Goal: Information Seeking & Learning: Learn about a topic

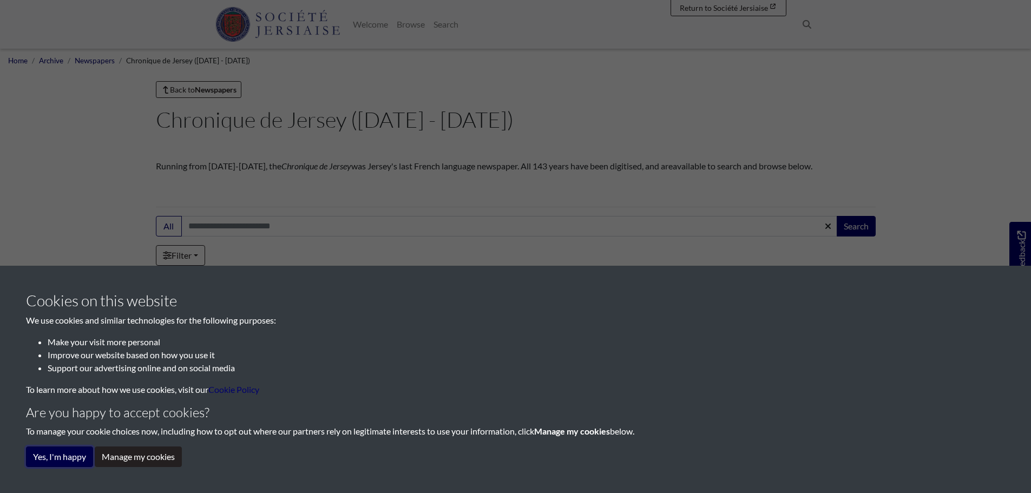
click at [75, 457] on button "Yes, I'm happy" at bounding box center [59, 456] width 67 height 21
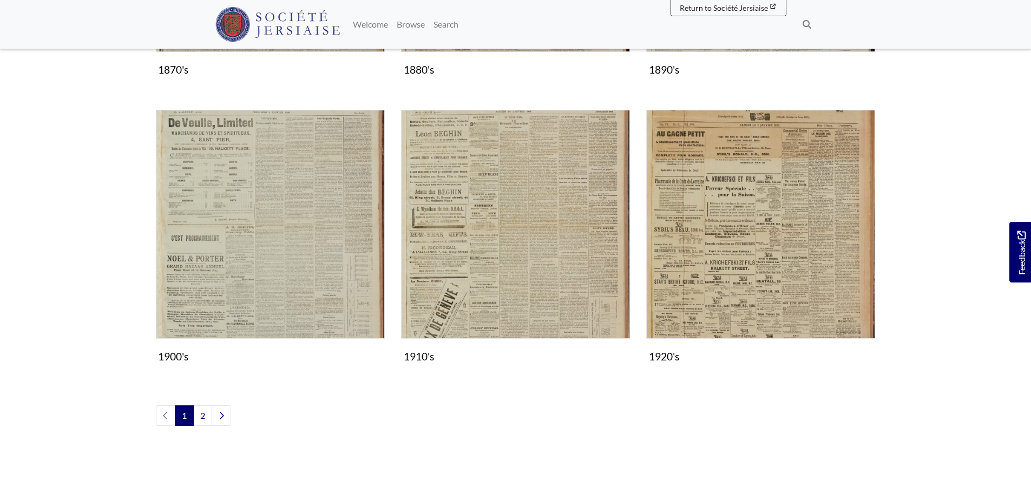
scroll to position [1240, 0]
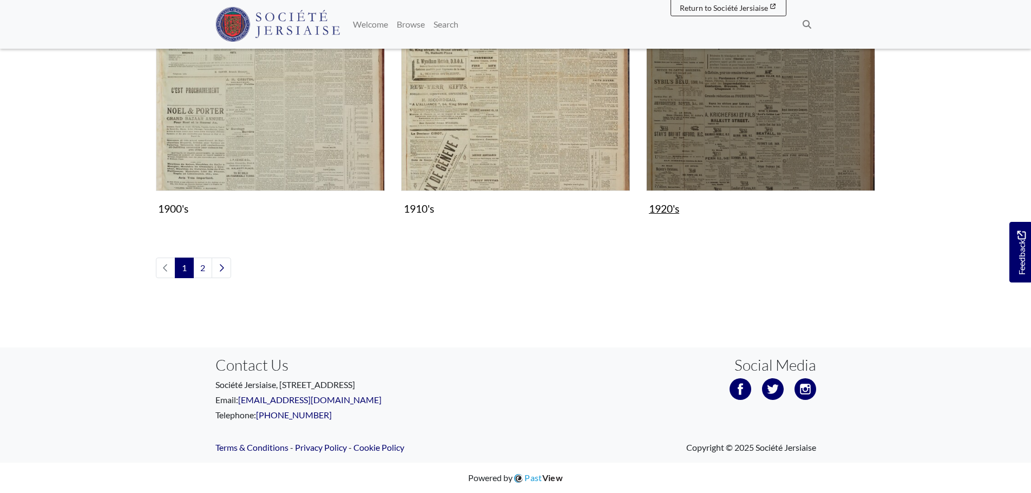
click at [763, 157] on img "Subcollection" at bounding box center [760, 76] width 229 height 229
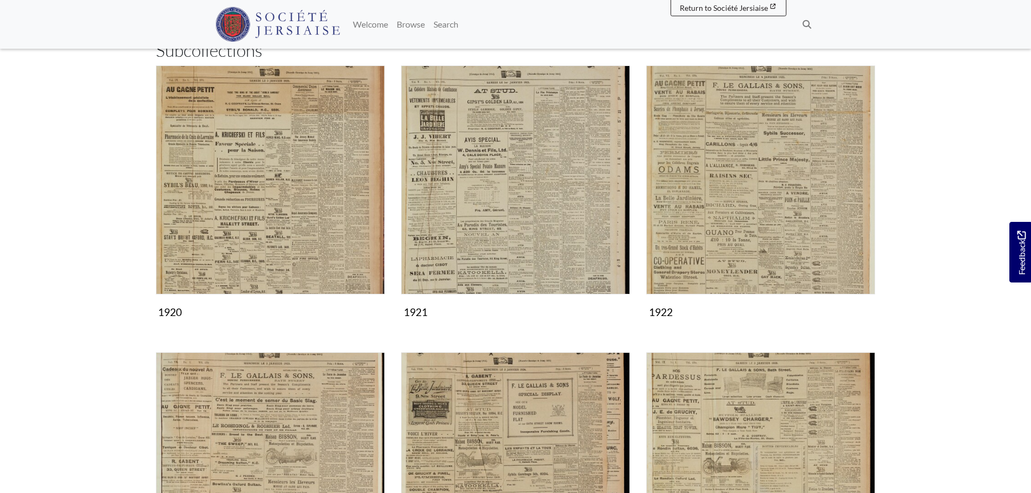
scroll to position [162, 0]
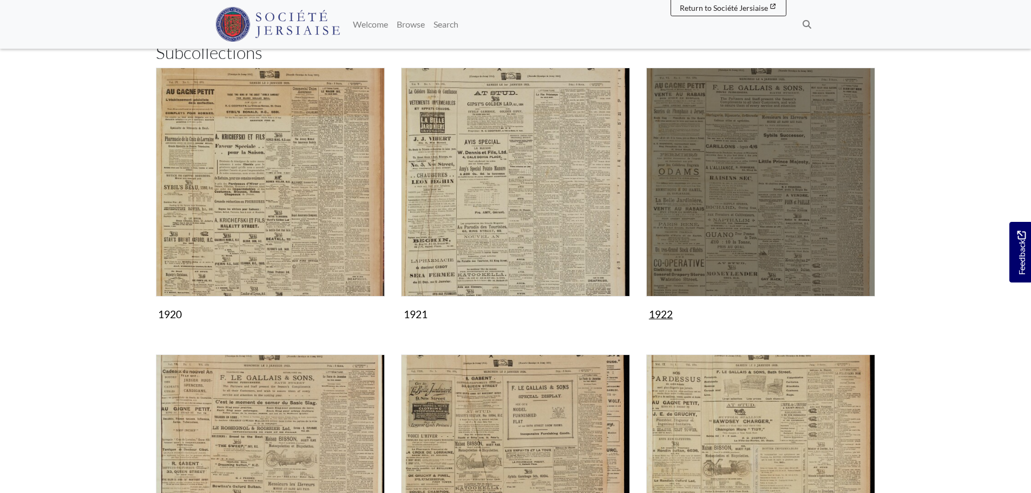
click at [770, 233] on img "Subcollection" at bounding box center [760, 182] width 229 height 229
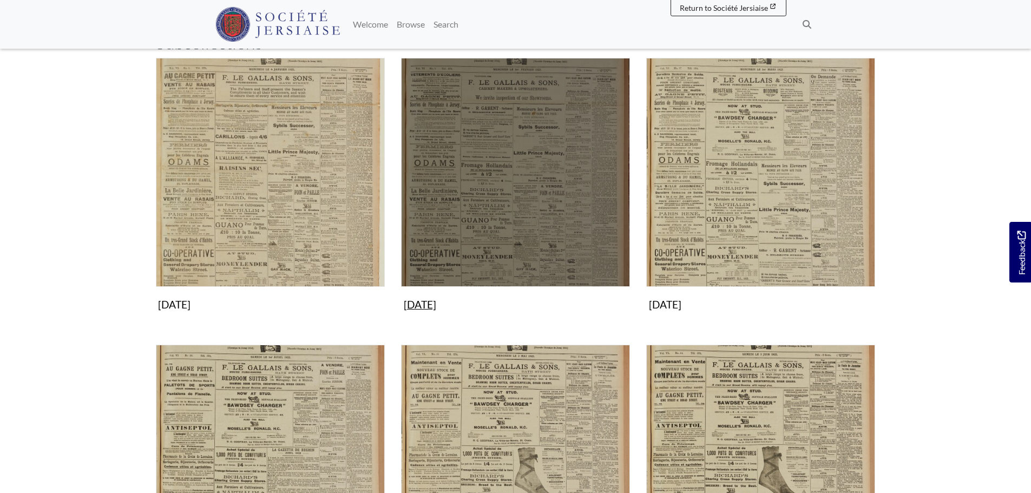
scroll to position [216, 0]
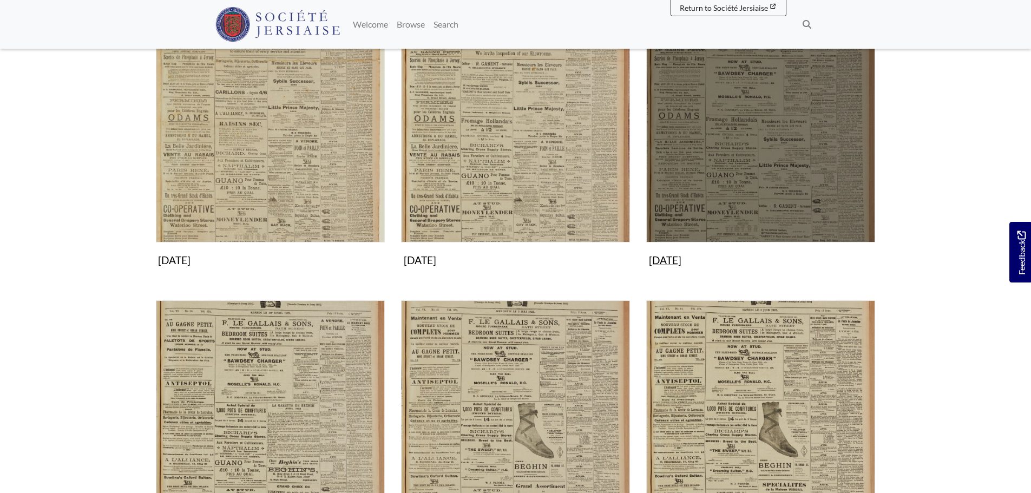
click at [731, 207] on img "Subcollection" at bounding box center [760, 128] width 229 height 229
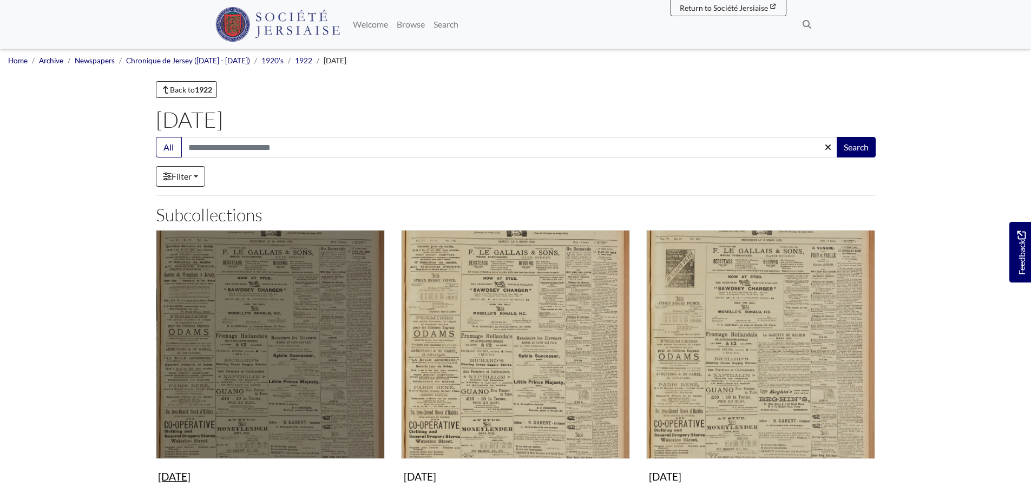
click at [318, 337] on img "Subcollection" at bounding box center [270, 344] width 229 height 229
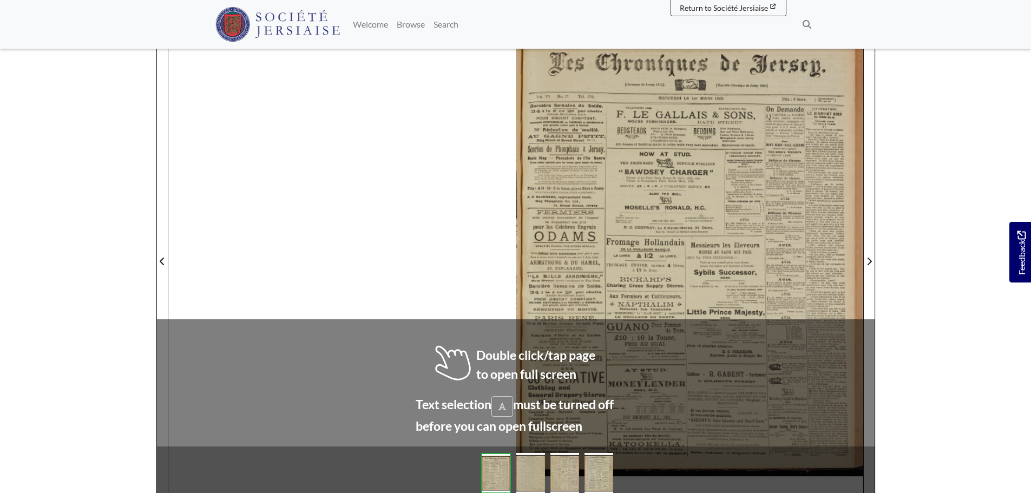
scroll to position [162, 0]
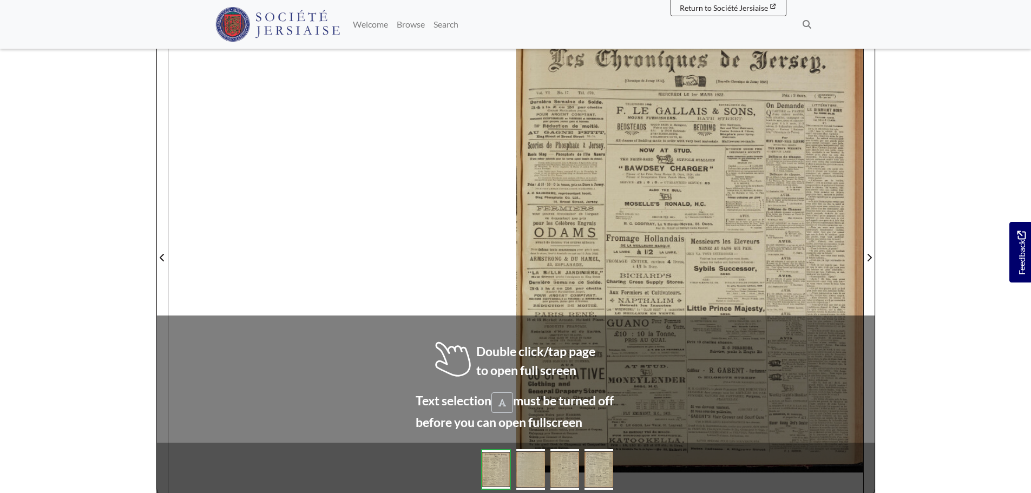
click at [421, 279] on div at bounding box center [515, 250] width 695 height 491
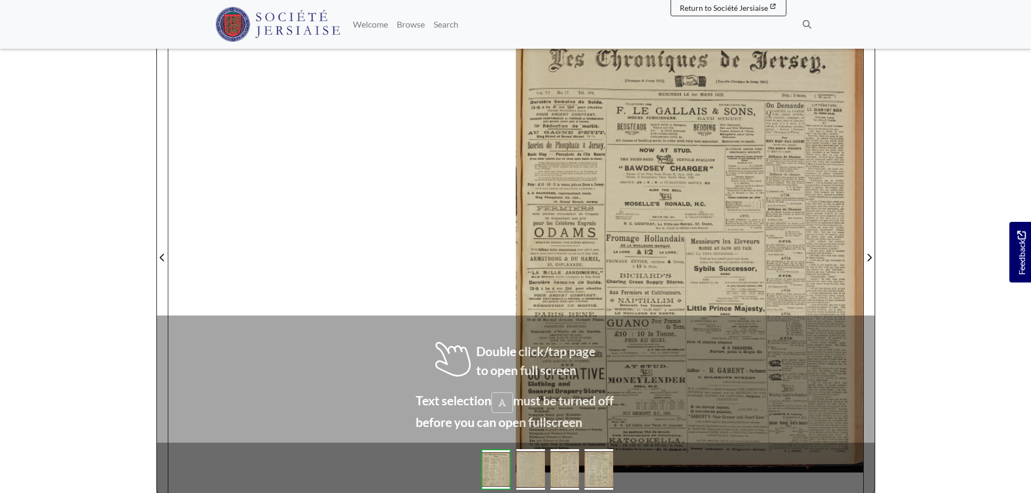
click at [421, 279] on div at bounding box center [515, 250] width 695 height 491
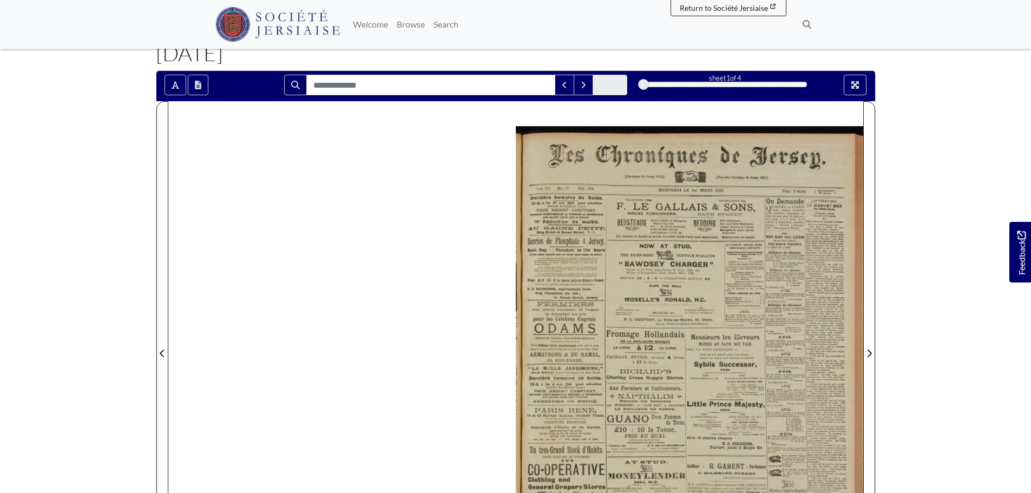
scroll to position [54, 0]
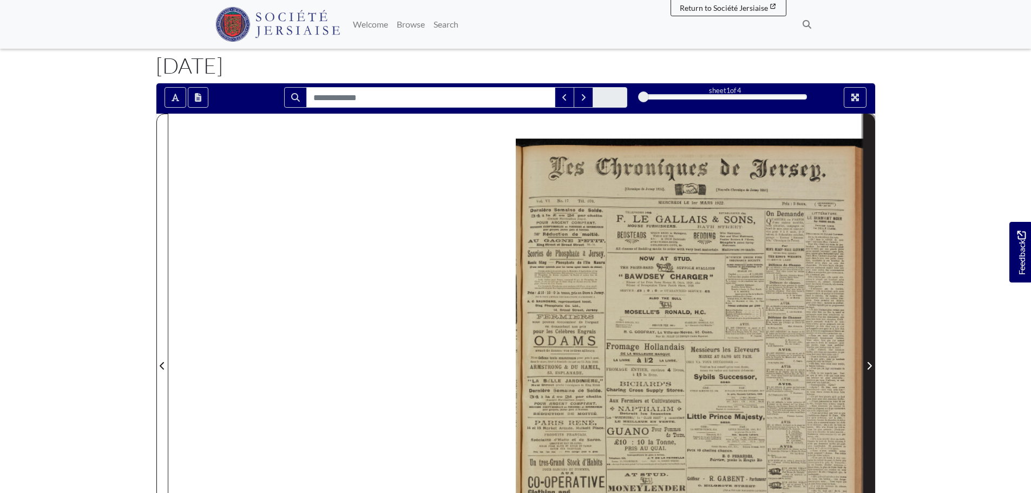
click at [869, 365] on icon "Next Page" at bounding box center [869, 366] width 4 height 8
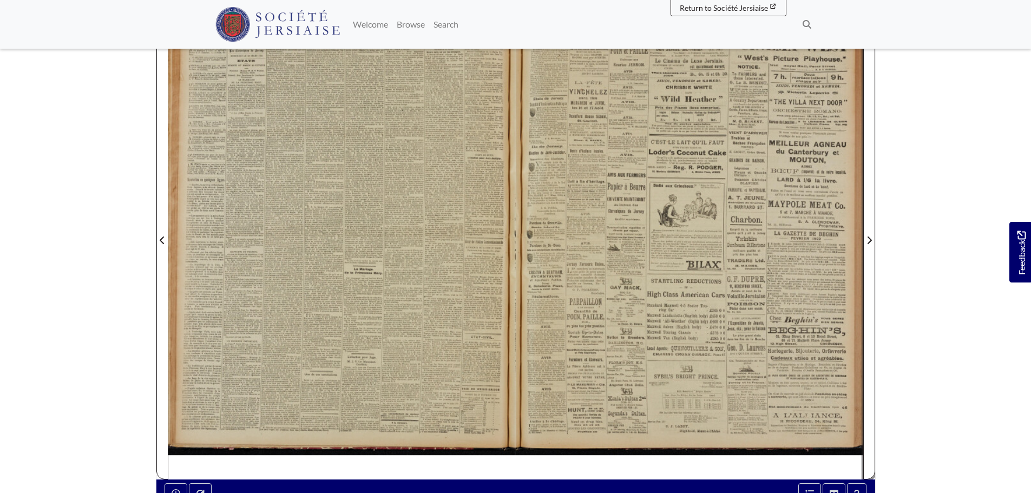
scroll to position [216, 0]
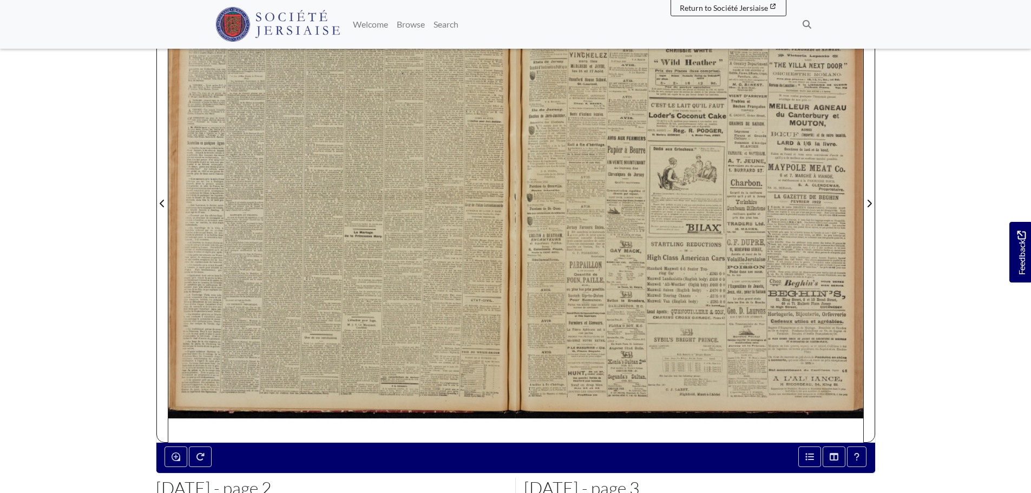
click at [557, 307] on div at bounding box center [689, 196] width 347 height 491
drag, startPoint x: 554, startPoint y: 307, endPoint x: 544, endPoint y: 269, distance: 39.2
click at [544, 269] on div at bounding box center [689, 196] width 347 height 491
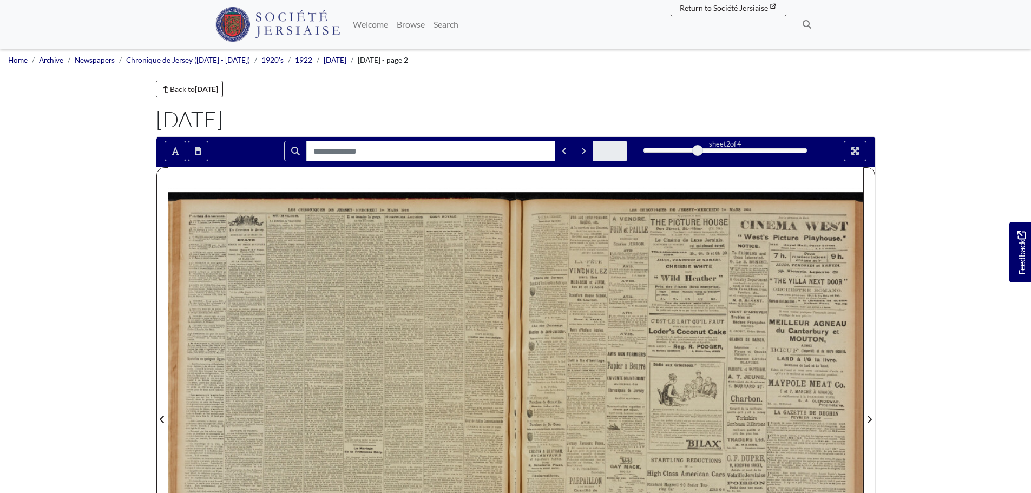
scroll to position [0, 0]
click at [856, 151] on icon "Full screen mode" at bounding box center [855, 152] width 8 height 8
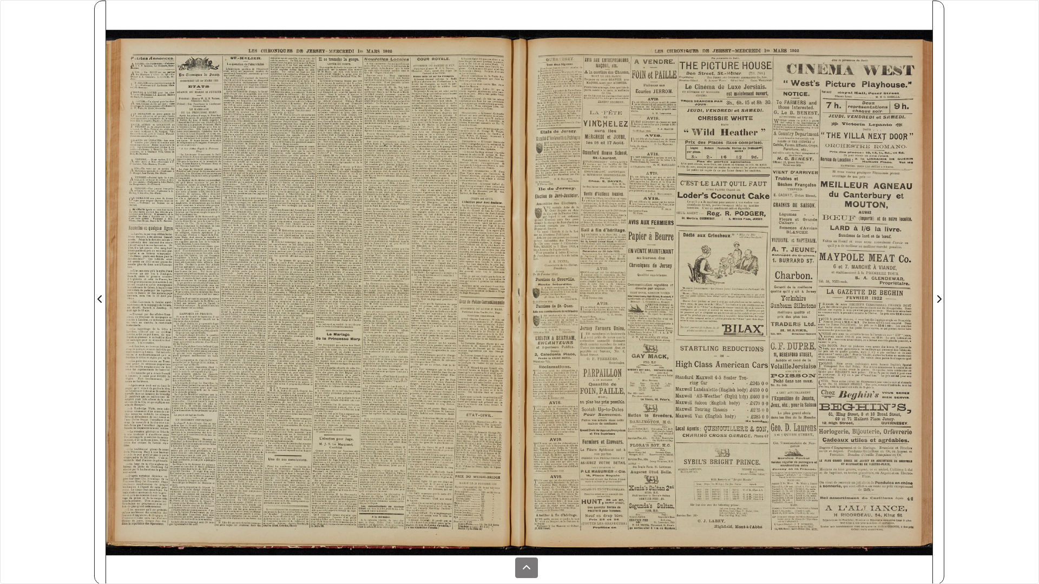
click at [617, 393] on div at bounding box center [725, 293] width 413 height 584
drag, startPoint x: 620, startPoint y: 399, endPoint x: 609, endPoint y: 404, distance: 12.6
click at [609, 404] on div at bounding box center [725, 293] width 413 height 584
click at [609, 405] on div at bounding box center [725, 293] width 413 height 584
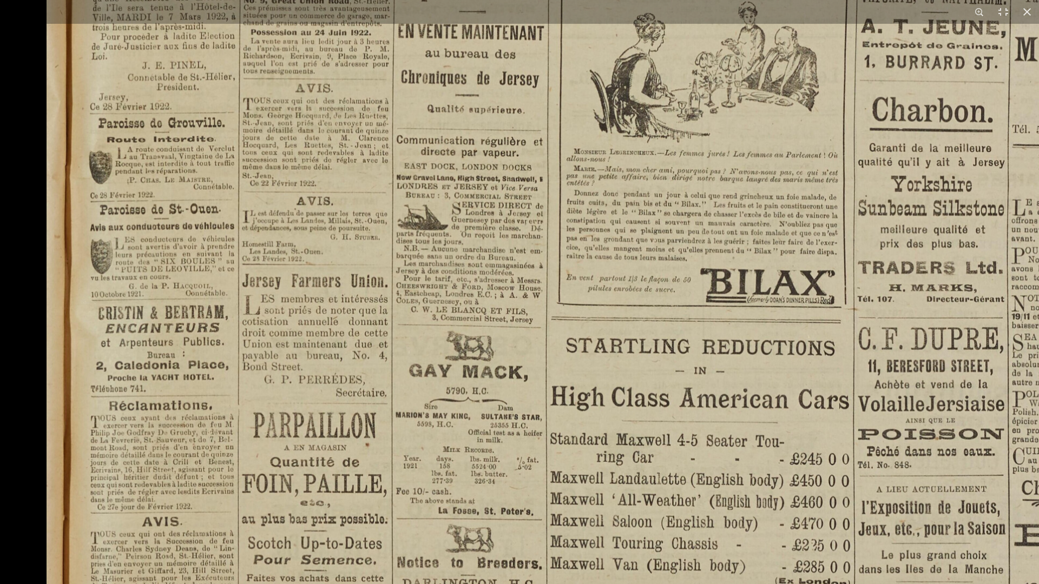
click at [769, 268] on img at bounding box center [714, 165] width 1334 height 1887
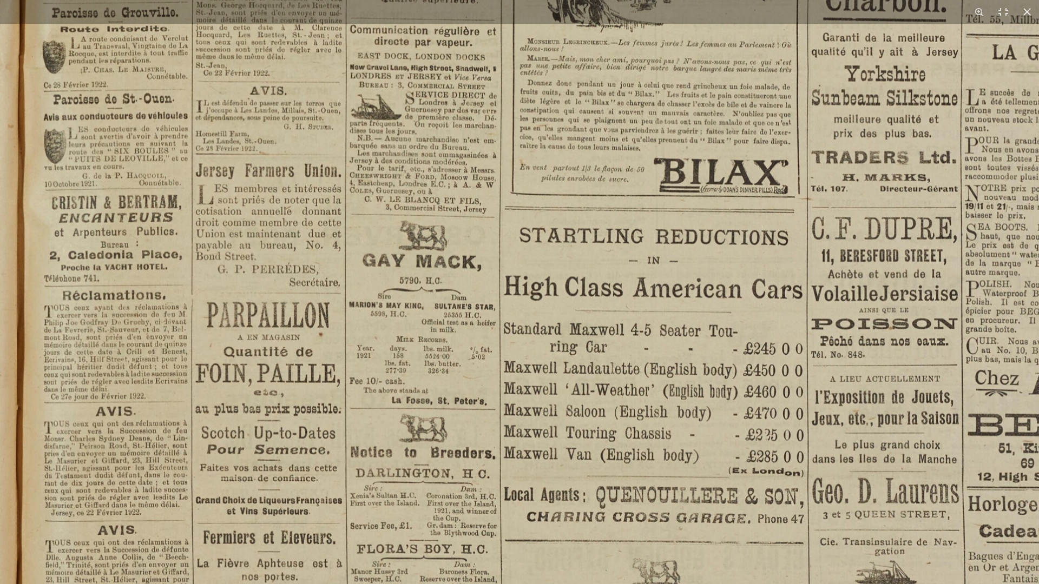
click at [121, 325] on img at bounding box center [667, 55] width 1334 height 1887
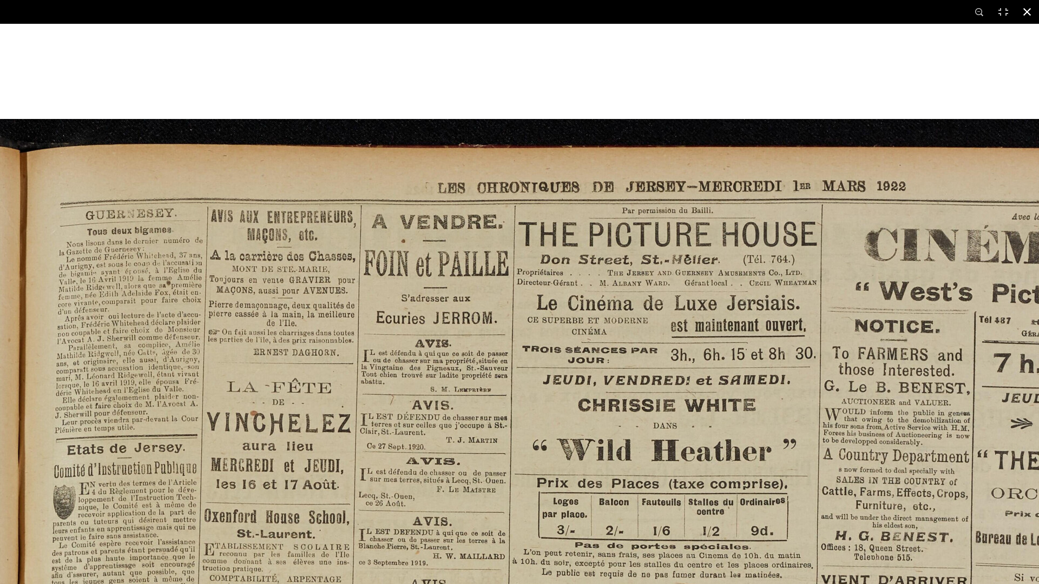
click at [1024, 9] on button at bounding box center [1027, 12] width 24 height 24
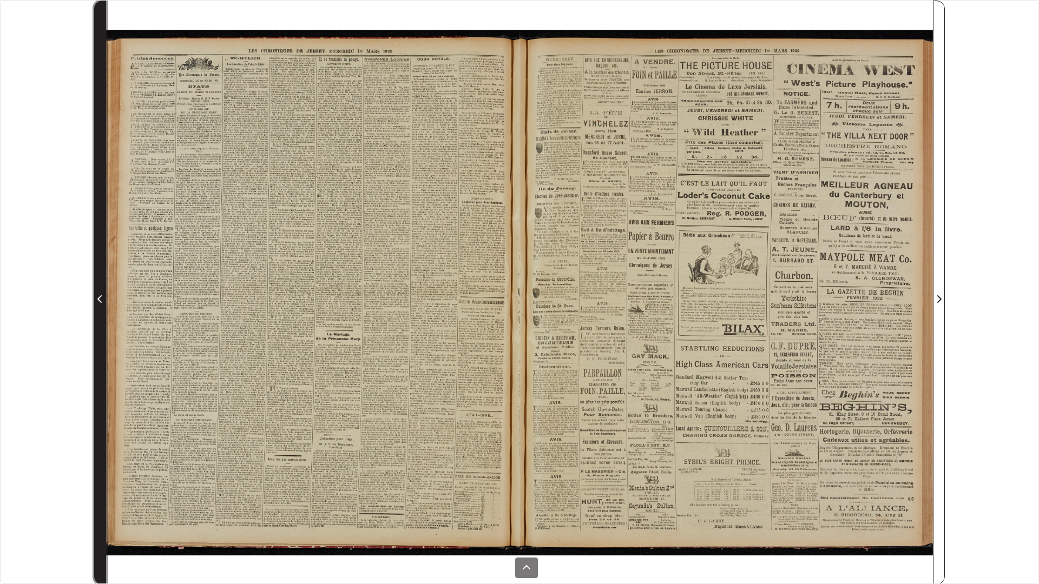
click at [98, 296] on icon "Previous Page" at bounding box center [99, 299] width 5 height 9
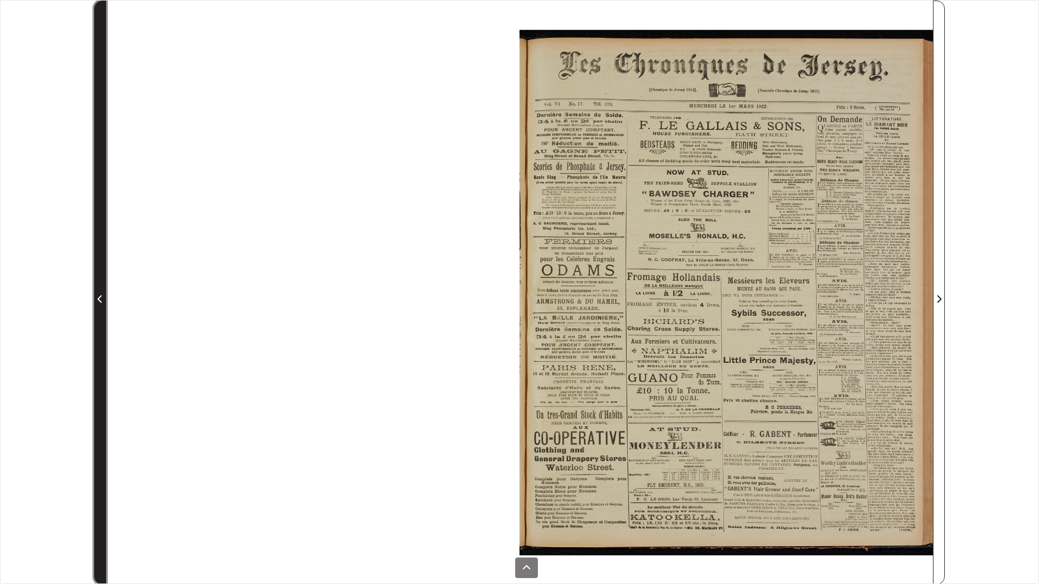
click at [98, 295] on icon "Previous Page" at bounding box center [99, 299] width 5 height 9
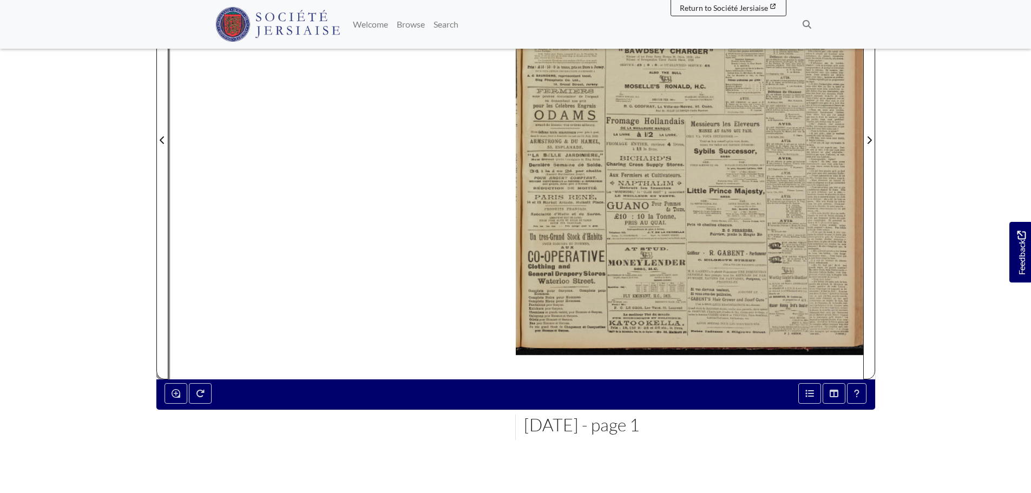
scroll to position [270, 0]
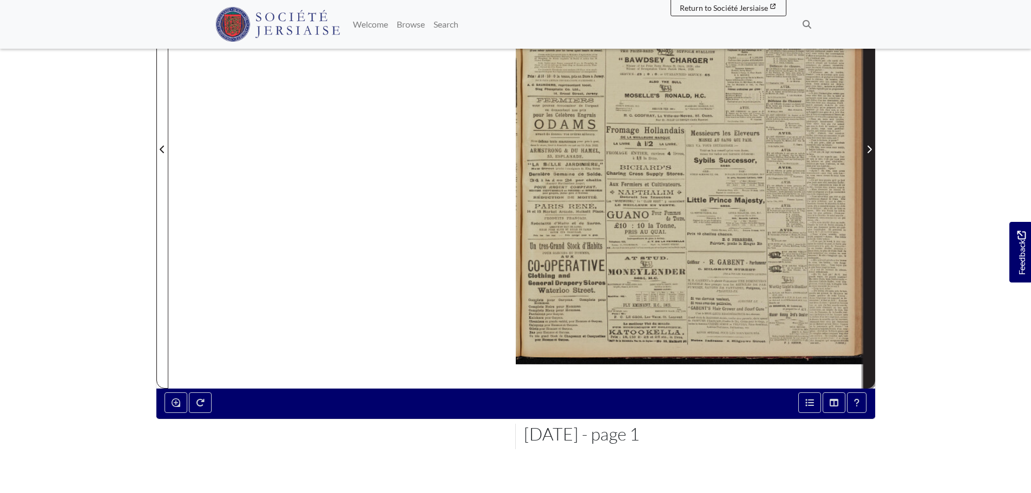
click at [873, 151] on span "Next Page" at bounding box center [868, 149] width 11 height 13
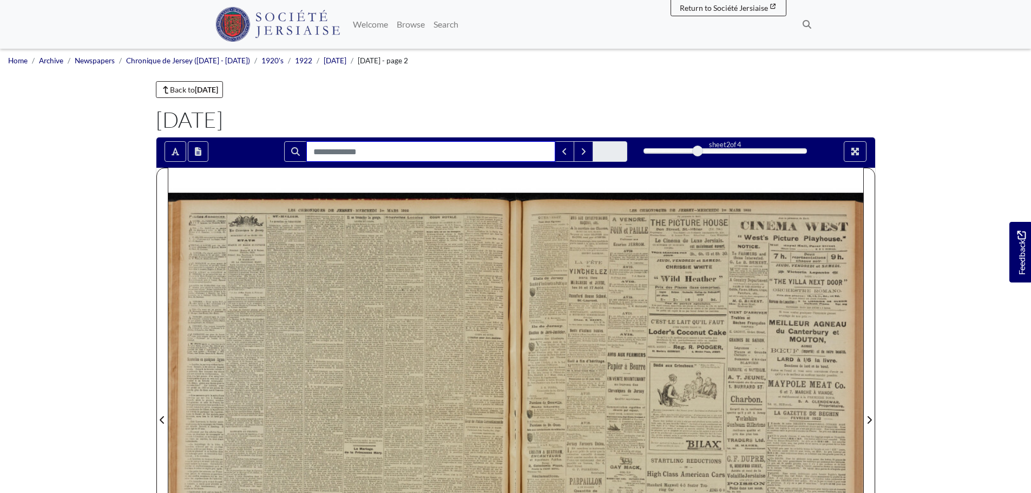
click at [393, 154] on input "Search for" at bounding box center [430, 151] width 249 height 21
type input "*********"
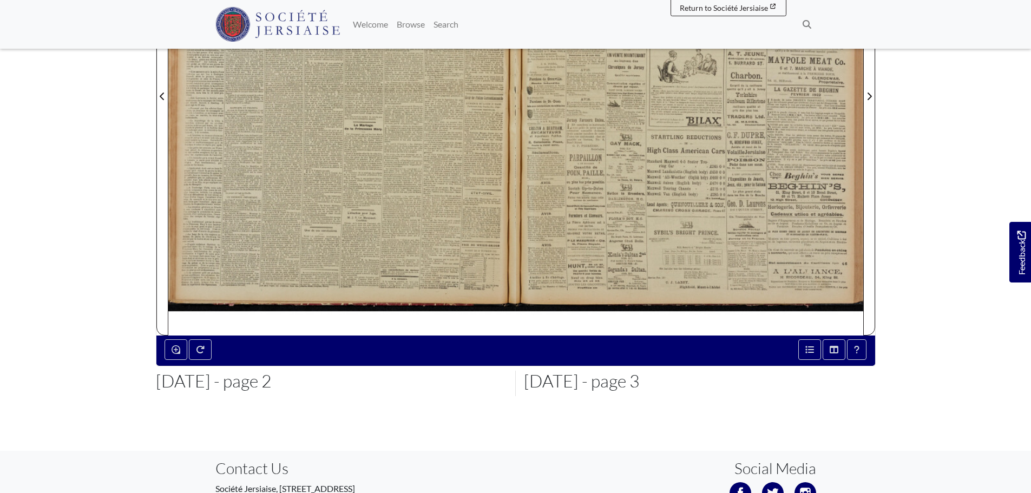
scroll to position [325, 0]
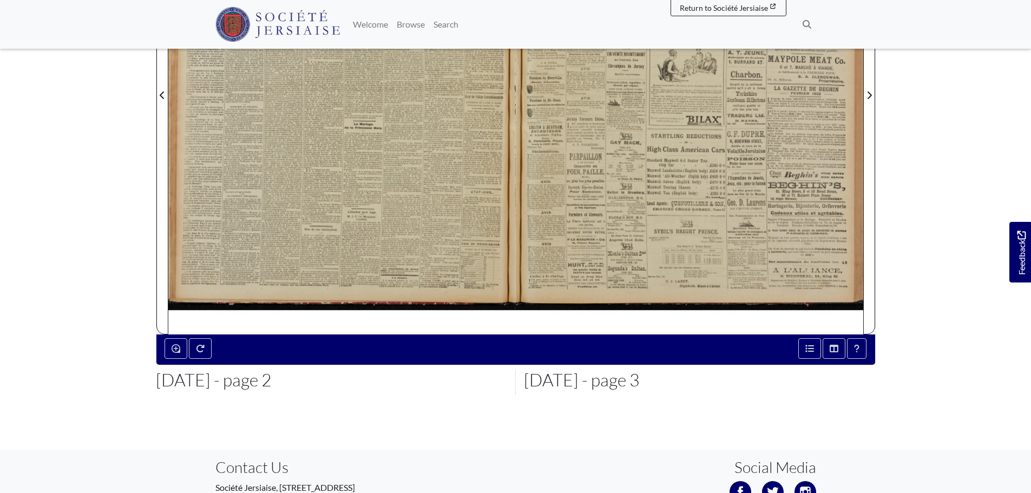
click at [618, 260] on div at bounding box center [689, 88] width 347 height 491
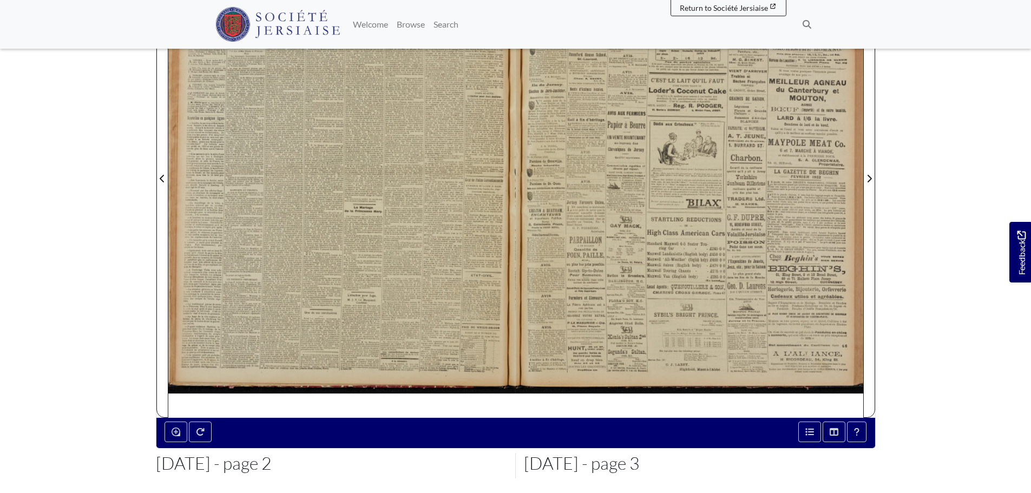
scroll to position [216, 0]
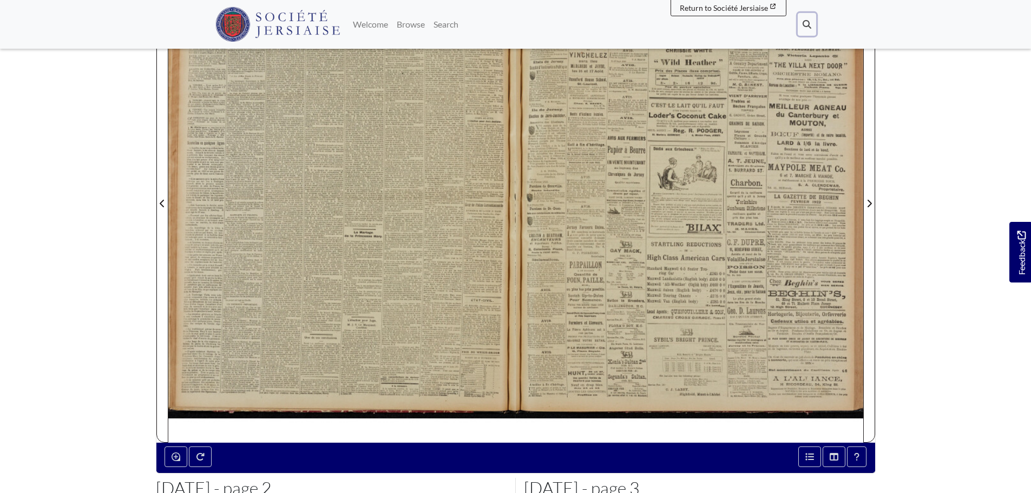
click at [805, 27] on icon at bounding box center [806, 24] width 9 height 9
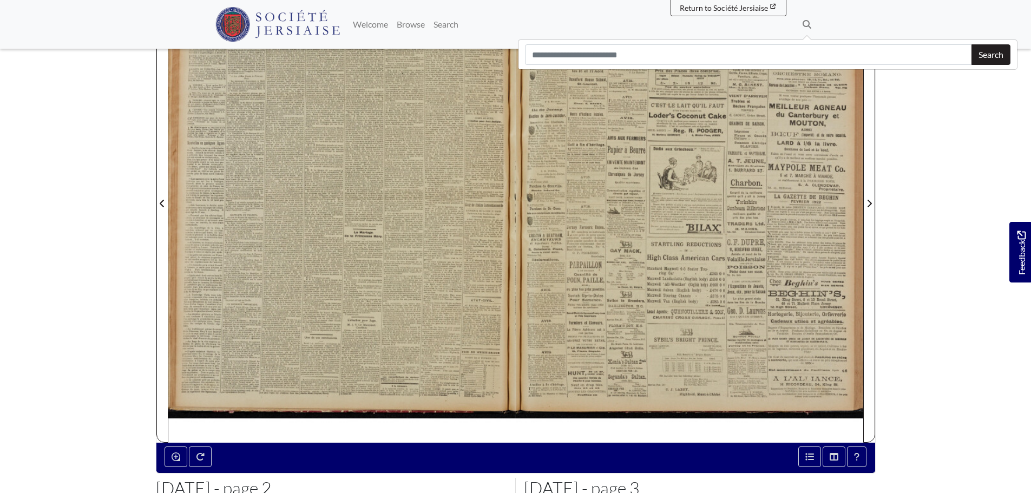
click at [556, 375] on div at bounding box center [689, 196] width 347 height 491
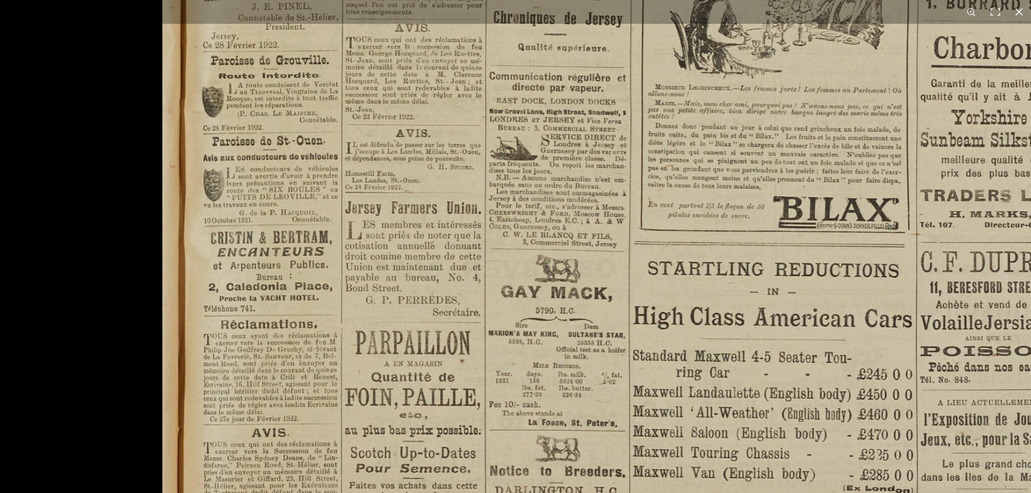
click at [849, 4] on div "1 / 1" at bounding box center [515, 246] width 1031 height 493
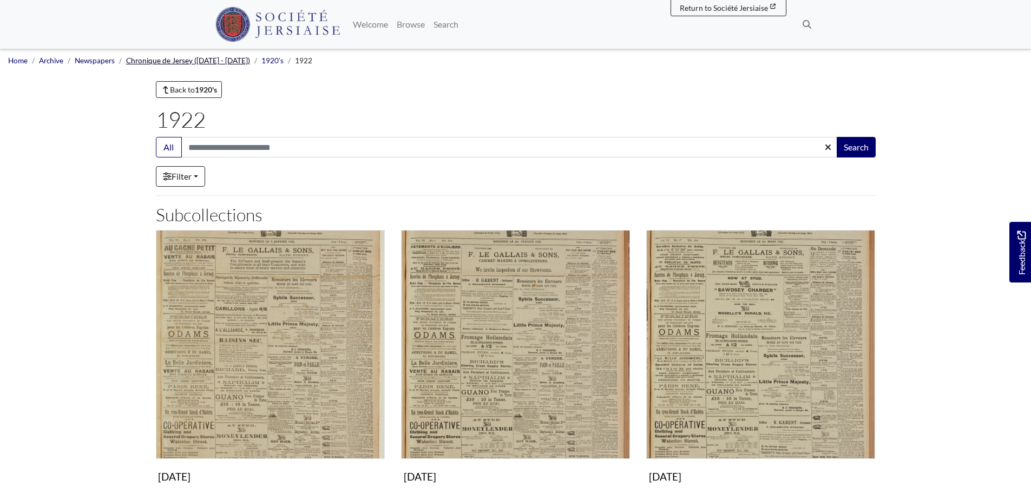
click at [222, 61] on link "Chronique de Jersey ([DATE] - [DATE])" at bounding box center [188, 60] width 124 height 9
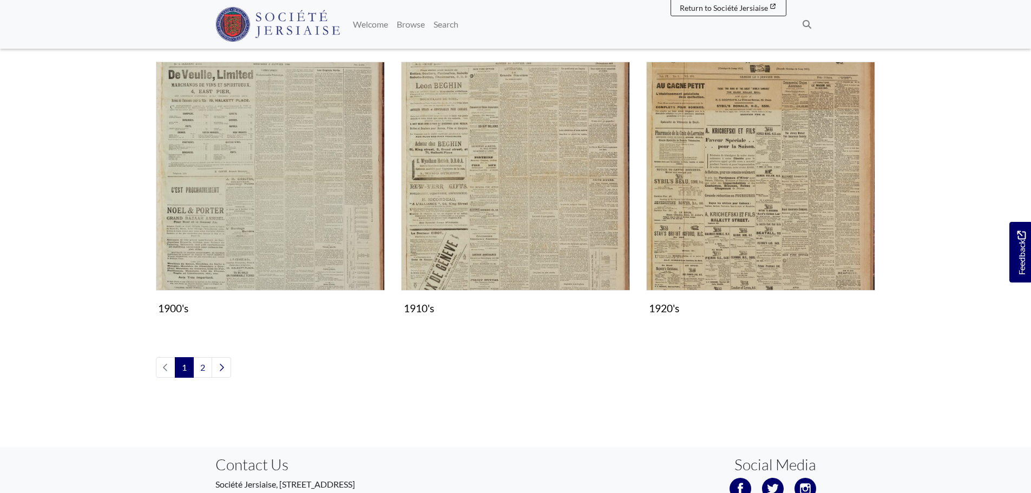
scroll to position [1240, 0]
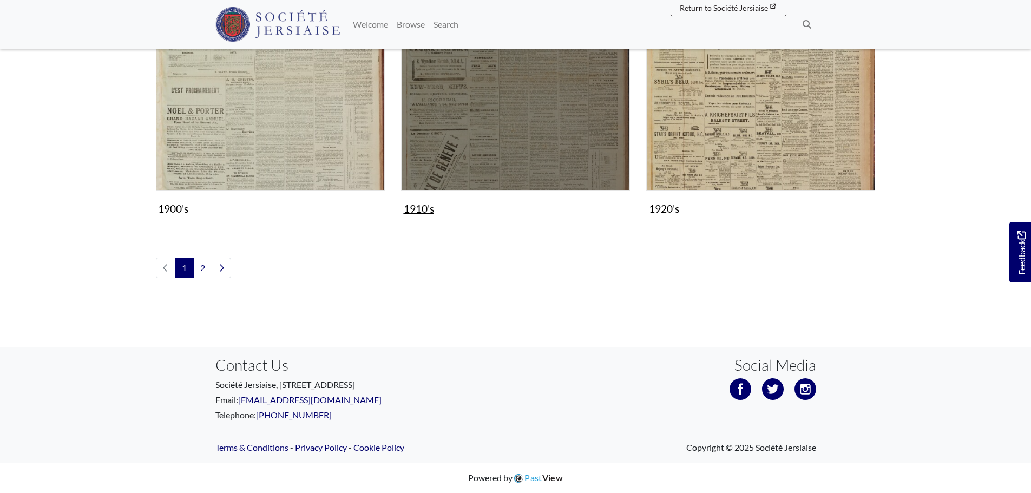
click at [518, 155] on img "Subcollection" at bounding box center [515, 76] width 229 height 229
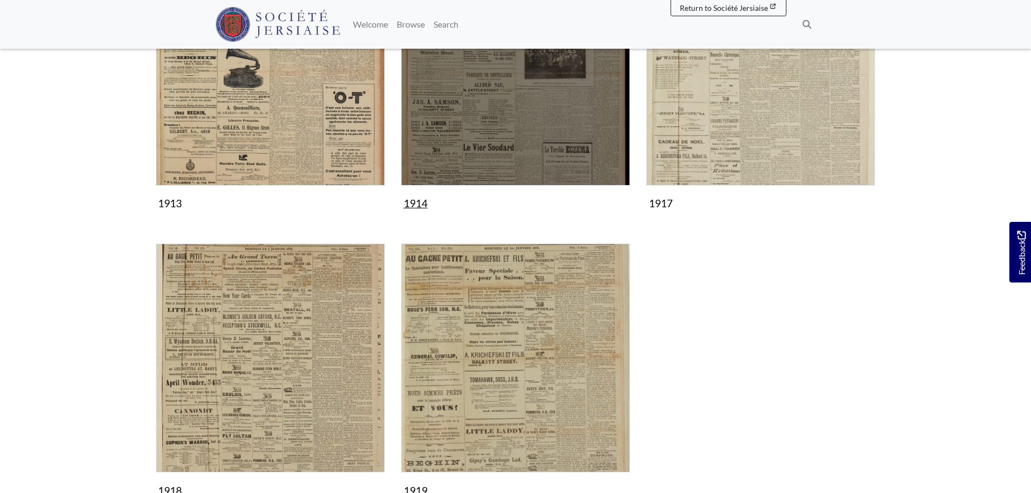
scroll to position [433, 0]
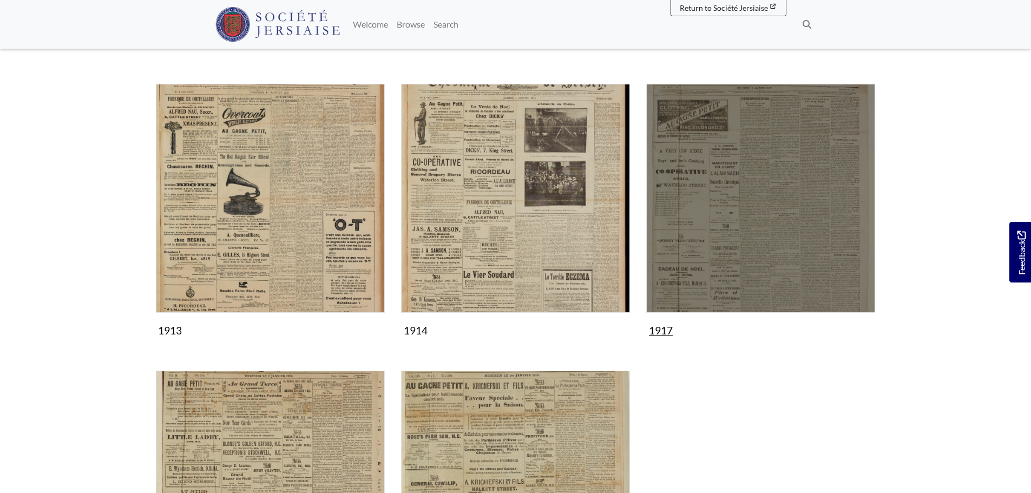
click at [701, 157] on img "Subcollection" at bounding box center [760, 198] width 229 height 229
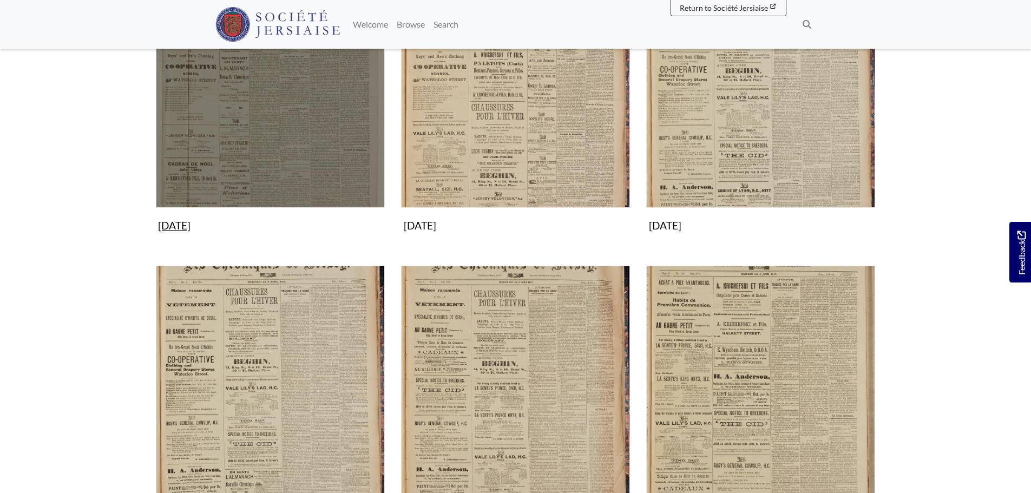
scroll to position [216, 0]
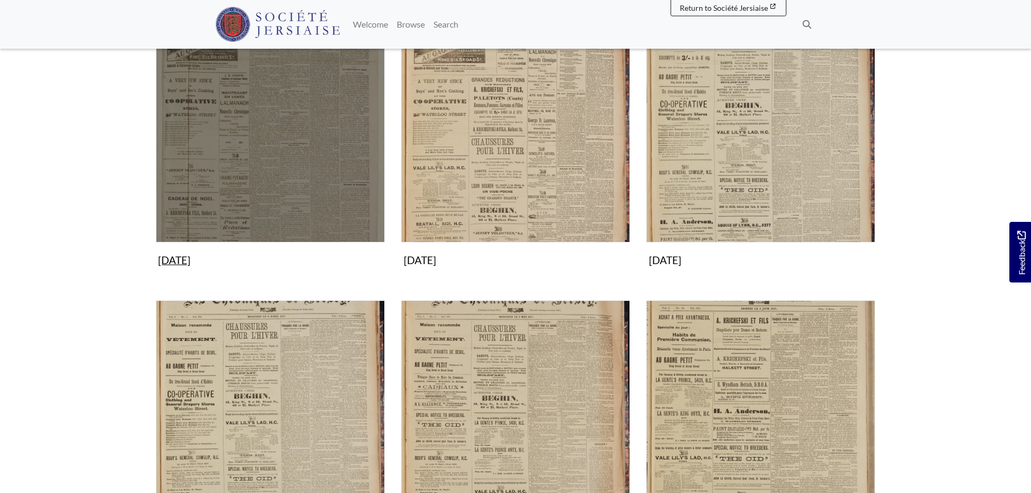
click at [254, 159] on img "Subcollection" at bounding box center [270, 128] width 229 height 229
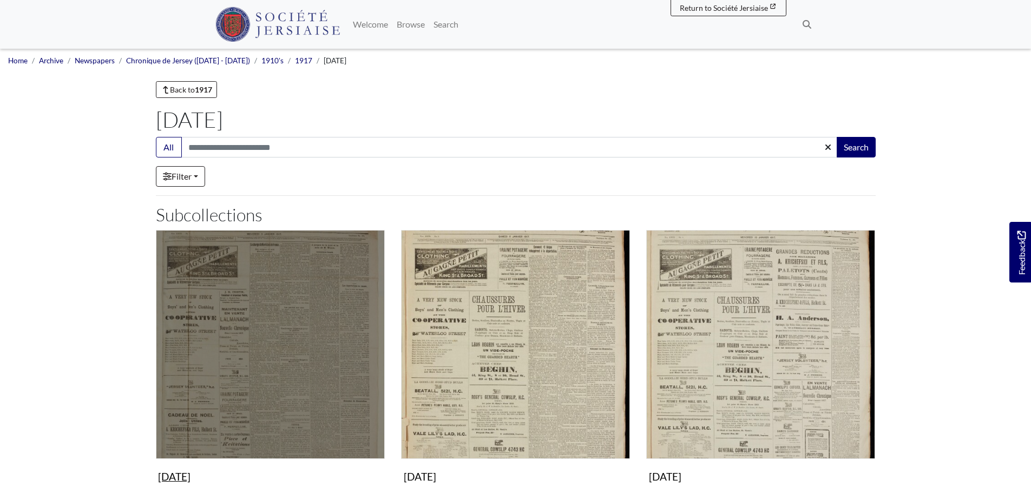
click at [232, 261] on img "Subcollection" at bounding box center [270, 344] width 229 height 229
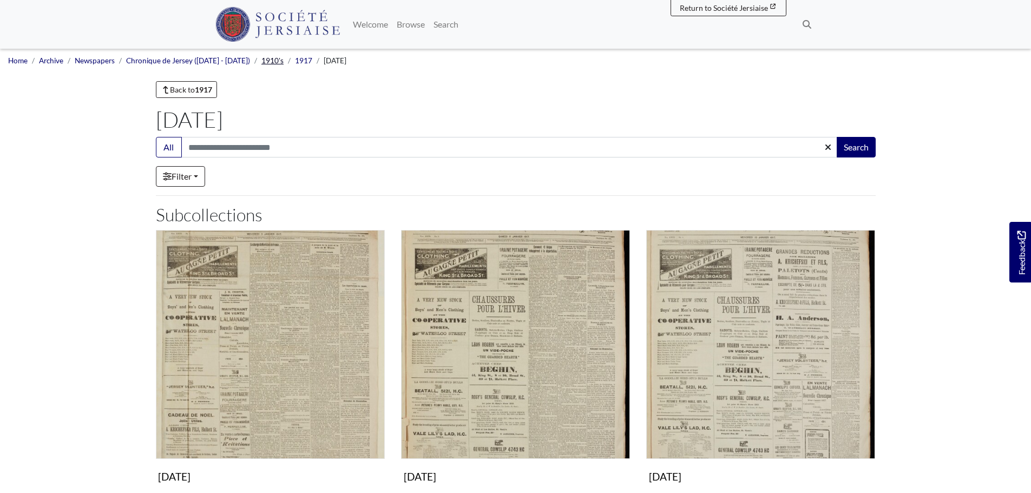
click at [262, 62] on link "1910's" at bounding box center [272, 60] width 22 height 9
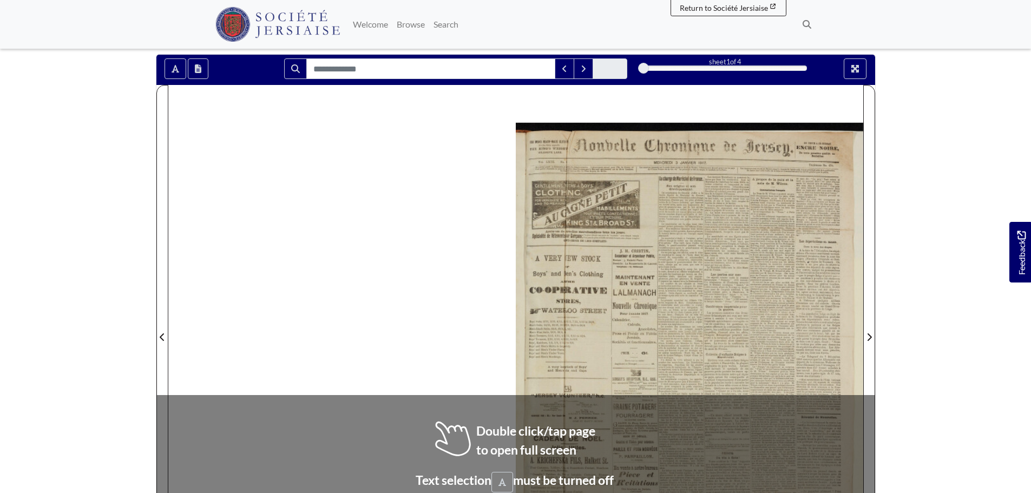
scroll to position [162, 0]
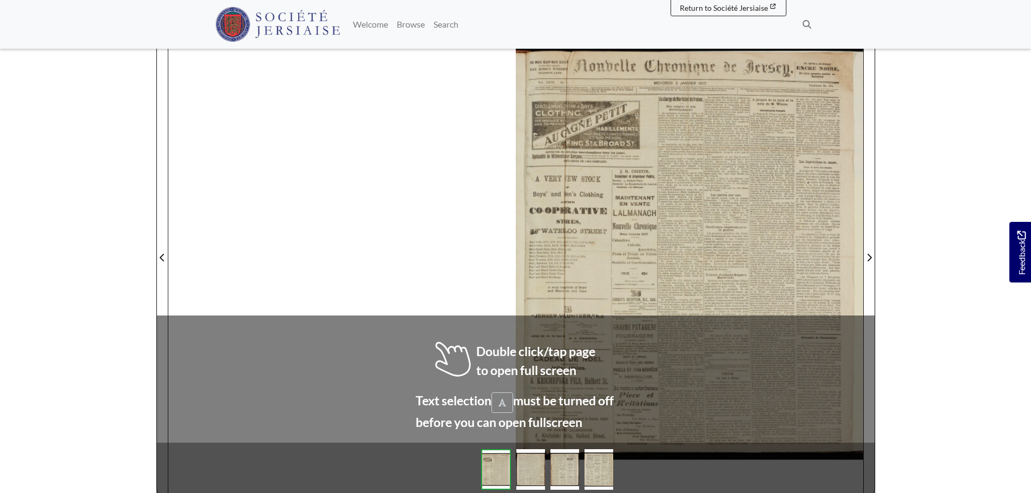
click at [583, 235] on div at bounding box center [689, 250] width 347 height 491
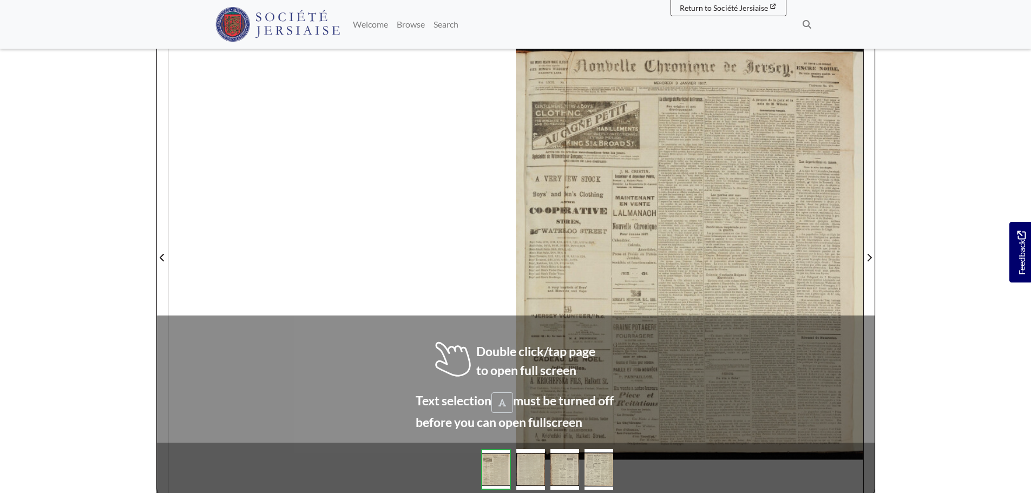
click at [584, 235] on div at bounding box center [689, 250] width 347 height 491
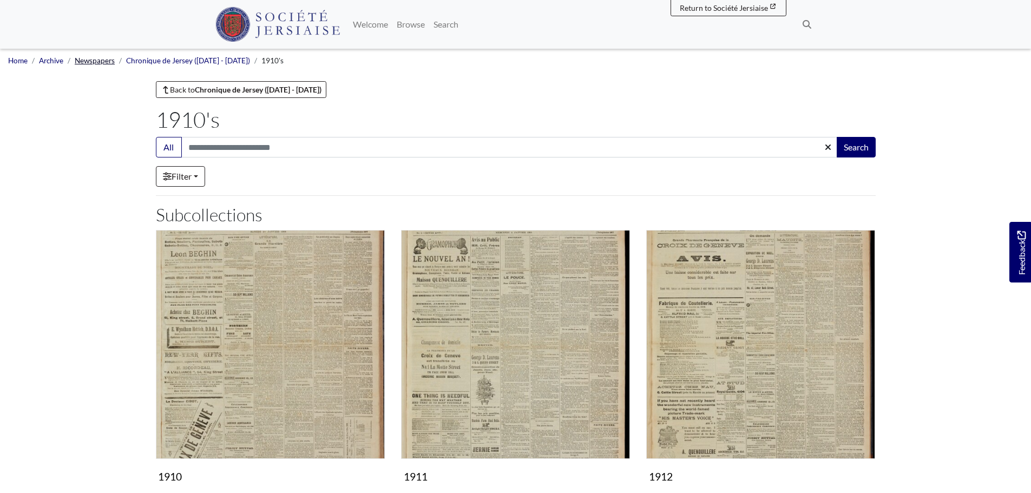
click at [91, 64] on link "Newspapers" at bounding box center [95, 60] width 40 height 9
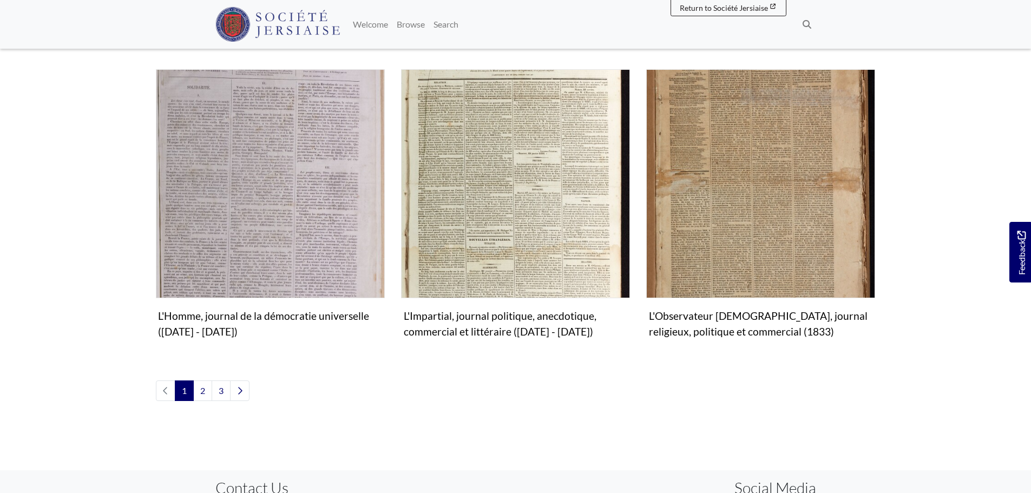
scroll to position [1244, 0]
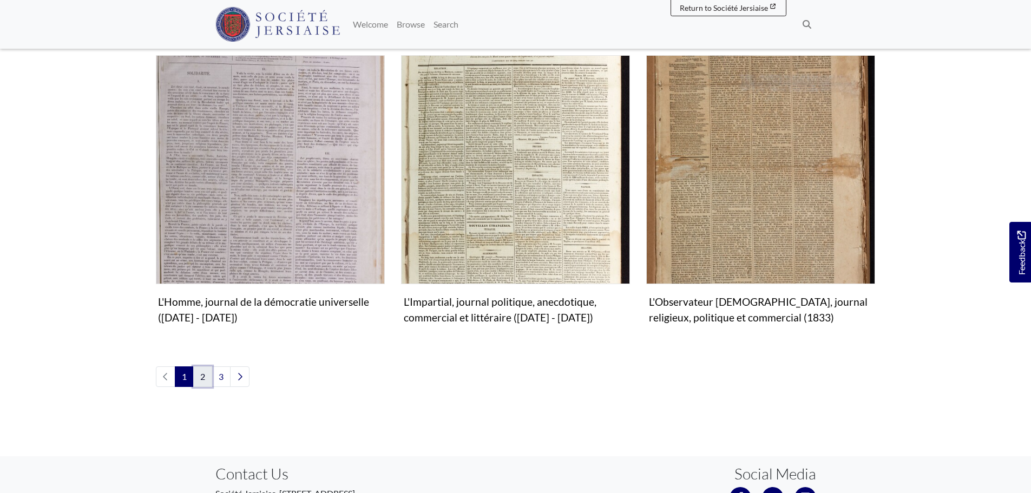
click at [203, 366] on link "2" at bounding box center [202, 376] width 19 height 21
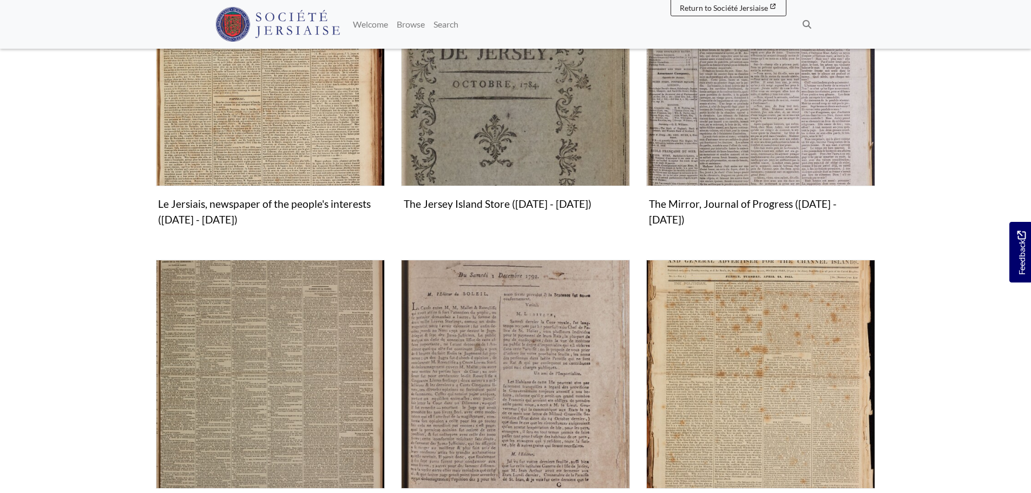
scroll to position [1136, 0]
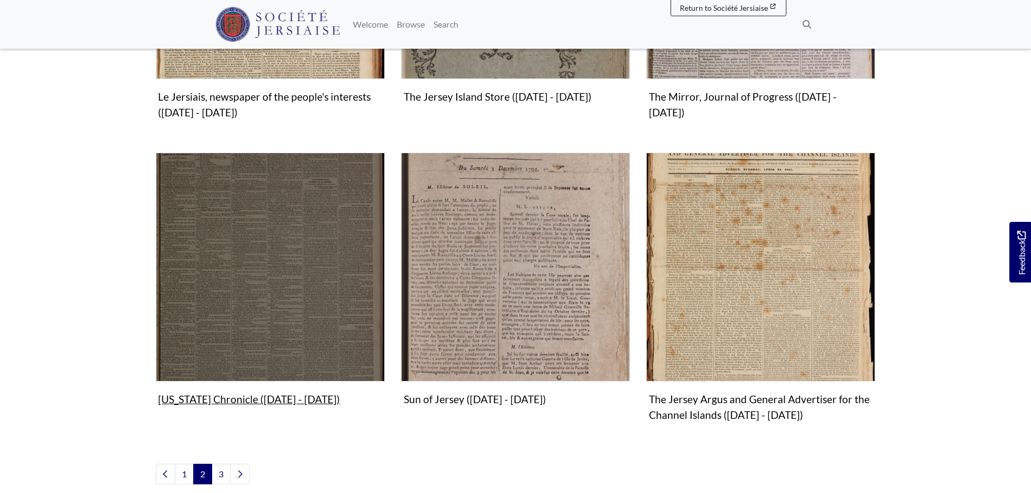
click at [261, 265] on img "Subcollection" at bounding box center [270, 267] width 229 height 229
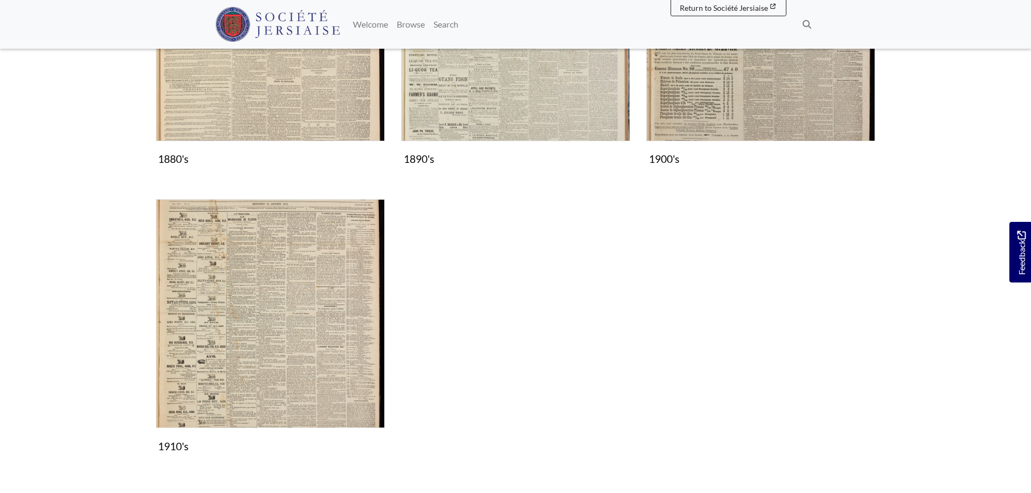
scroll to position [757, 0]
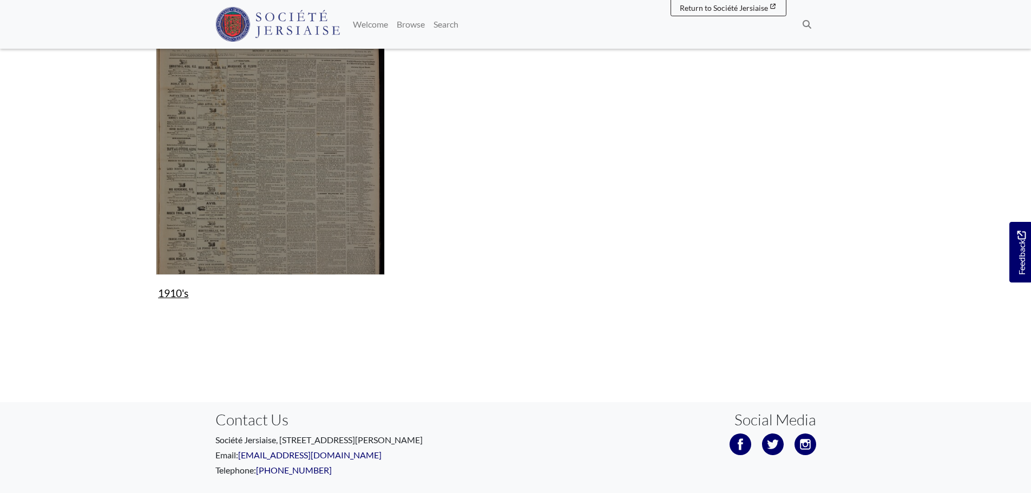
click at [332, 225] on img "Subcollection" at bounding box center [270, 160] width 229 height 229
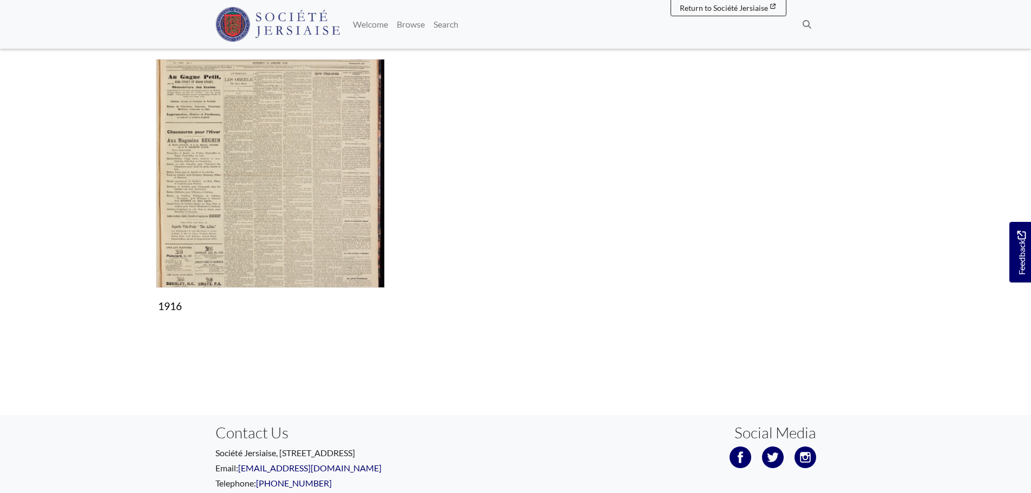
scroll to position [757, 0]
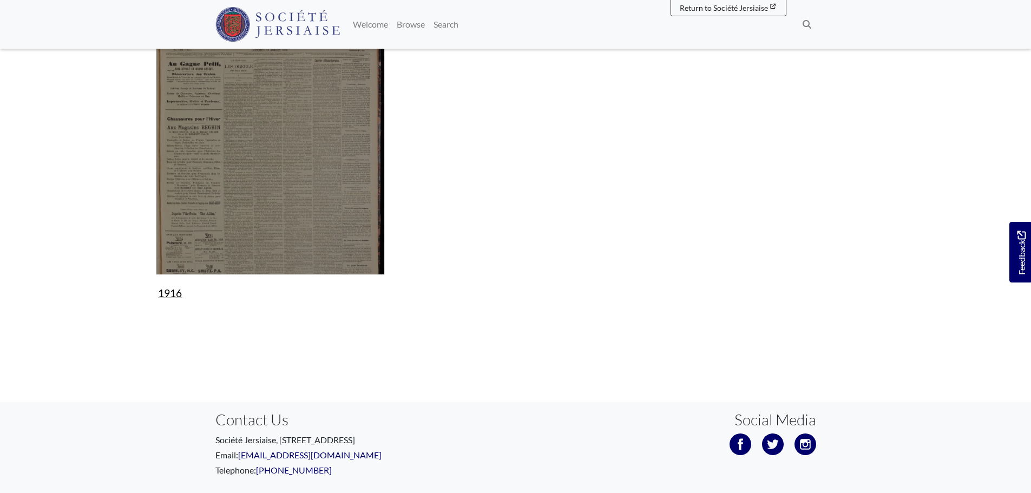
click at [248, 202] on img "Subcollection" at bounding box center [270, 160] width 229 height 229
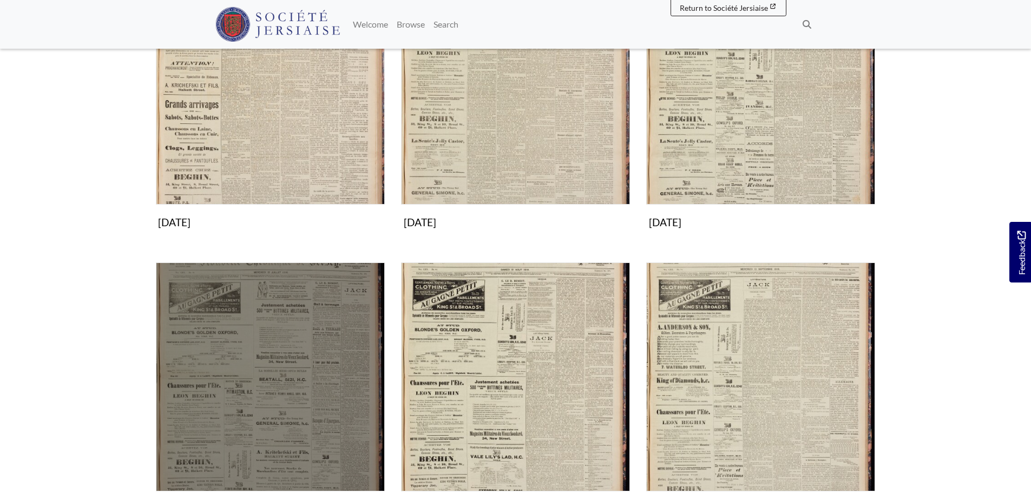
scroll to position [811, 0]
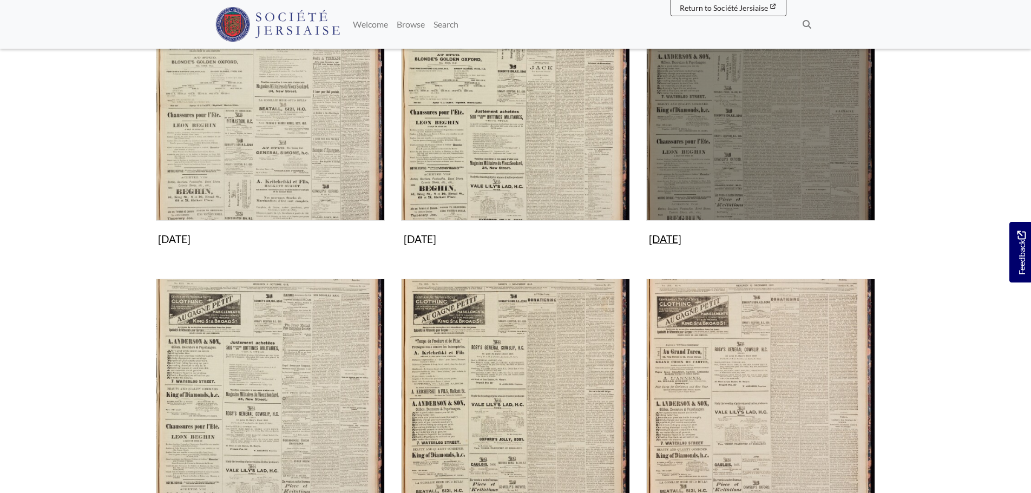
click at [712, 175] on img "Subcollection" at bounding box center [760, 106] width 229 height 229
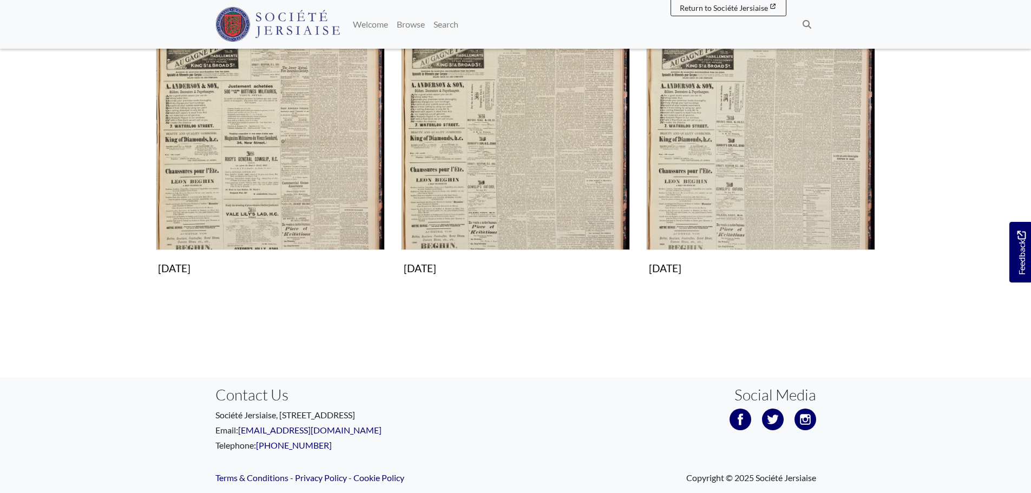
scroll to position [758, 0]
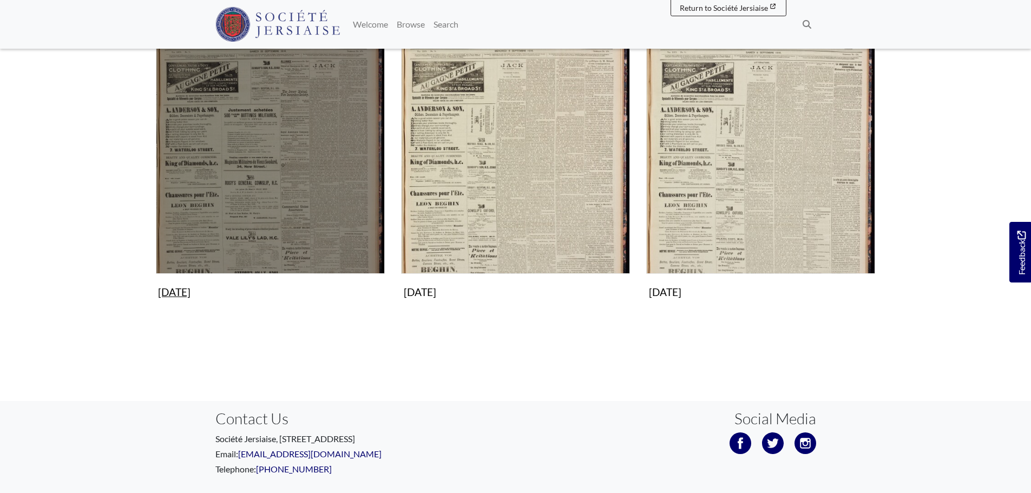
click at [217, 236] on img "Subcollection" at bounding box center [270, 159] width 229 height 229
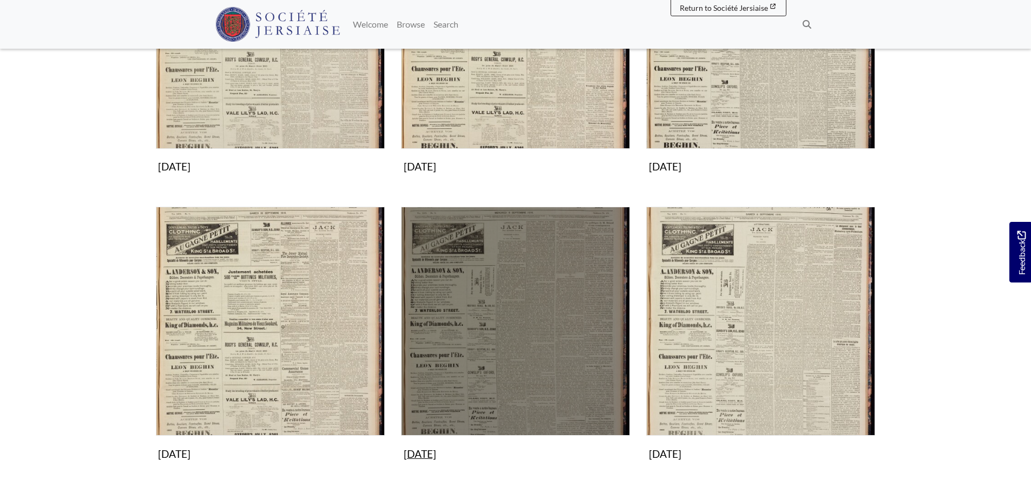
scroll to position [596, 0]
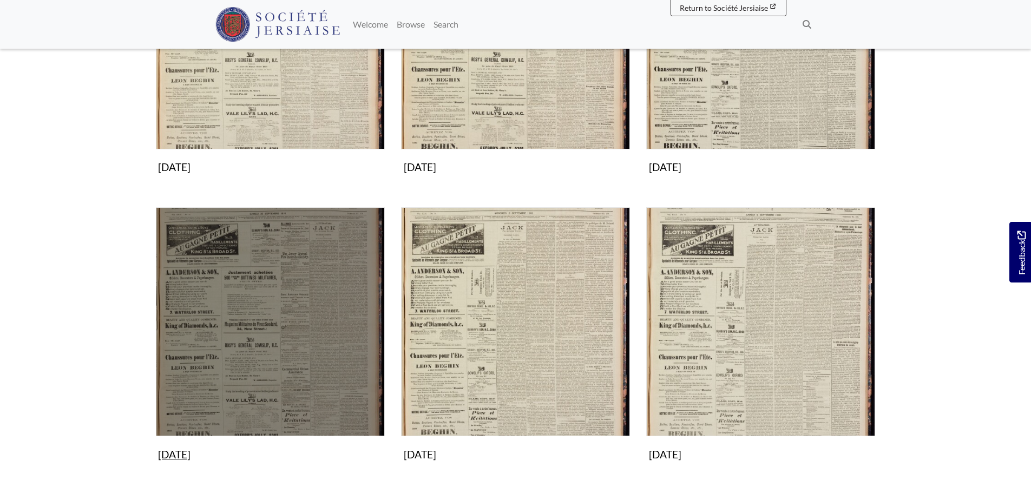
click at [286, 276] on img "Subcollection" at bounding box center [270, 321] width 229 height 229
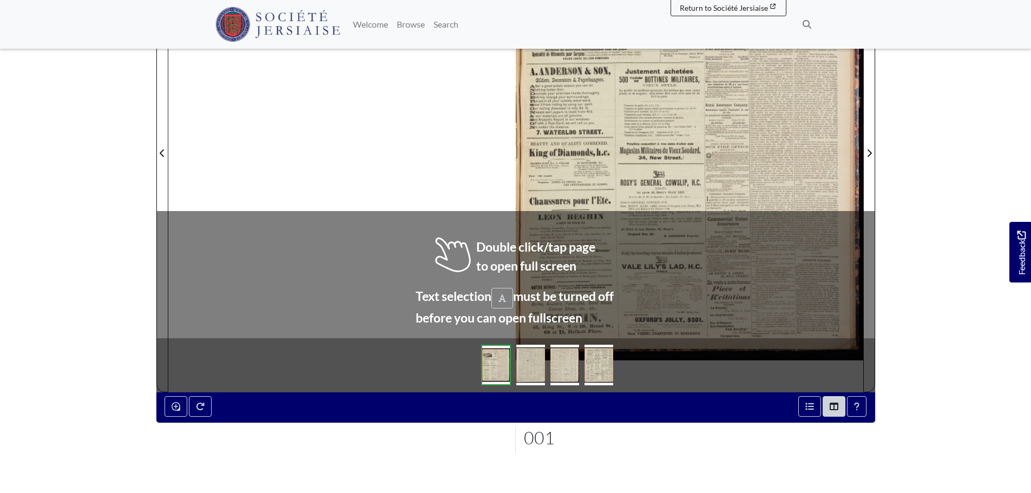
scroll to position [270, 0]
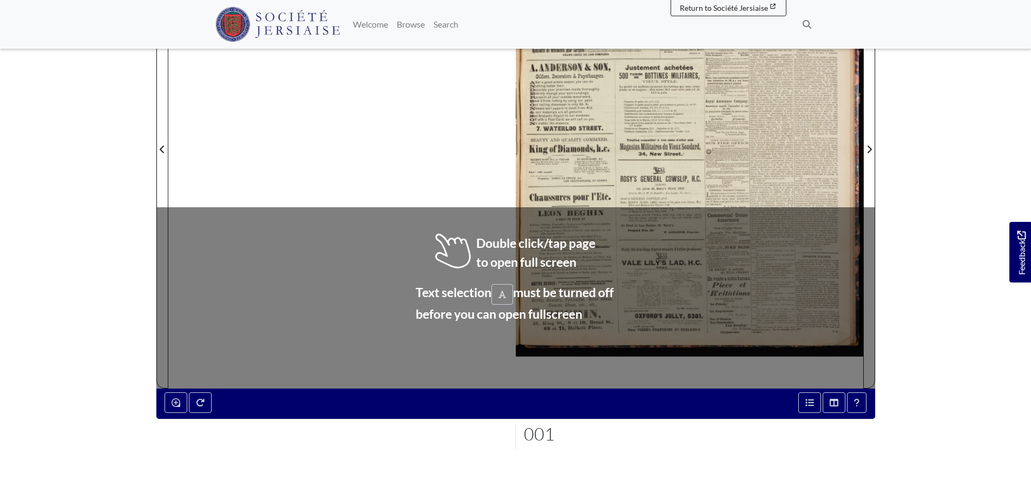
click at [703, 199] on div at bounding box center [689, 142] width 347 height 491
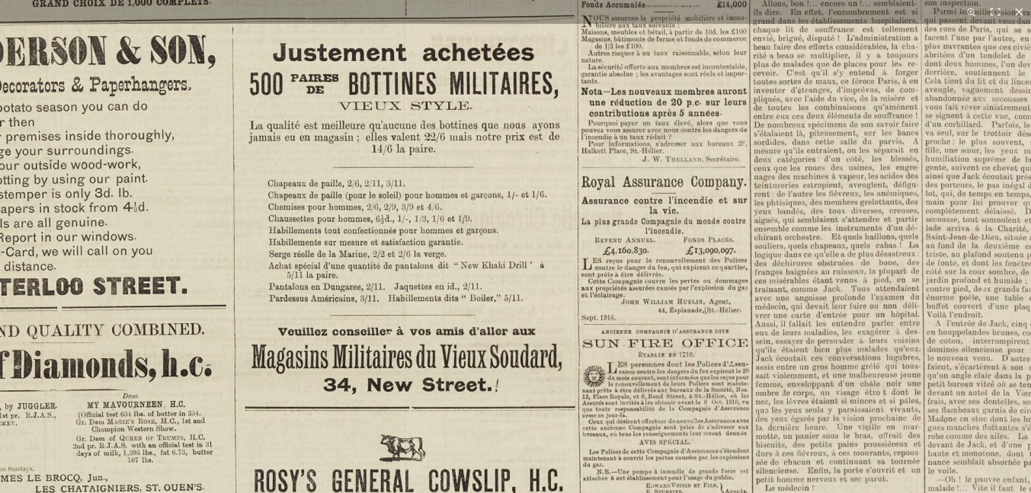
click at [609, 151] on img at bounding box center [520, 341] width 1338 height 1893
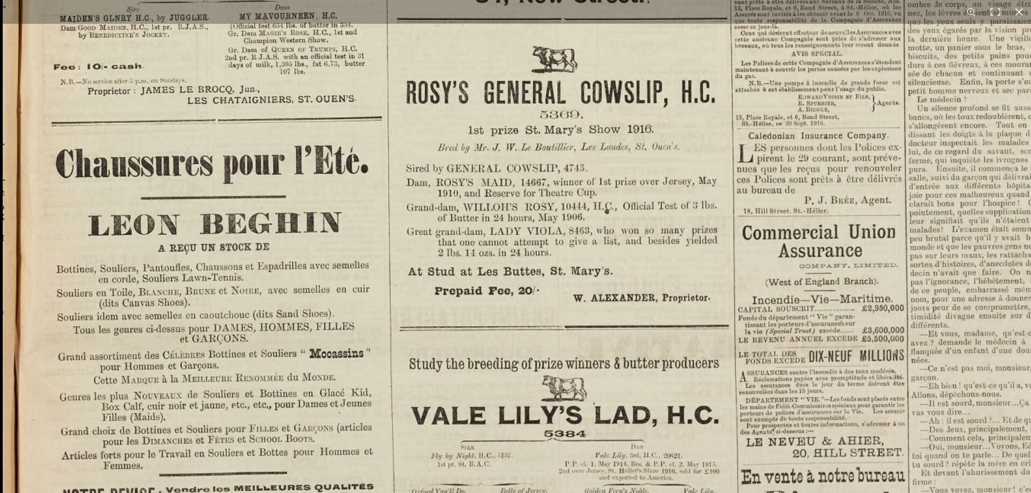
click at [616, 6] on div "1 / 1" at bounding box center [515, 246] width 1031 height 493
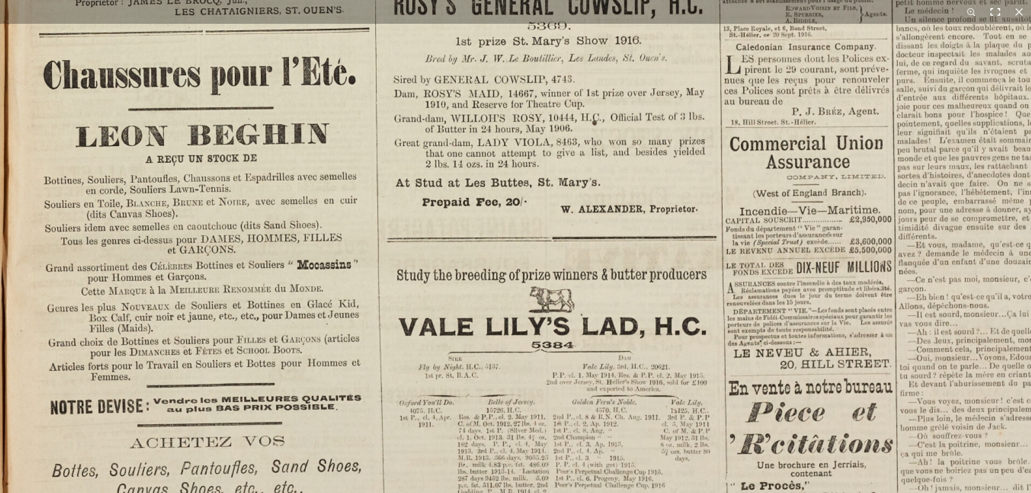
click at [992, 11] on button at bounding box center [995, 12] width 24 height 24
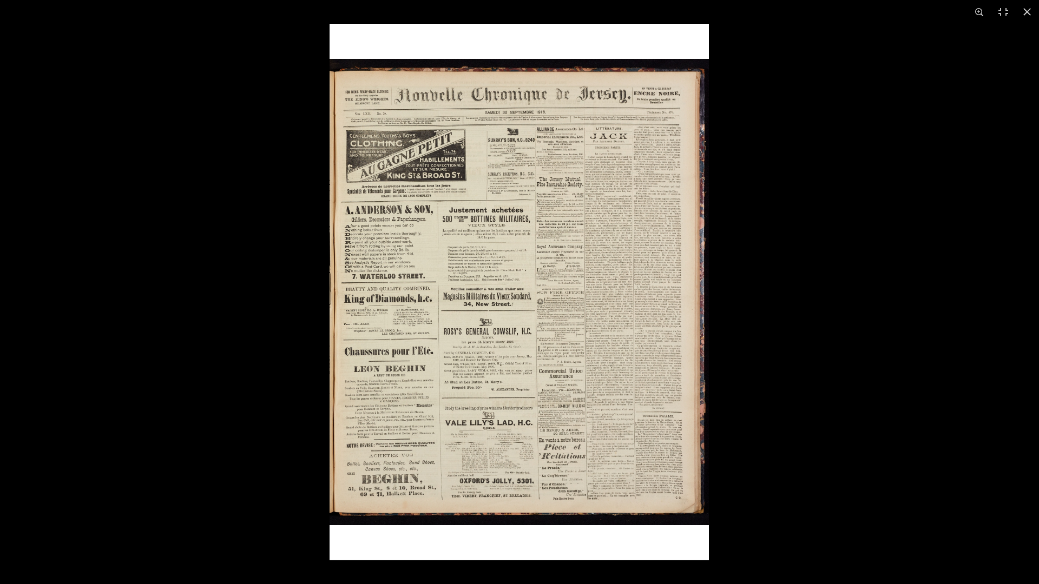
click at [687, 305] on img at bounding box center [518, 292] width 379 height 537
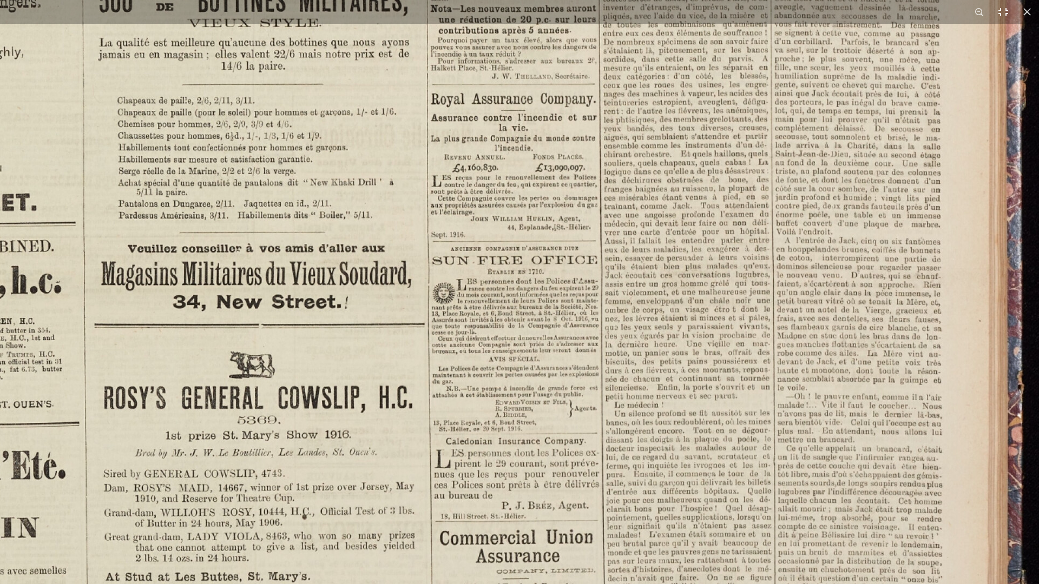
click at [1006, 15] on button at bounding box center [1003, 12] width 24 height 24
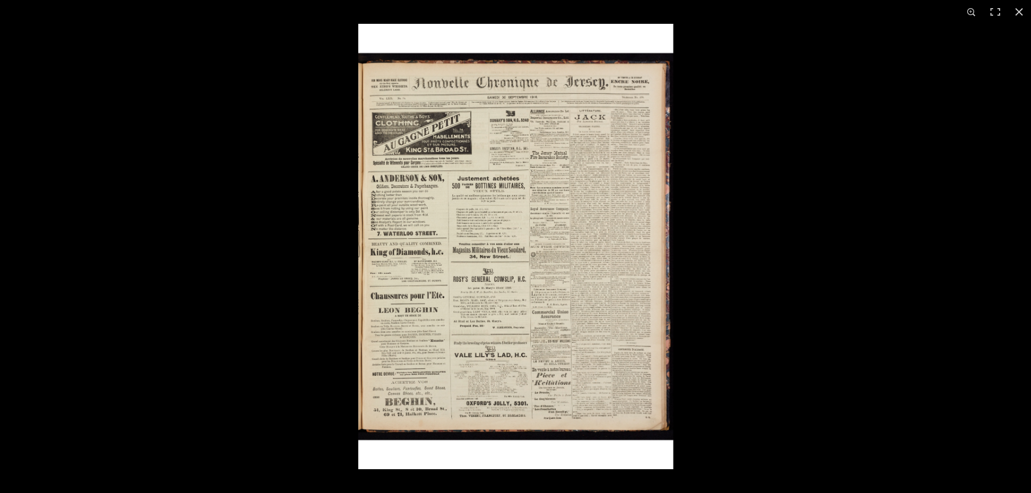
click at [392, 306] on img at bounding box center [515, 246] width 315 height 445
click at [478, 278] on img at bounding box center [515, 246] width 315 height 445
click at [478, 278] on img at bounding box center [515, 246] width 315 height 446
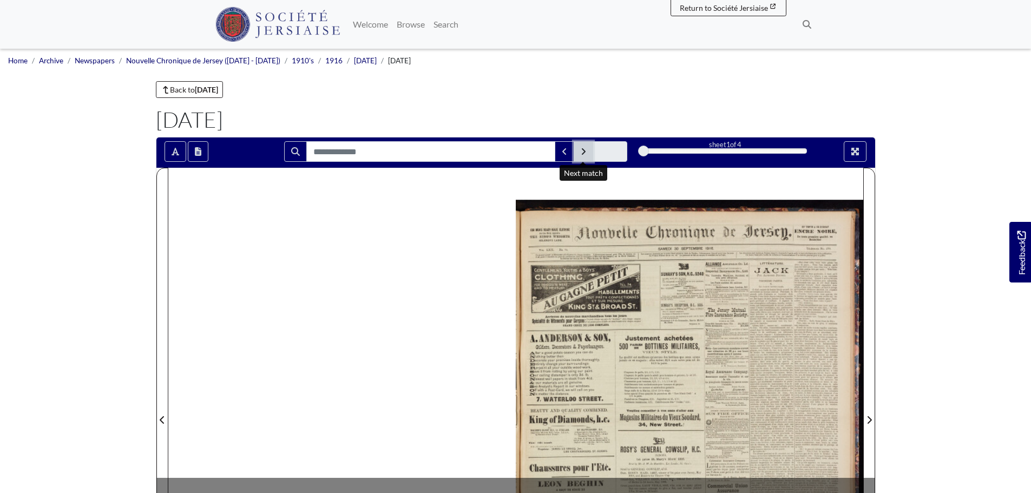
click at [583, 153] on icon "Next Match" at bounding box center [584, 151] width 4 height 6
click at [584, 146] on button "Next Match" at bounding box center [582, 151] width 19 height 21
click at [565, 151] on icon "Previous Match" at bounding box center [564, 151] width 5 height 9
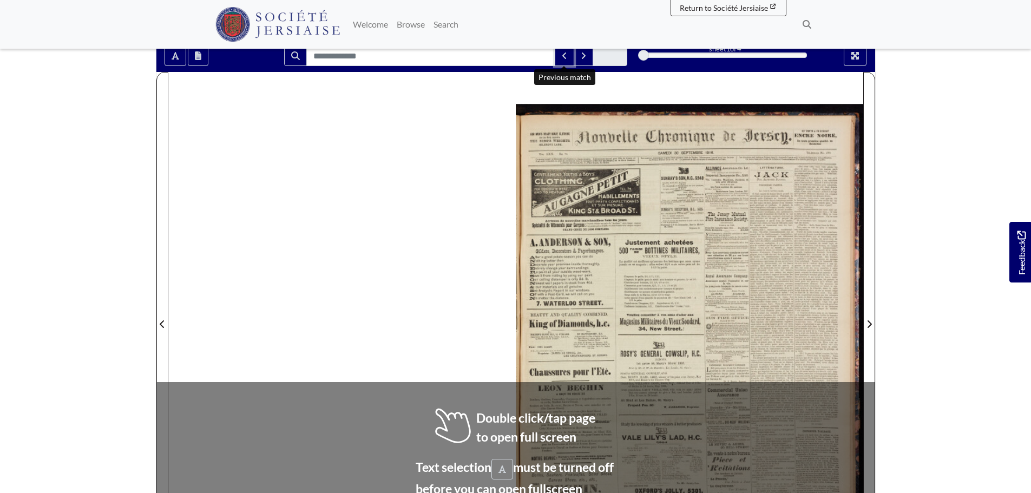
scroll to position [108, 0]
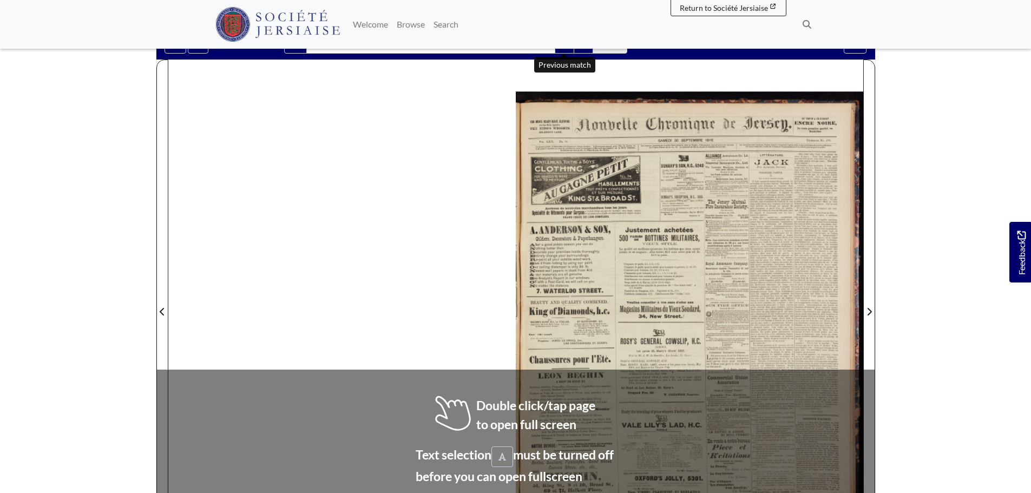
click at [586, 297] on div at bounding box center [689, 305] width 347 height 491
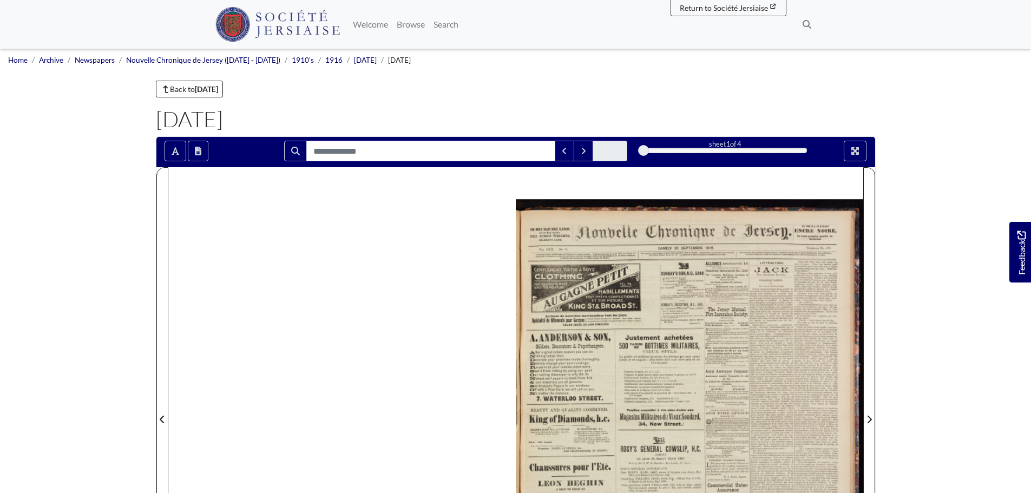
scroll to position [0, 0]
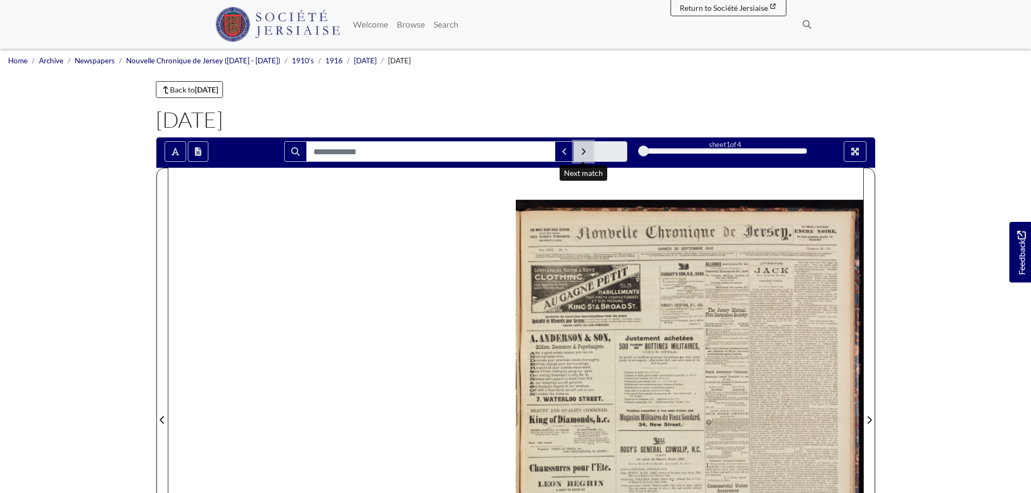
click at [583, 148] on icon "Next Match" at bounding box center [582, 151] width 5 height 9
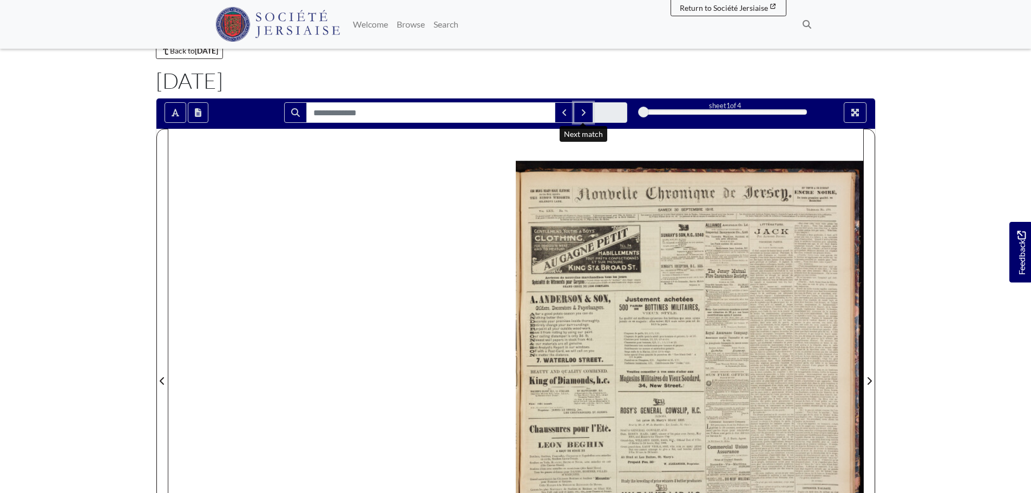
scroll to position [54, 0]
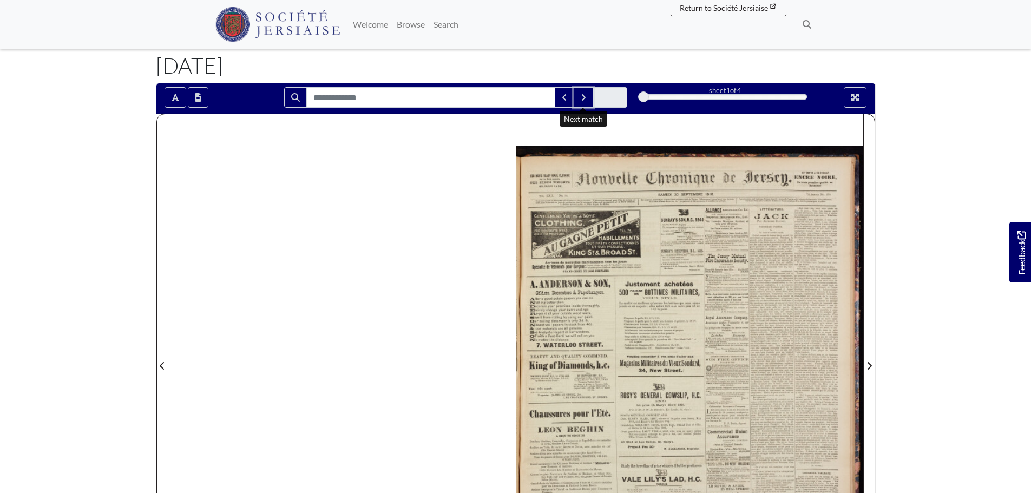
drag, startPoint x: 643, startPoint y: 98, endPoint x: 661, endPoint y: 97, distance: 17.9
click at [661, 97] on div "1" at bounding box center [724, 96] width 163 height 11
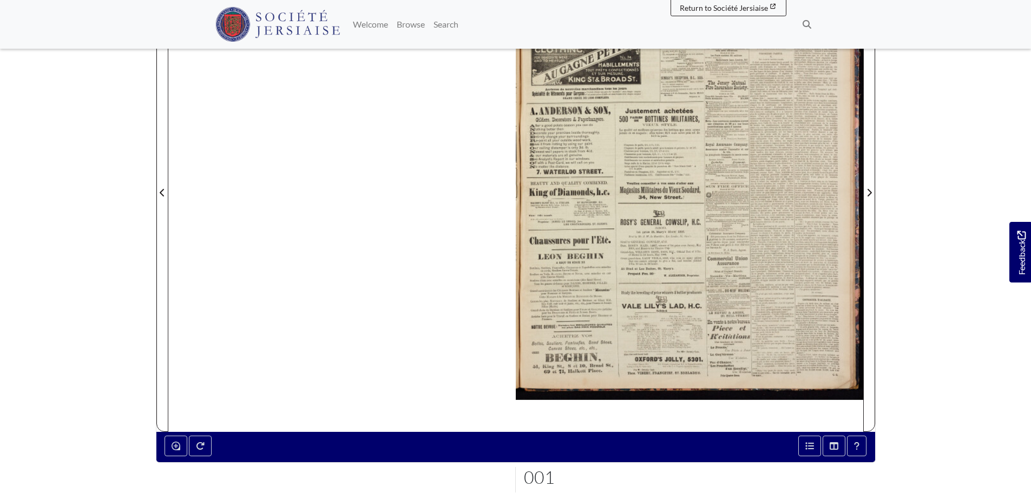
scroll to position [270, 0]
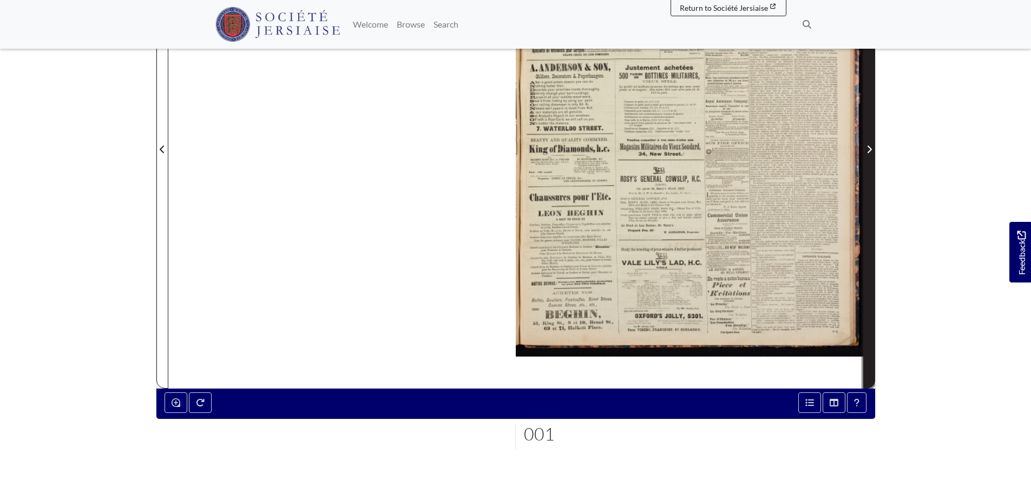
click at [868, 148] on icon "Next Page" at bounding box center [869, 150] width 4 height 8
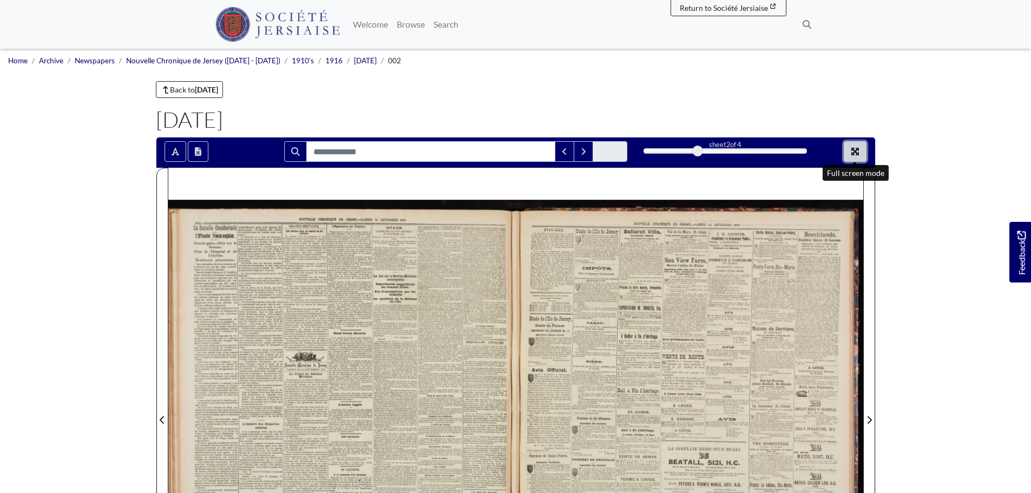
click at [854, 147] on icon "Full screen mode" at bounding box center [854, 151] width 9 height 9
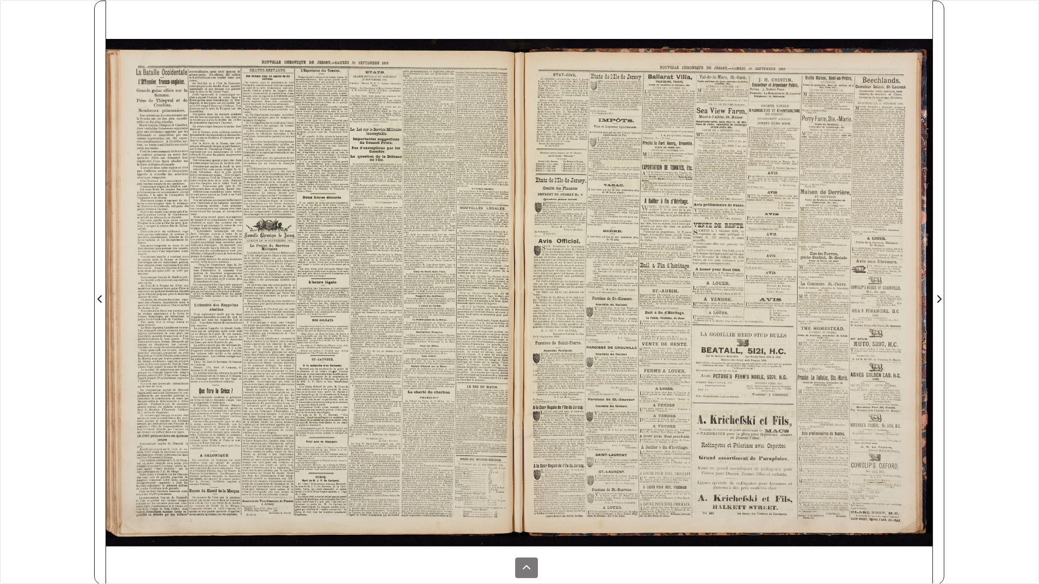
click at [670, 232] on div at bounding box center [725, 293] width 413 height 584
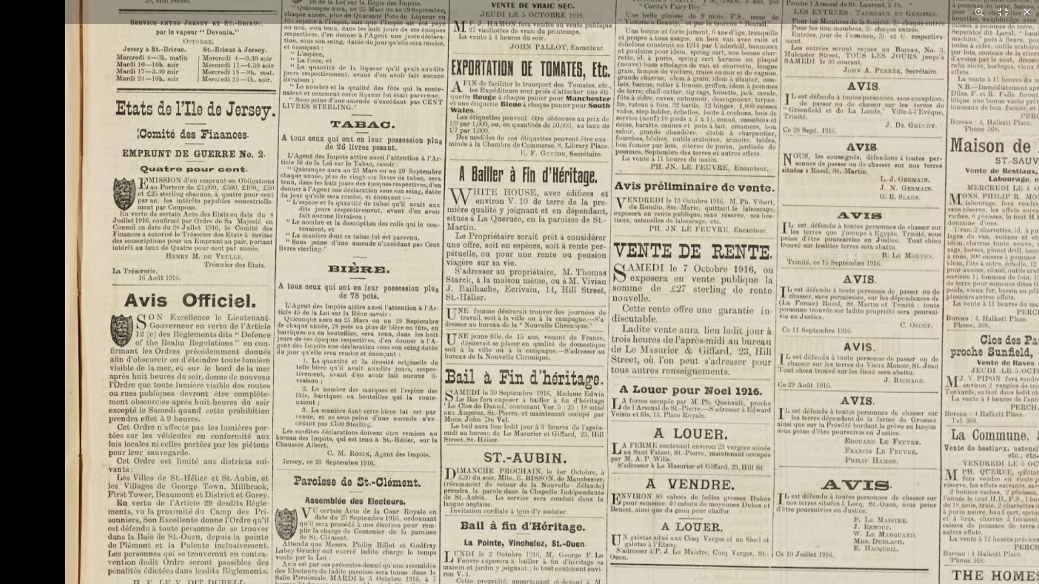
click at [686, 428] on img at bounding box center [715, 462] width 1301 height 1841
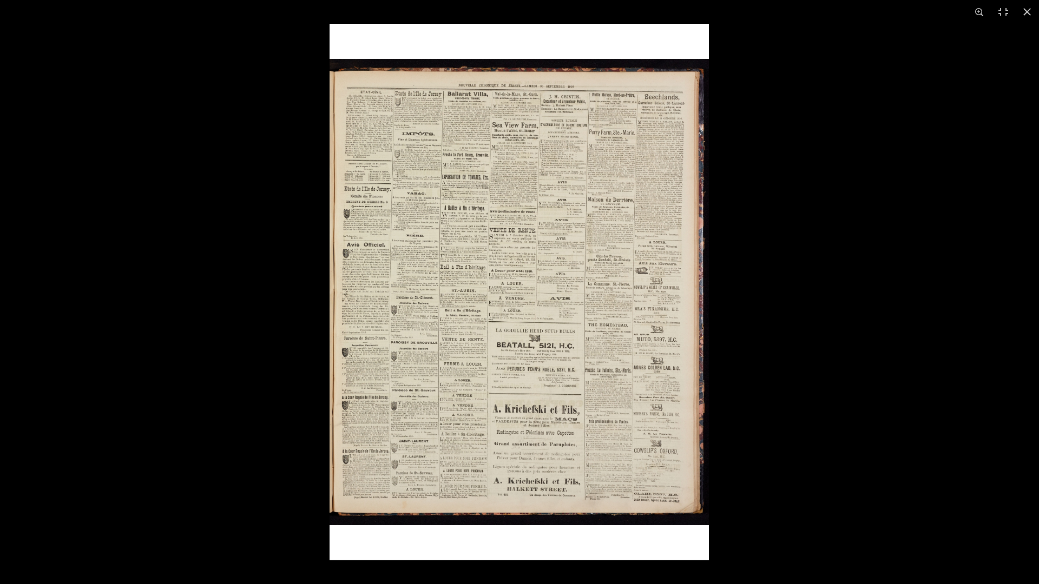
click at [385, 147] on img at bounding box center [518, 292] width 379 height 537
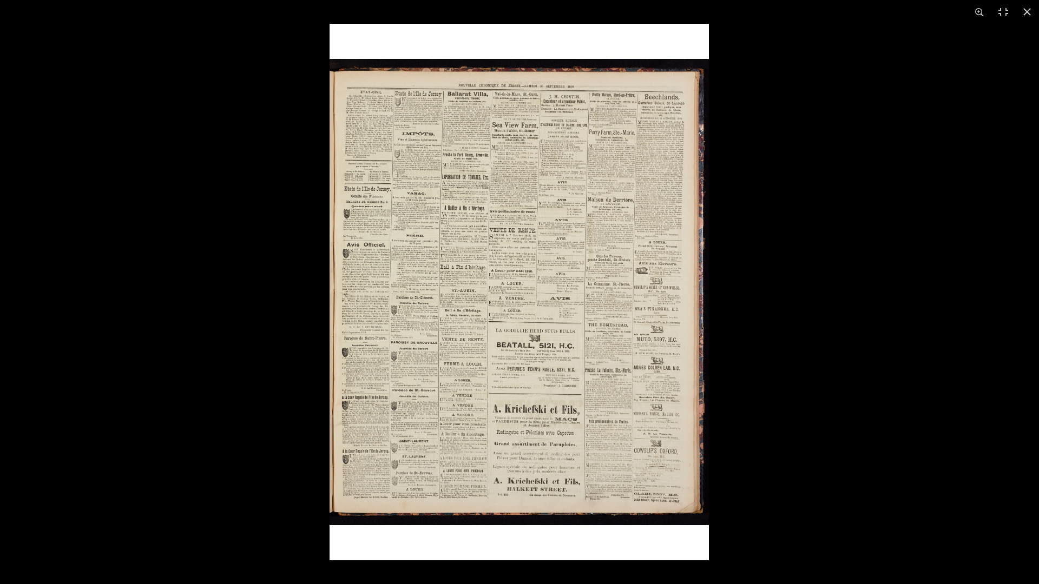
click at [530, 186] on img at bounding box center [518, 292] width 379 height 537
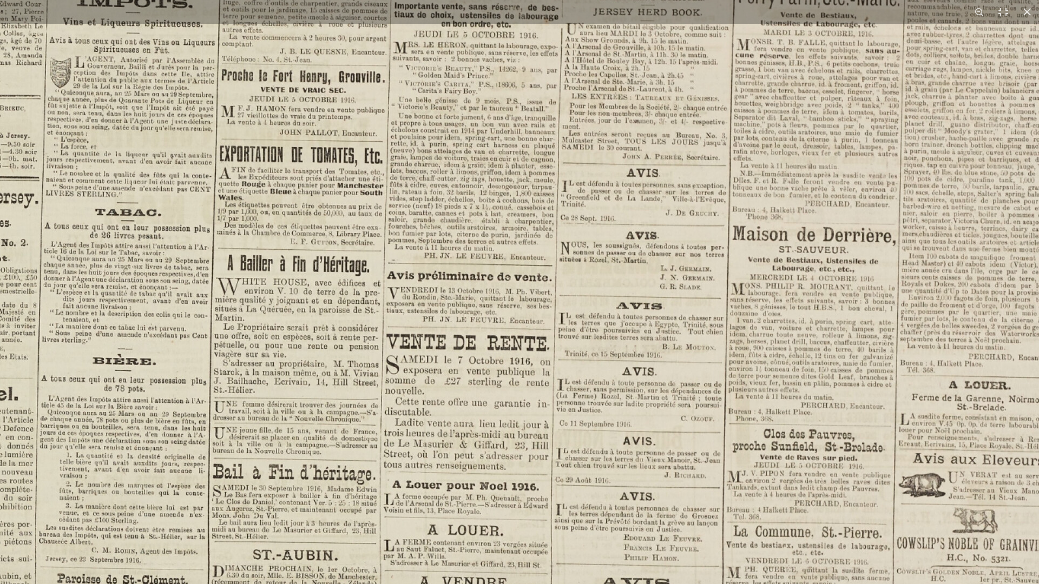
click at [538, 181] on img at bounding box center [491, 560] width 1338 height 1893
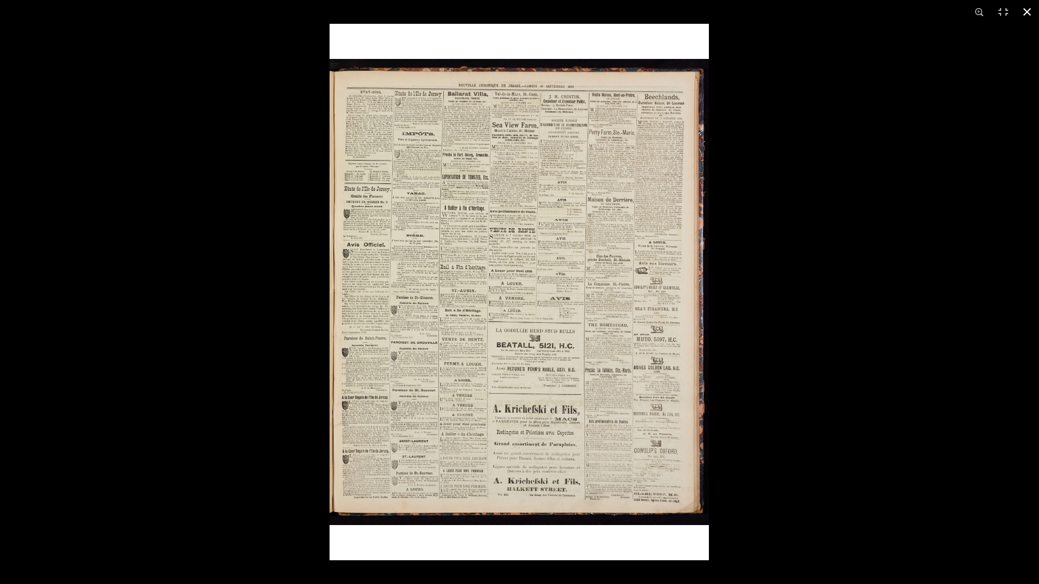
click at [1030, 12] on button at bounding box center [1027, 12] width 24 height 24
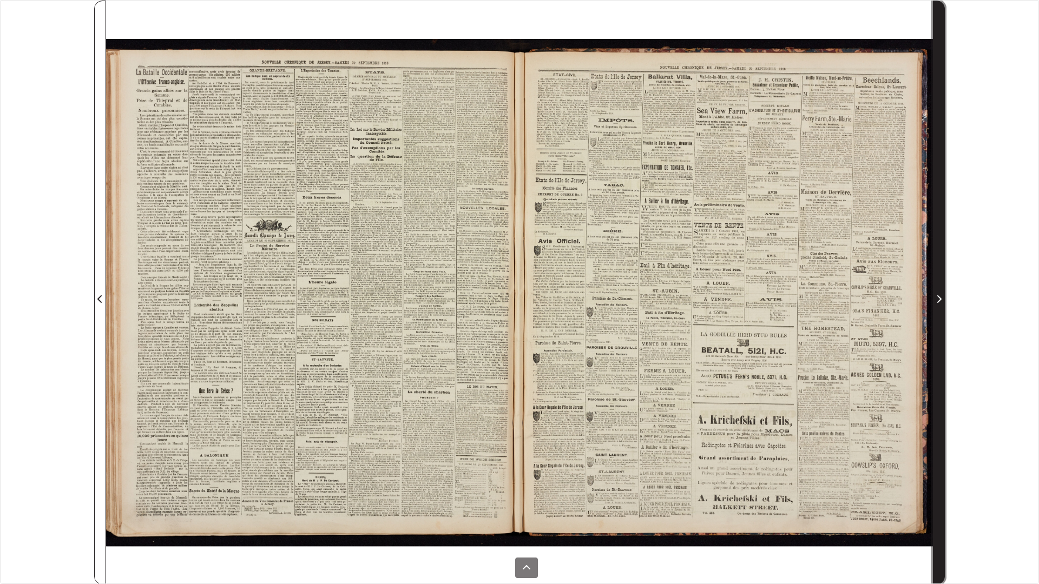
click at [941, 297] on icon "Next Page" at bounding box center [938, 299] width 5 height 9
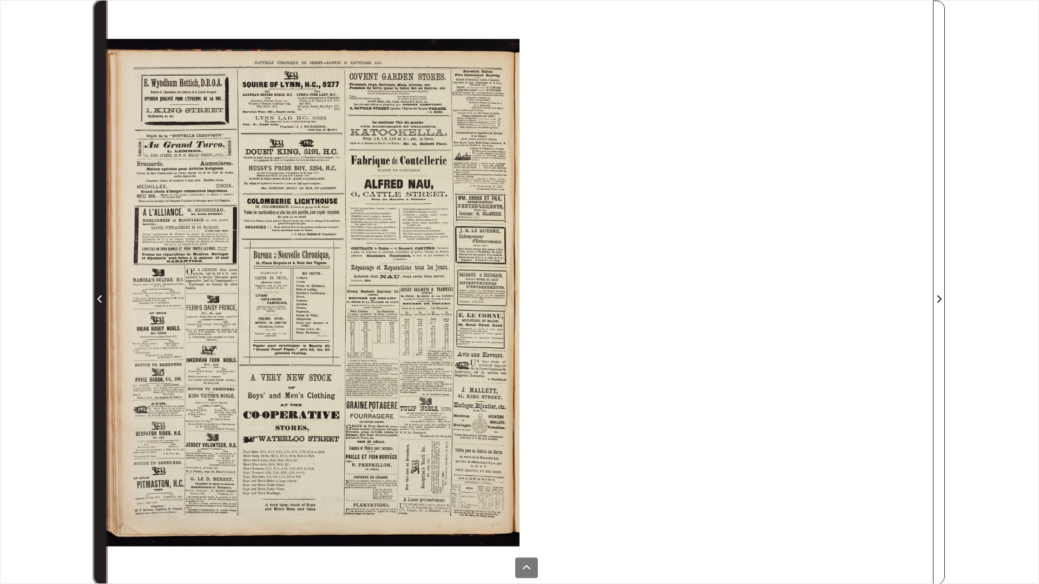
click at [100, 298] on icon "Previous Page" at bounding box center [99, 299] width 5 height 9
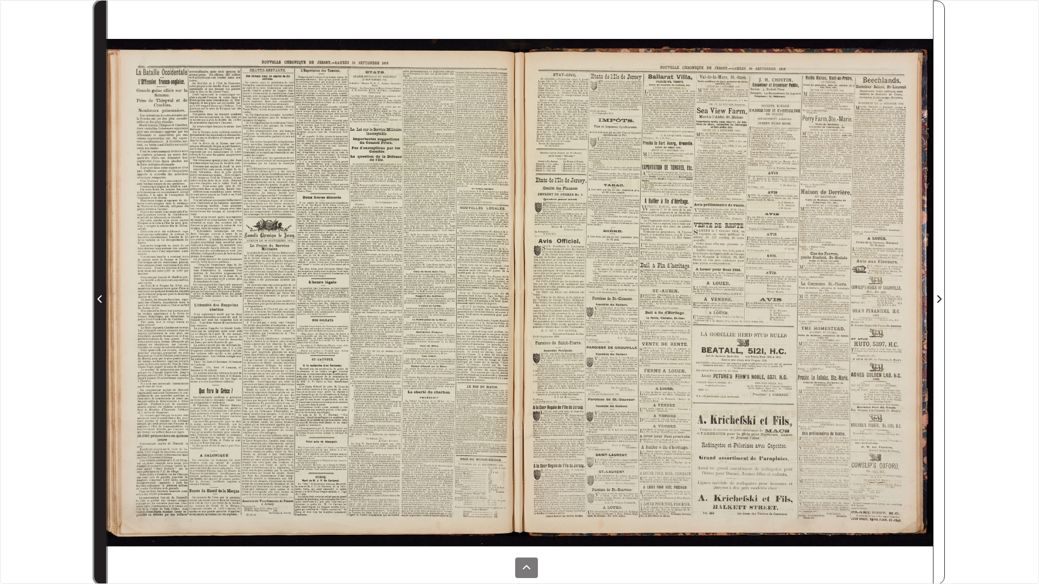
click at [100, 298] on icon "Previous Page" at bounding box center [99, 299] width 5 height 9
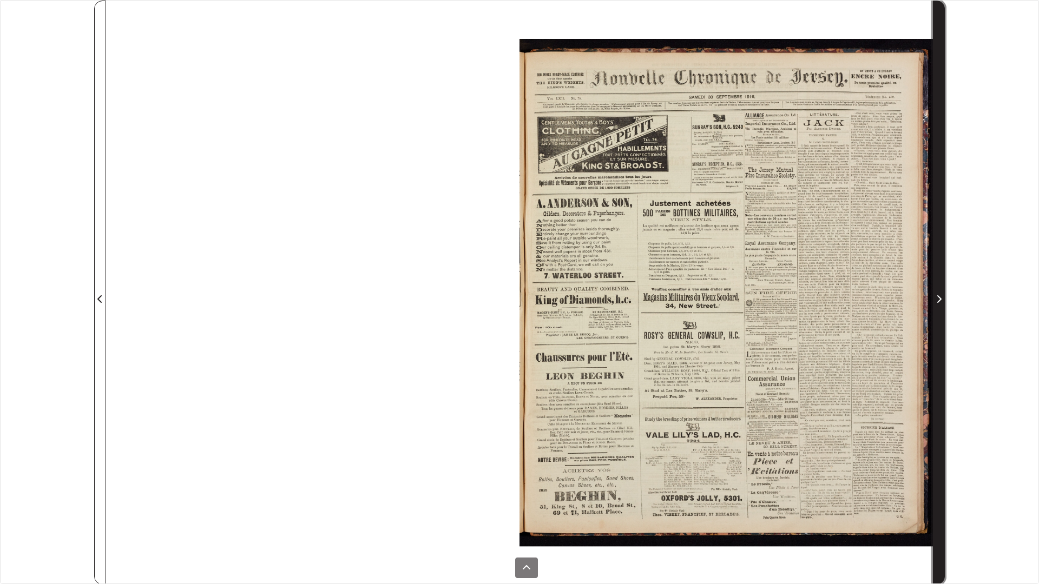
click at [939, 296] on icon "Next Page" at bounding box center [938, 299] width 5 height 9
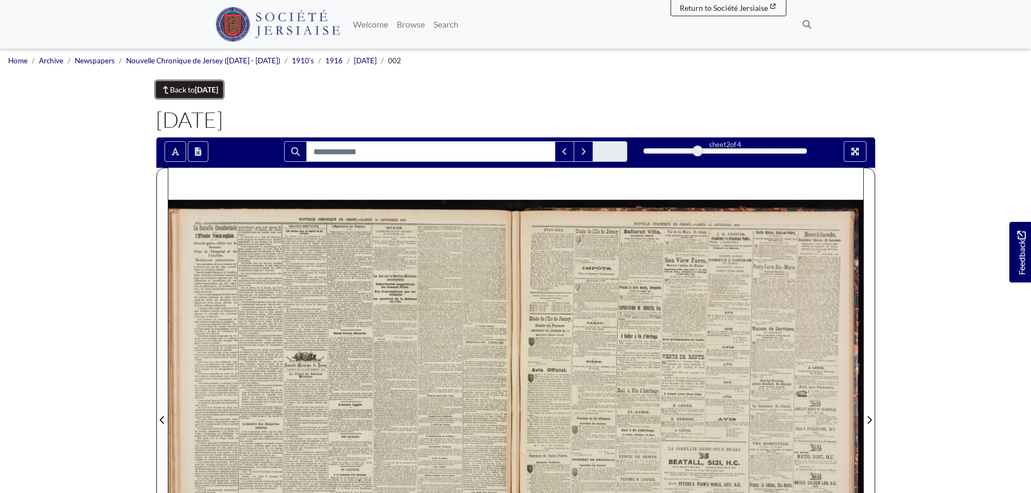
click at [218, 88] on strong "September 1916" at bounding box center [206, 89] width 23 height 9
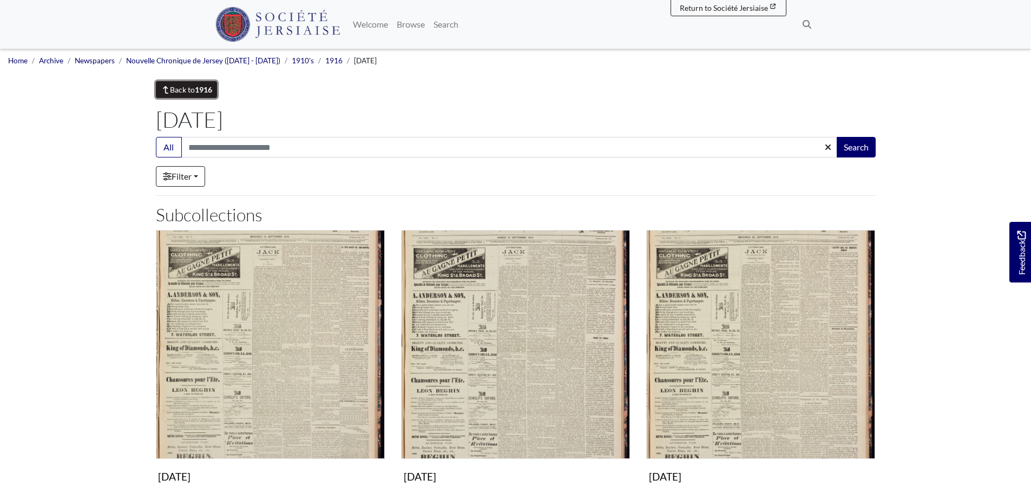
click at [207, 93] on strong "1916" at bounding box center [203, 89] width 17 height 9
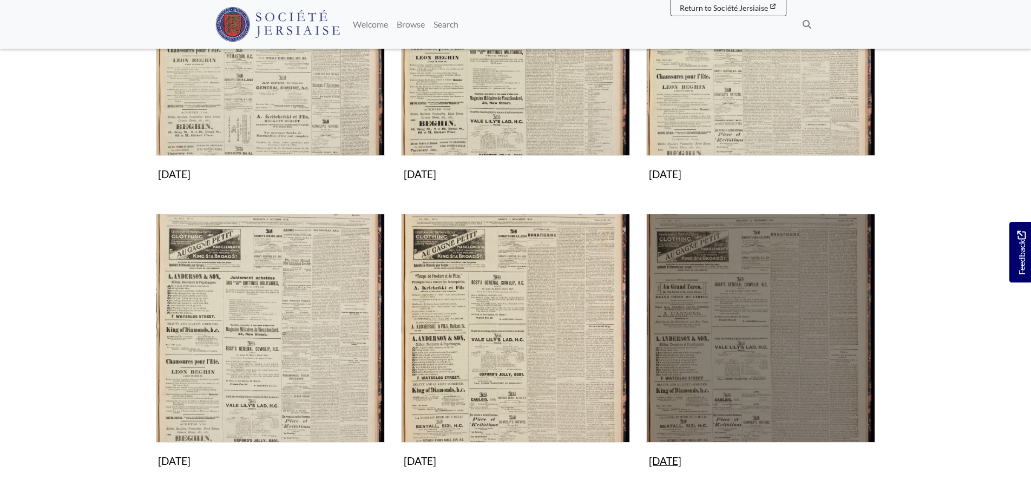
scroll to position [974, 0]
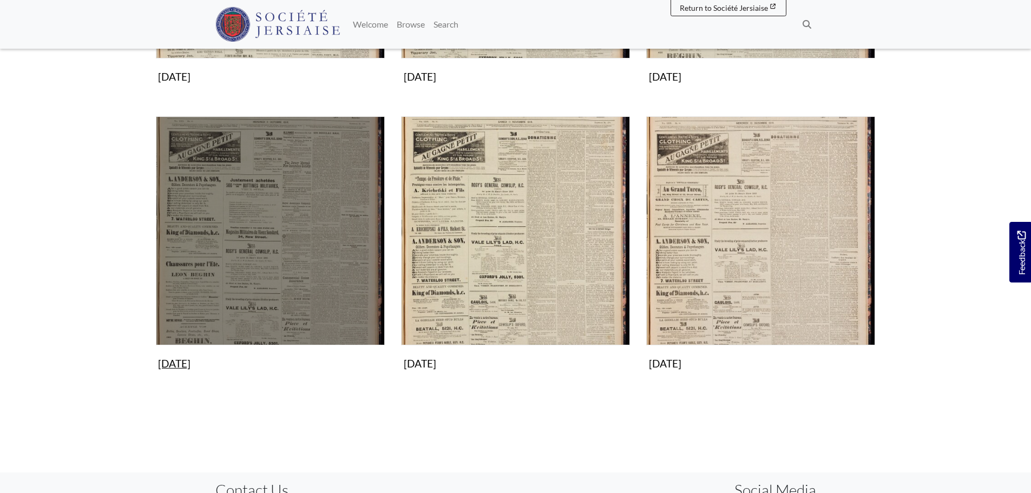
click at [281, 243] on img "Subcollection" at bounding box center [270, 230] width 229 height 229
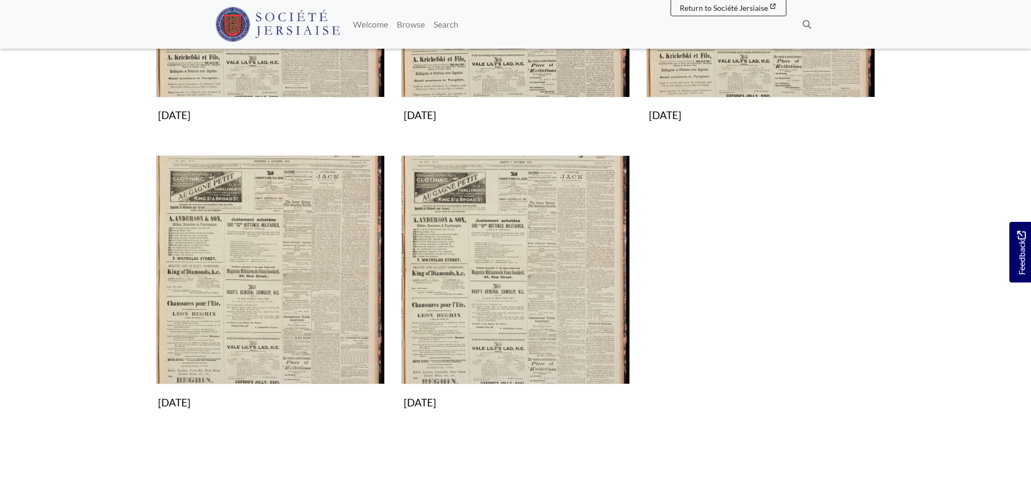
scroll to position [649, 0]
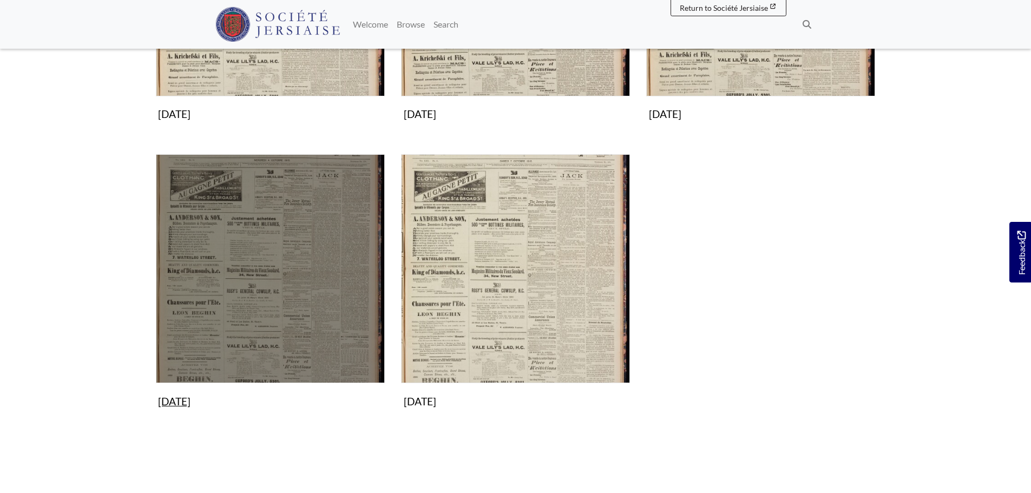
click at [274, 274] on img "Subcollection" at bounding box center [270, 268] width 229 height 229
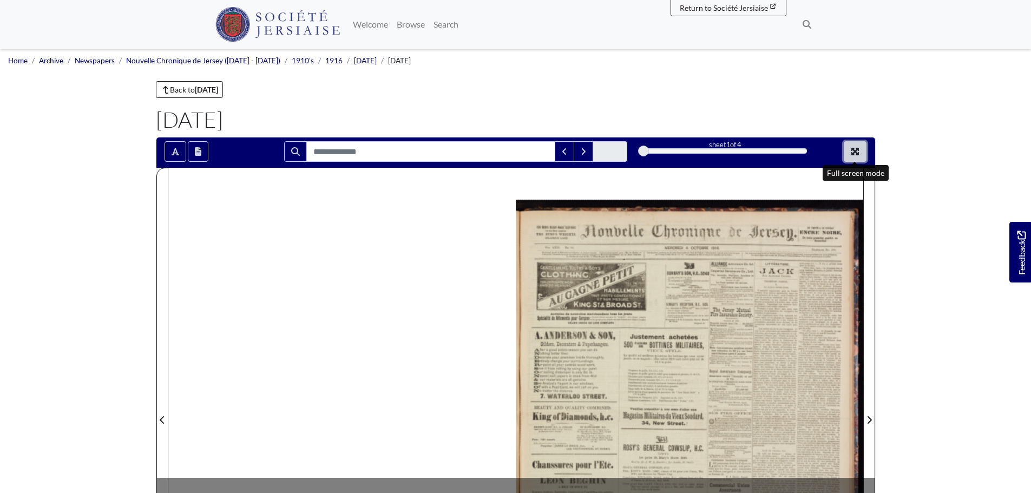
click at [857, 154] on icon "Full screen mode" at bounding box center [855, 152] width 8 height 8
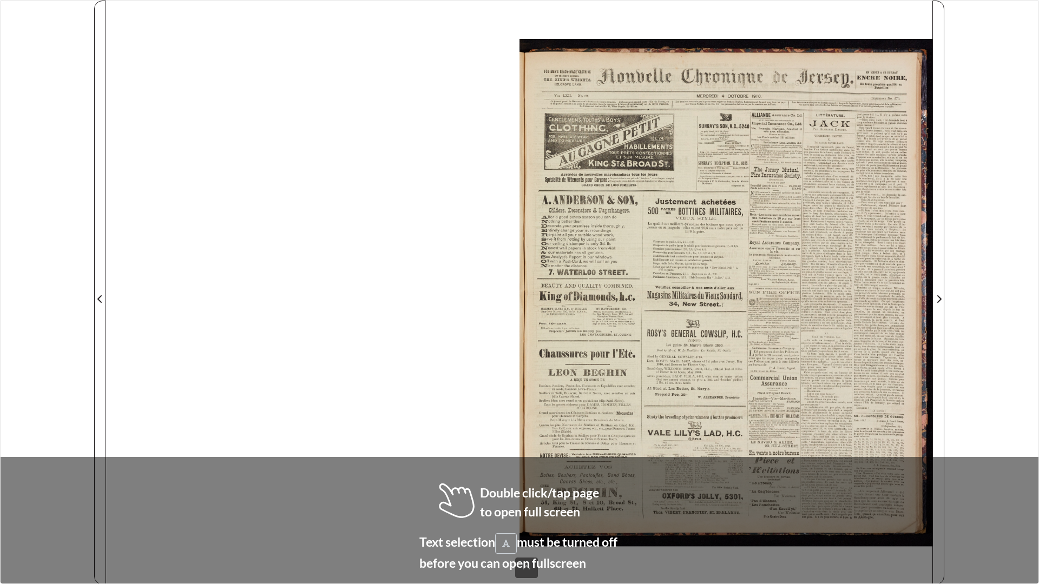
click at [626, 437] on div at bounding box center [725, 293] width 413 height 584
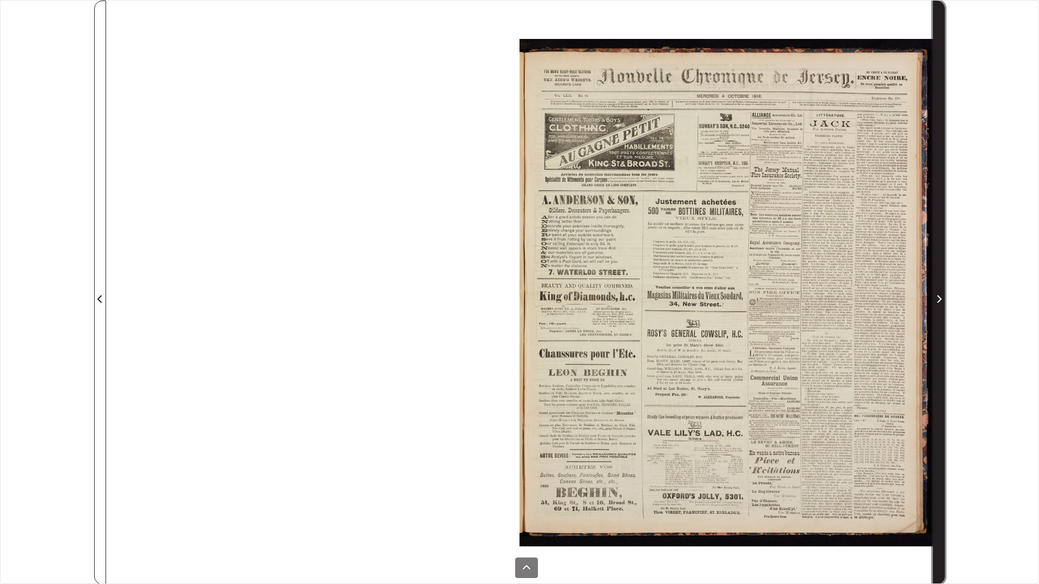
click at [938, 299] on icon "Next Page" at bounding box center [938, 299] width 5 height 9
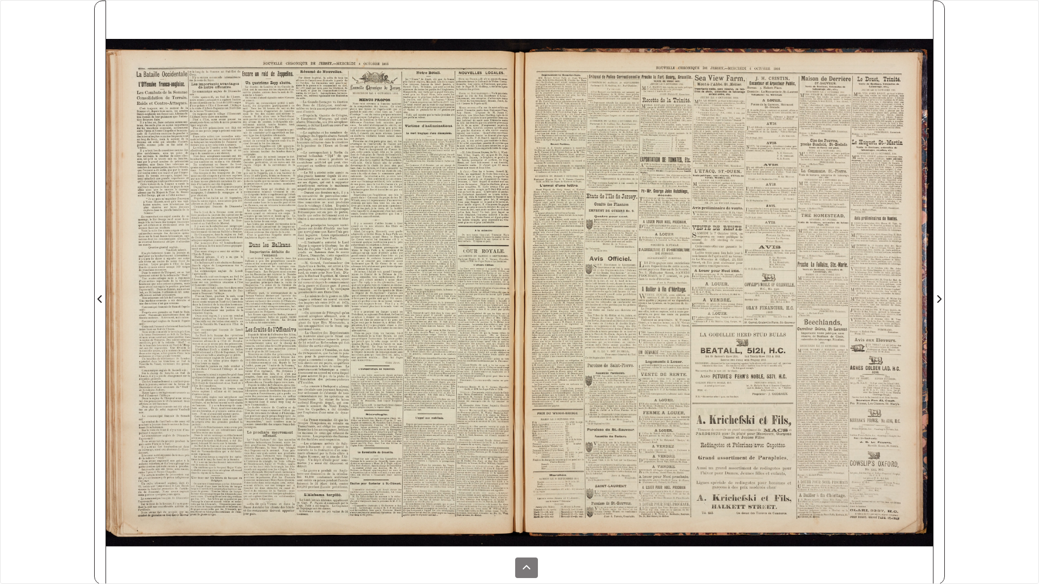
click at [668, 354] on div at bounding box center [725, 293] width 413 height 584
click at [612, 250] on div at bounding box center [725, 293] width 413 height 584
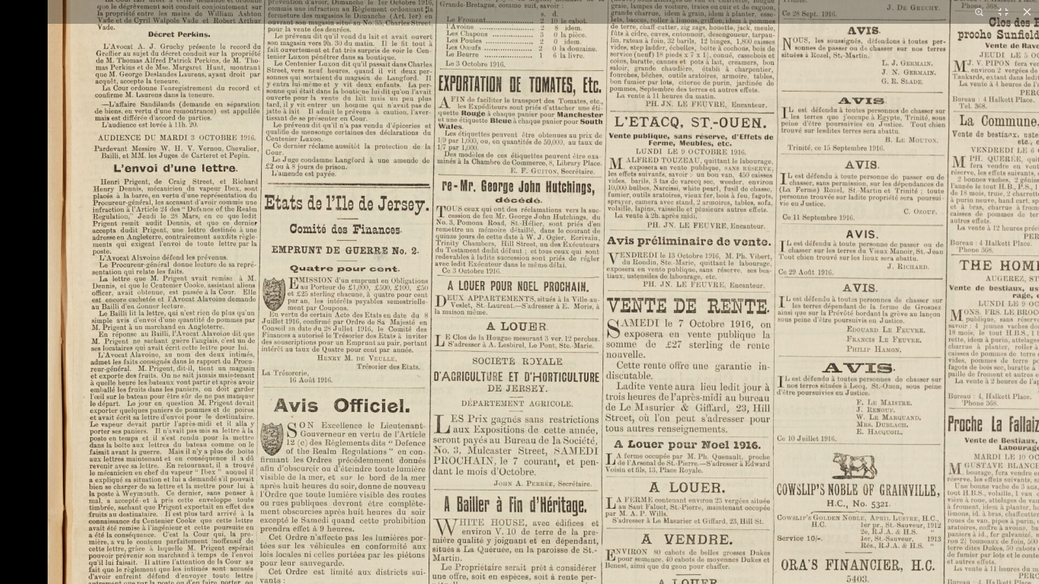
click at [630, 492] on img at bounding box center [717, 515] width 1338 height 1893
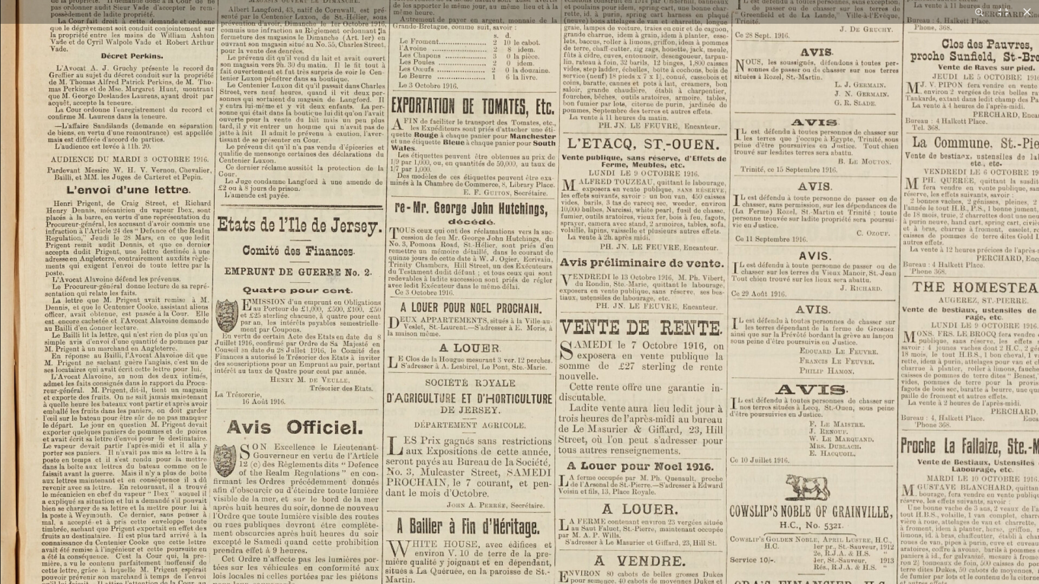
click at [532, 357] on img at bounding box center [670, 536] width 1338 height 1893
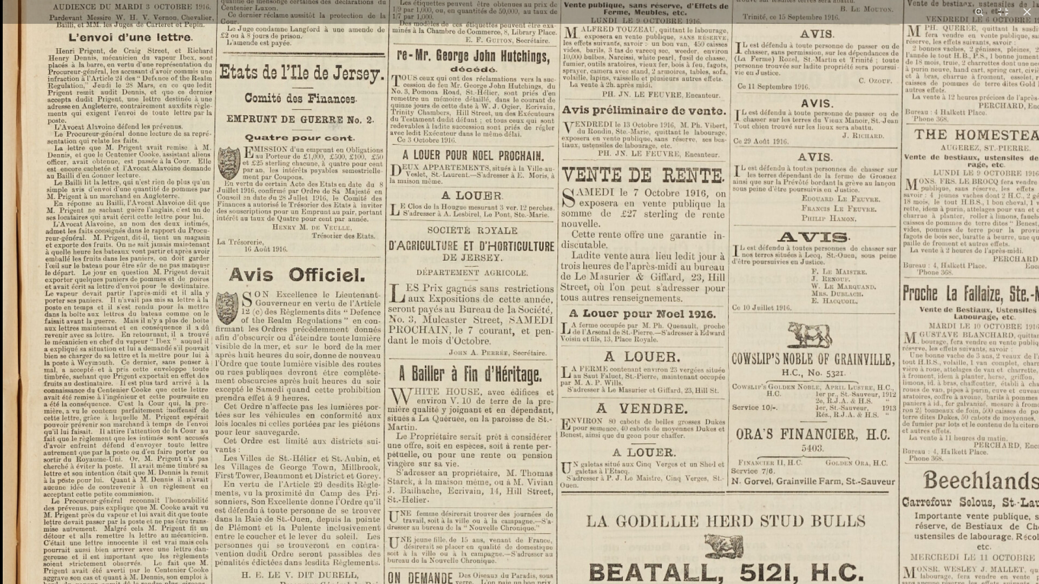
click at [494, 387] on img at bounding box center [672, 384] width 1338 height 1893
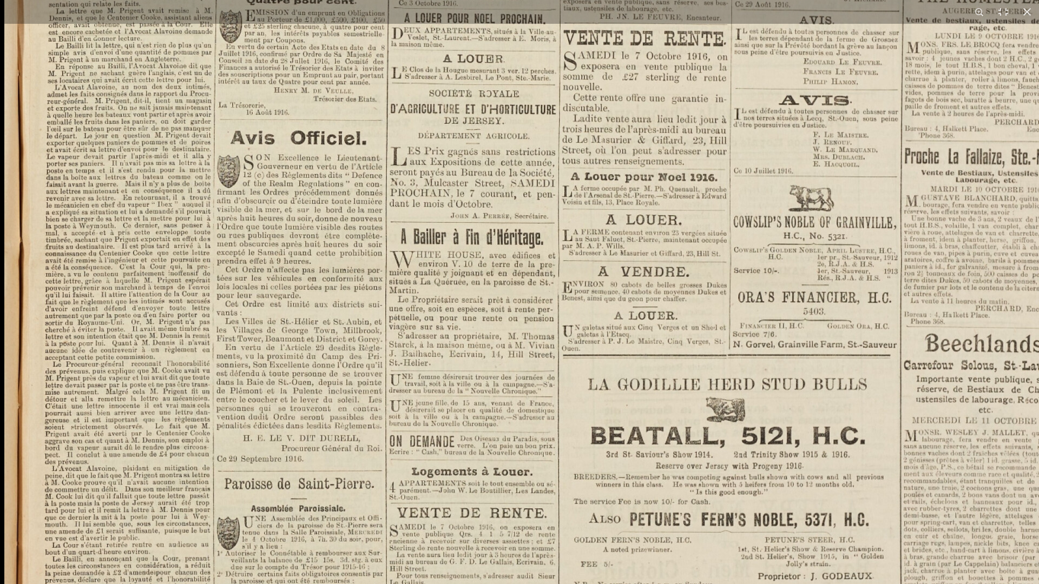
click at [509, 343] on img at bounding box center [673, 247] width 1338 height 1893
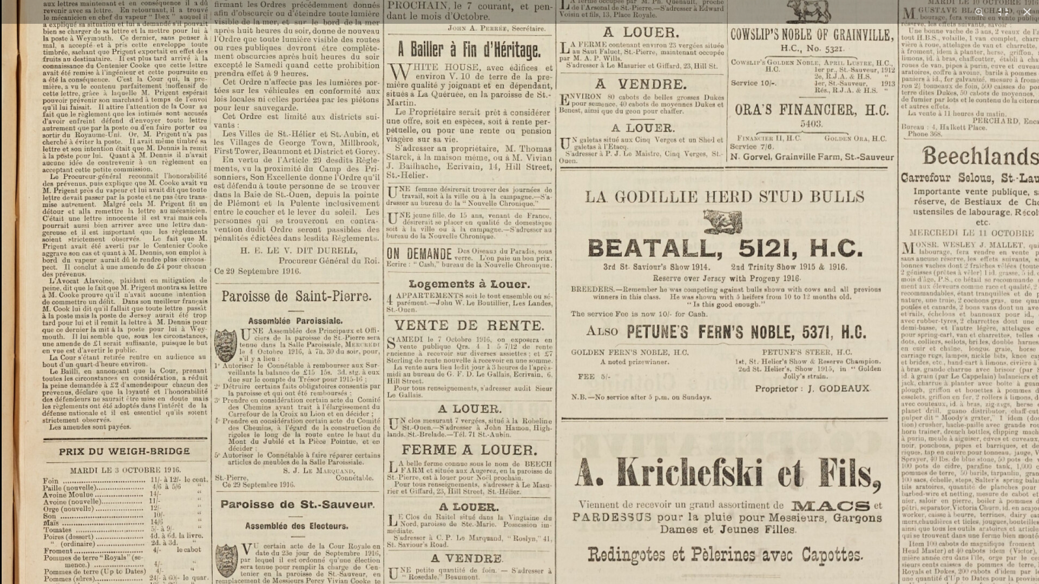
click at [498, 349] on img at bounding box center [671, 59] width 1338 height 1893
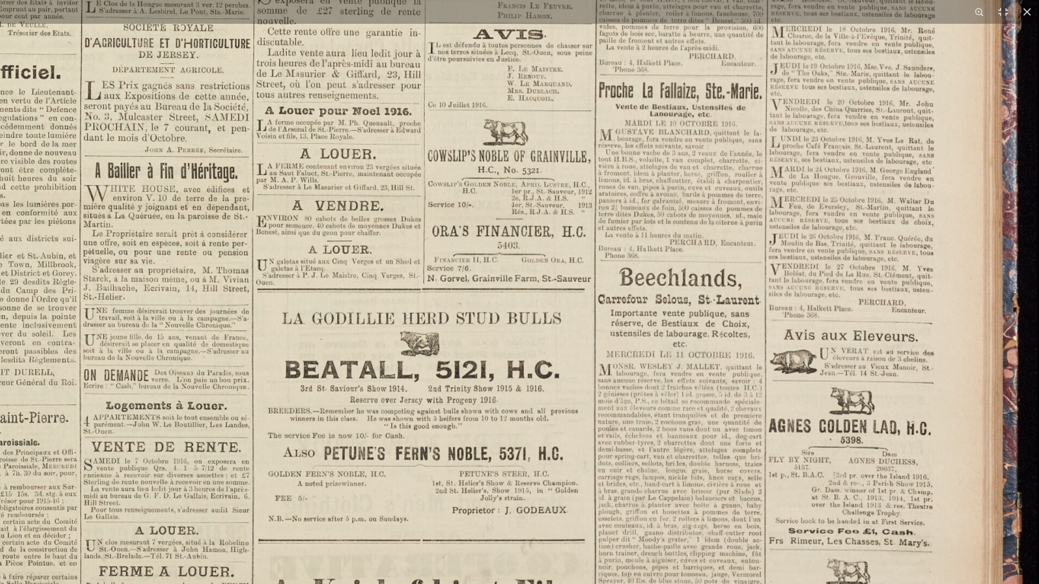
click at [360, 492] on img at bounding box center [368, 181] width 1338 height 1893
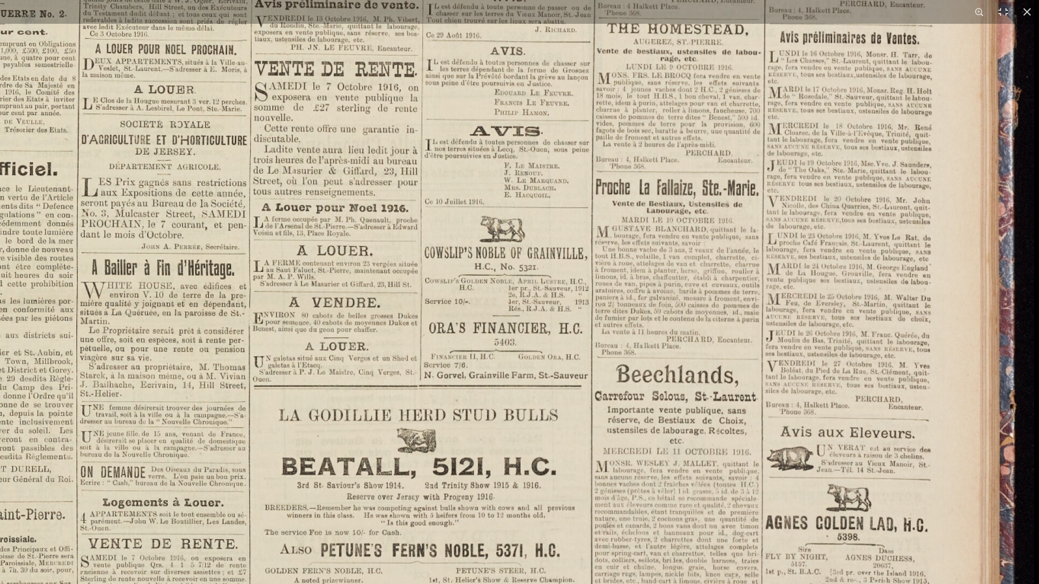
click at [395, 444] on img at bounding box center [364, 278] width 1338 height 1893
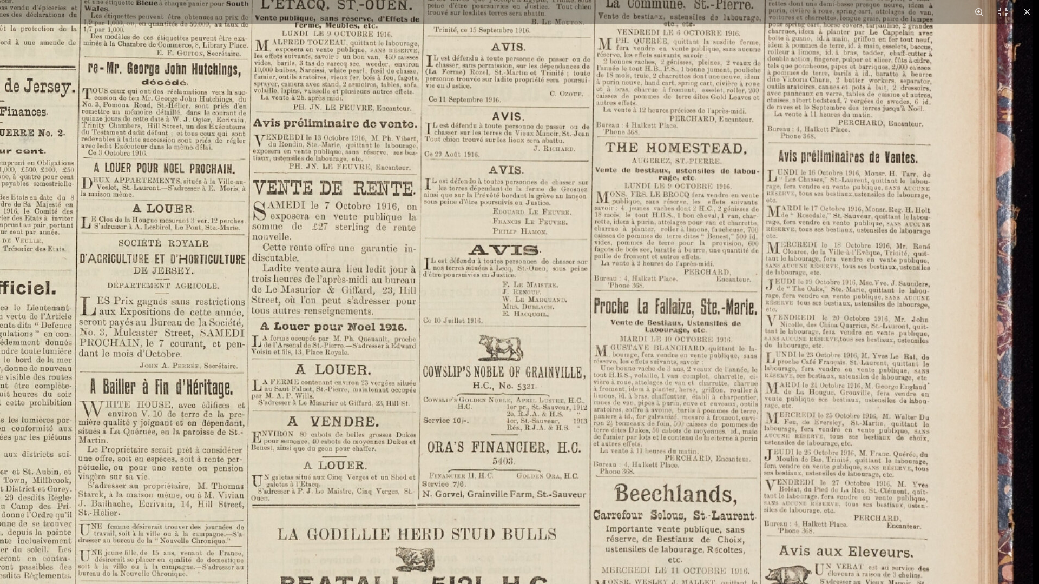
click at [393, 379] on img at bounding box center [363, 397] width 1338 height 1893
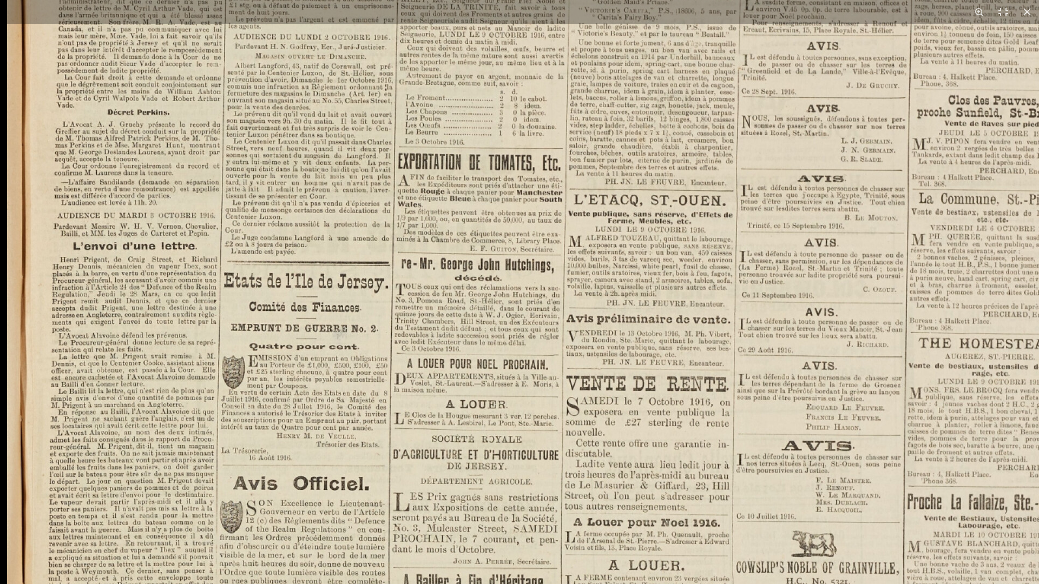
click at [499, 335] on img at bounding box center [676, 593] width 1338 height 1893
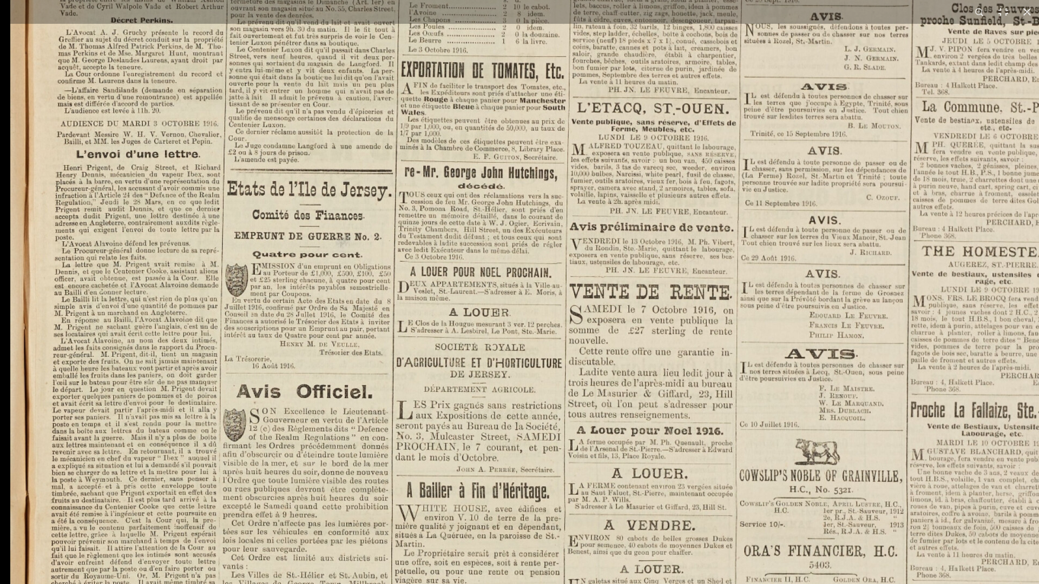
click at [448, 378] on img at bounding box center [679, 501] width 1338 height 1893
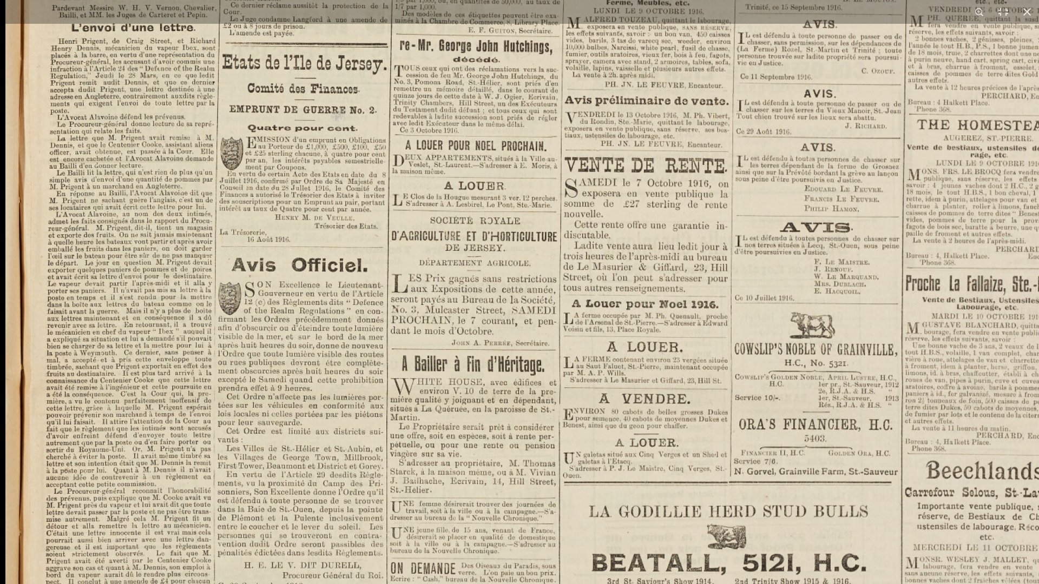
click at [507, 332] on img at bounding box center [674, 374] width 1338 height 1893
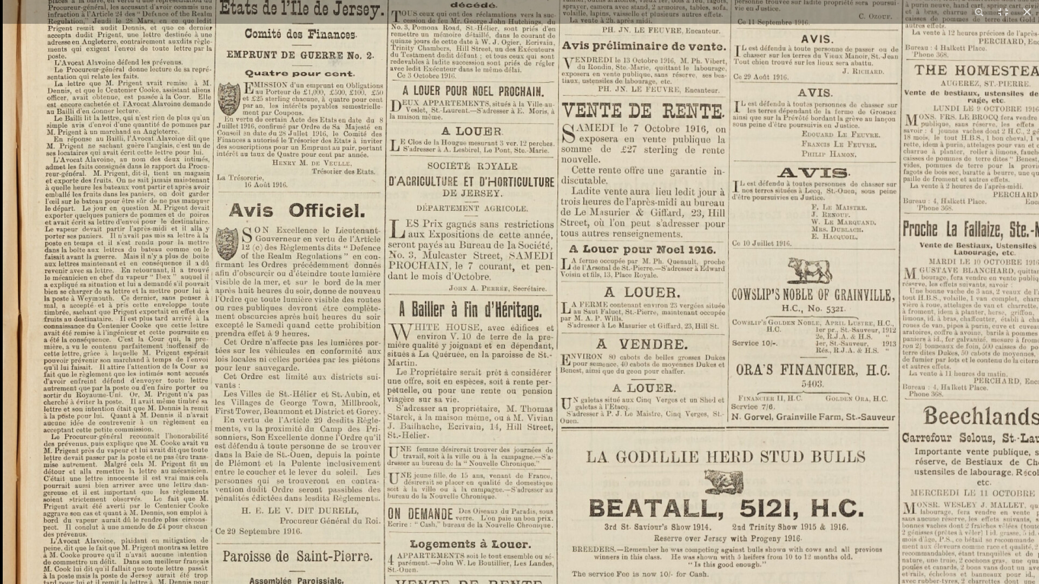
click at [521, 331] on img at bounding box center [672, 320] width 1338 height 1893
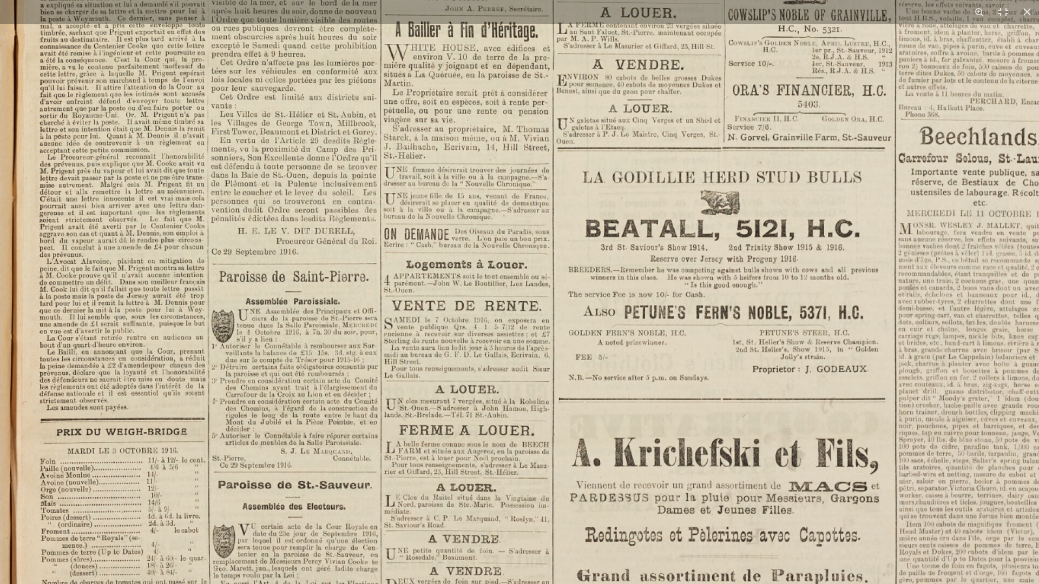
click at [516, 333] on img at bounding box center [668, 40] width 1338 height 1893
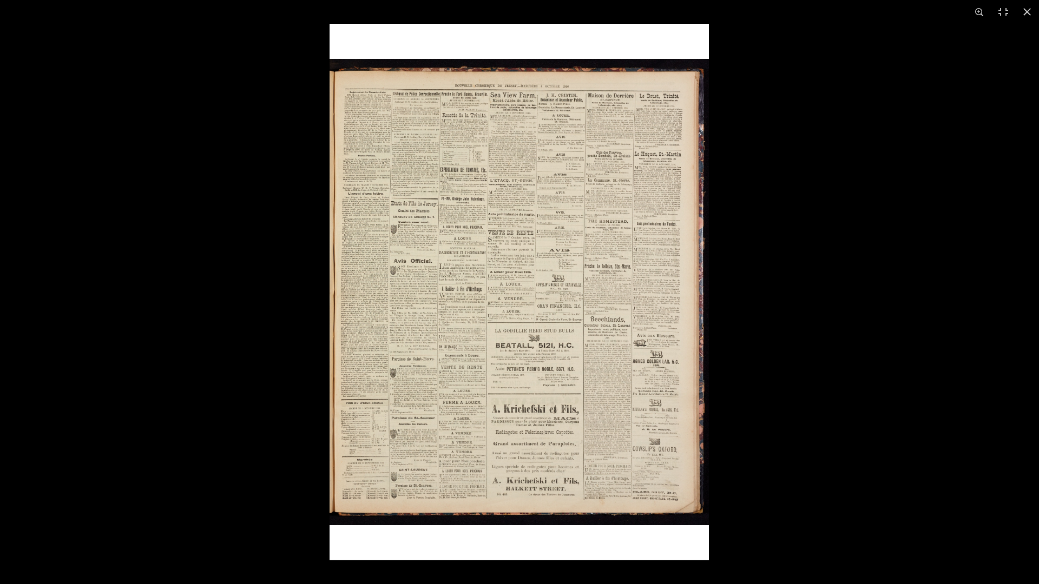
click at [602, 326] on img at bounding box center [518, 292] width 379 height 537
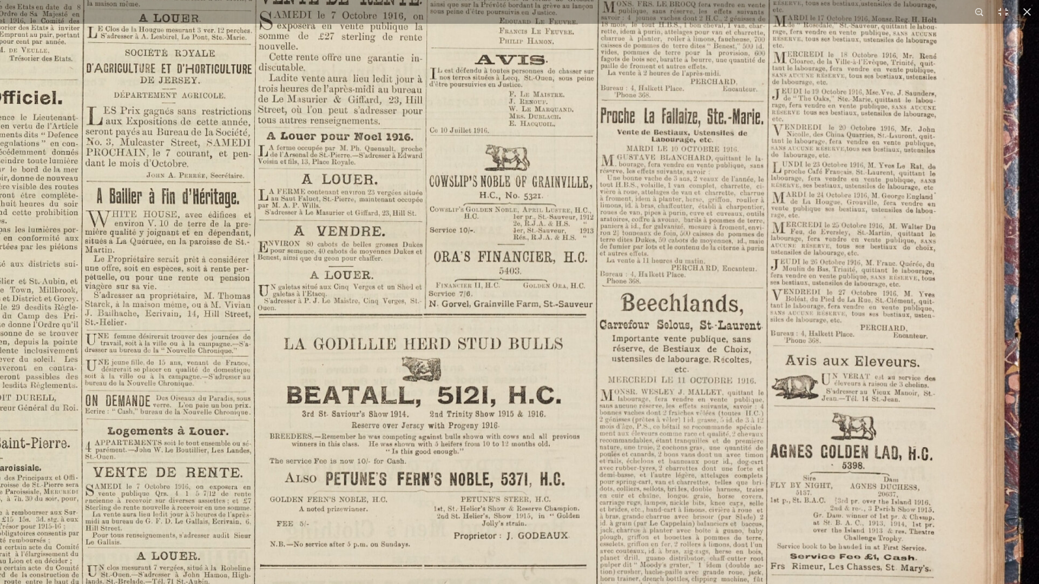
click at [606, 321] on img at bounding box center [369, 206] width 1338 height 1893
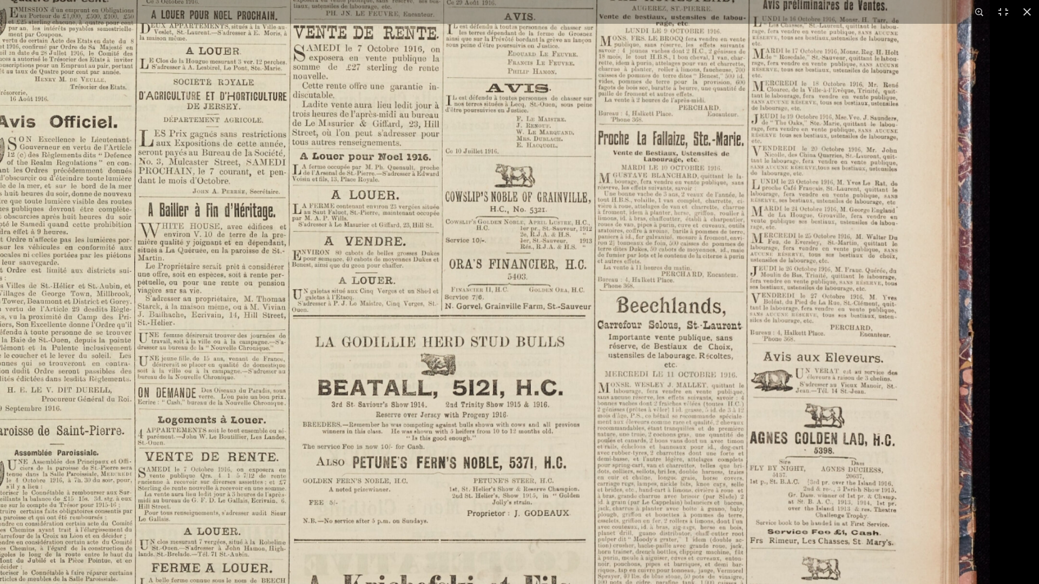
click at [608, 321] on img at bounding box center [392, 219] width 1196 height 1691
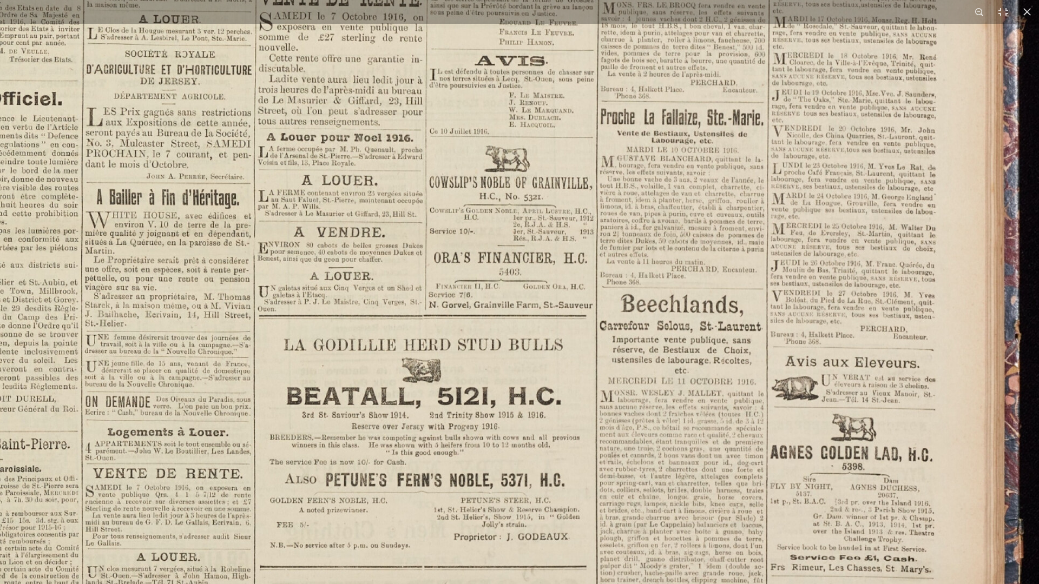
click at [492, 216] on img at bounding box center [369, 208] width 1338 height 1893
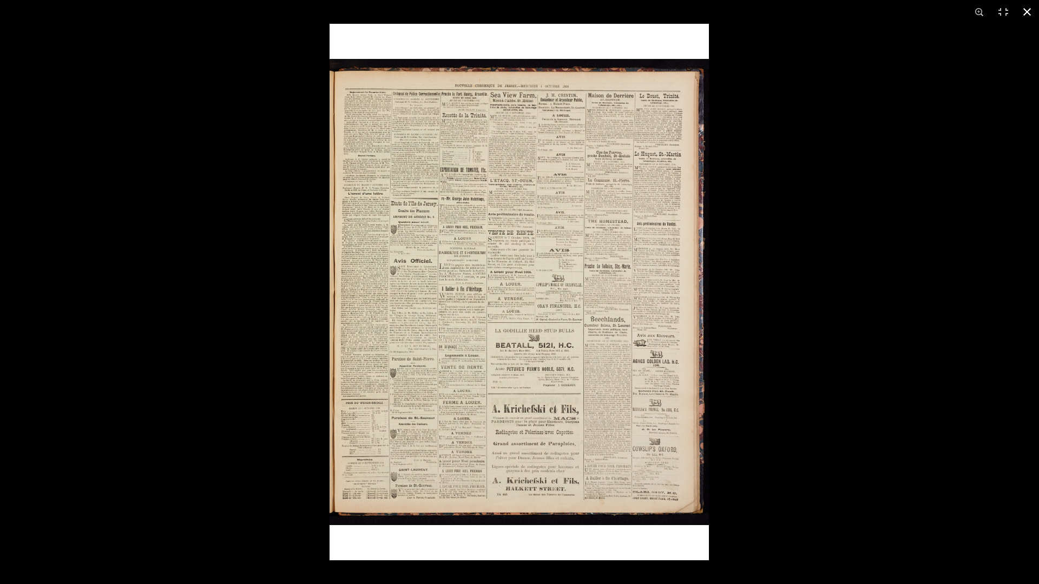
click at [1023, 14] on button at bounding box center [1027, 12] width 24 height 24
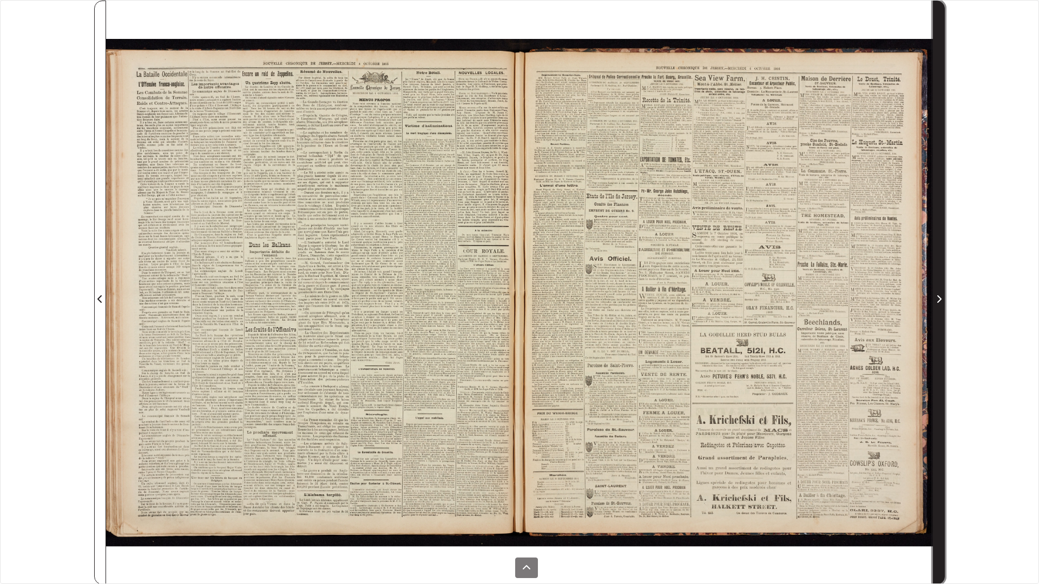
click at [936, 298] on icon "Next Page" at bounding box center [938, 299] width 5 height 9
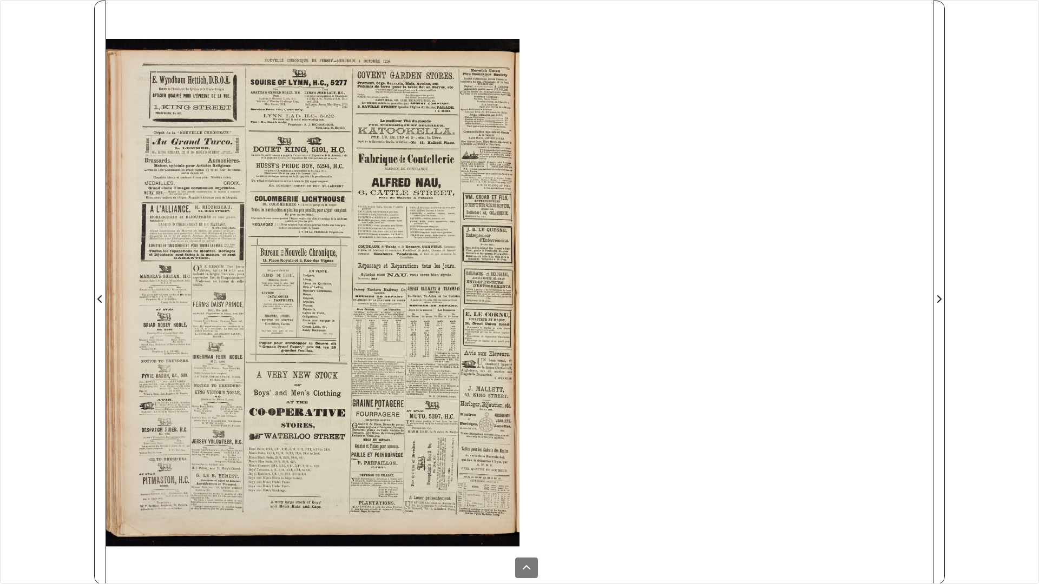
click at [448, 223] on div at bounding box center [312, 293] width 413 height 584
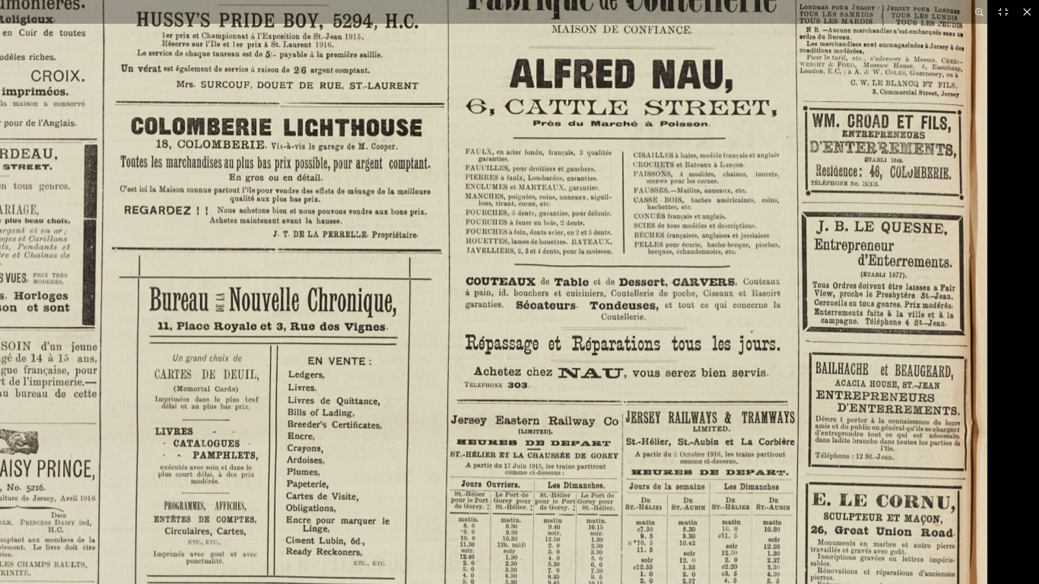
click at [291, 451] on img at bounding box center [319, 430] width 1336 height 1891
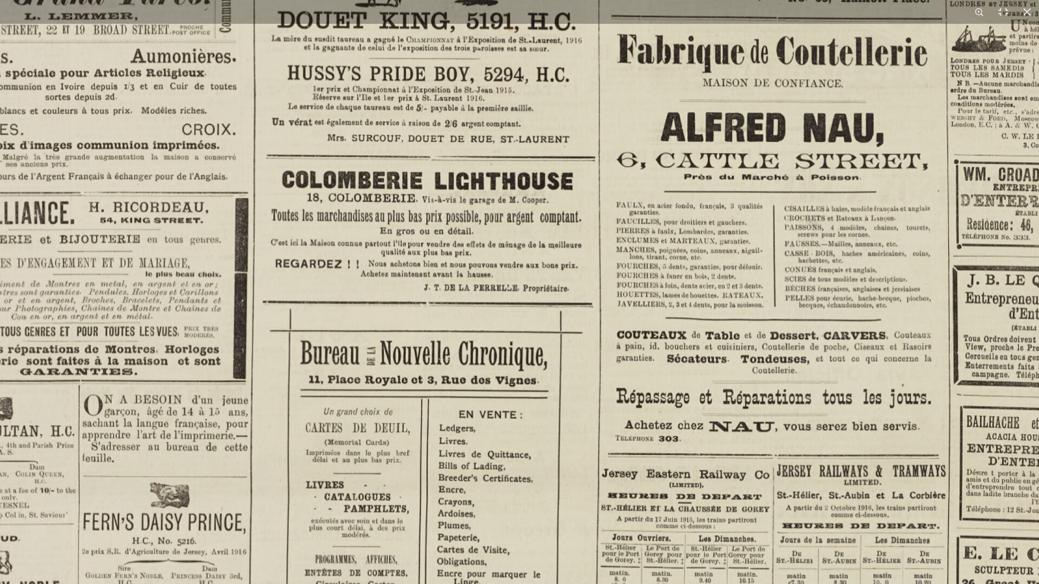
click at [592, 364] on img at bounding box center [470, 484] width 1336 height 1891
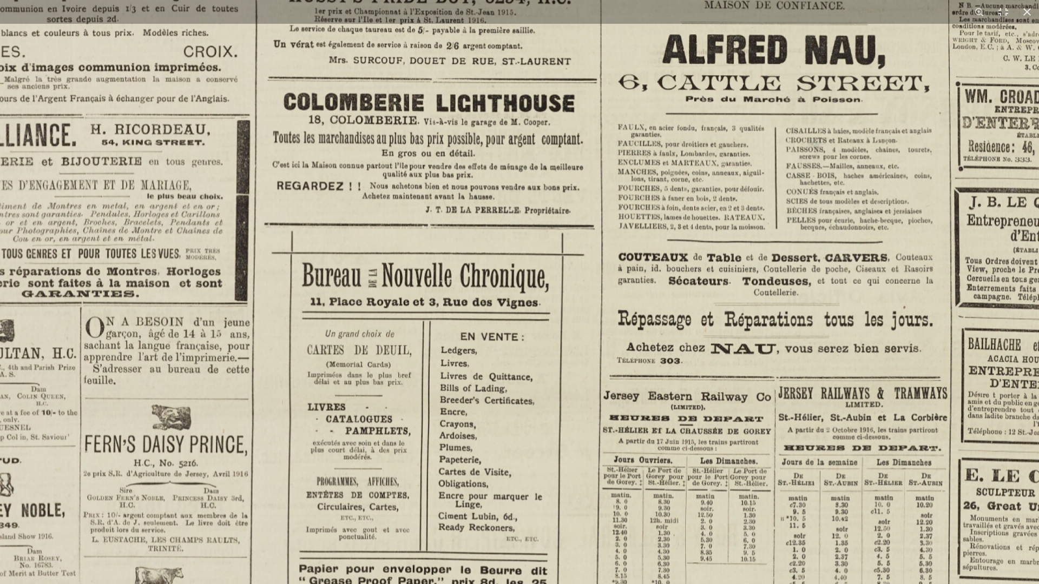
click at [565, 319] on img at bounding box center [472, 406] width 1336 height 1891
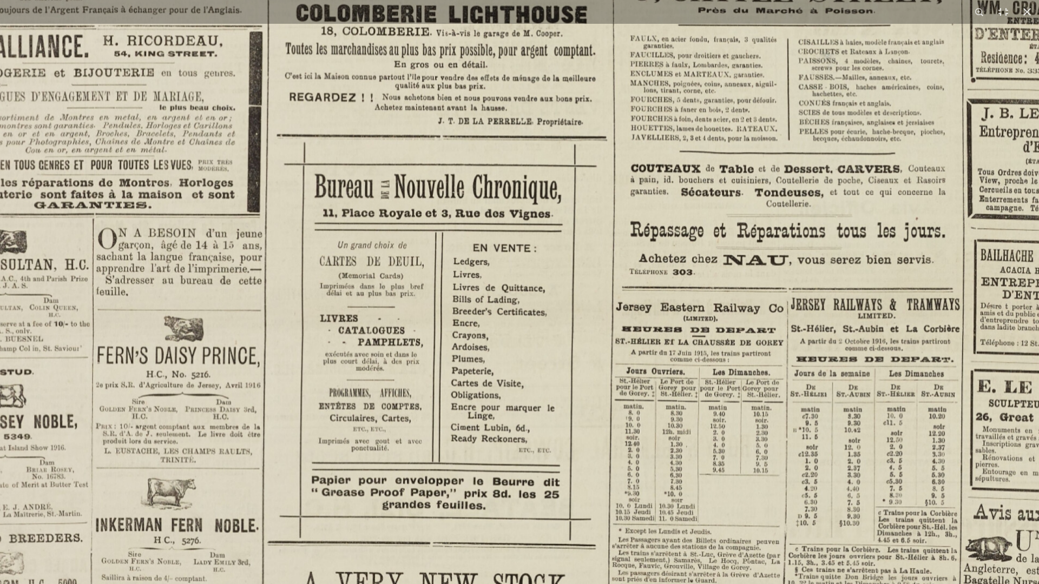
click at [574, 320] on img at bounding box center [484, 317] width 1336 height 1891
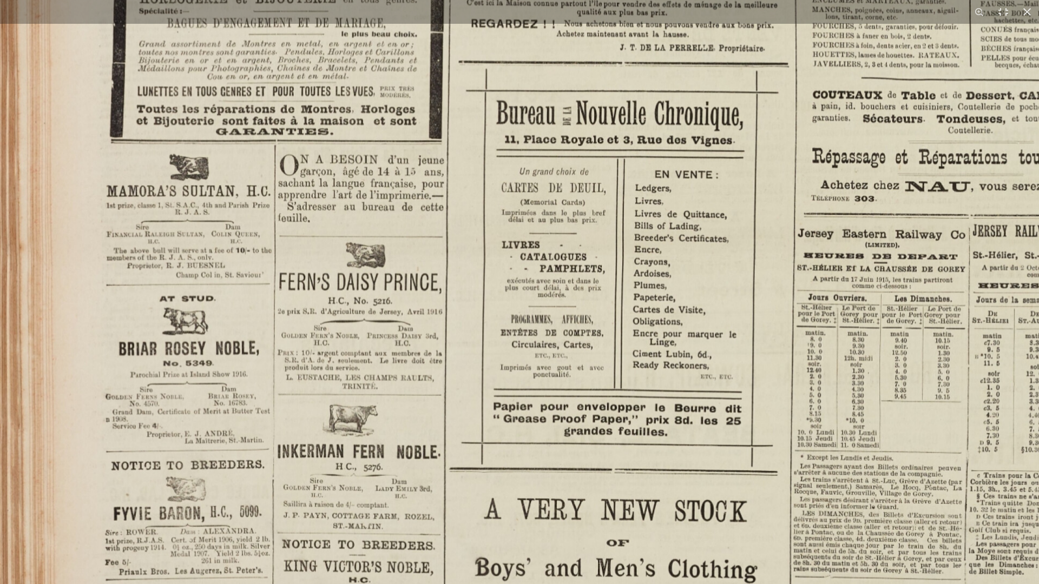
click at [757, 278] on img at bounding box center [666, 243] width 1336 height 1891
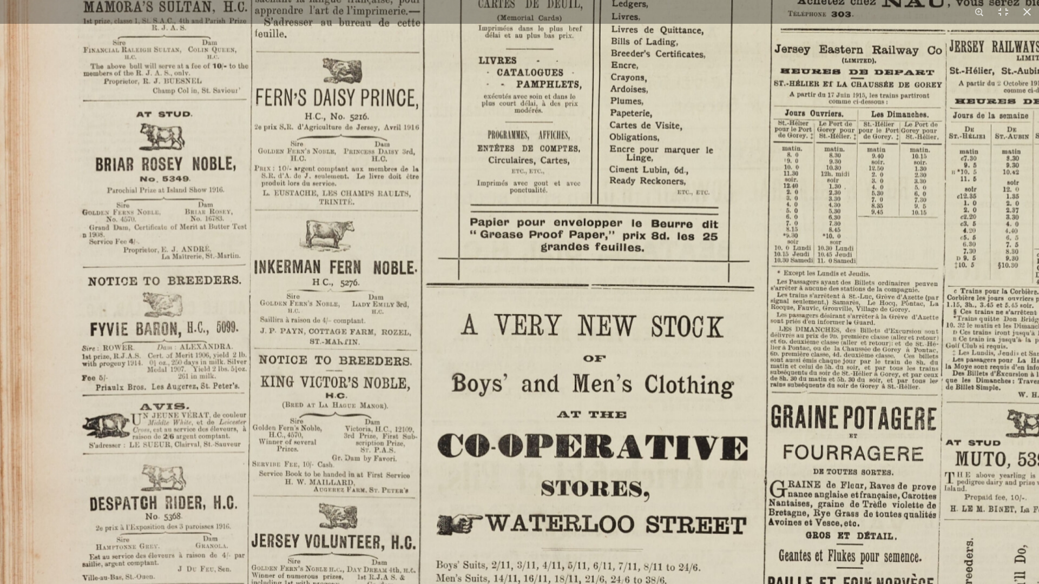
click at [567, 245] on img at bounding box center [643, 59] width 1336 height 1891
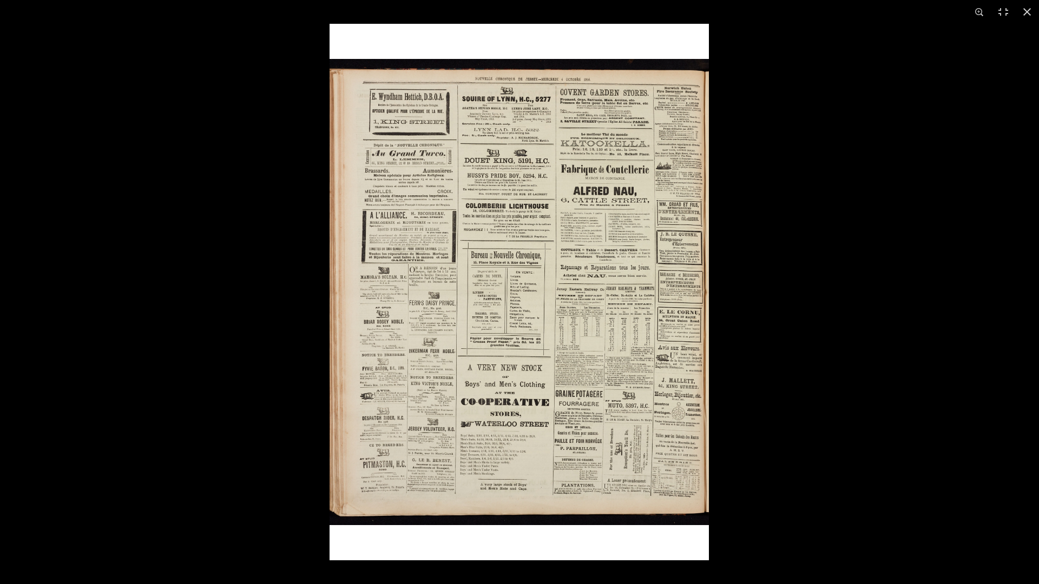
click at [445, 258] on img at bounding box center [518, 292] width 379 height 537
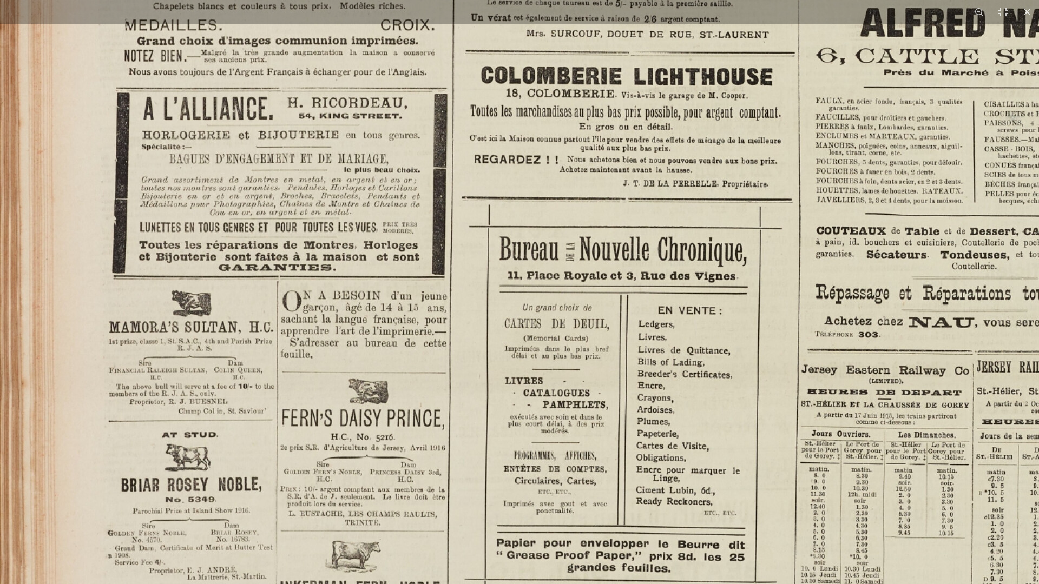
click at [446, 258] on img at bounding box center [669, 379] width 1338 height 1893
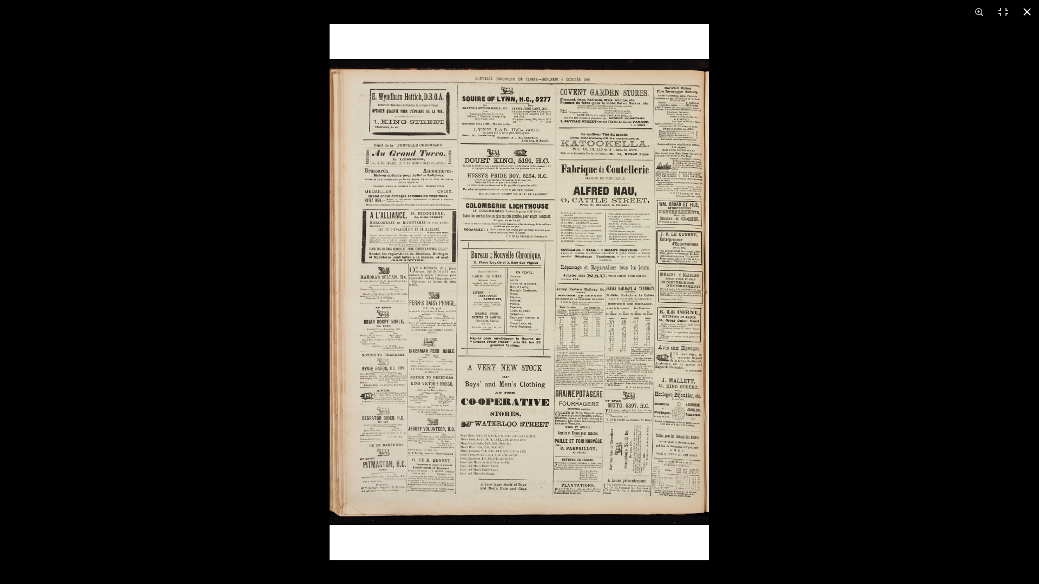
click at [1021, 16] on button at bounding box center [1027, 12] width 24 height 24
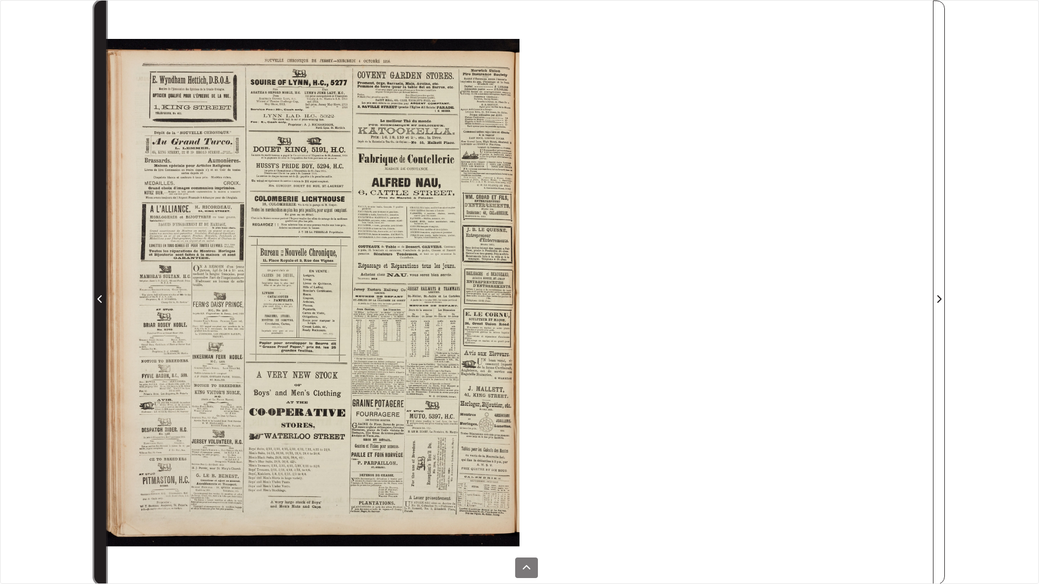
click at [102, 299] on icon "Previous Page" at bounding box center [99, 299] width 5 height 9
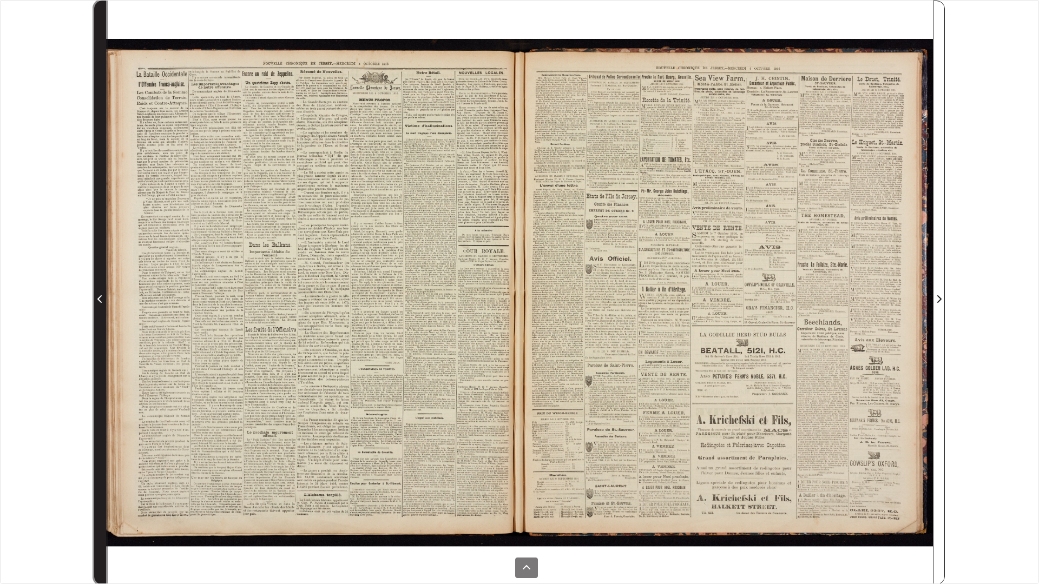
click at [102, 299] on icon "Previous Page" at bounding box center [99, 299] width 5 height 9
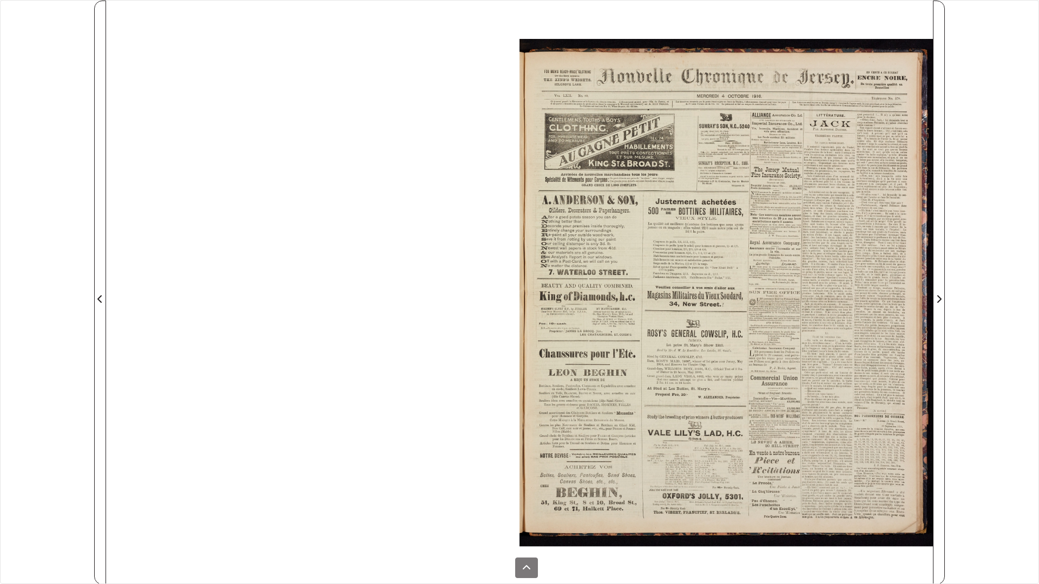
click at [681, 358] on div at bounding box center [725, 293] width 413 height 584
click at [778, 302] on div at bounding box center [725, 293] width 413 height 584
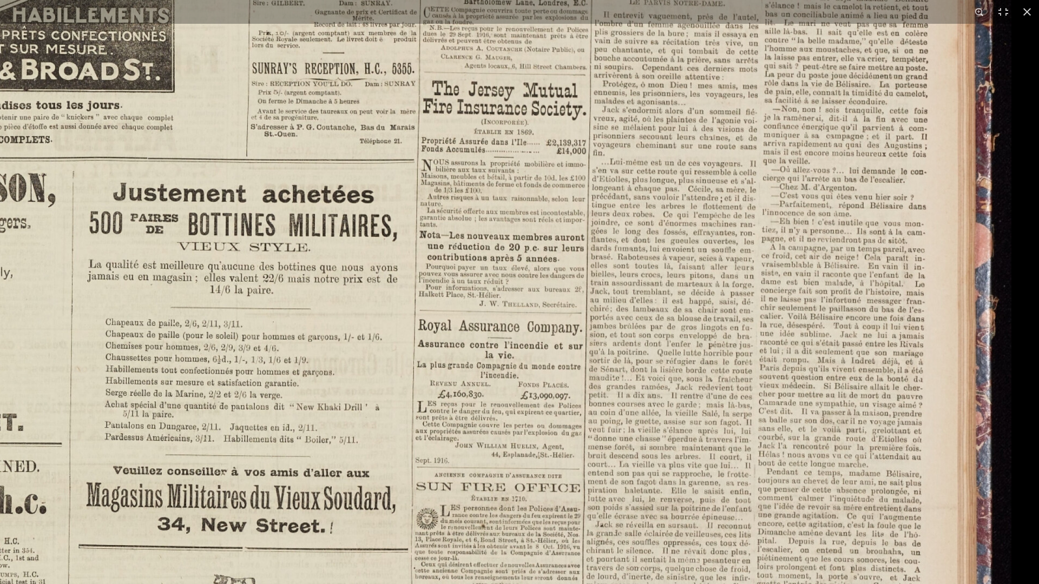
click at [457, 475] on img at bounding box center [342, 487] width 1338 height 1893
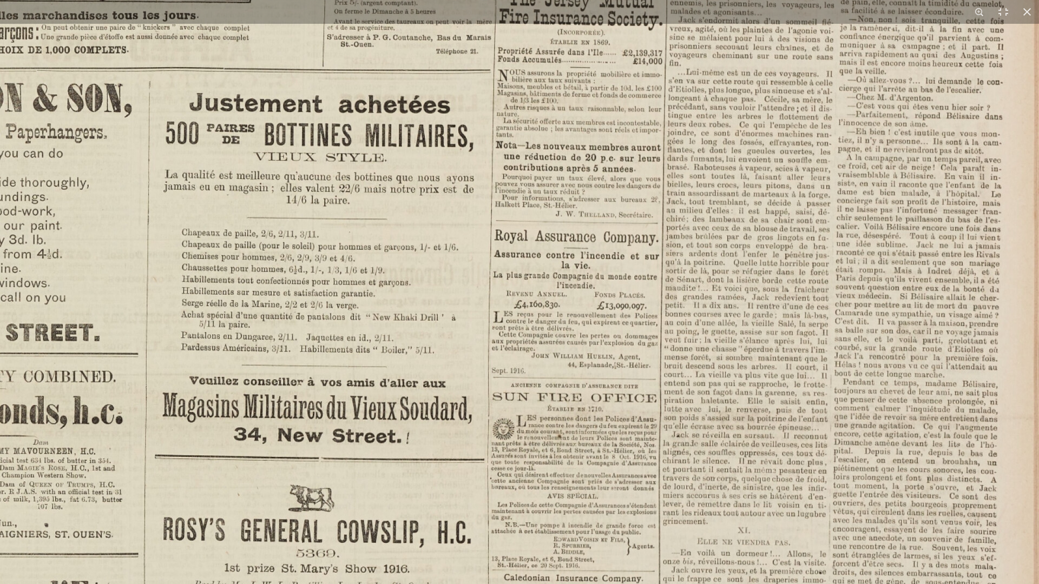
click at [604, 273] on img at bounding box center [418, 397] width 1338 height 1893
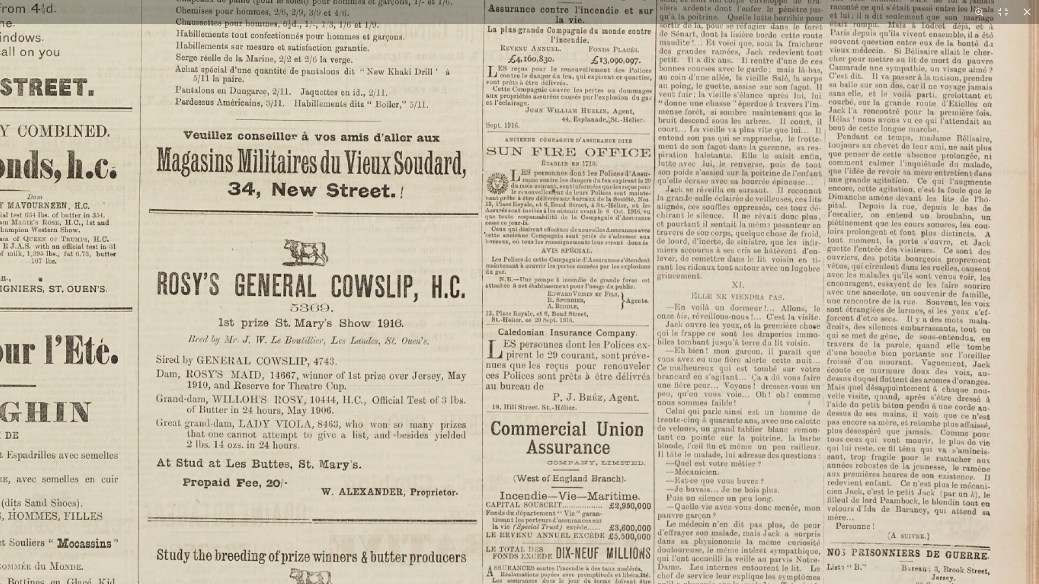
click at [791, 164] on img at bounding box center [412, 152] width 1338 height 1893
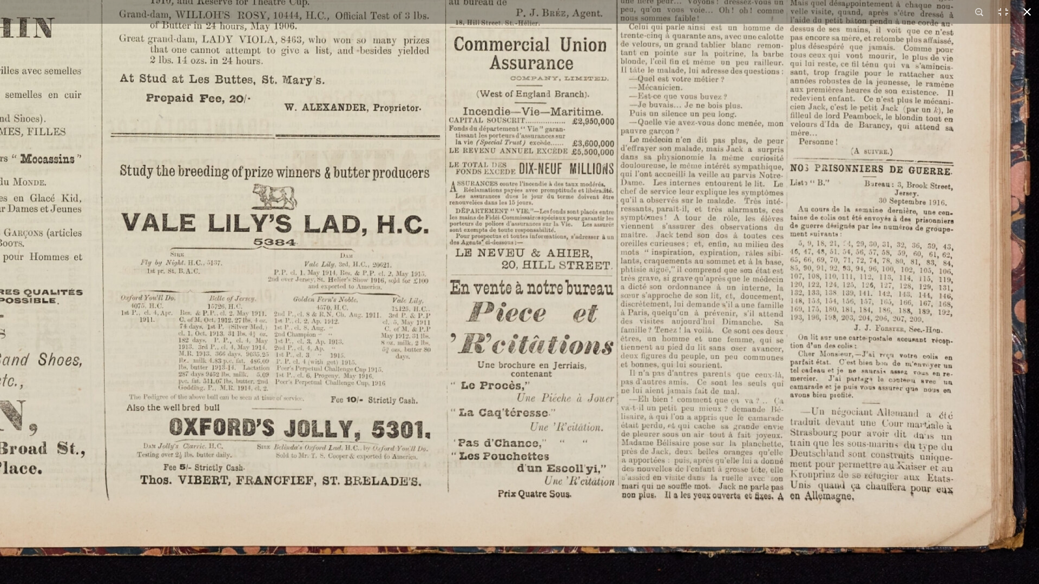
click at [1027, 8] on button at bounding box center [1027, 12] width 24 height 24
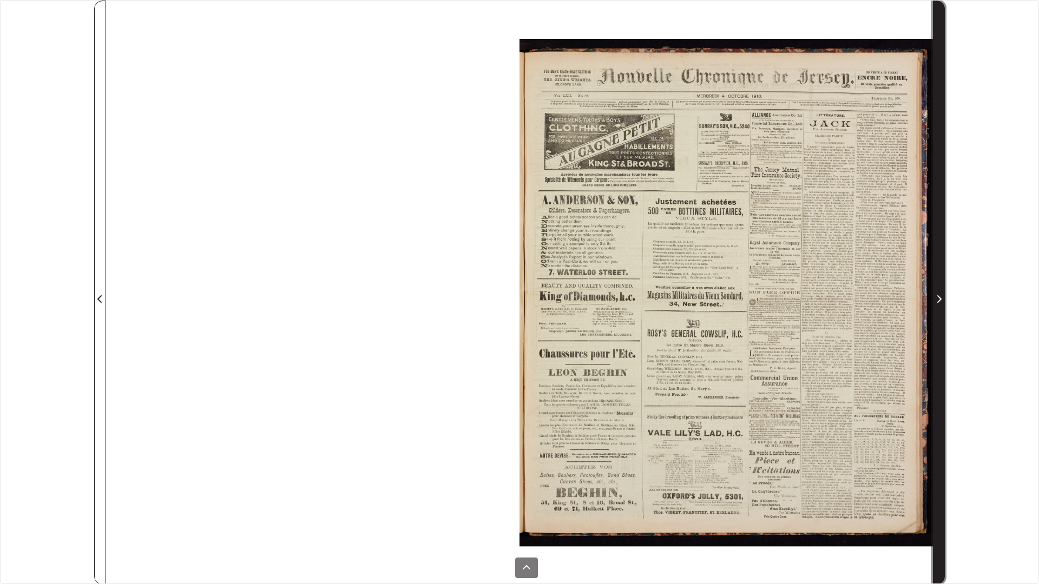
click at [937, 298] on icon "Next Page" at bounding box center [938, 299] width 5 height 9
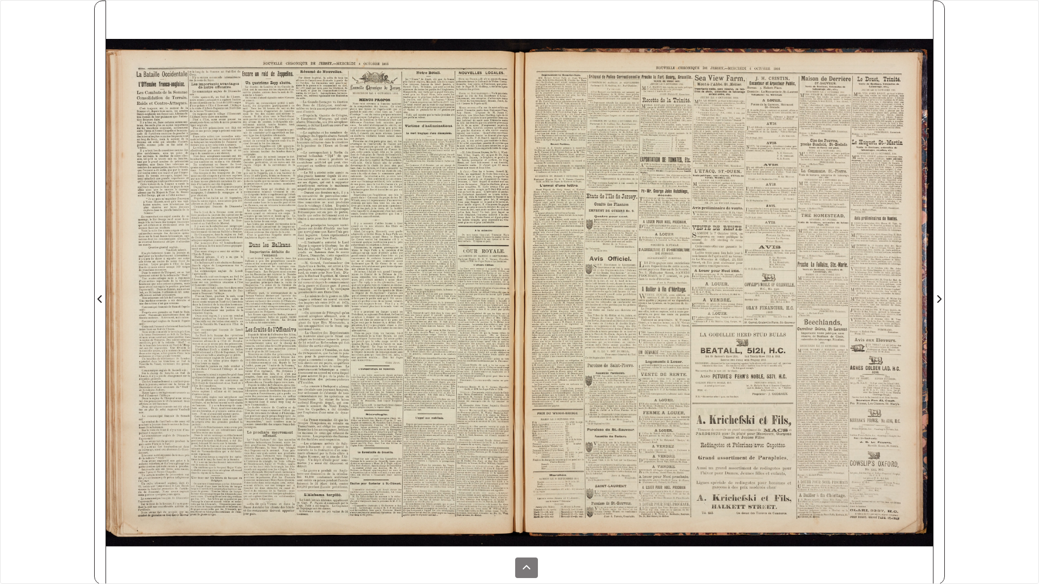
click at [377, 196] on div at bounding box center [312, 293] width 413 height 584
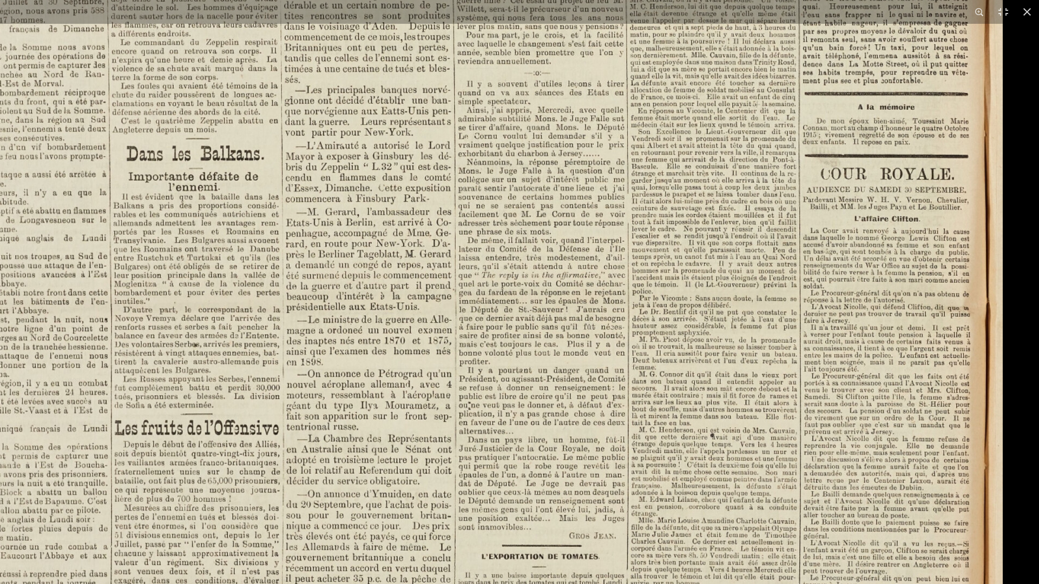
click at [456, 281] on img at bounding box center [333, 308] width 1338 height 1893
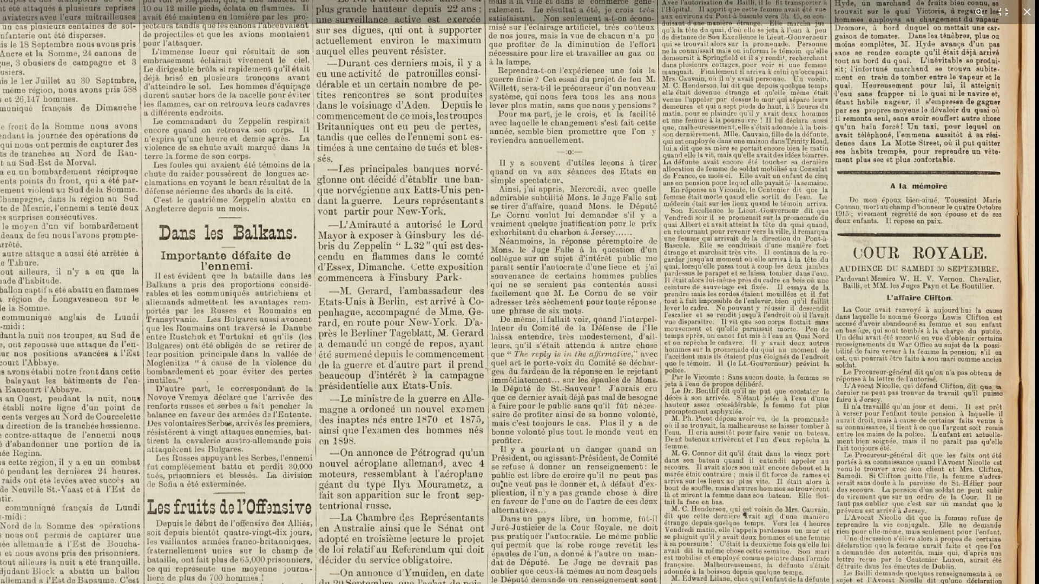
click at [696, 344] on img at bounding box center [366, 387] width 1338 height 1893
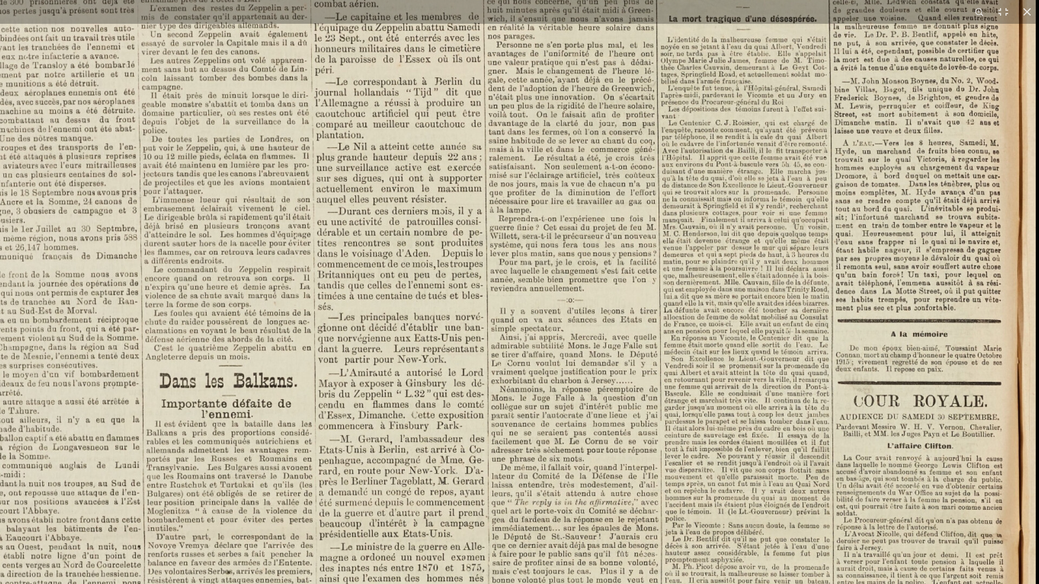
click at [763, 346] on img at bounding box center [366, 535] width 1338 height 1893
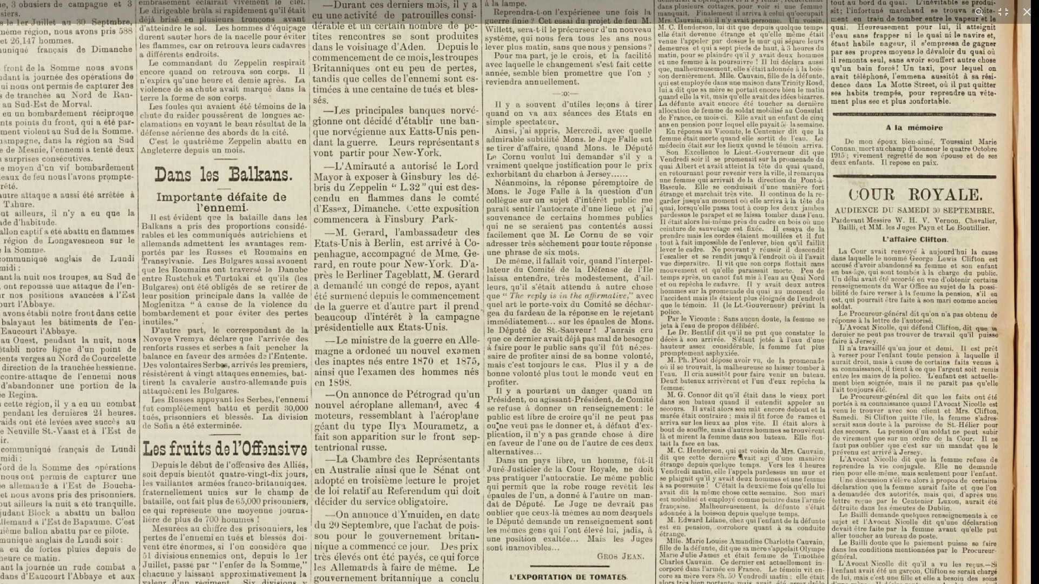
click at [735, 306] on img at bounding box center [361, 328] width 1338 height 1893
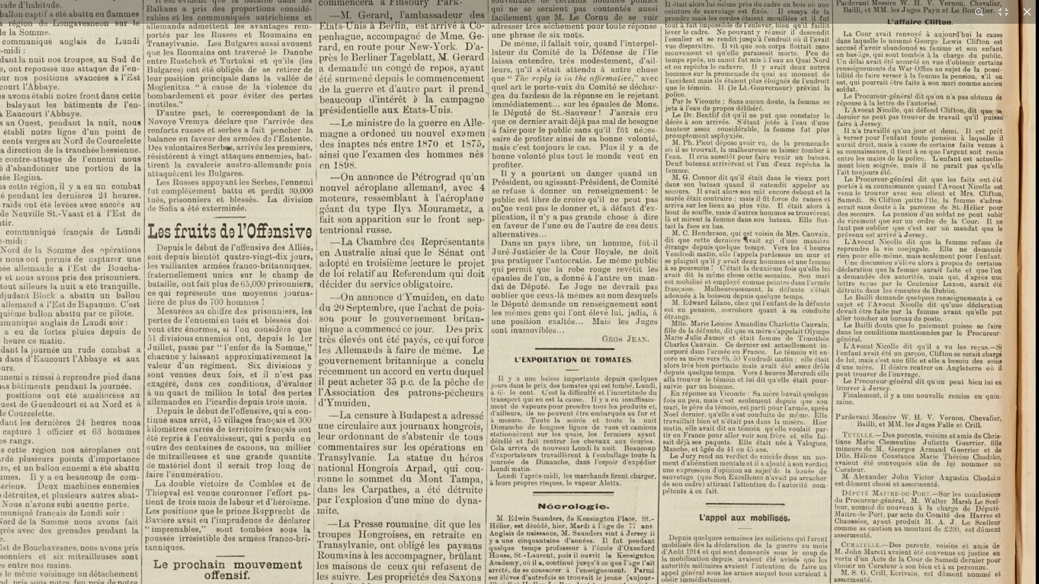
click at [735, 321] on img at bounding box center [366, 111] width 1338 height 1893
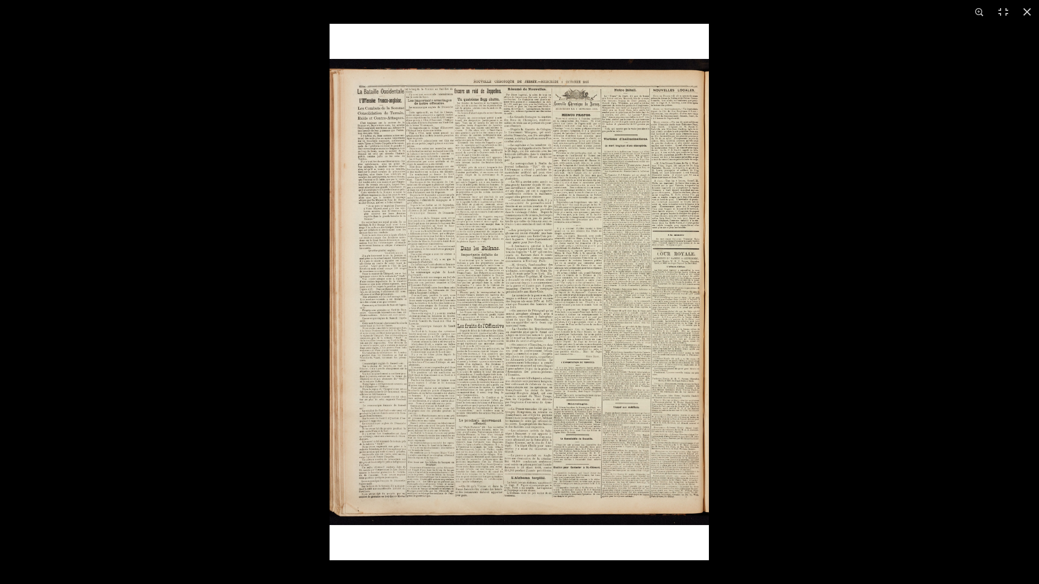
click at [583, 432] on img at bounding box center [518, 292] width 379 height 537
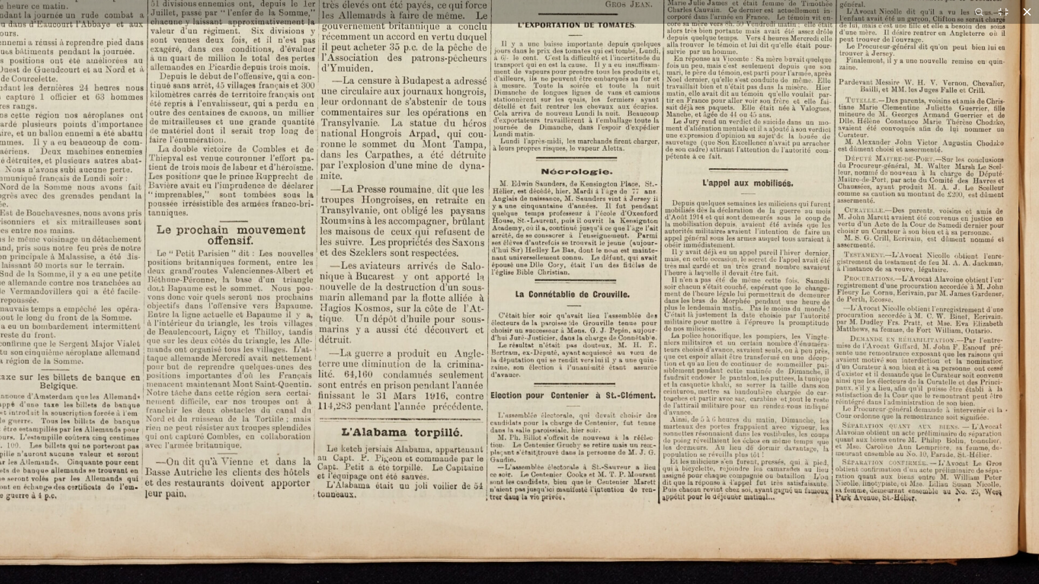
click at [1026, 11] on button at bounding box center [1027, 12] width 24 height 24
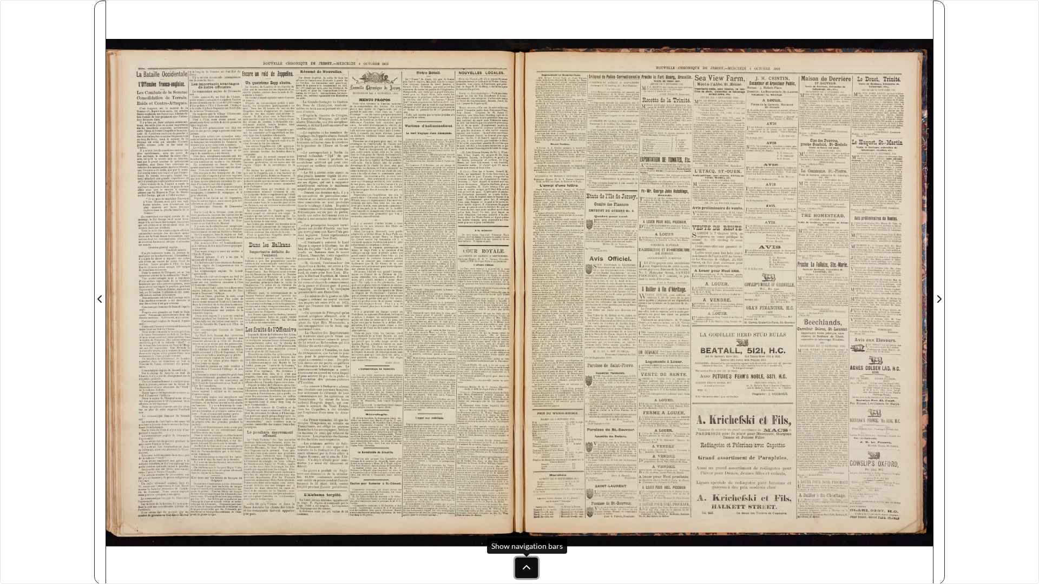
click at [531, 492] on button at bounding box center [526, 568] width 23 height 21
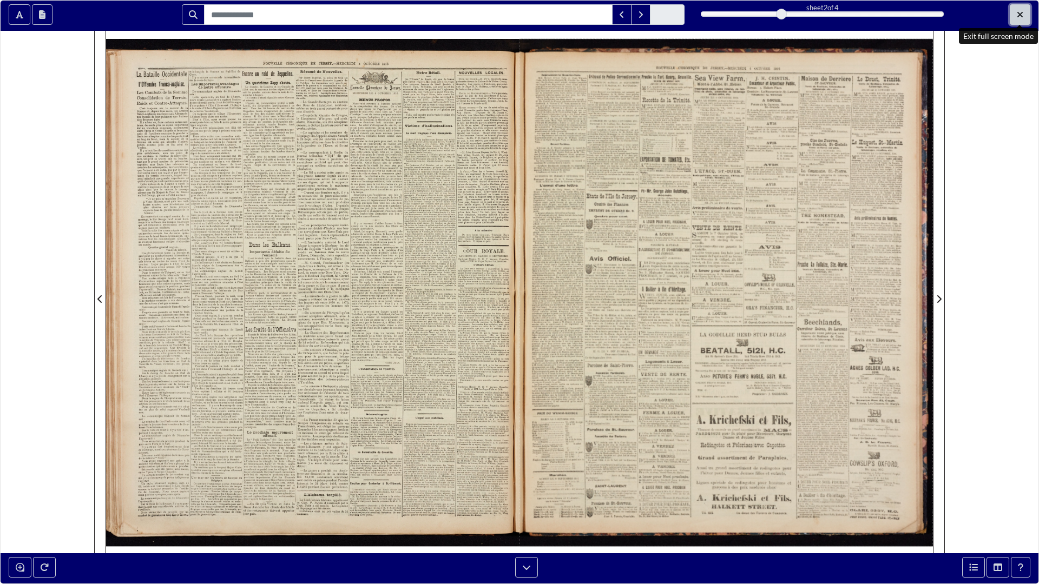
click at [1018, 17] on icon "Exit full screen mode" at bounding box center [1019, 14] width 6 height 9
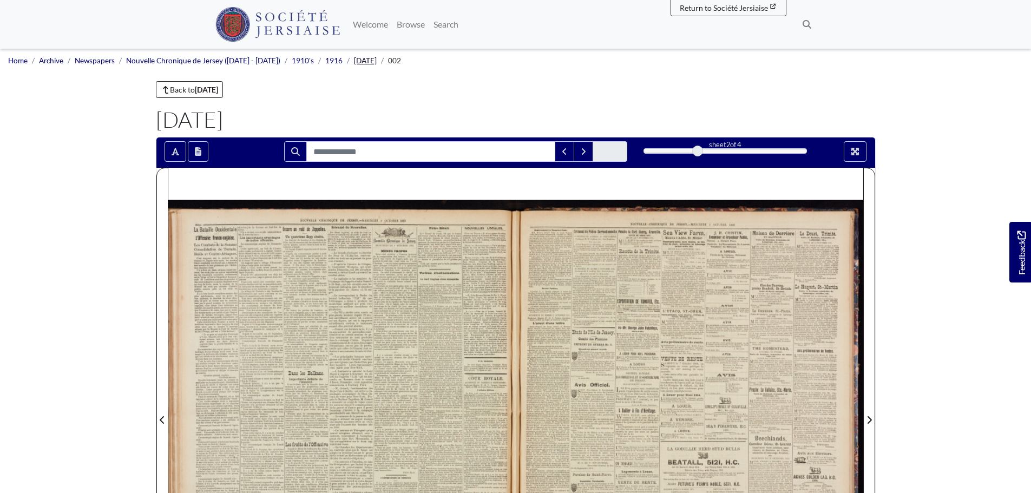
click at [358, 63] on link "October 1916" at bounding box center [365, 60] width 23 height 9
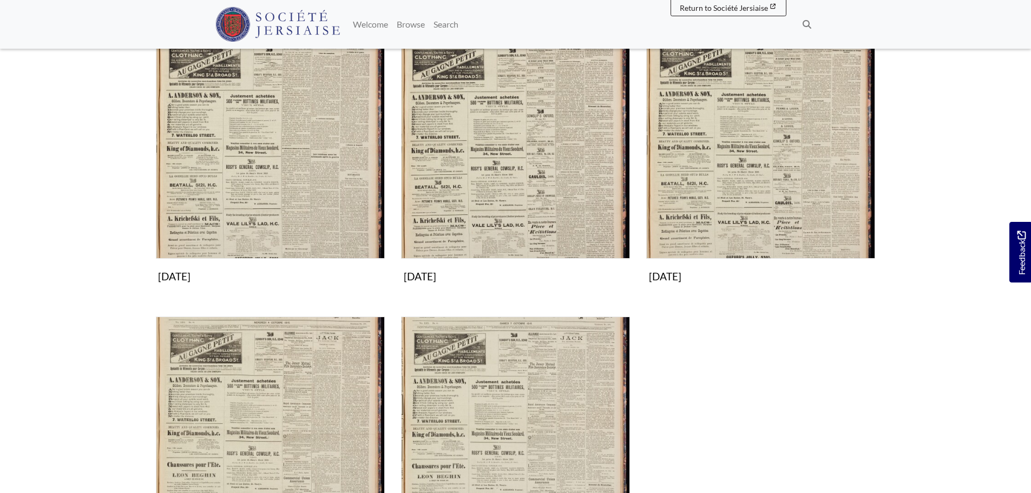
scroll to position [649, 0]
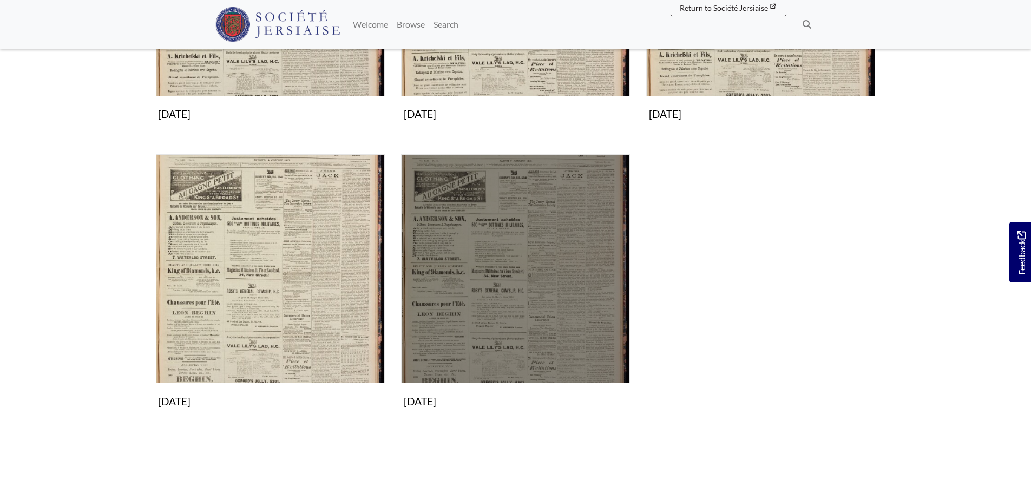
click at [494, 234] on img "Subcollection" at bounding box center [515, 268] width 229 height 229
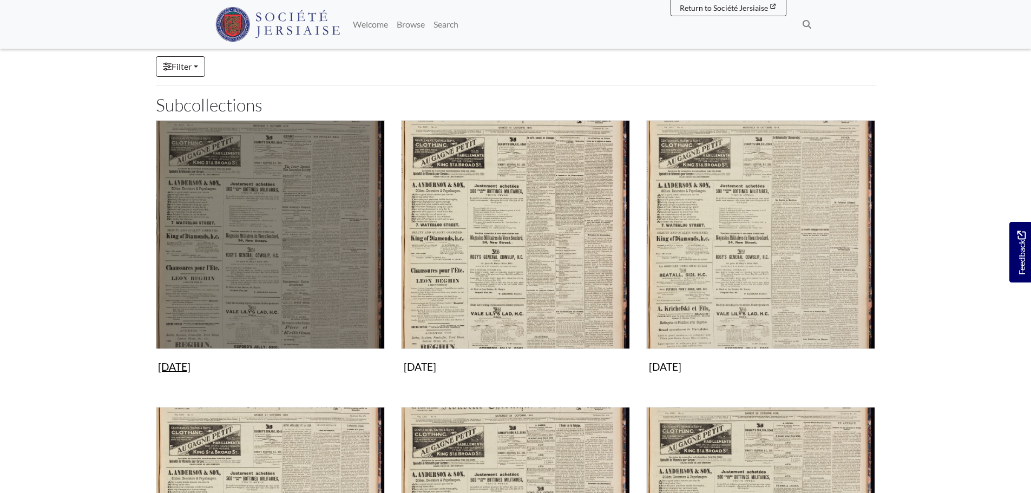
scroll to position [108, 0]
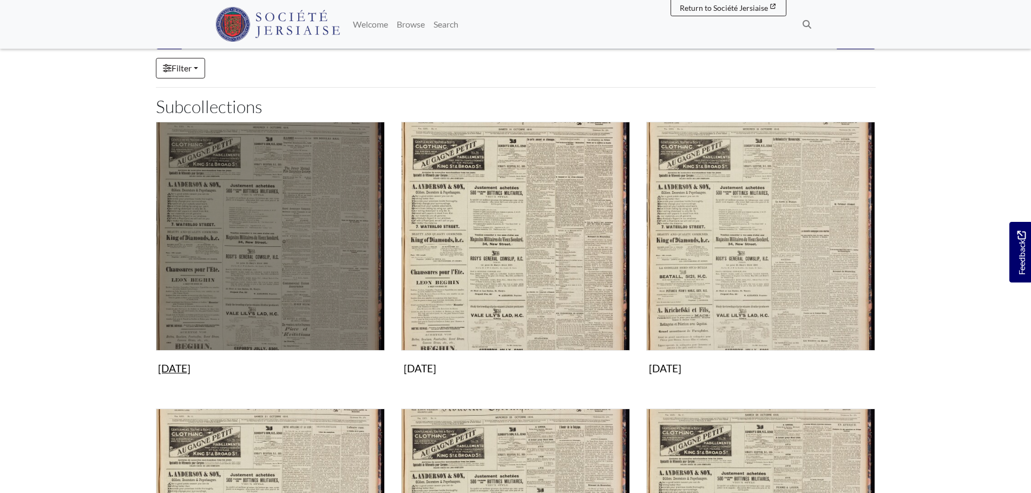
click at [209, 274] on img "Subcollection" at bounding box center [270, 236] width 229 height 229
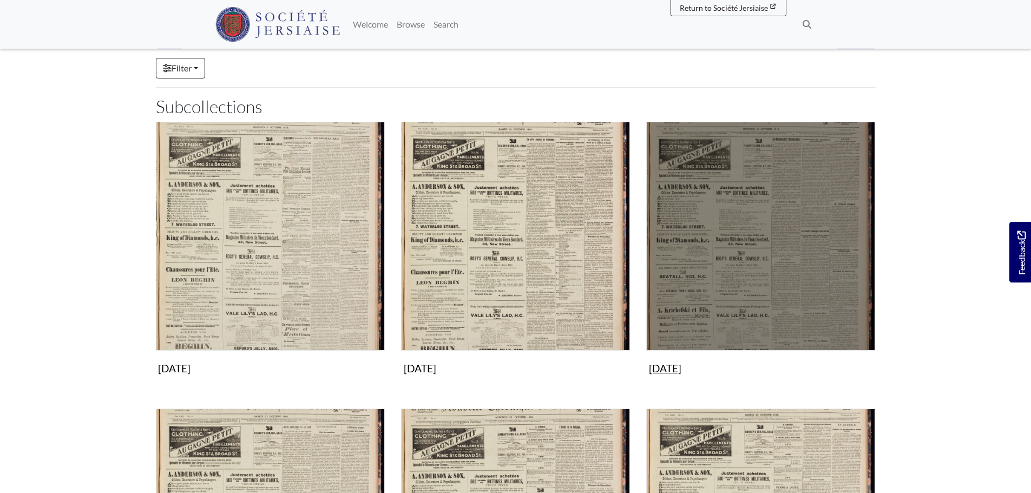
click at [738, 220] on img "Subcollection" at bounding box center [760, 236] width 229 height 229
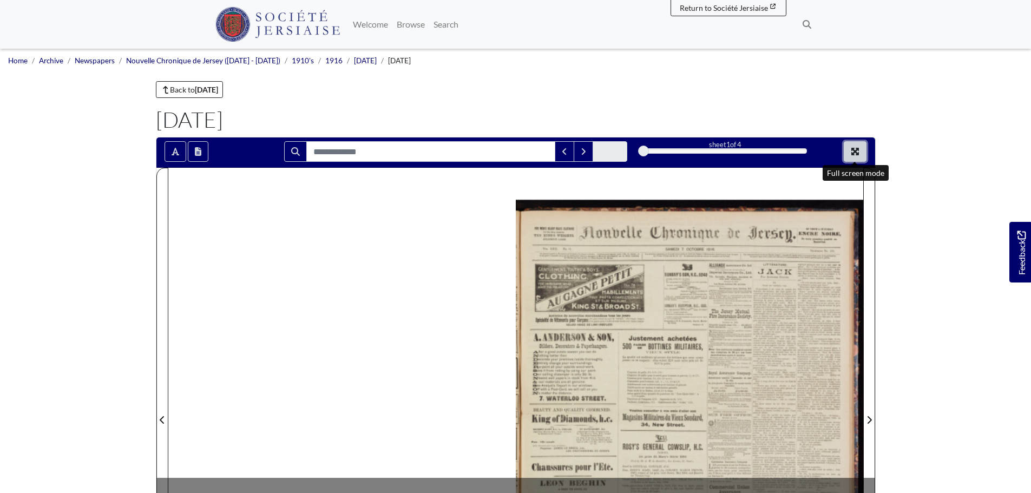
click at [860, 152] on button "Full screen mode" at bounding box center [854, 151] width 23 height 21
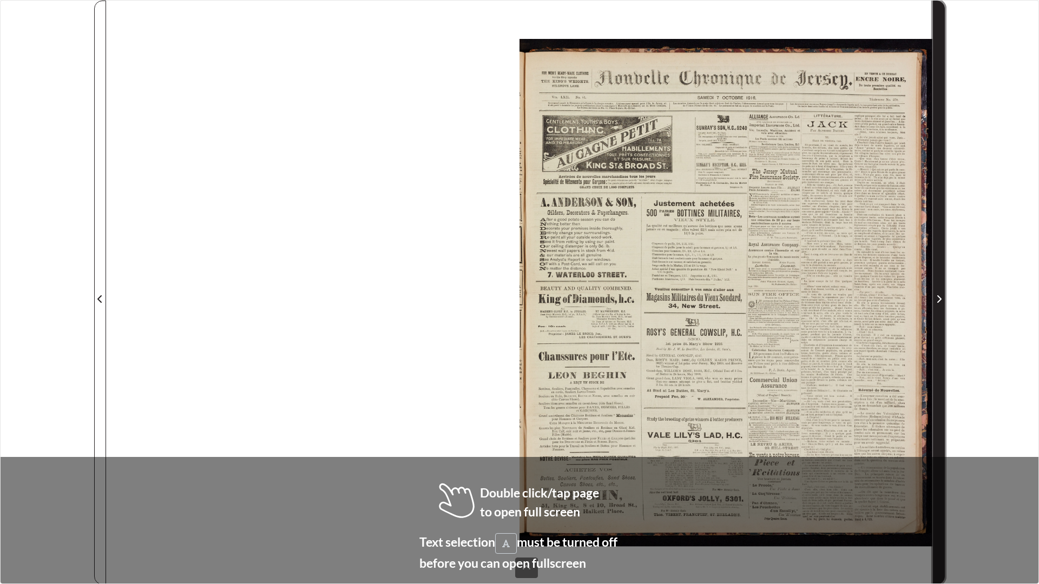
click at [940, 300] on icon "Next Page" at bounding box center [939, 299] width 4 height 8
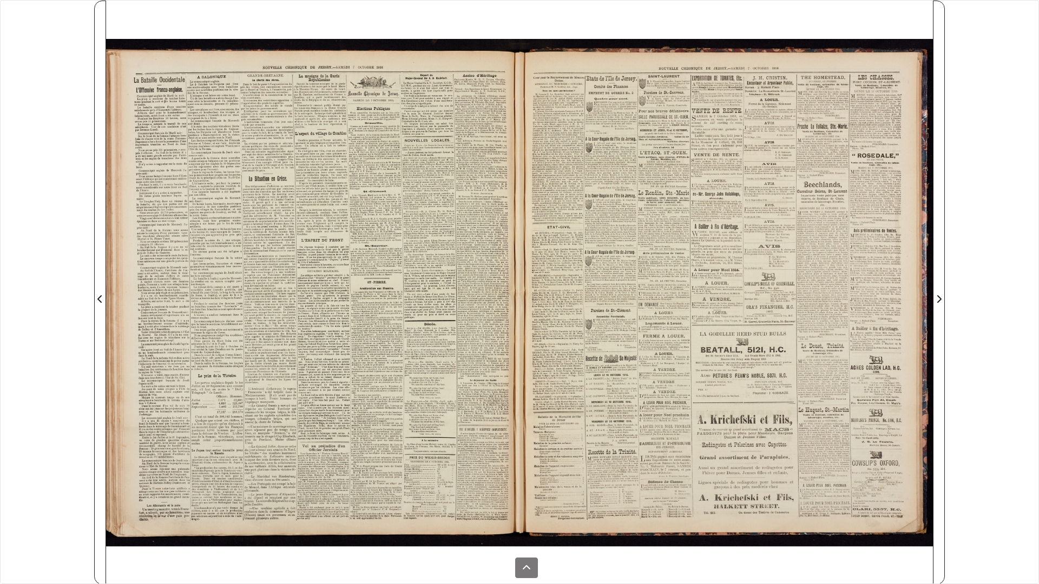
click at [402, 306] on div at bounding box center [312, 293] width 413 height 584
click at [410, 340] on div at bounding box center [312, 293] width 413 height 584
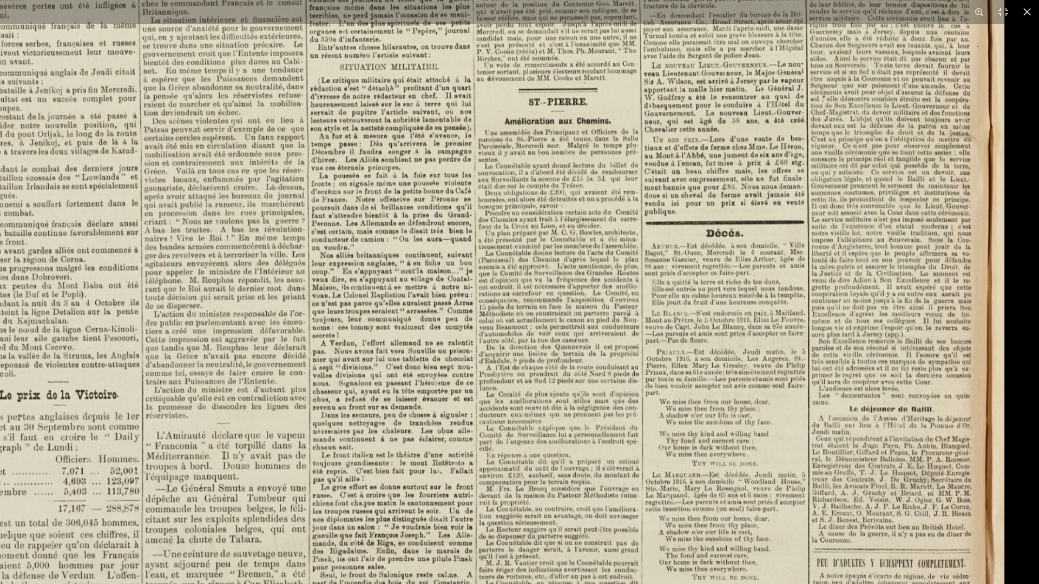
click at [410, 213] on img at bounding box center [357, 134] width 1293 height 1830
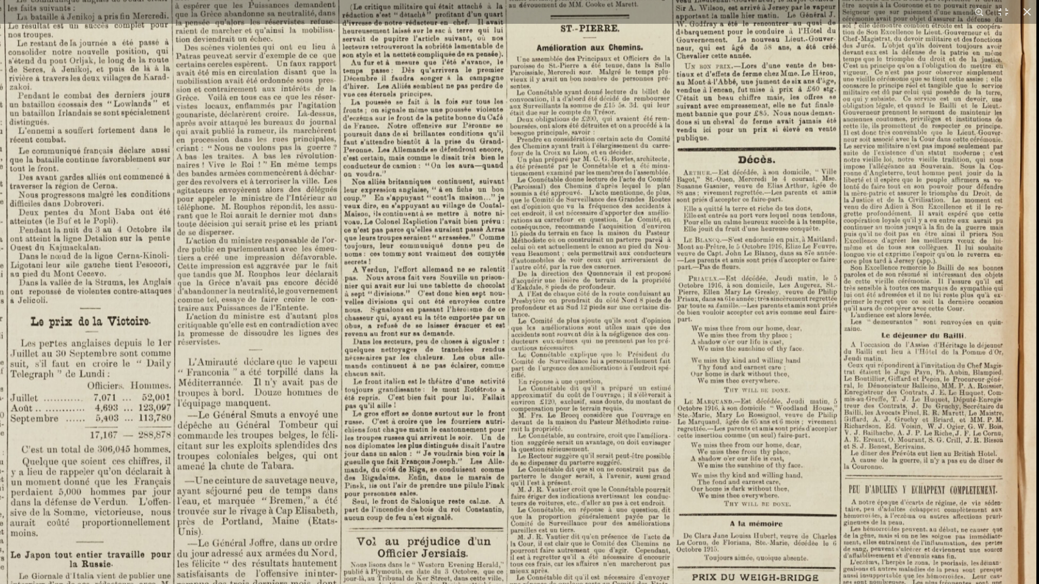
click at [804, 335] on img at bounding box center [389, 61] width 1293 height 1830
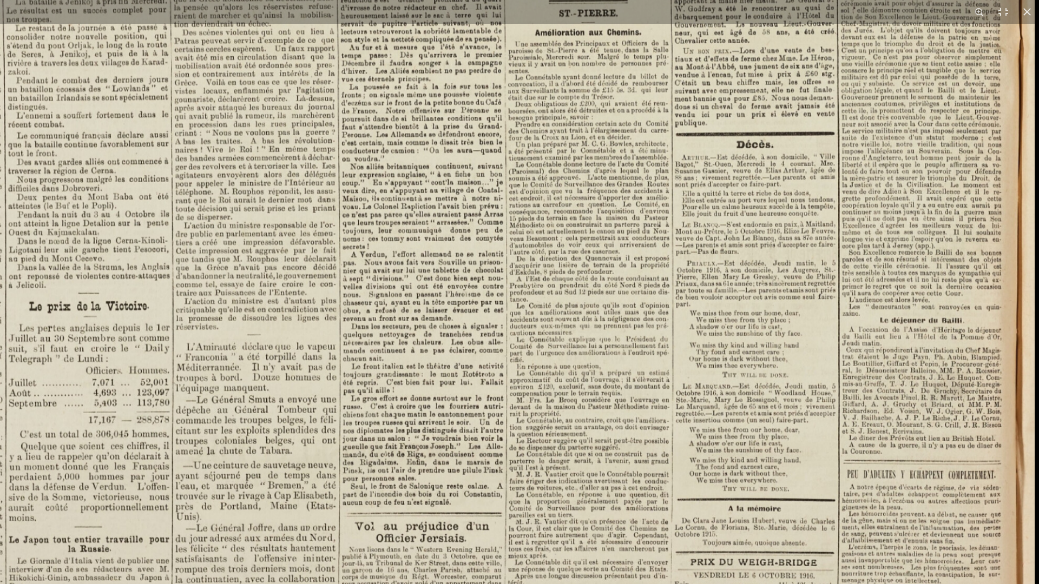
click at [720, 464] on img at bounding box center [387, 46] width 1293 height 1830
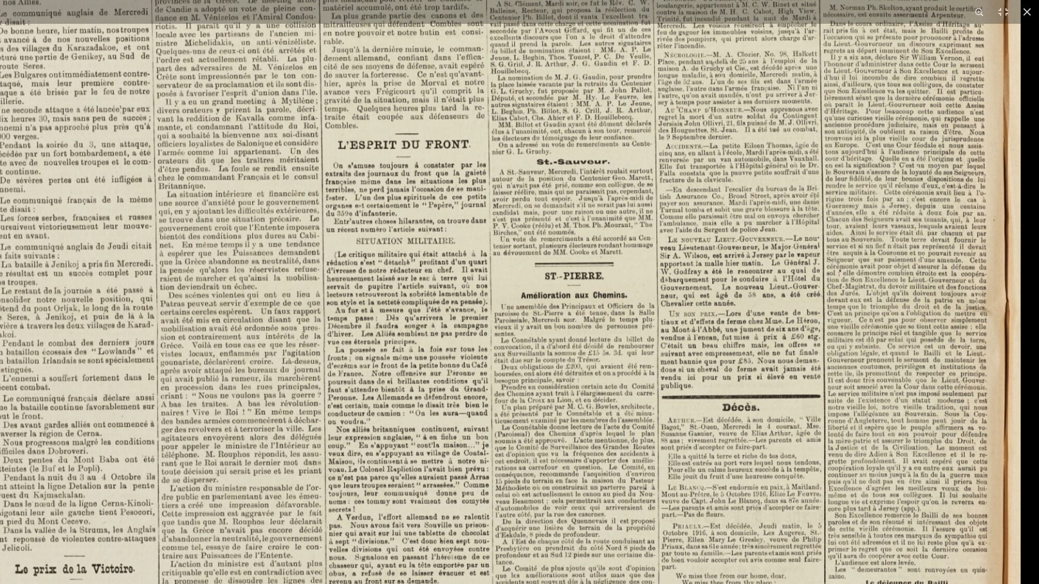
click at [677, 435] on img at bounding box center [373, 309] width 1293 height 1830
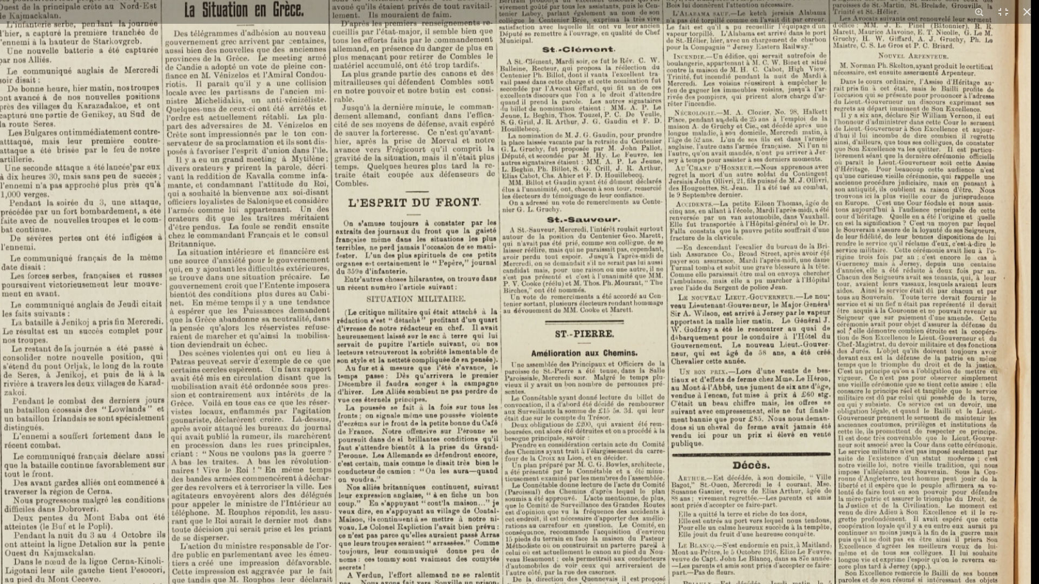
click at [534, 384] on img at bounding box center [384, 366] width 1293 height 1830
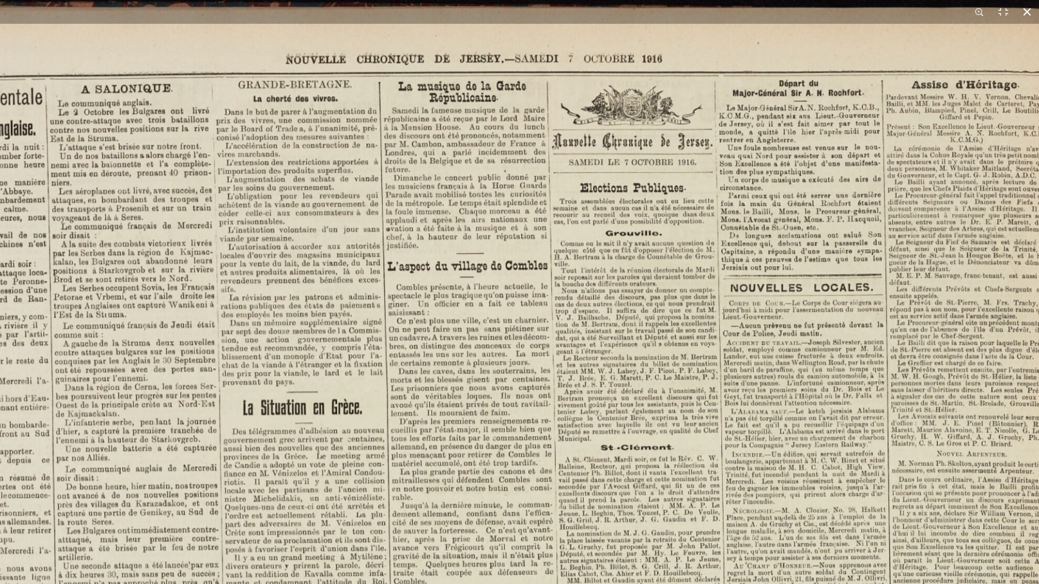
click at [1027, 9] on button at bounding box center [1027, 12] width 24 height 24
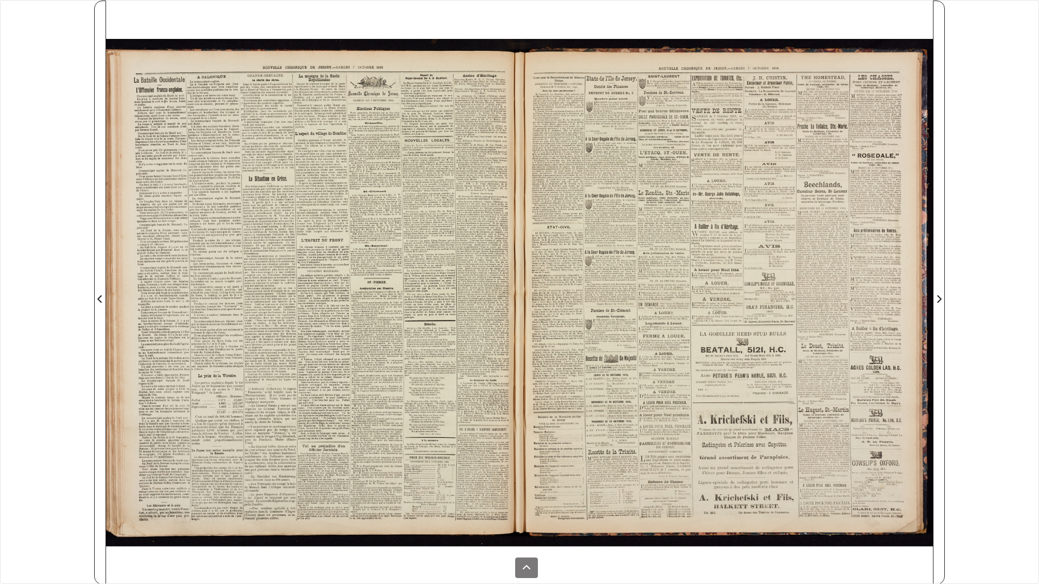
click at [645, 260] on div at bounding box center [725, 293] width 413 height 584
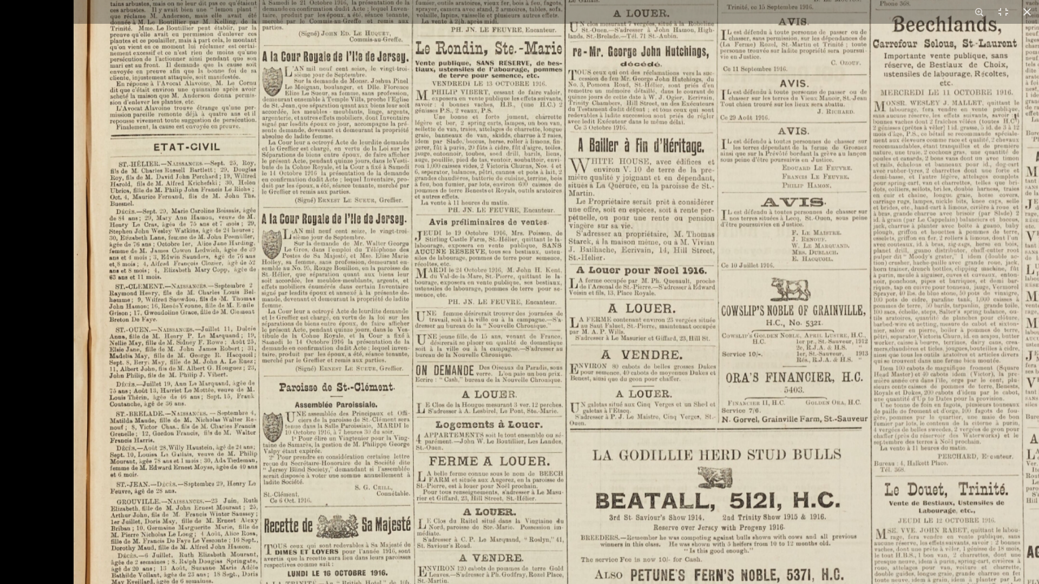
click at [741, 331] on img at bounding box center [669, 336] width 1190 height 1684
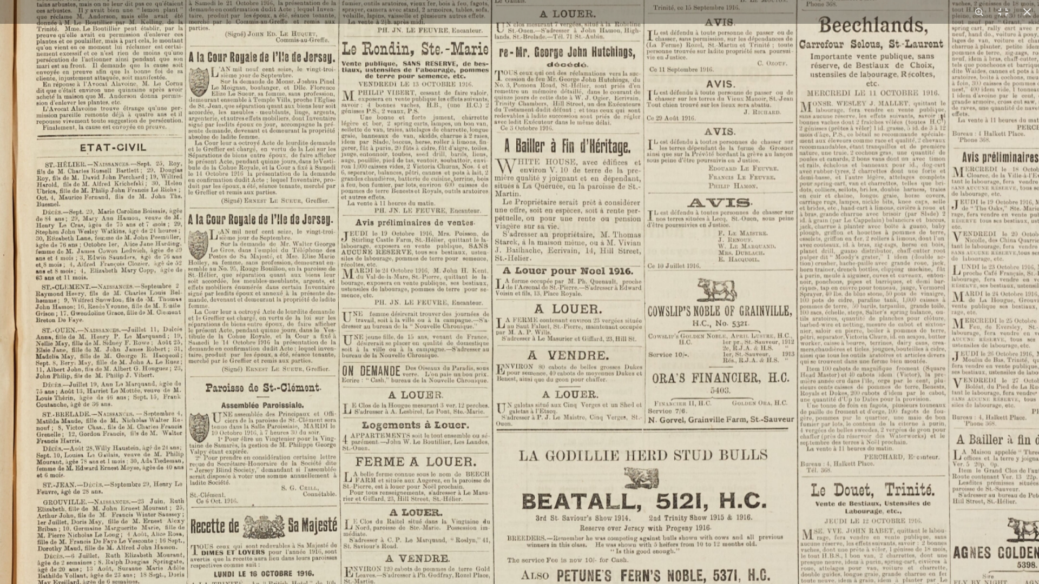
click at [98, 221] on img at bounding box center [595, 336] width 1190 height 1684
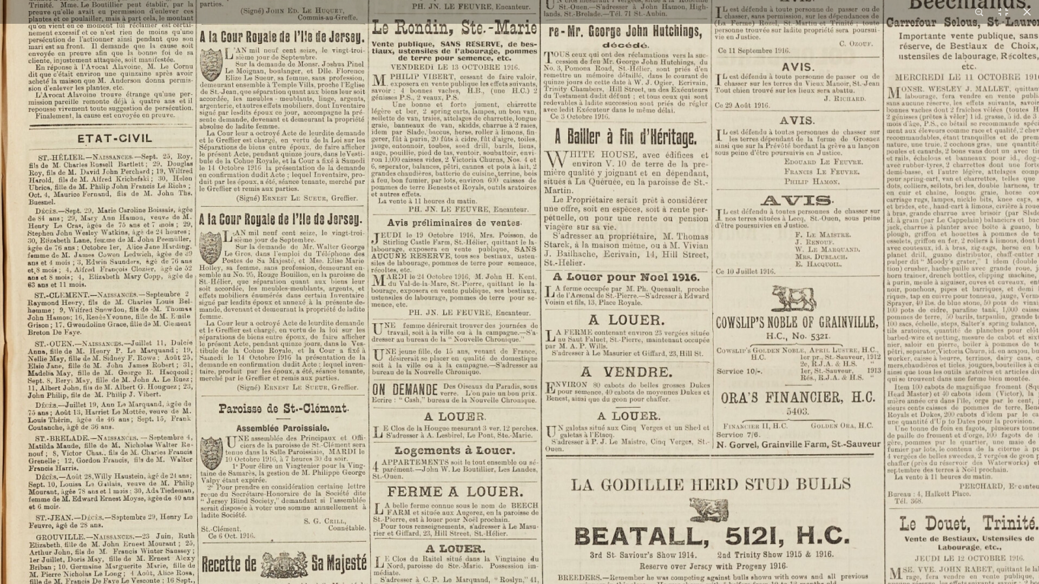
click at [98, 221] on img at bounding box center [657, 350] width 1338 height 1893
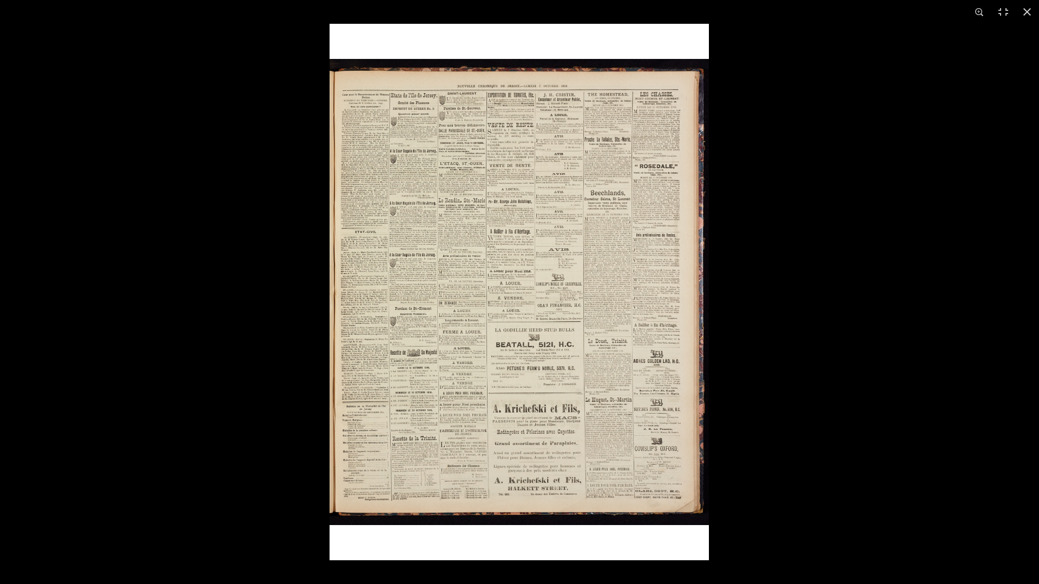
click at [357, 248] on img at bounding box center [518, 292] width 379 height 537
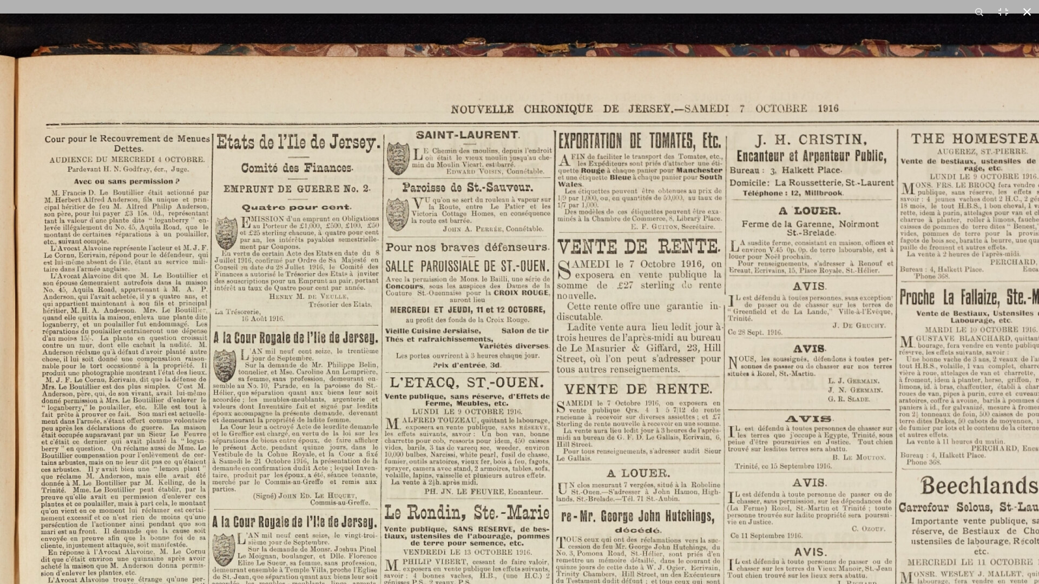
click at [1028, 14] on button at bounding box center [1027, 12] width 24 height 24
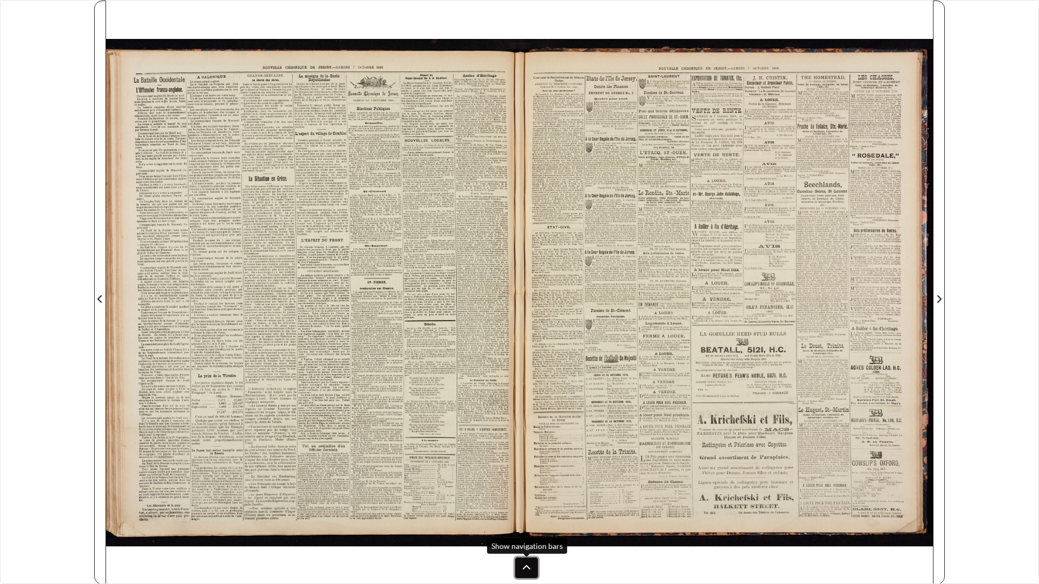
click at [522, 492] on icon at bounding box center [526, 568] width 9 height 9
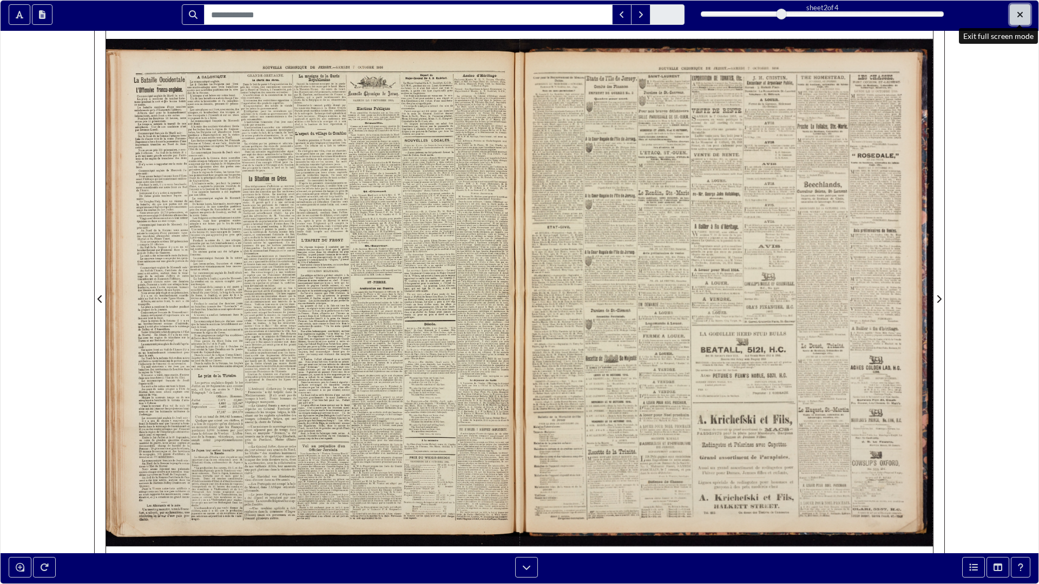
click at [1026, 14] on button "Exit full screen mode" at bounding box center [1019, 14] width 21 height 21
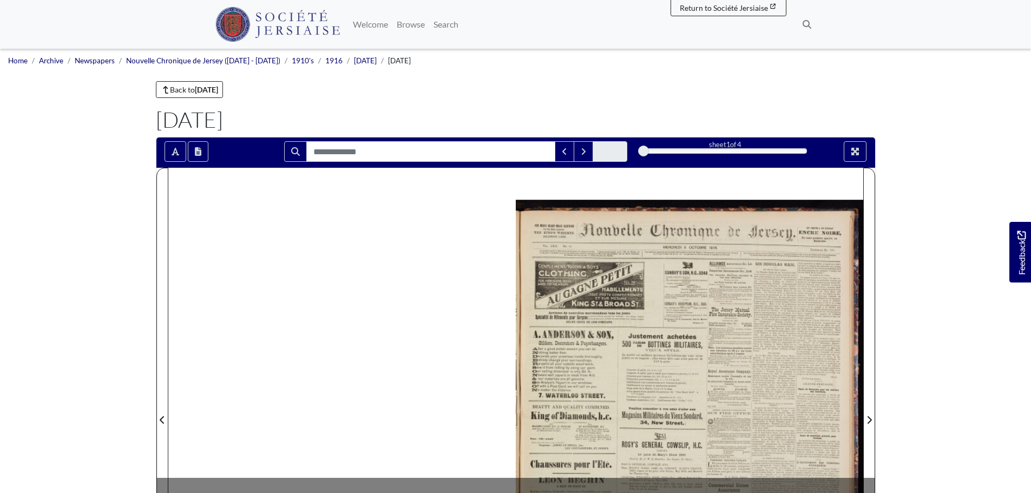
click at [651, 343] on div at bounding box center [689, 413] width 347 height 491
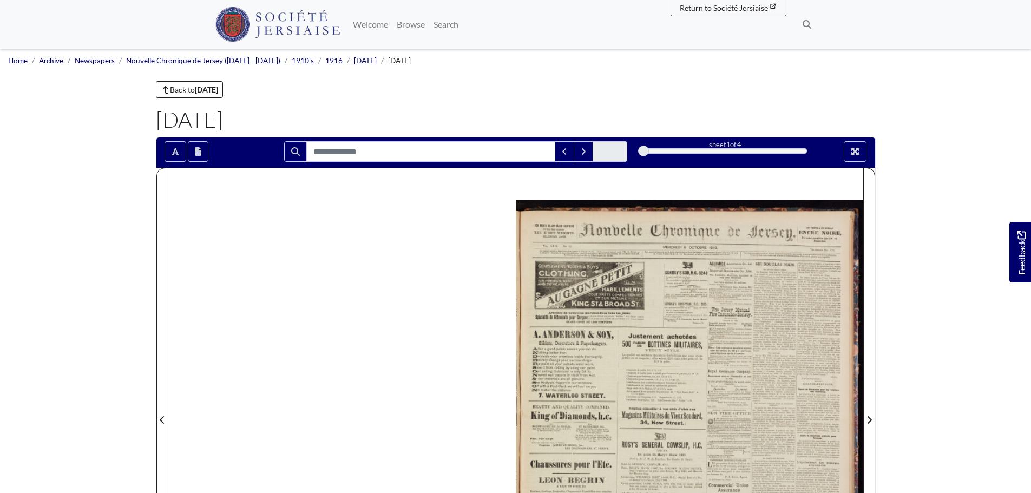
click at [626, 326] on div at bounding box center [689, 413] width 347 height 491
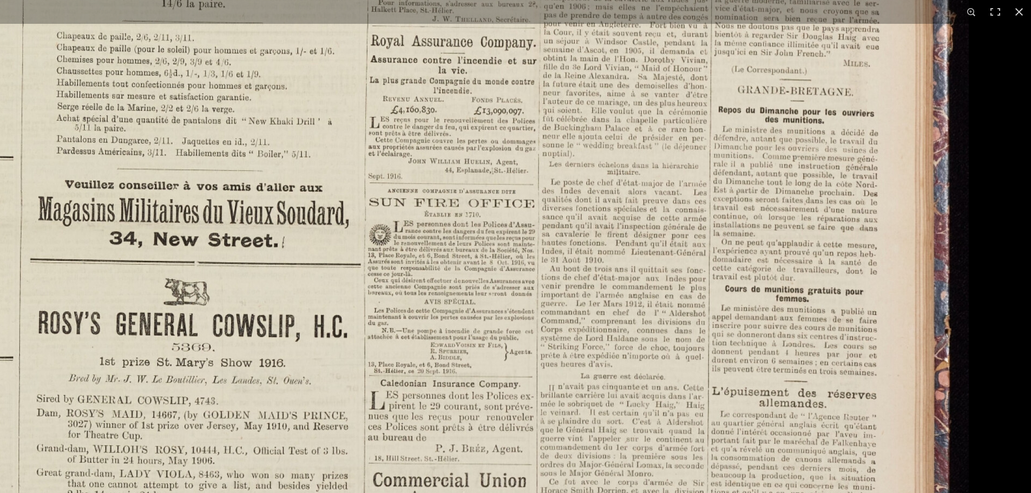
click at [194, 314] on img at bounding box center [299, 203] width 1338 height 1893
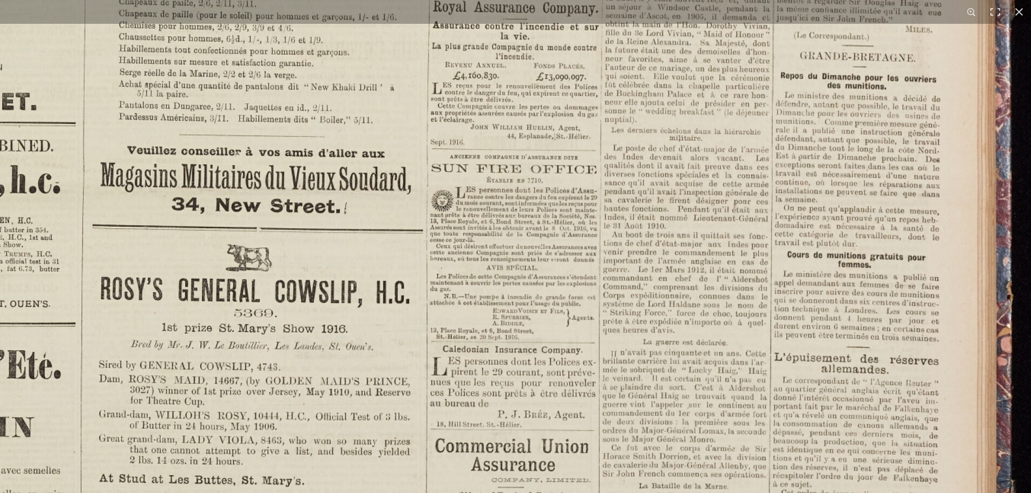
click at [340, 342] on img at bounding box center [361, 169] width 1338 height 1893
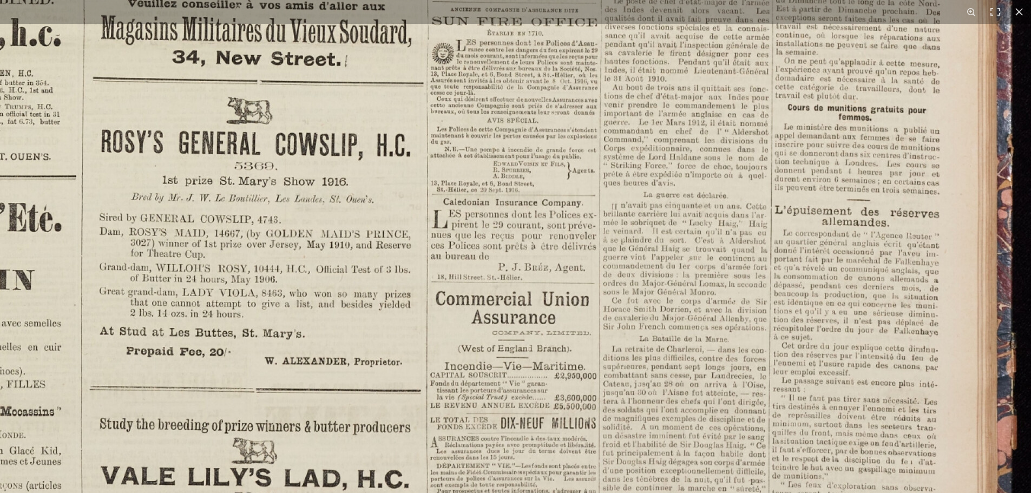
click at [377, 347] on img at bounding box center [362, 21] width 1338 height 1893
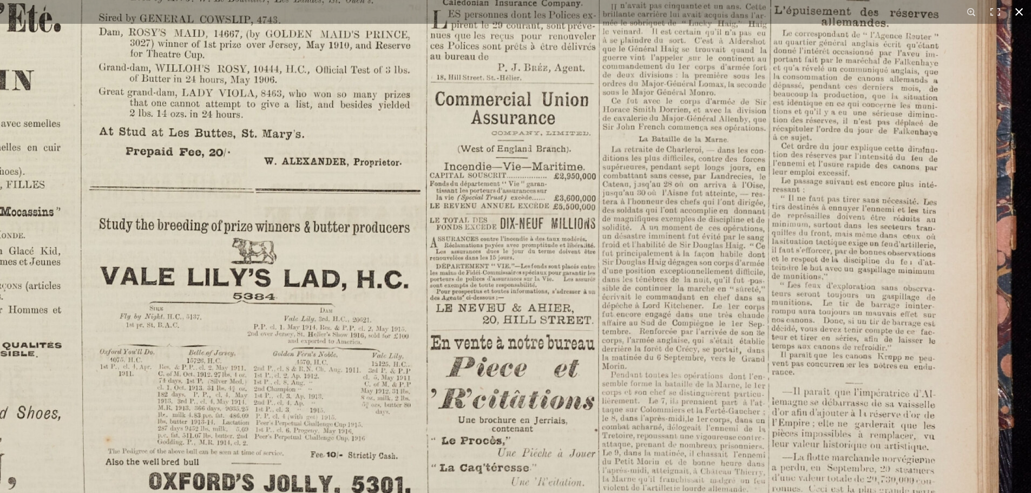
click at [1016, 6] on button at bounding box center [1019, 12] width 24 height 24
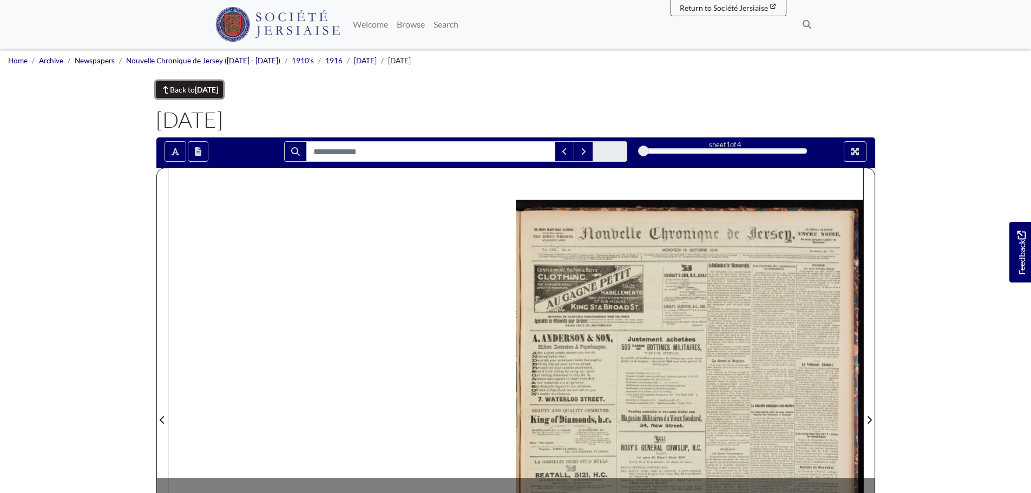
click at [214, 95] on link "Back to [DATE]" at bounding box center [190, 89] width 68 height 17
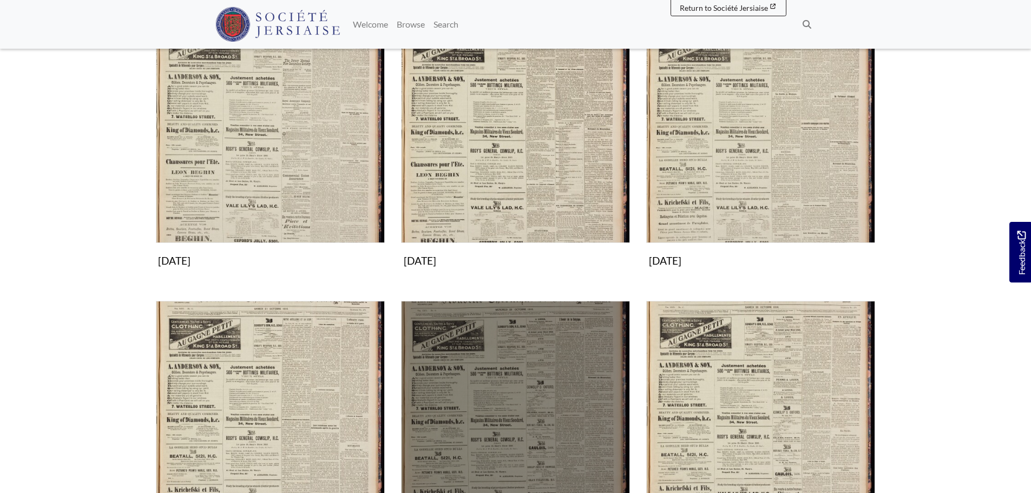
scroll to position [216, 0]
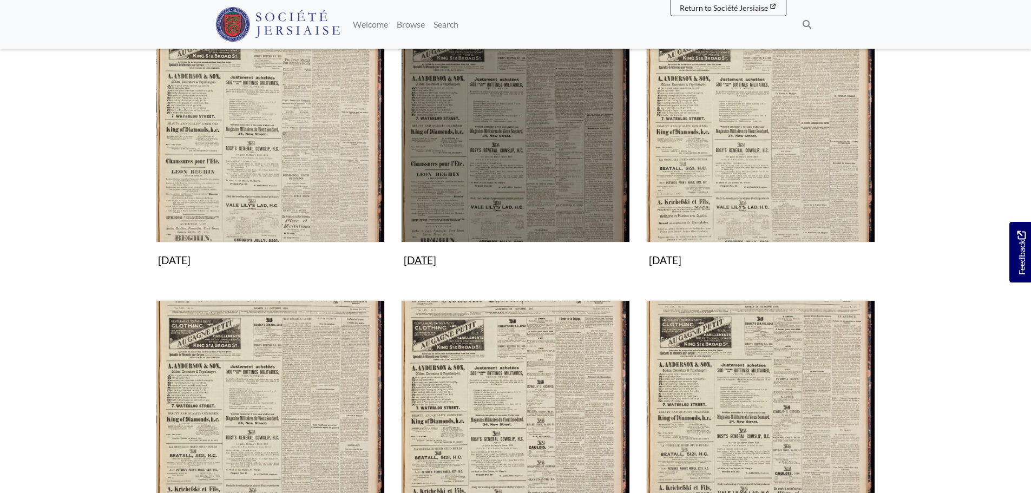
click at [500, 159] on img "Subcollection" at bounding box center [515, 128] width 229 height 229
click at [523, 196] on img "Subcollection" at bounding box center [515, 128] width 229 height 229
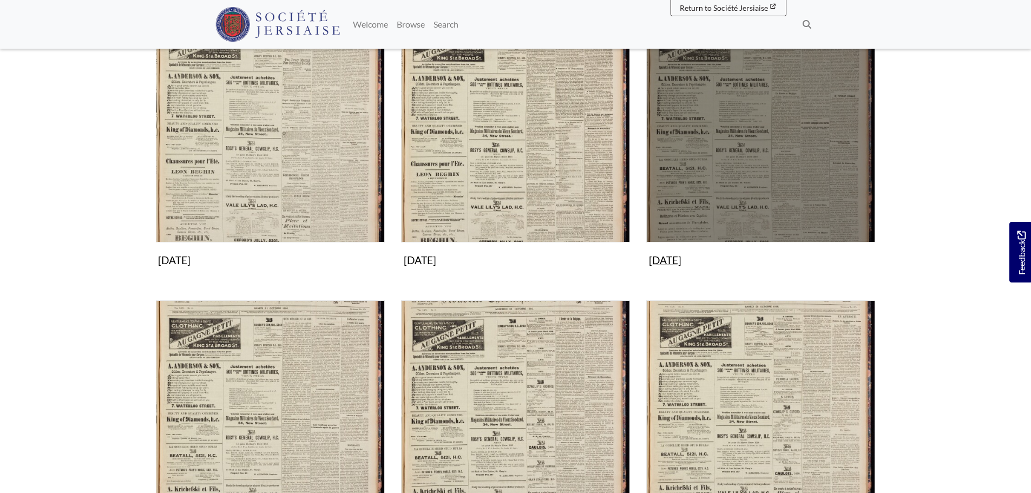
click at [769, 202] on img "Subcollection" at bounding box center [760, 128] width 229 height 229
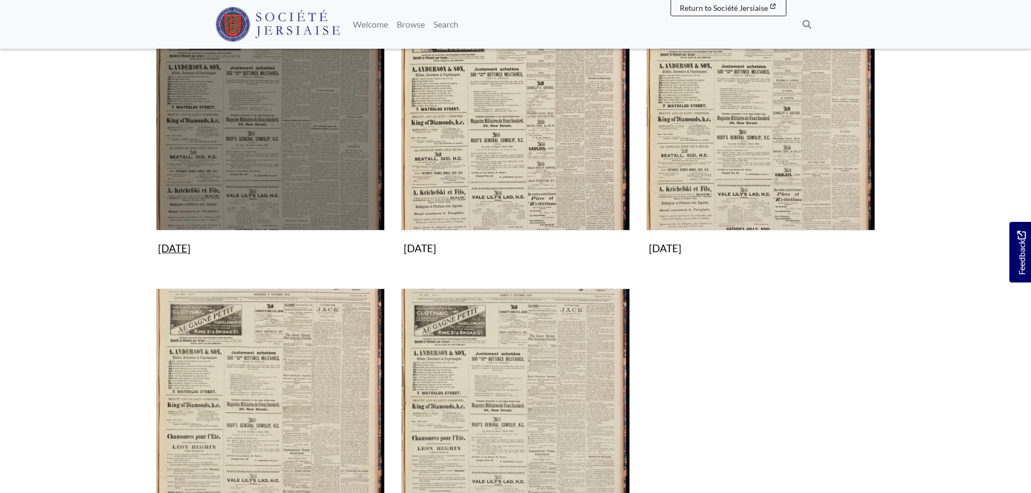
scroll to position [487, 0]
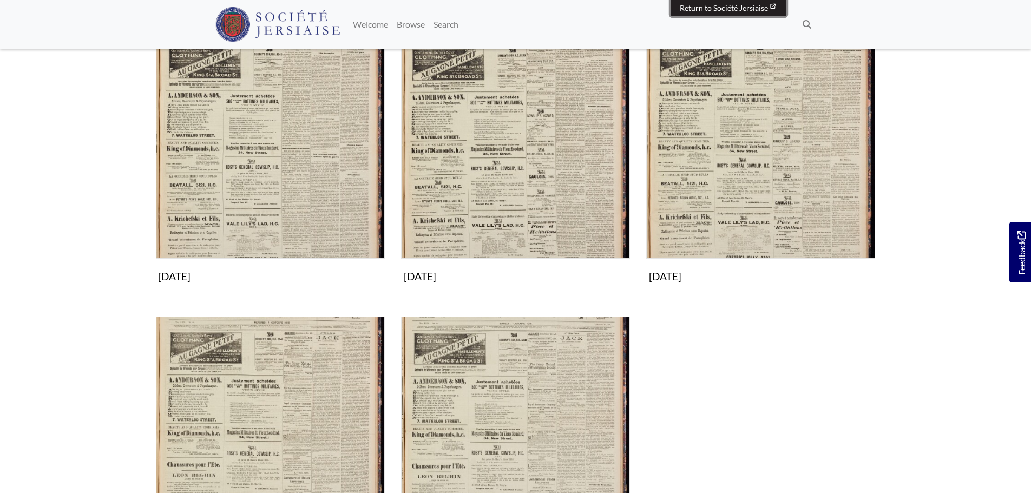
click at [739, 9] on span "Return to Société Jersiaise" at bounding box center [723, 7] width 88 height 9
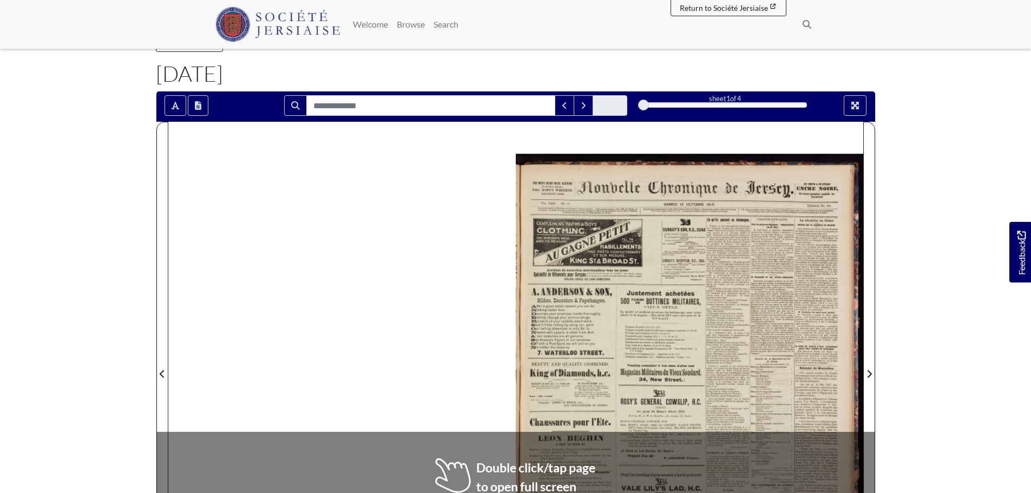
scroll to position [162, 0]
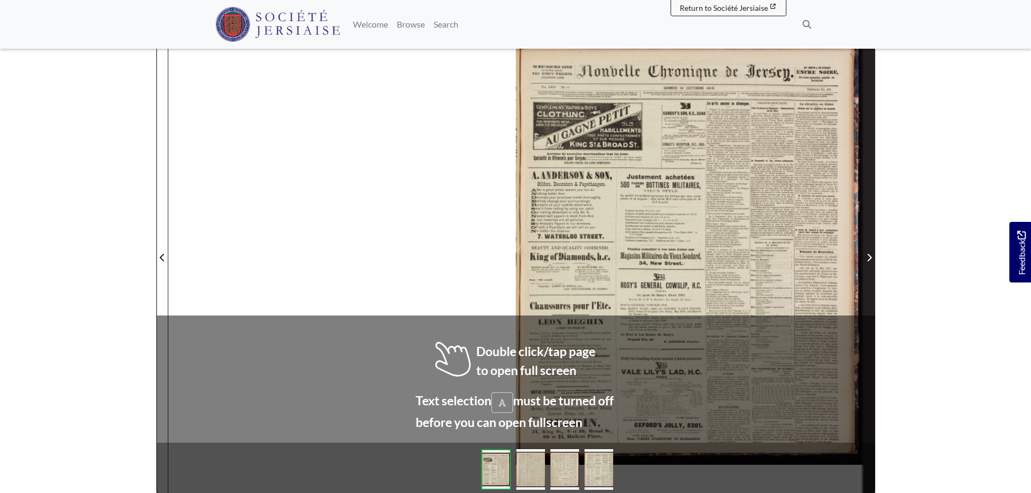
click at [869, 256] on icon "Next Page" at bounding box center [869, 258] width 4 height 8
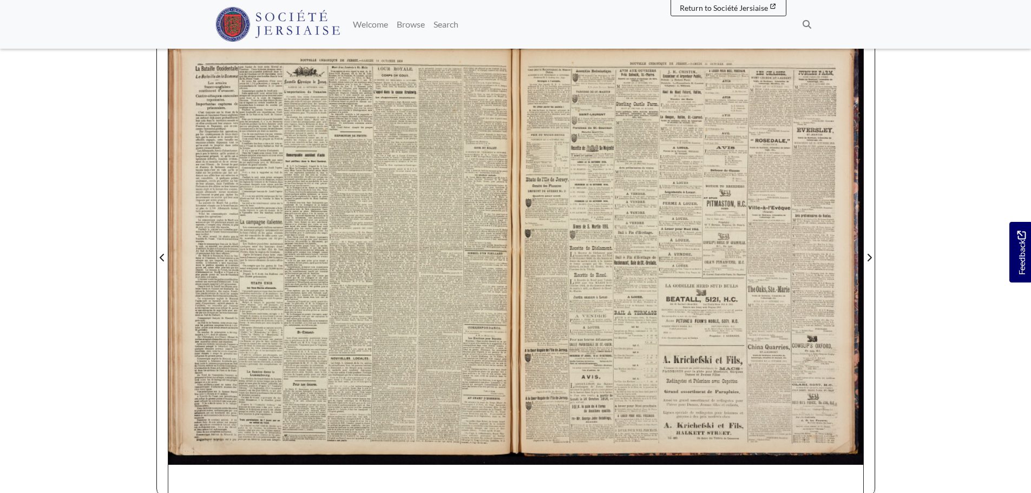
click at [666, 300] on div at bounding box center [689, 250] width 347 height 491
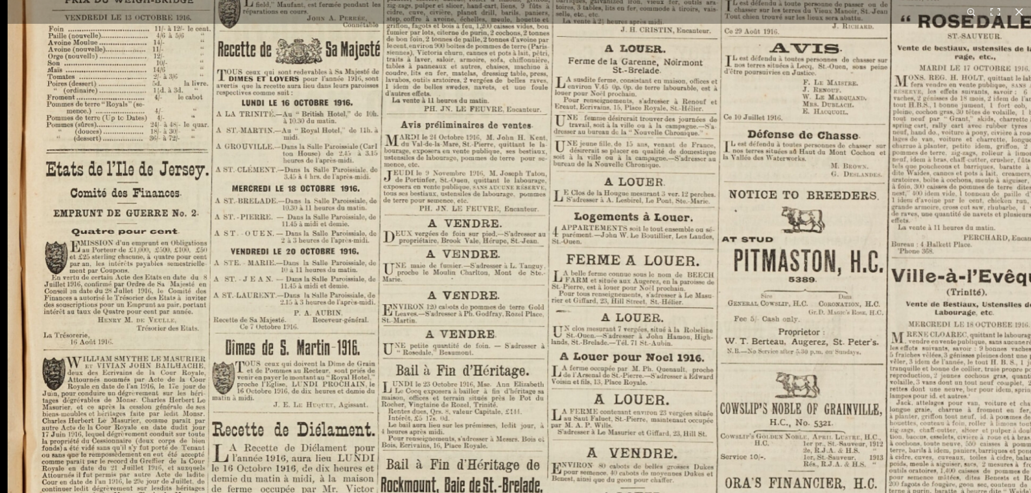
click at [347, 167] on img at bounding box center [668, 440] width 1320 height 1867
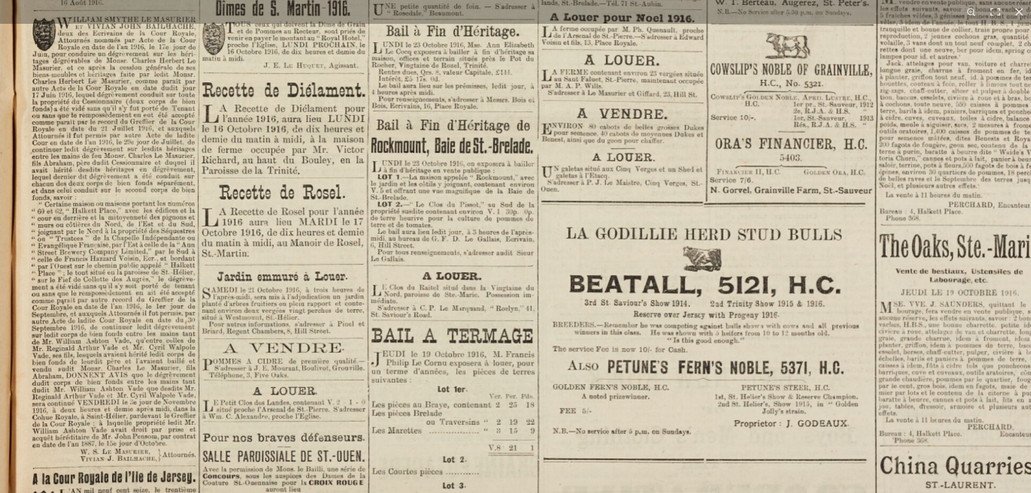
click at [308, 233] on img at bounding box center [658, 101] width 1320 height 1867
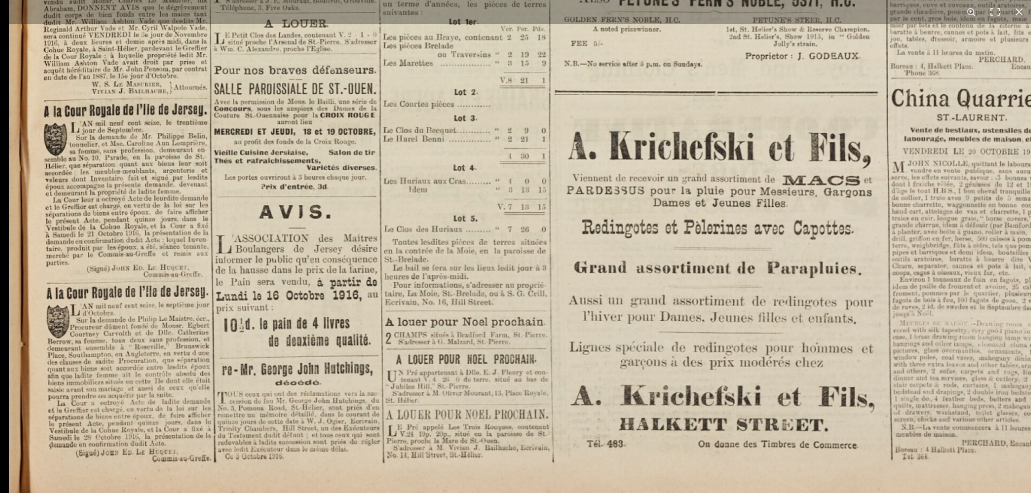
click at [349, 0] on html "Menu" at bounding box center [515, 298] width 1031 height 920
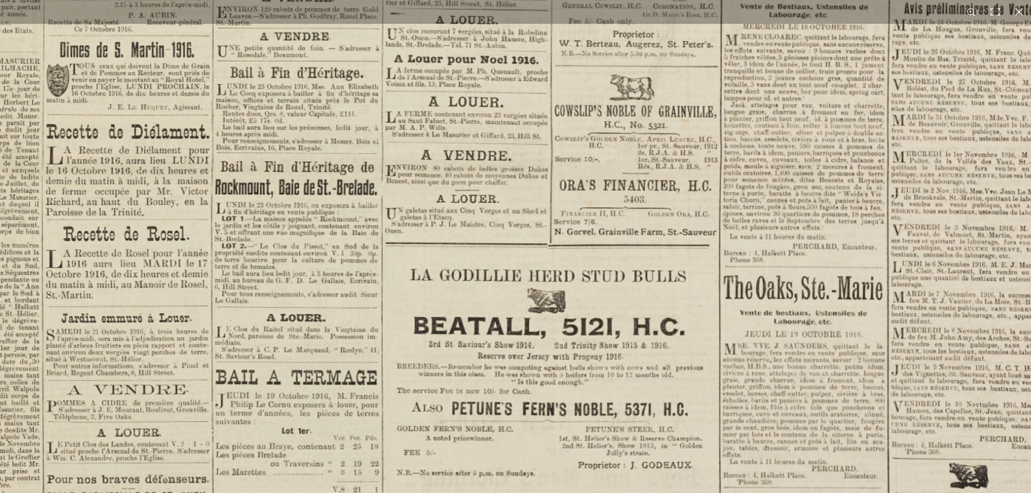
click at [217, 364] on img at bounding box center [502, 143] width 1320 height 1867
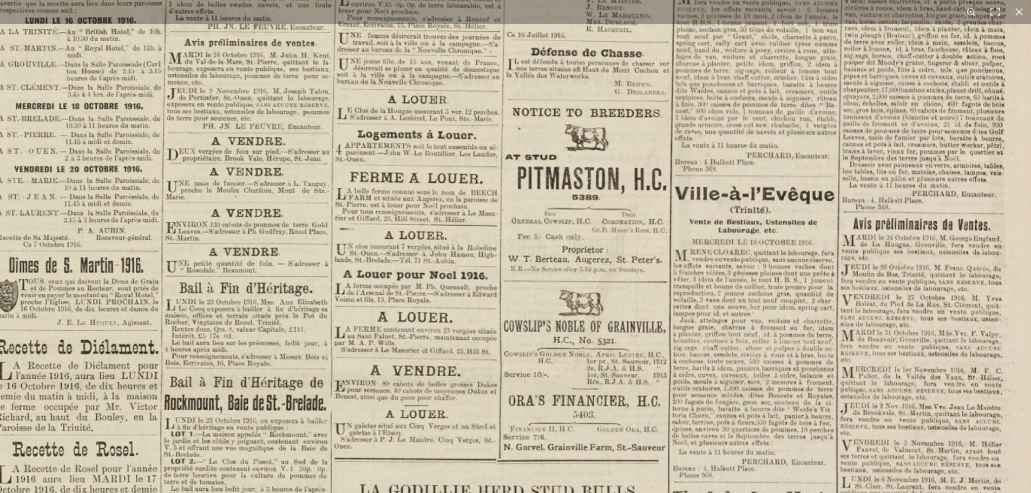
click at [196, 346] on img at bounding box center [451, 358] width 1320 height 1867
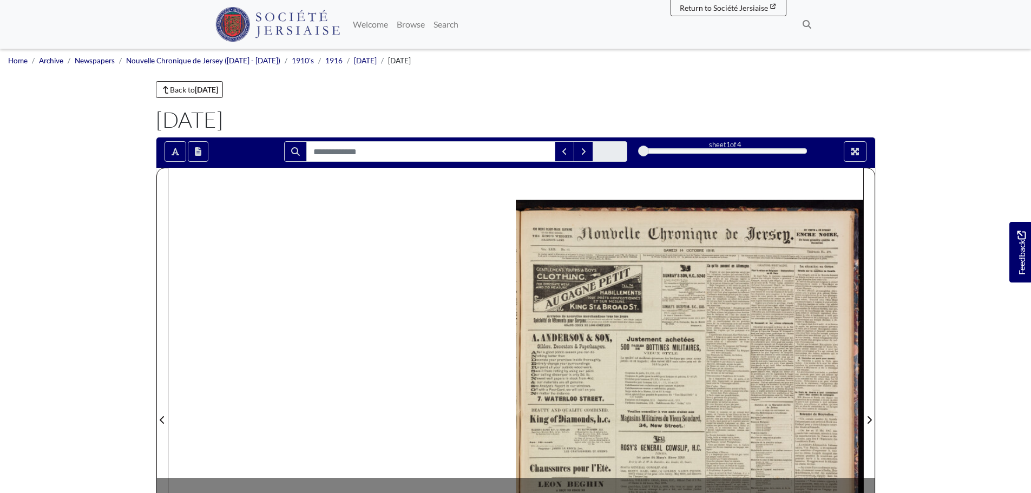
click at [754, 355] on div at bounding box center [689, 413] width 347 height 491
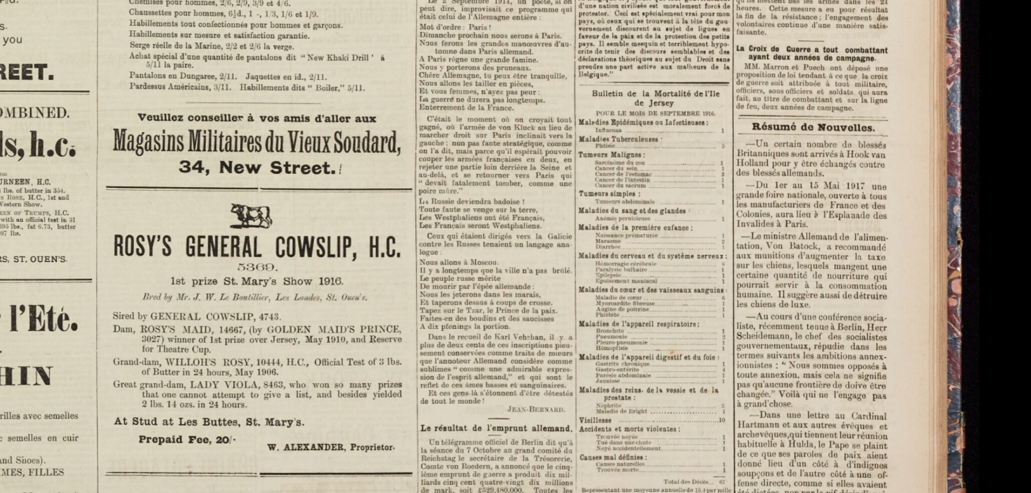
click at [407, 169] on img at bounding box center [359, 124] width 1240 height 1753
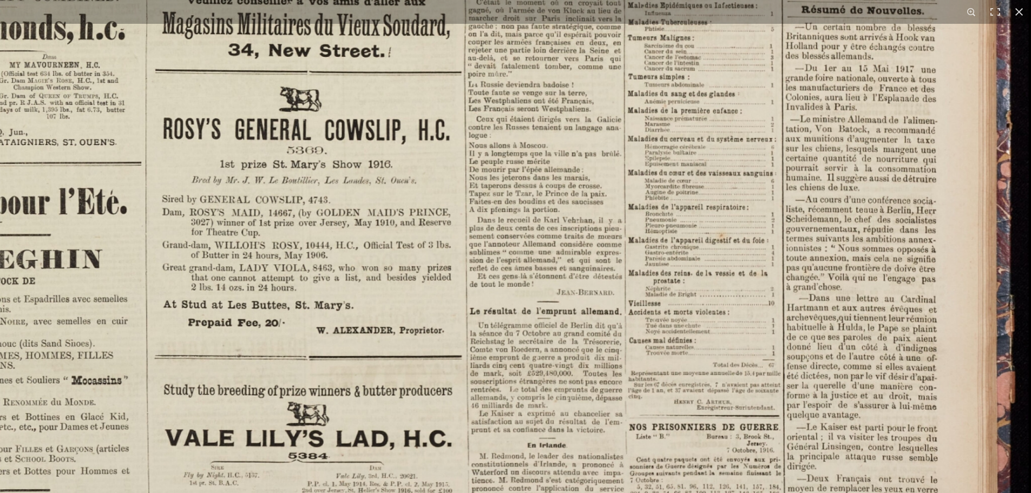
click at [739, 166] on img at bounding box center [408, 7] width 1240 height 1753
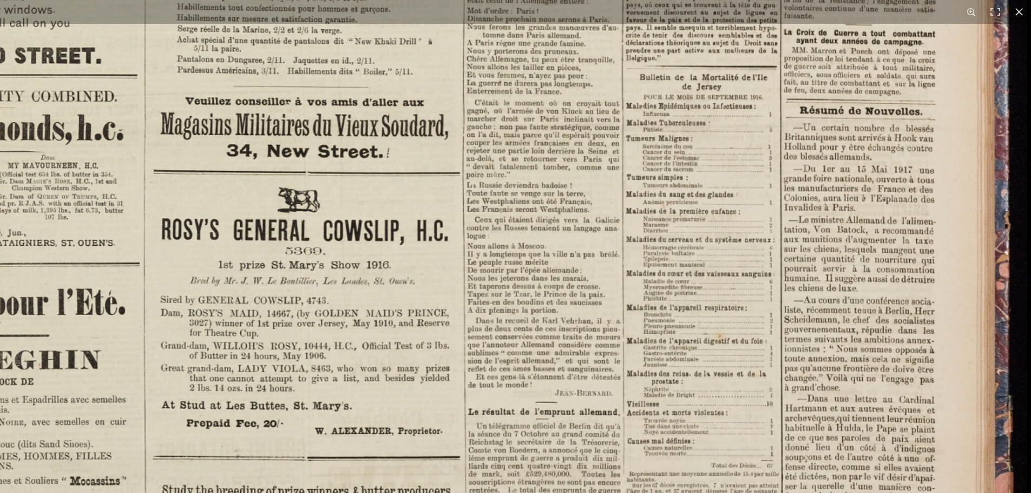
click at [704, 489] on img at bounding box center [407, 107] width 1240 height 1753
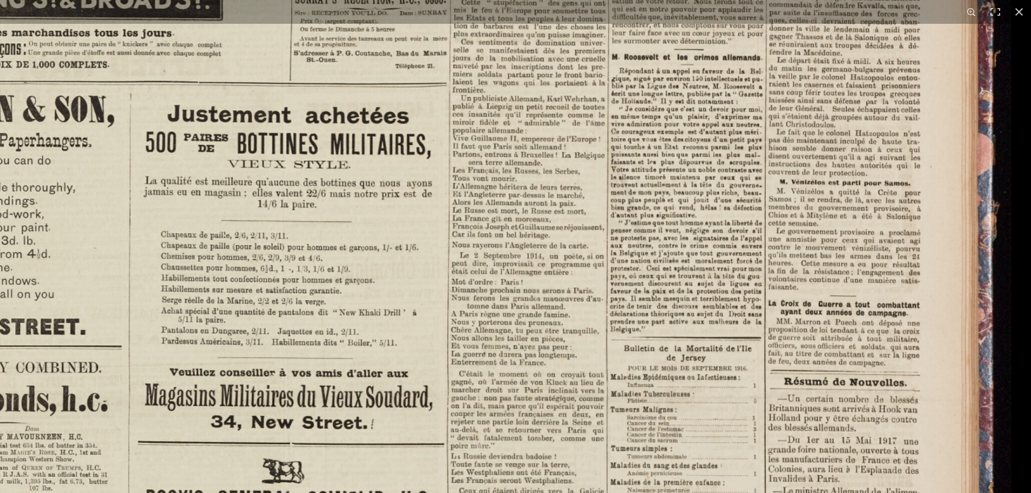
click at [675, 369] on img at bounding box center [391, 378] width 1240 height 1753
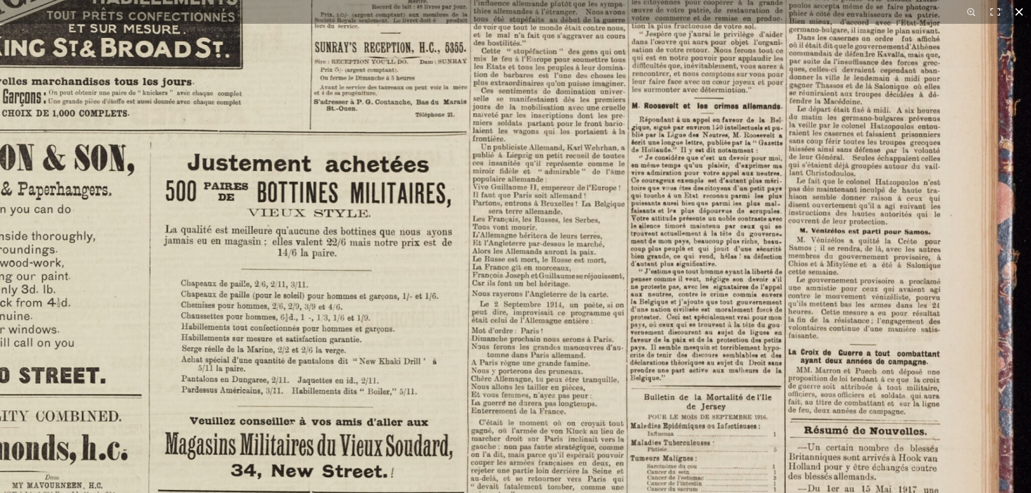
click at [1016, 9] on button at bounding box center [1019, 12] width 24 height 24
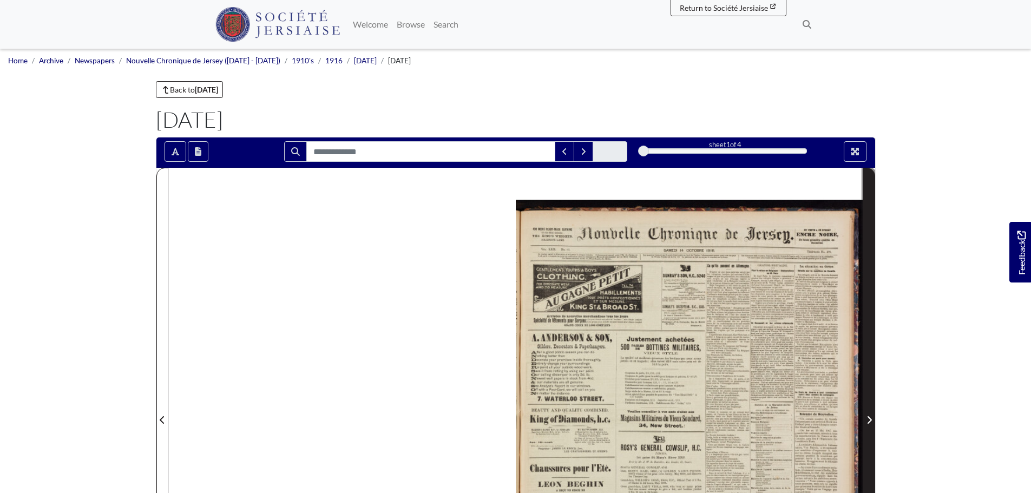
click at [867, 419] on icon "Next Page" at bounding box center [868, 419] width 5 height 9
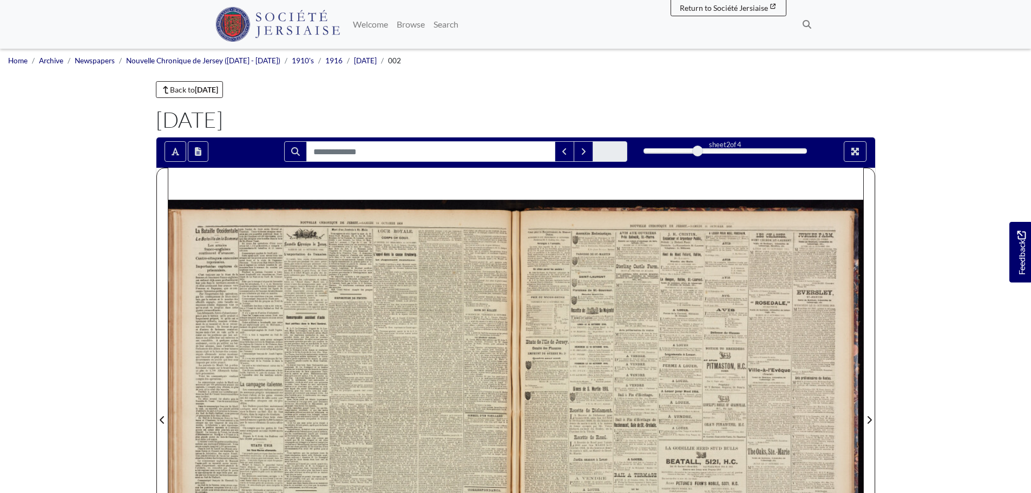
drag, startPoint x: 542, startPoint y: 378, endPoint x: 574, endPoint y: 179, distance: 202.2
click at [574, 179] on div at bounding box center [689, 413] width 347 height 491
click at [375, 346] on div at bounding box center [341, 413] width 347 height 491
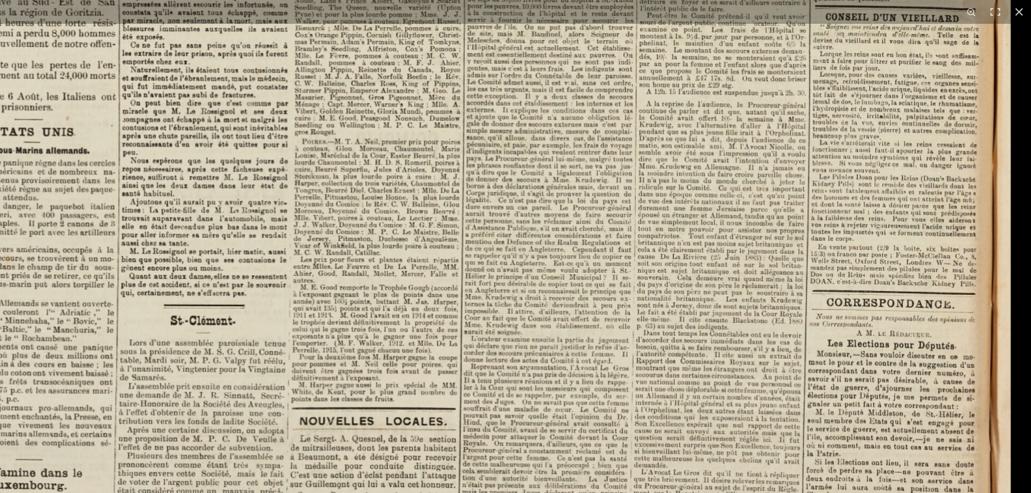
click at [444, 110] on img at bounding box center [342, 8] width 1336 height 1889
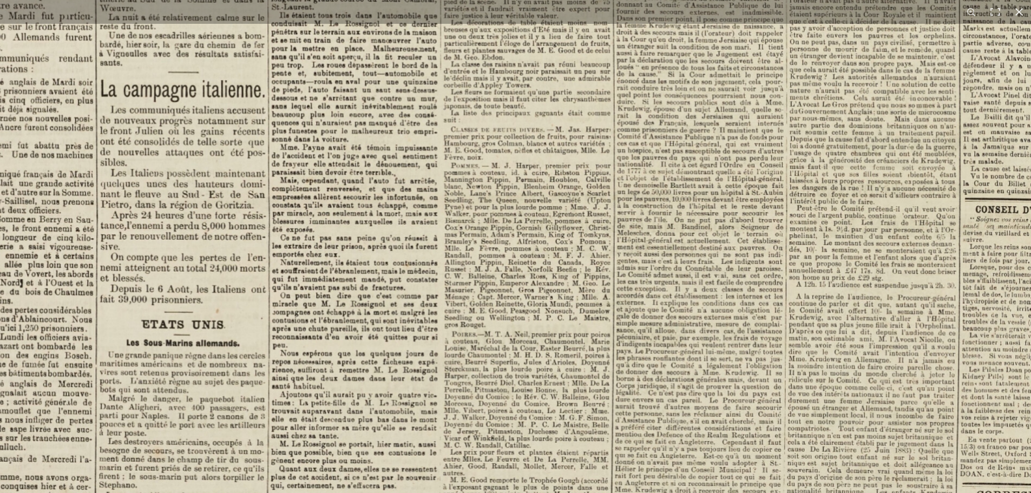
click at [684, 492] on html "Menu" at bounding box center [515, 460] width 1031 height 920
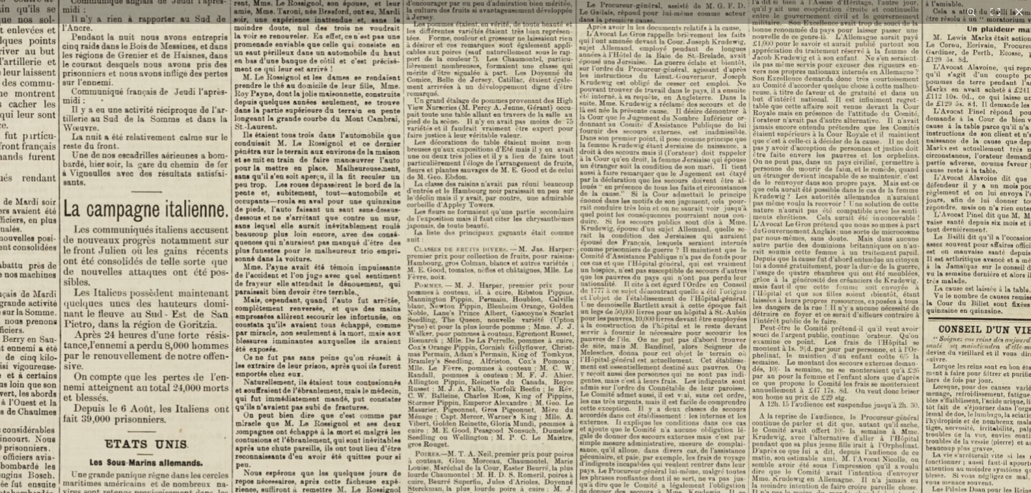
click at [632, 357] on img at bounding box center [455, 320] width 1336 height 1889
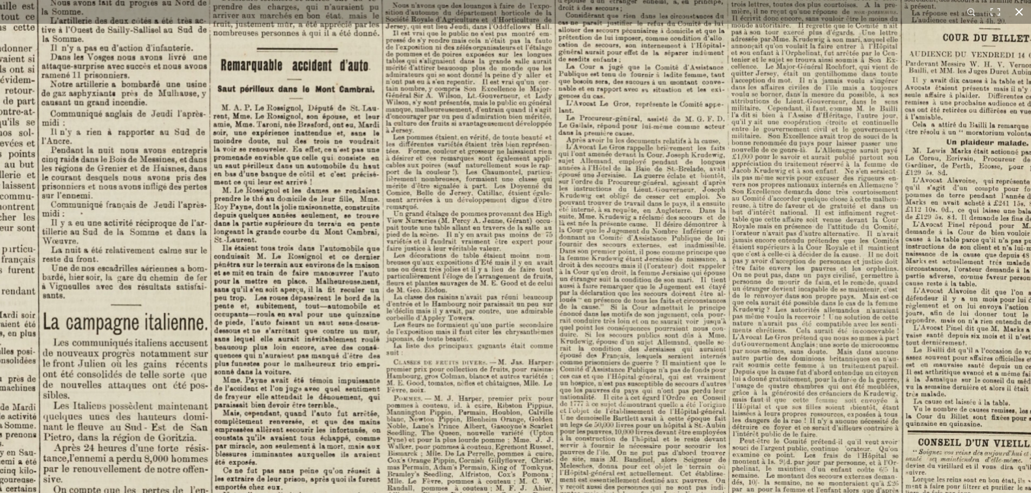
click at [1022, 11] on button at bounding box center [1019, 12] width 24 height 24
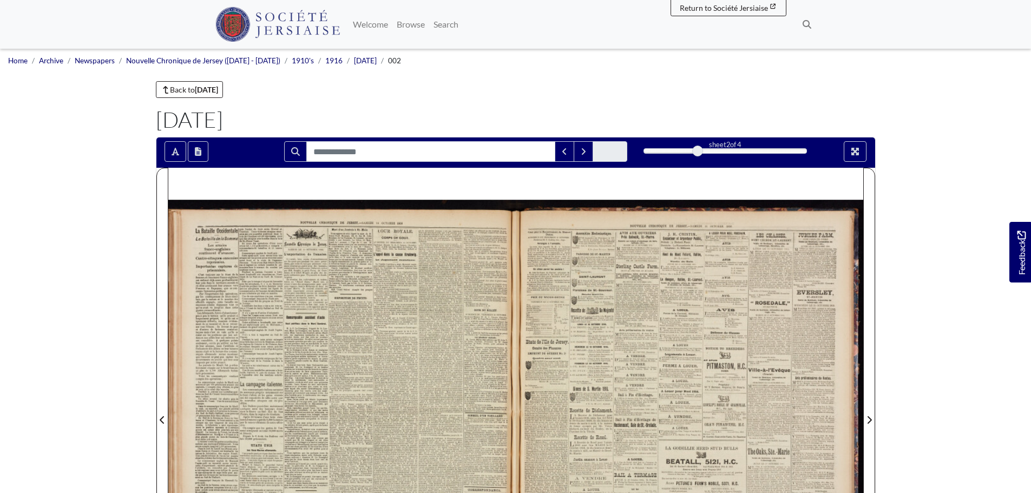
click at [699, 397] on div at bounding box center [689, 413] width 347 height 491
click at [699, 398] on div at bounding box center [689, 413] width 347 height 491
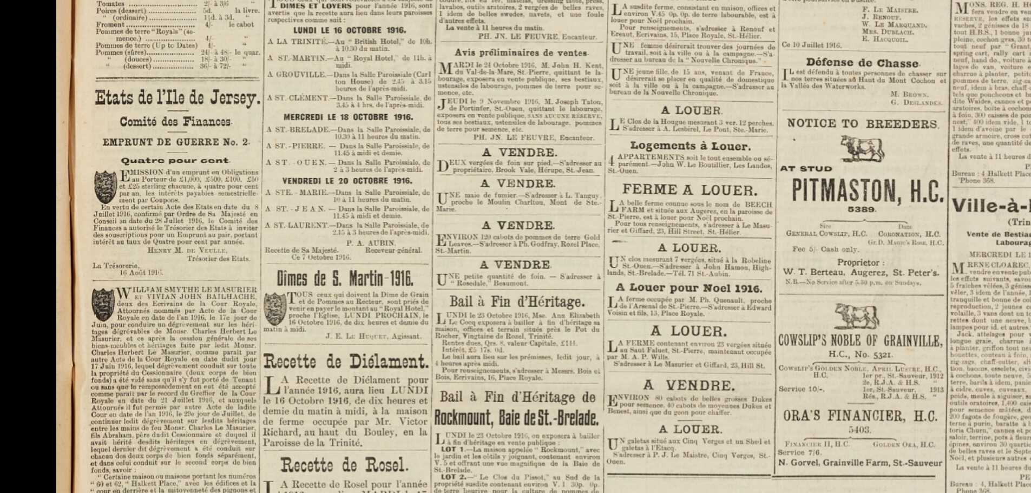
click at [709, 492] on html "Menu" at bounding box center [515, 460] width 1031 height 920
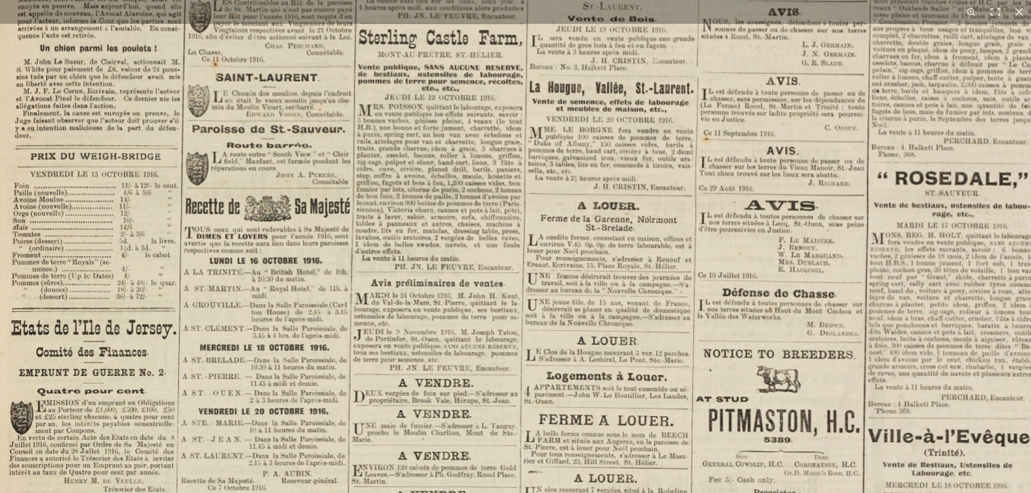
click at [352, 492] on html "Menu" at bounding box center [515, 460] width 1031 height 920
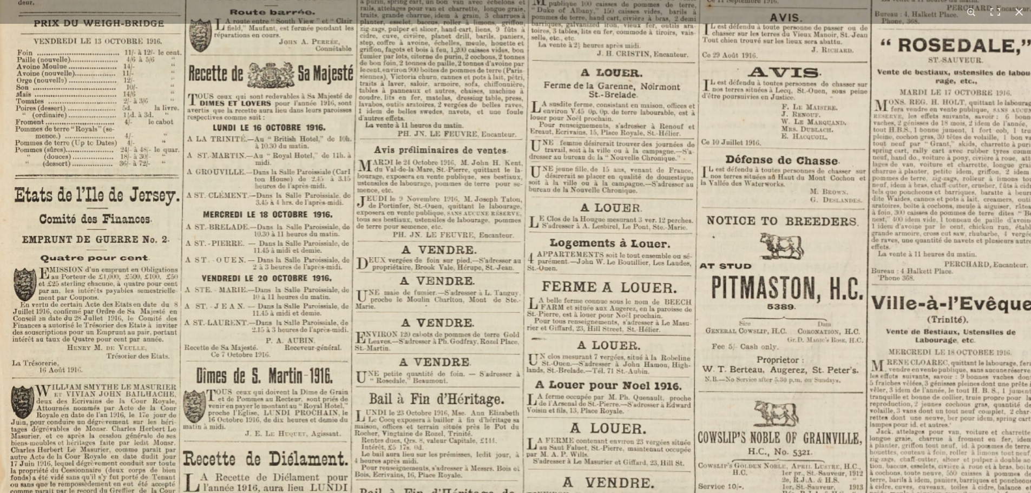
click at [481, 319] on img at bounding box center [645, 470] width 1338 height 1892
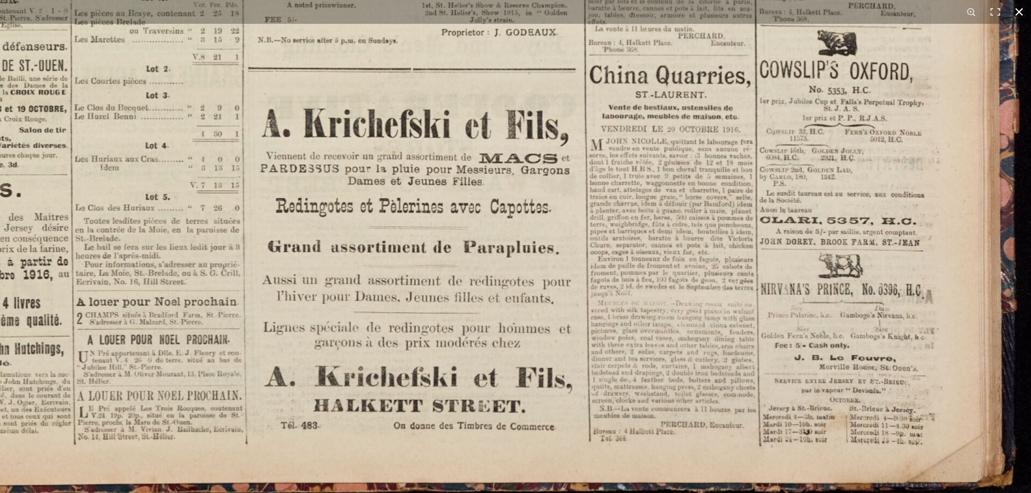
click at [1019, 10] on button at bounding box center [1019, 12] width 24 height 24
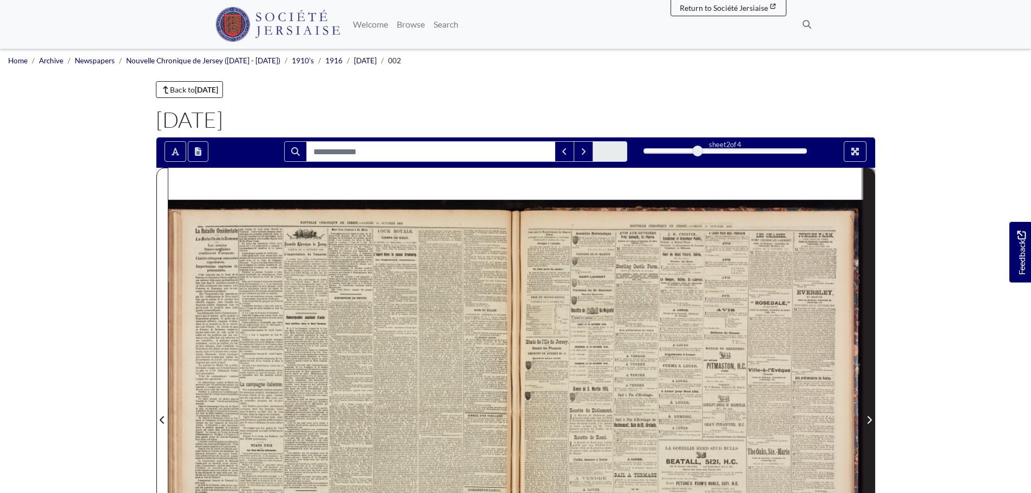
click at [872, 421] on span "Next Page" at bounding box center [868, 419] width 11 height 13
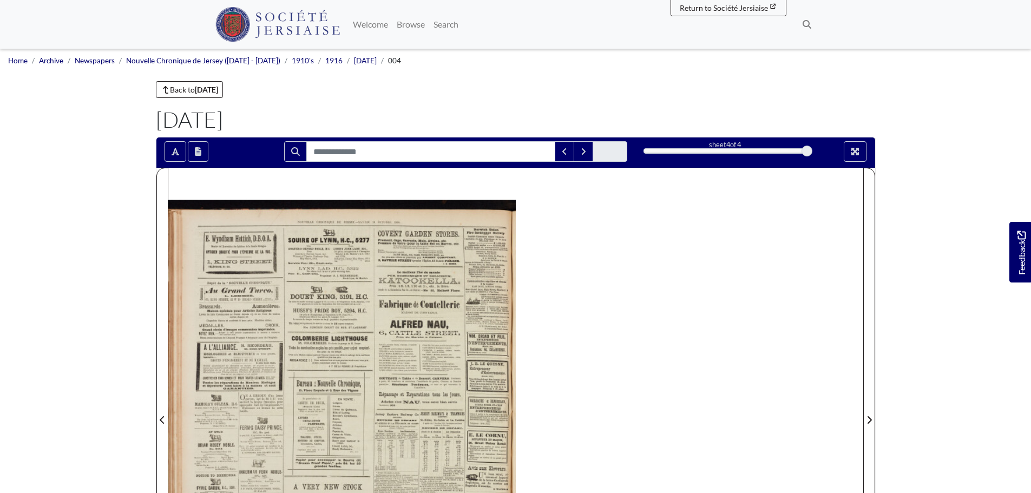
click at [390, 330] on div at bounding box center [341, 413] width 347 height 491
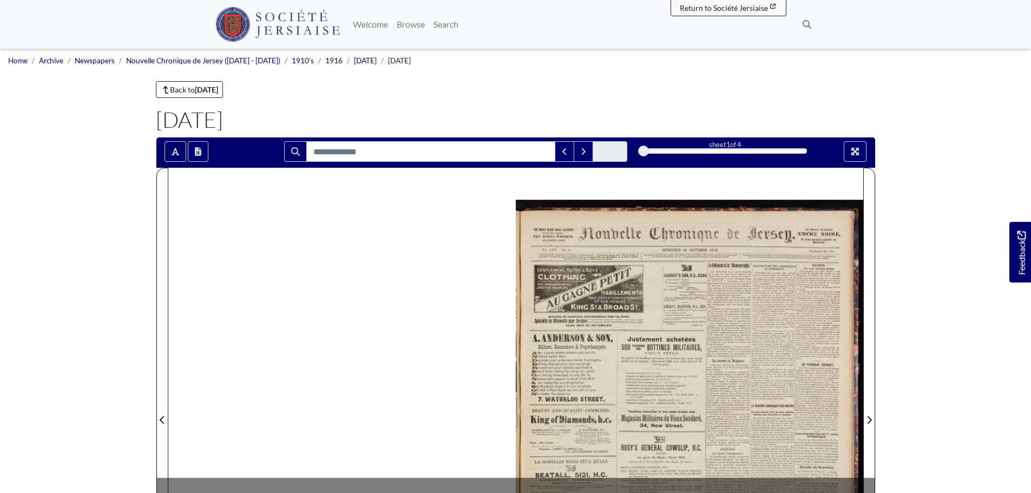
click at [777, 264] on div at bounding box center [689, 413] width 347 height 491
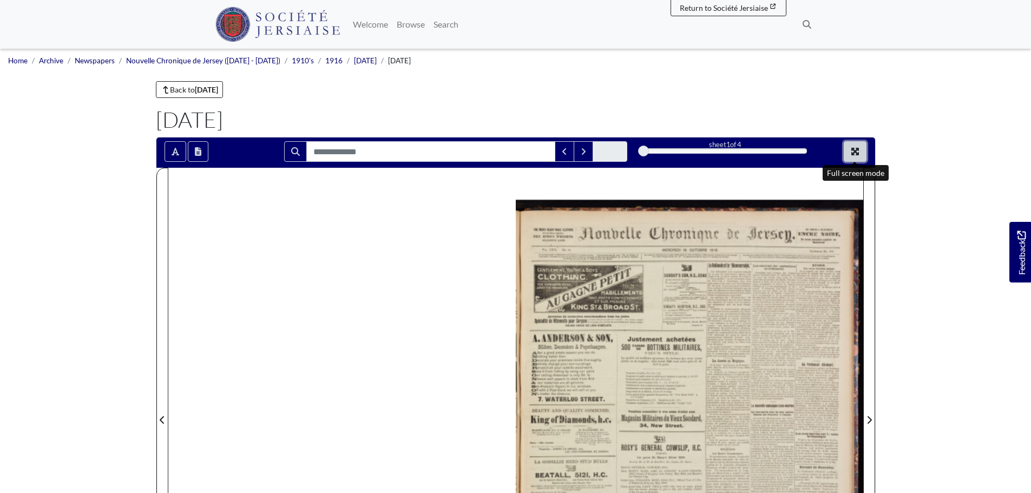
click at [854, 152] on icon "Full screen mode" at bounding box center [855, 152] width 8 height 8
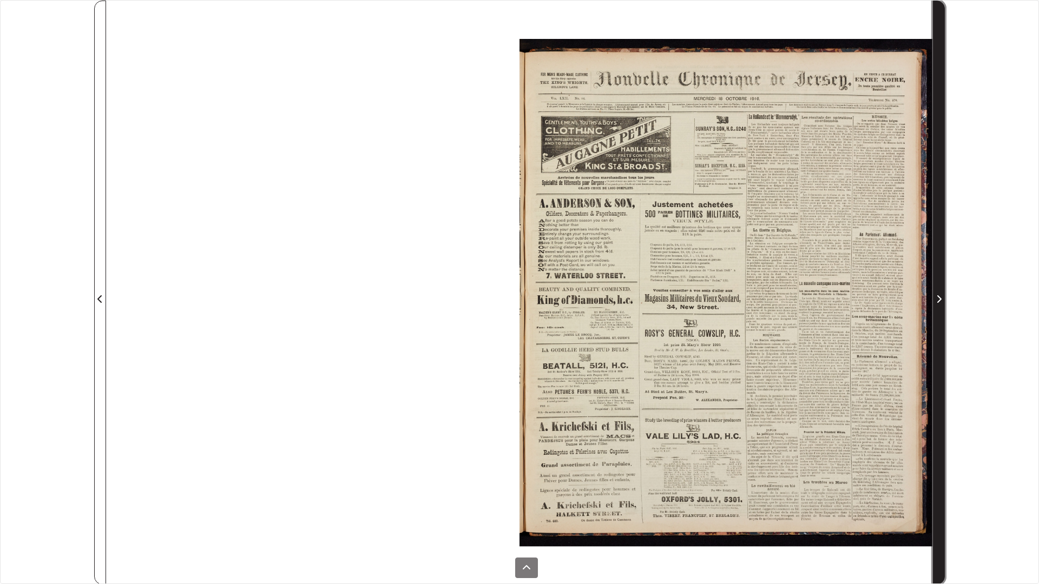
click at [936, 300] on icon "Next Page" at bounding box center [938, 299] width 5 height 9
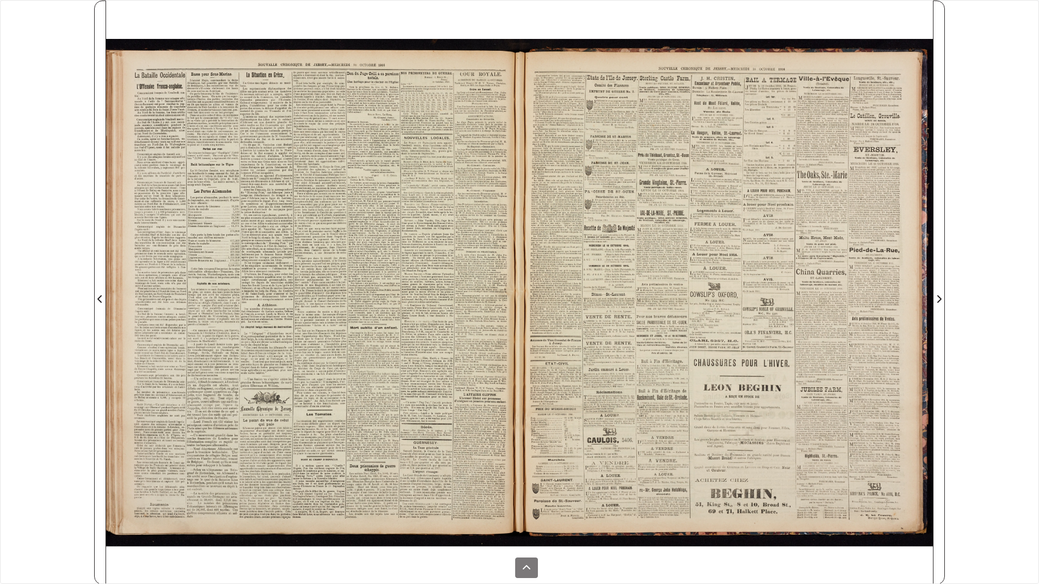
click at [547, 378] on div at bounding box center [725, 293] width 413 height 584
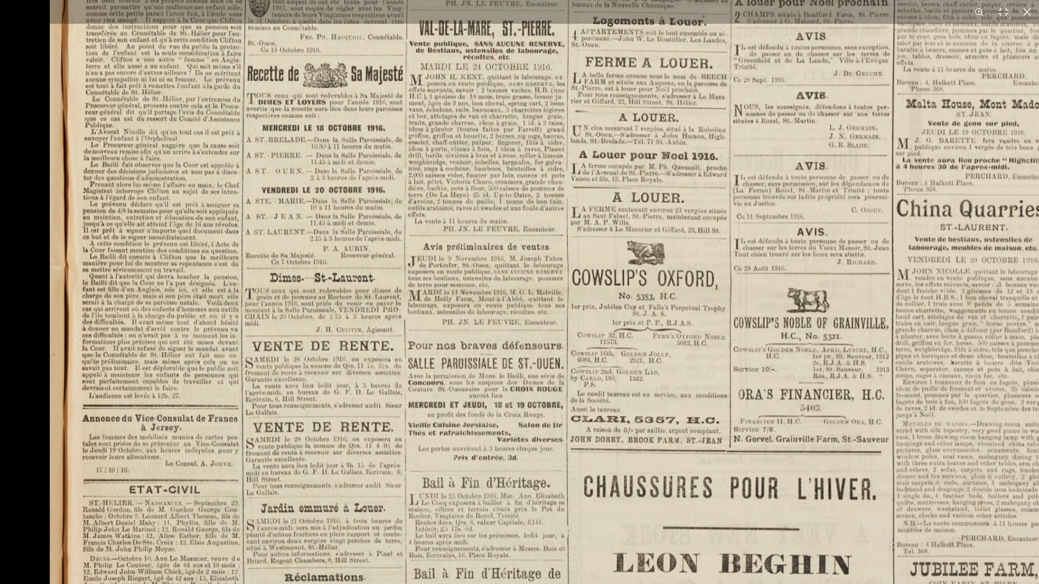
click at [530, 370] on img at bounding box center [682, 272] width 1265 height 1791
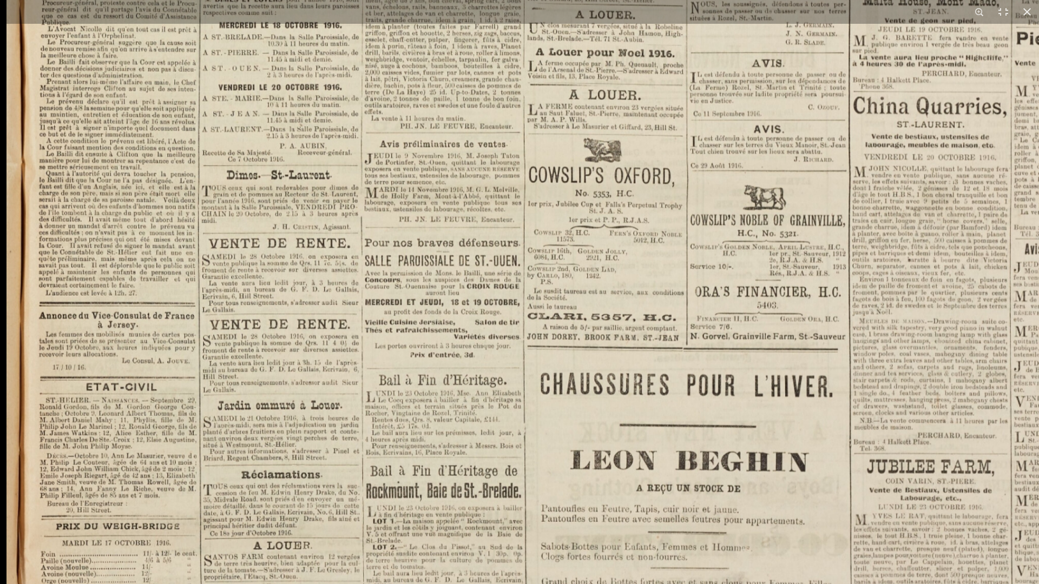
click at [308, 319] on img at bounding box center [638, 169] width 1265 height 1791
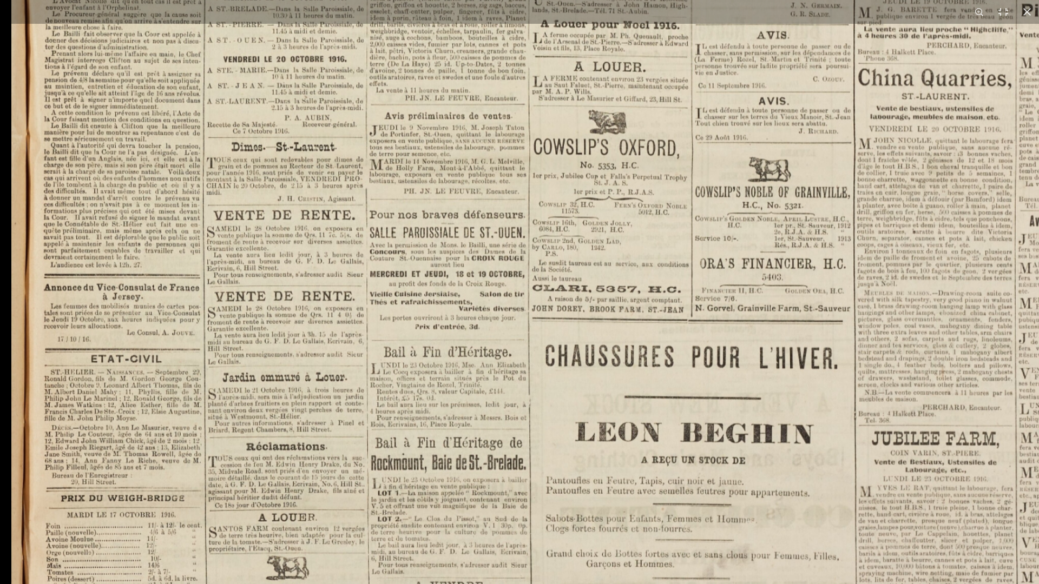
click at [308, 335] on img at bounding box center [643, 141] width 1265 height 1791
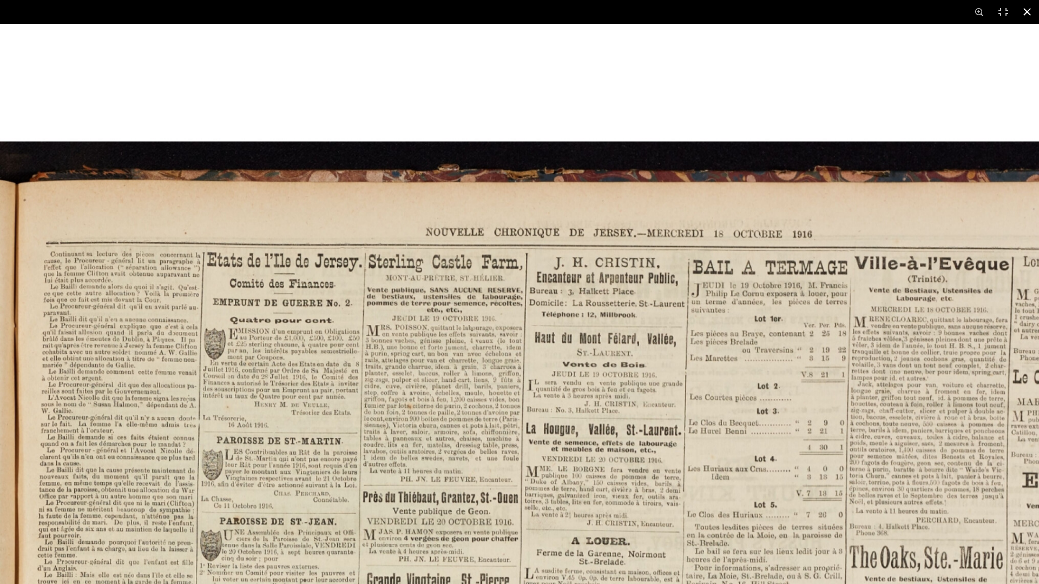
click at [1029, 12] on button at bounding box center [1027, 12] width 24 height 24
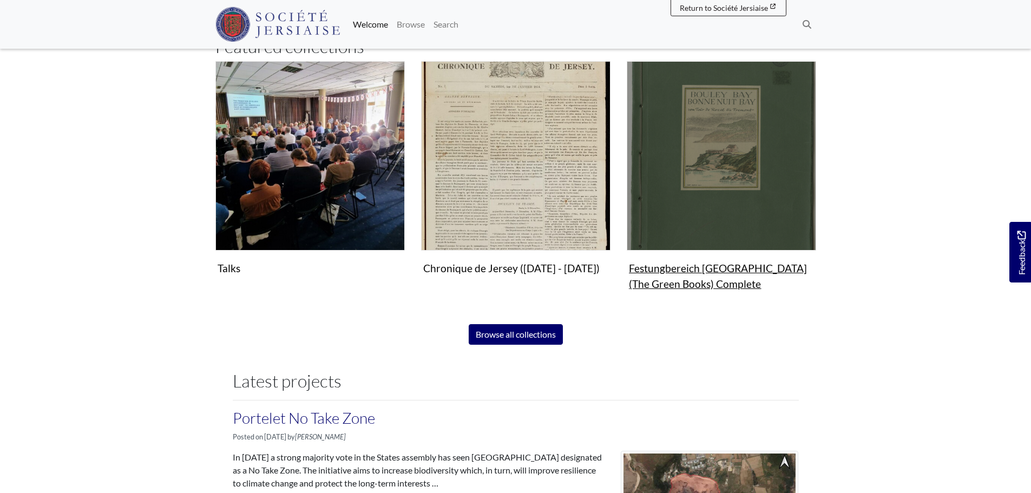
scroll to position [690, 0]
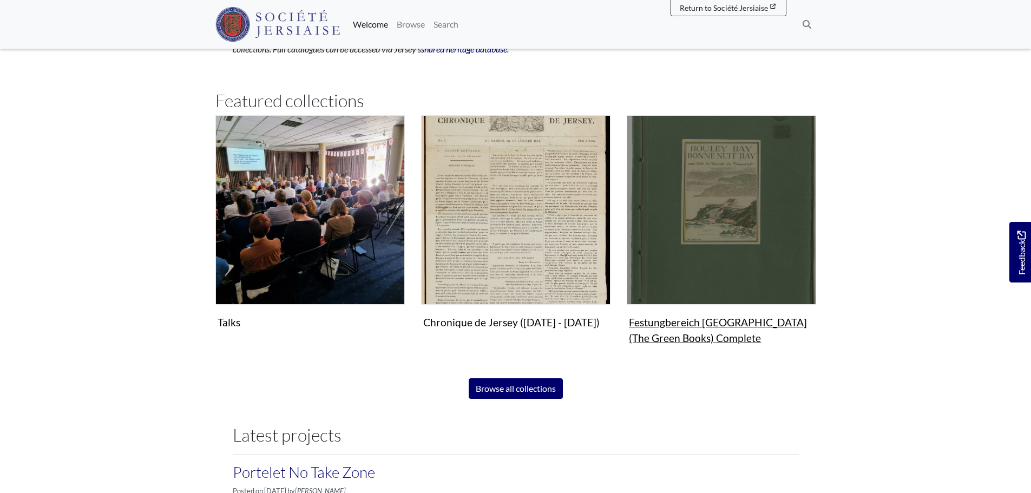
click at [711, 237] on img "Subcollection" at bounding box center [720, 209] width 189 height 189
click at [725, 322] on figure "Festungbereich Jersey (The Green Books) Complete Collection" at bounding box center [720, 232] width 189 height 234
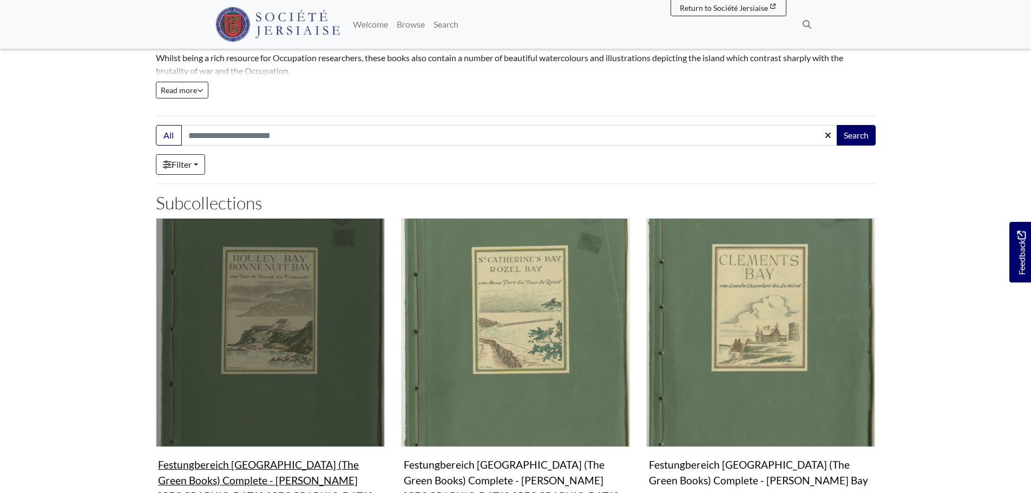
scroll to position [216, 0]
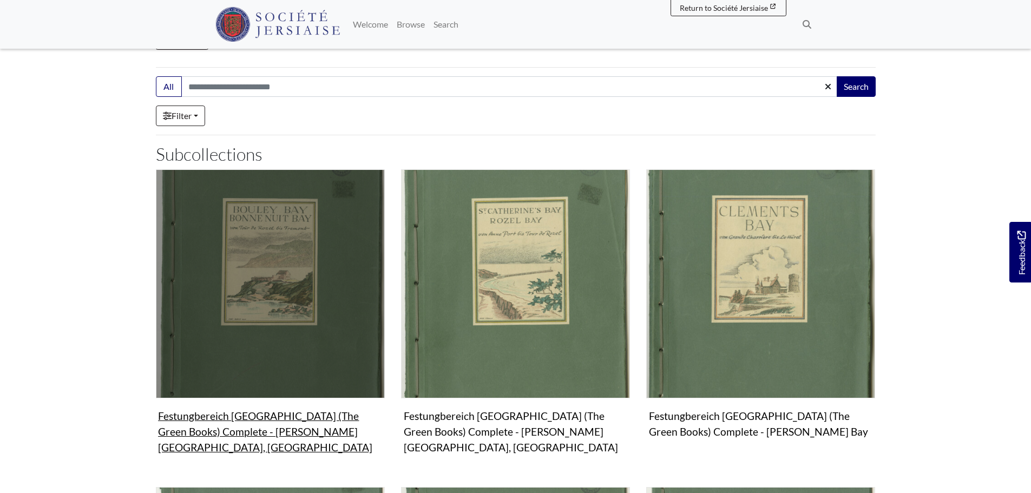
click at [306, 276] on img "Subcollection" at bounding box center [270, 283] width 229 height 229
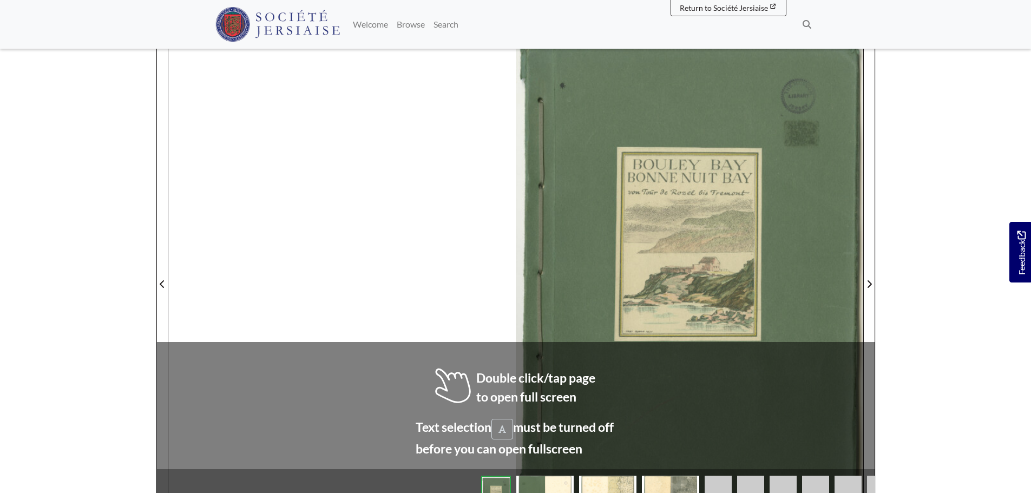
scroll to position [162, 0]
click at [796, 282] on div at bounding box center [689, 276] width 347 height 491
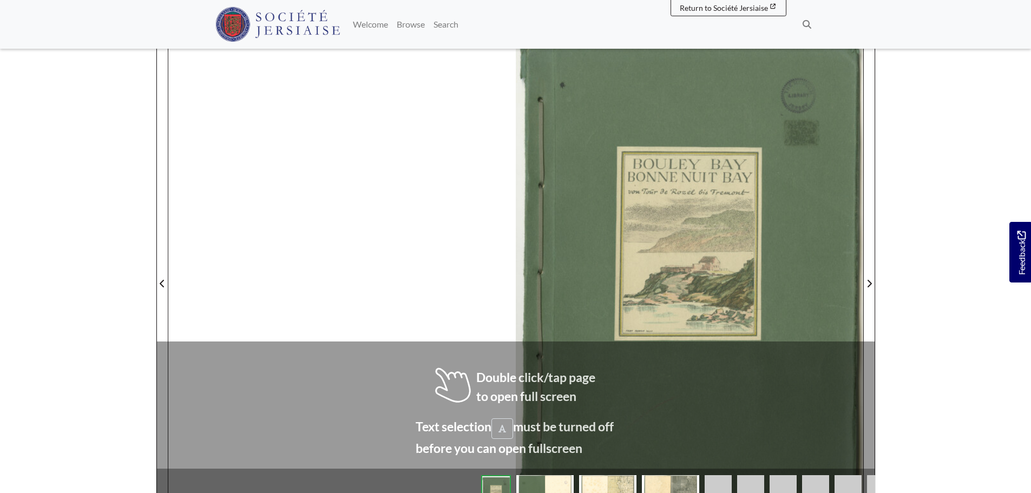
click at [796, 282] on div at bounding box center [689, 276] width 347 height 491
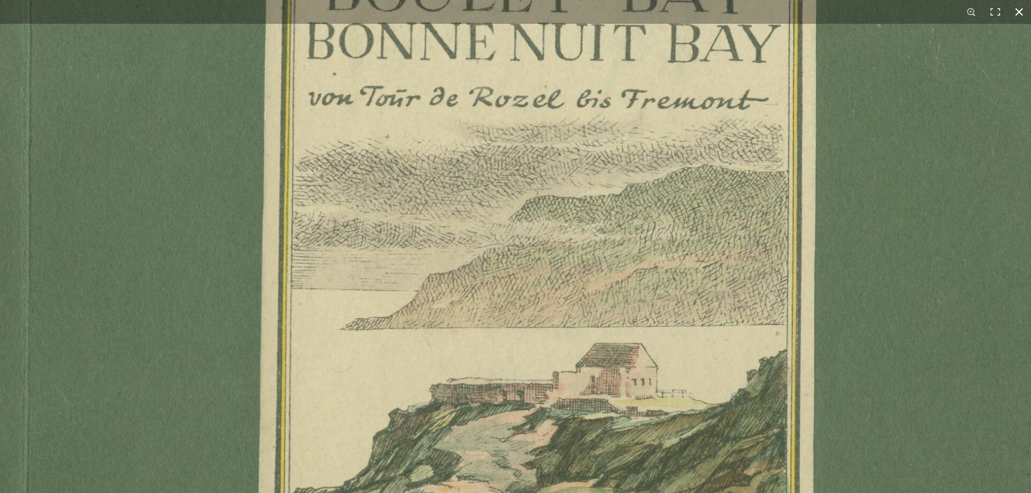
click at [805, 0] on html "Menu" at bounding box center [515, 341] width 1031 height 1006
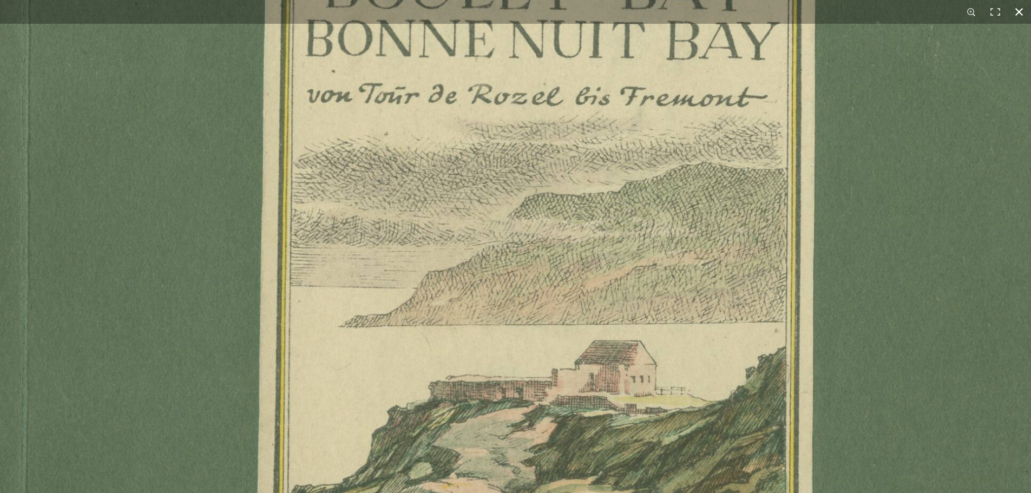
click at [1018, 8] on button at bounding box center [1019, 12] width 24 height 24
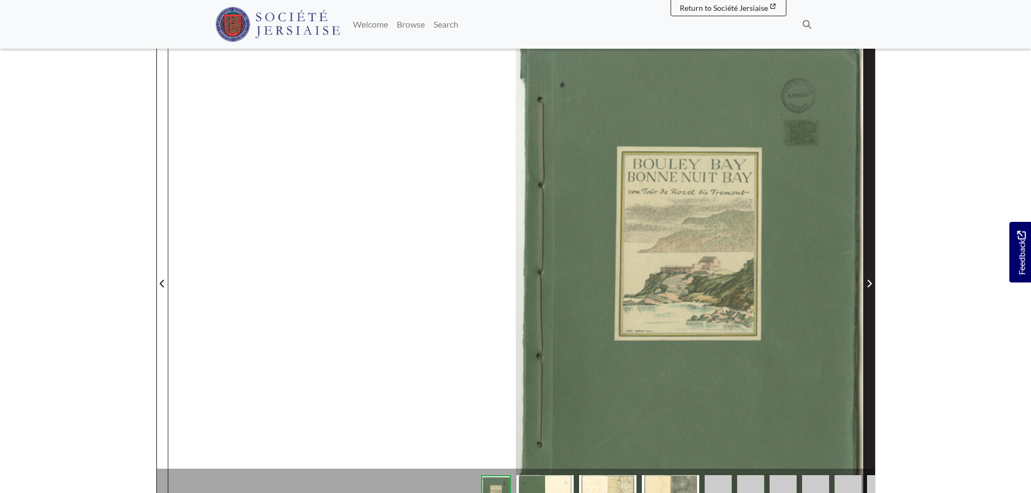
click at [868, 278] on span "Next Page" at bounding box center [868, 283] width 11 height 13
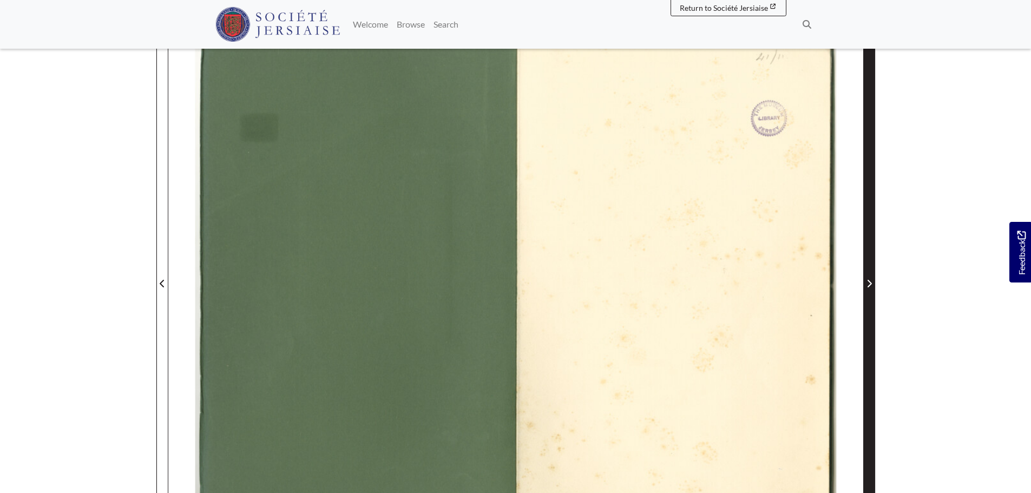
click at [870, 282] on icon "Next Page" at bounding box center [869, 284] width 4 height 8
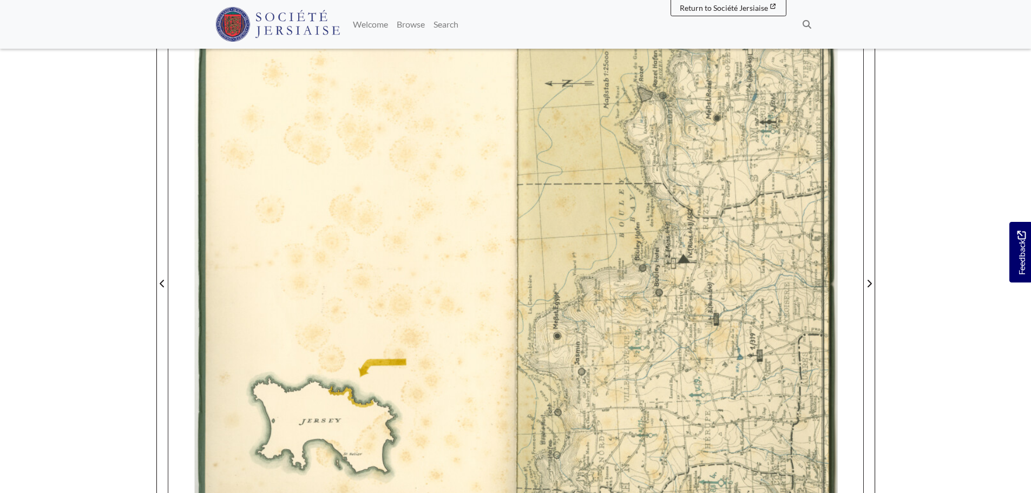
click at [683, 281] on div at bounding box center [689, 276] width 347 height 491
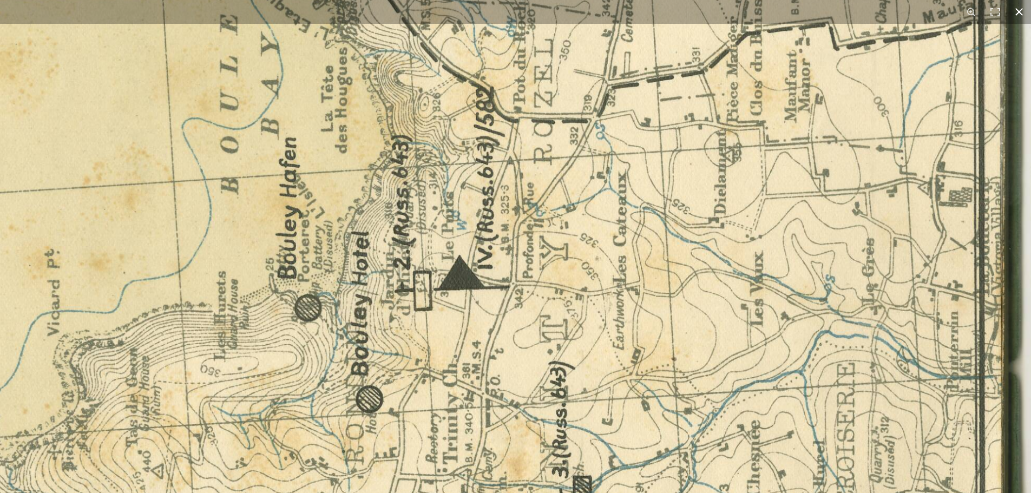
click at [91, 22] on div "1 / 1" at bounding box center [515, 246] width 1031 height 493
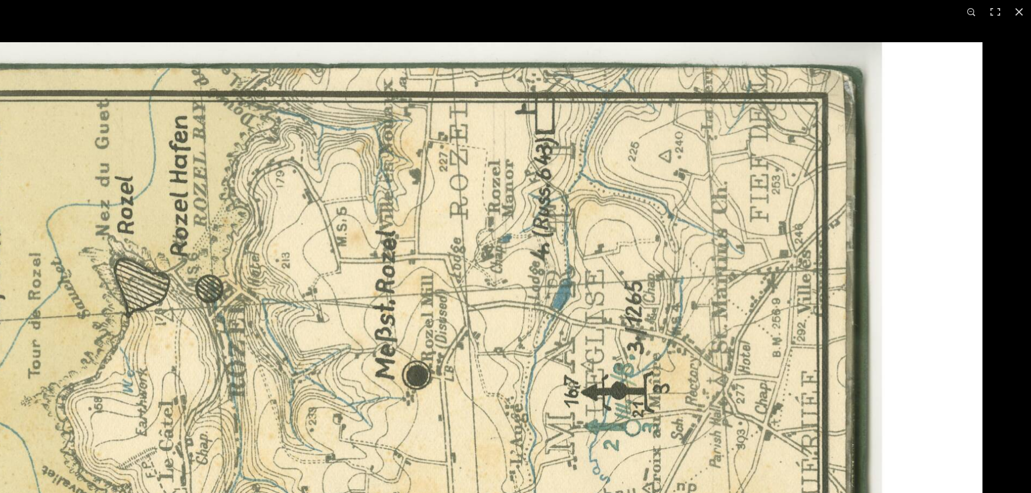
click at [427, 492] on html "Menu" at bounding box center [515, 341] width 1031 height 1006
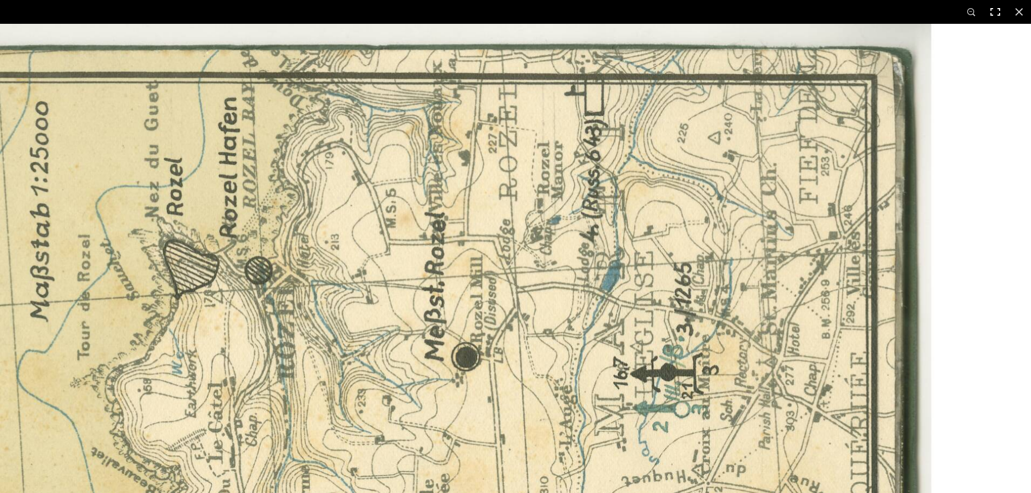
click at [995, 8] on button at bounding box center [995, 12] width 24 height 24
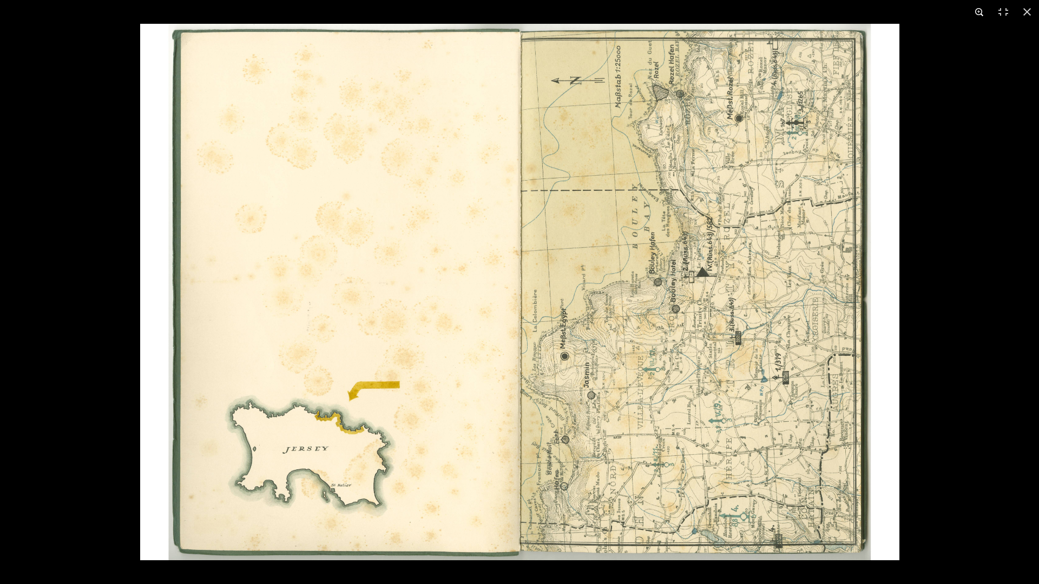
click at [981, 11] on button at bounding box center [979, 12] width 24 height 24
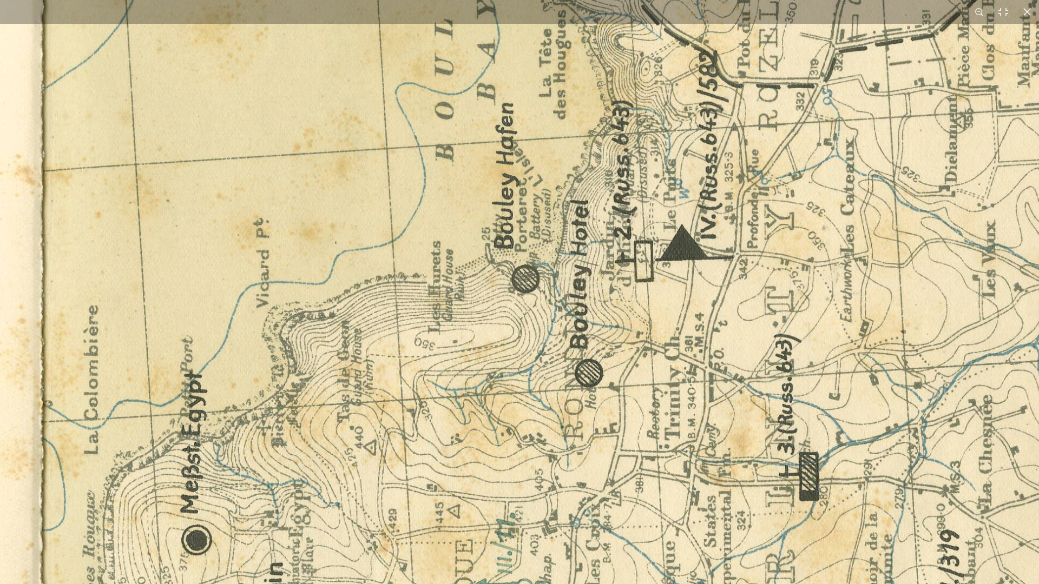
click at [274, 236] on img at bounding box center [37, 313] width 2677 height 1893
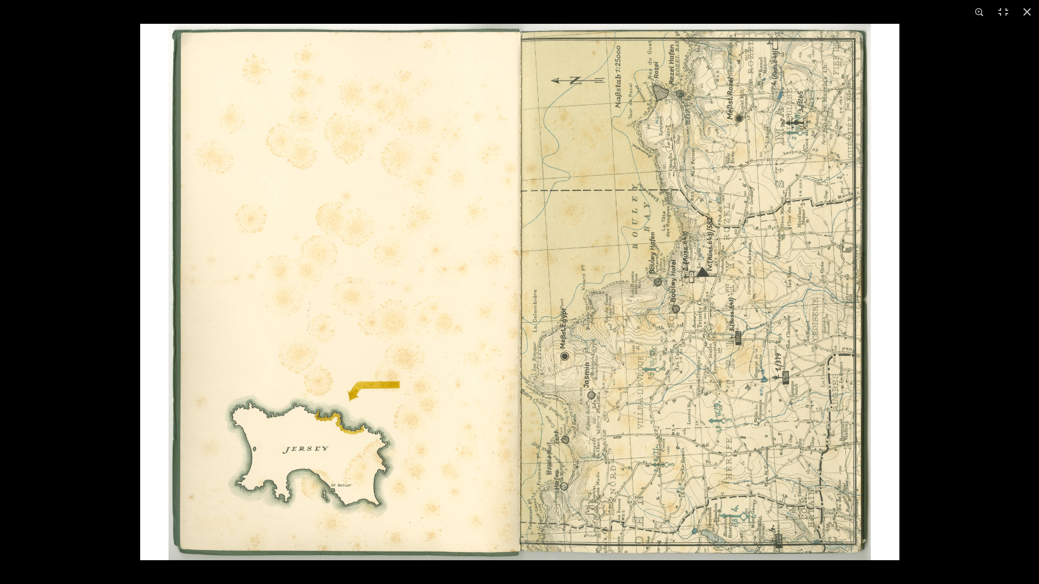
click at [558, 448] on img at bounding box center [519, 292] width 759 height 537
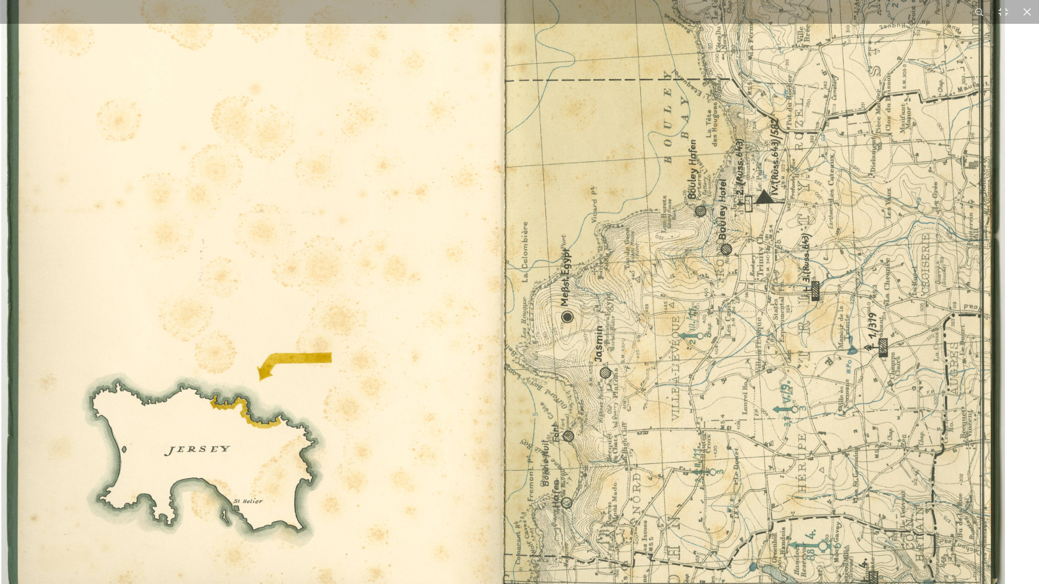
click at [558, 448] on img at bounding box center [503, 225] width 1085 height 767
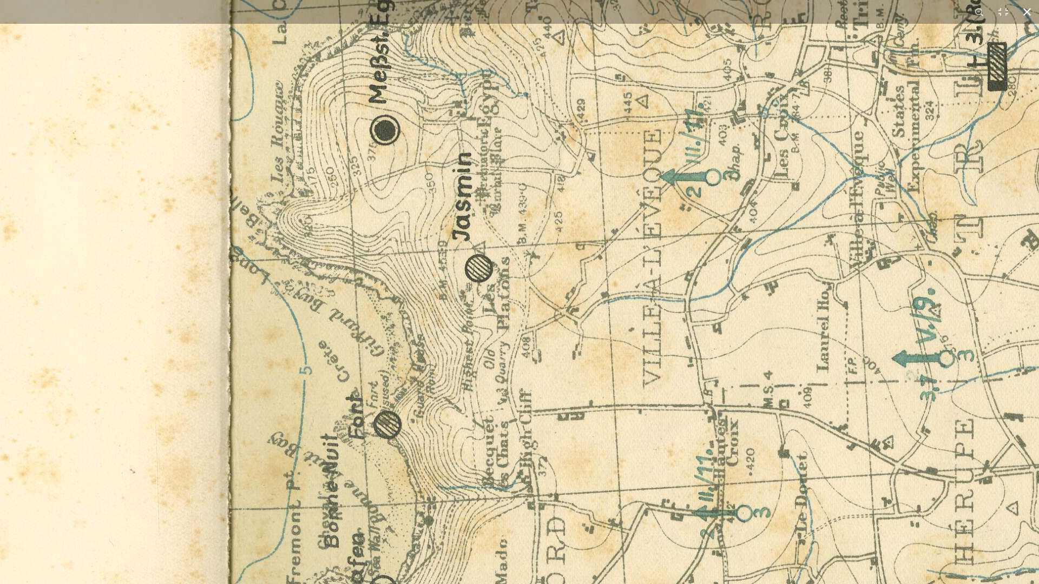
click at [1026, 16] on button at bounding box center [1027, 12] width 24 height 24
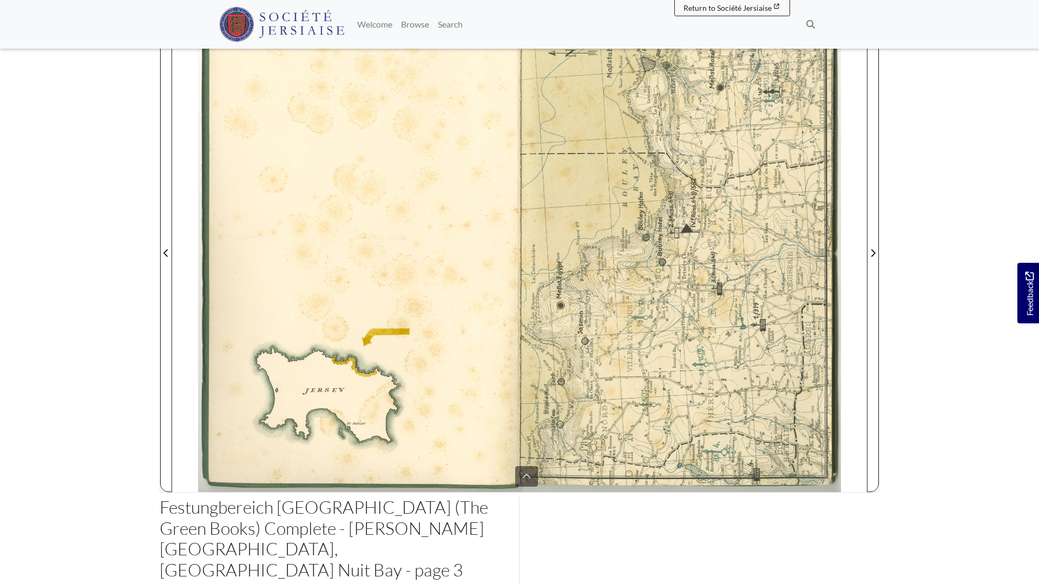
click at [166, 253] on html "Menu" at bounding box center [519, 310] width 1039 height 945
click at [923, 254] on html "Menu" at bounding box center [519, 310] width 1039 height 945
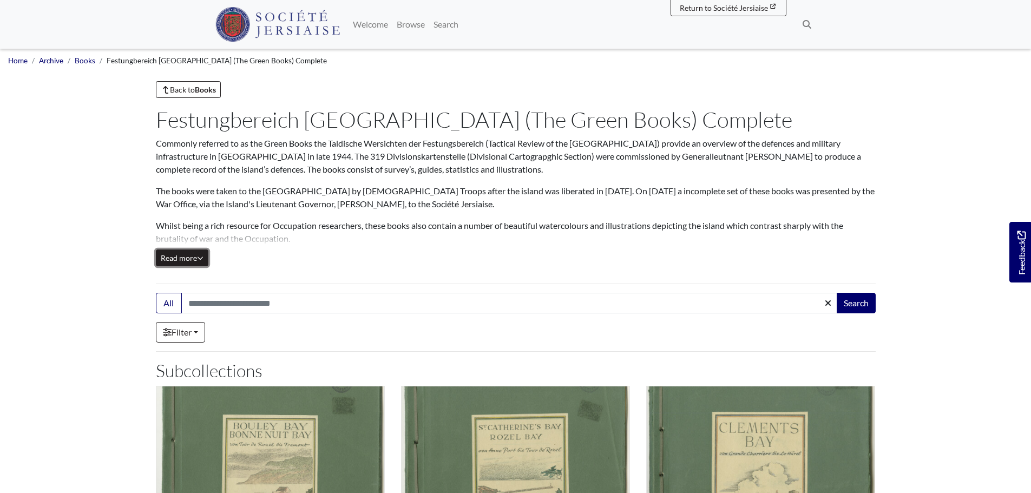
click at [196, 256] on span "Read more" at bounding box center [182, 257] width 43 height 9
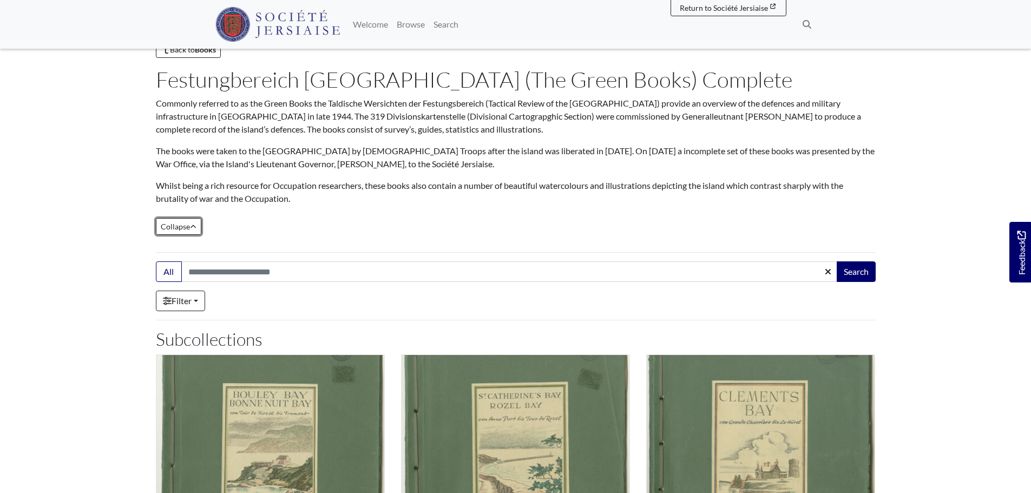
scroll to position [162, 0]
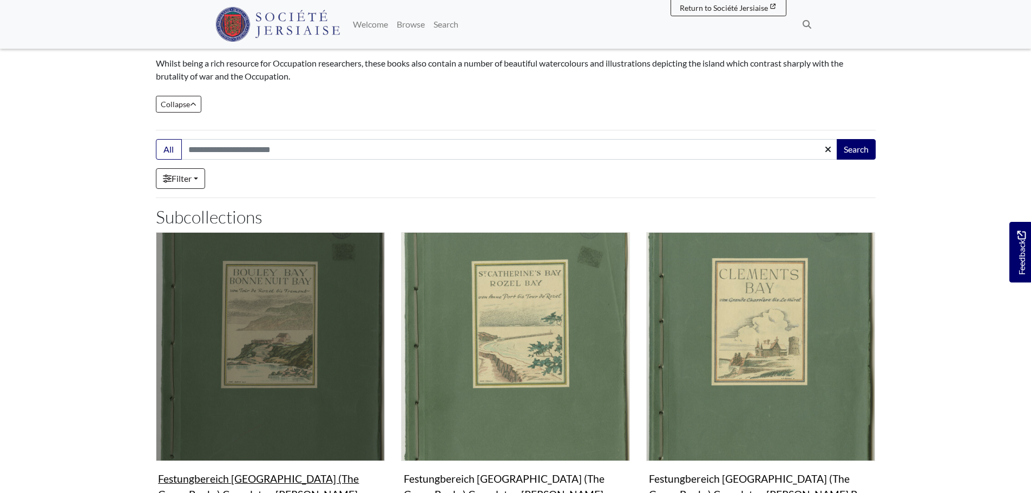
click at [296, 296] on img "Subcollection" at bounding box center [270, 346] width 229 height 229
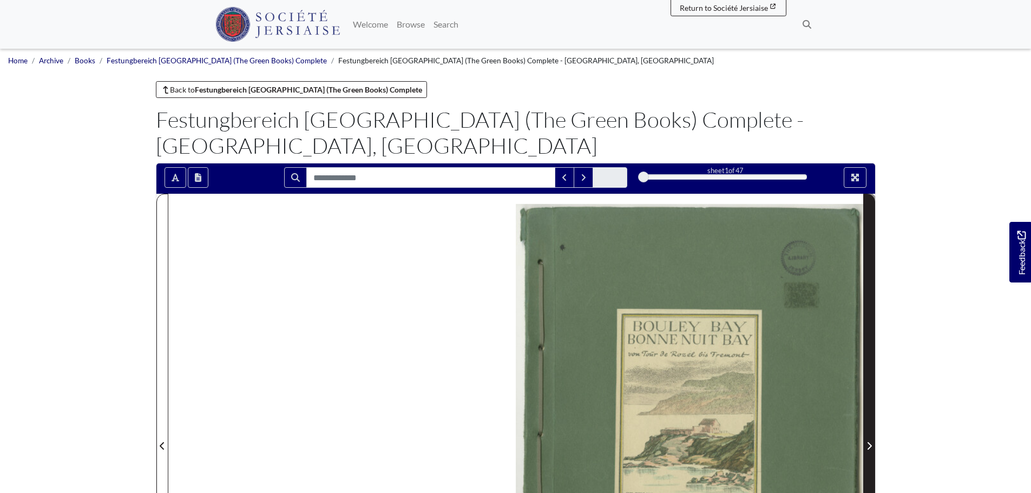
click at [870, 442] on icon "Next Page" at bounding box center [868, 445] width 5 height 9
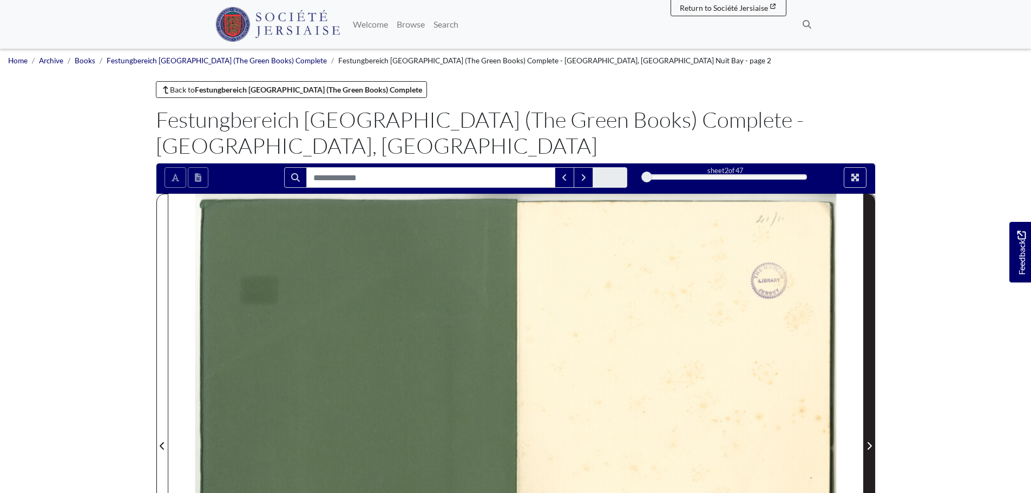
click at [870, 442] on icon "Next Page" at bounding box center [868, 445] width 5 height 9
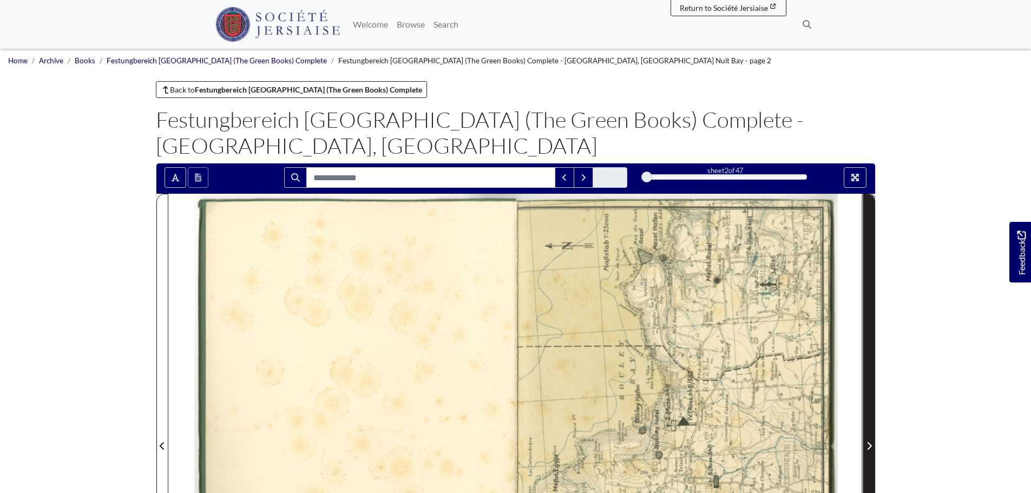
click at [870, 442] on icon "Next Page" at bounding box center [868, 445] width 5 height 9
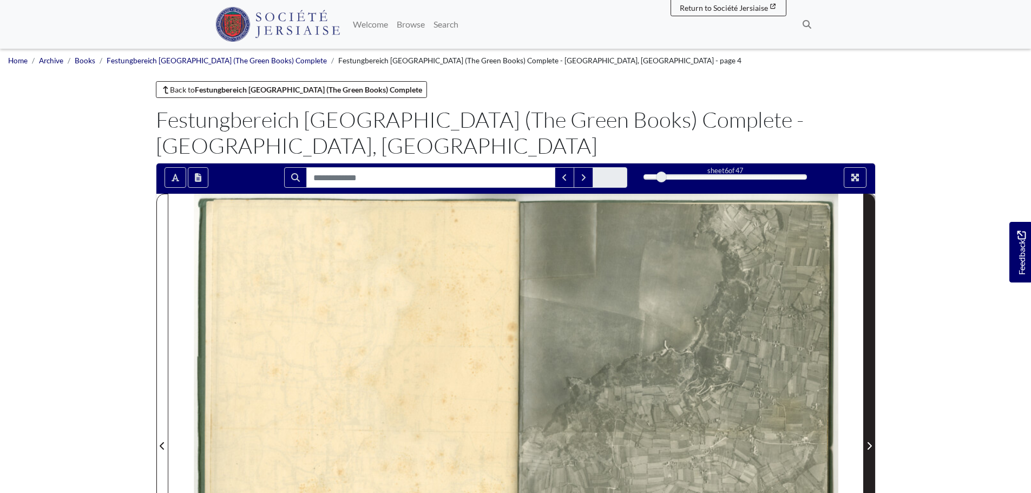
click at [870, 442] on icon "Next Page" at bounding box center [868, 445] width 5 height 9
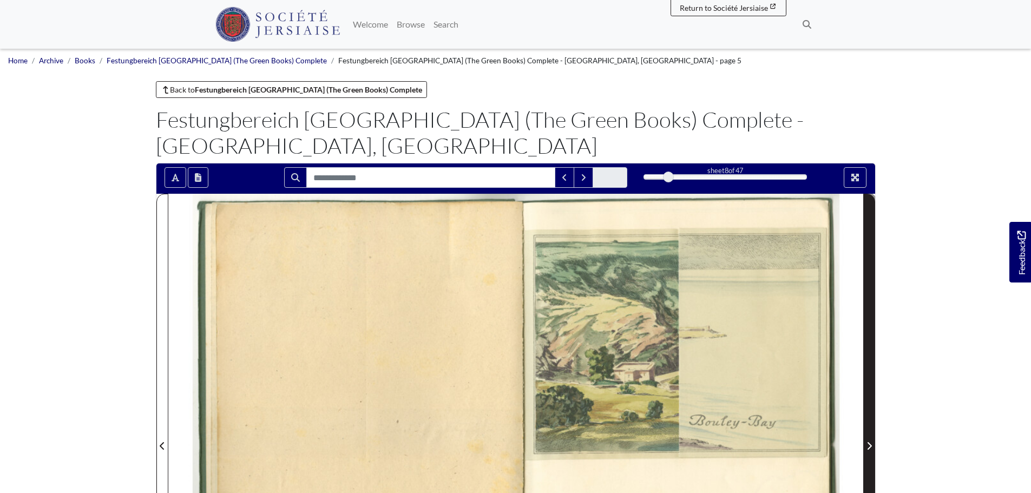
click at [868, 443] on icon "Next Page" at bounding box center [869, 446] width 4 height 8
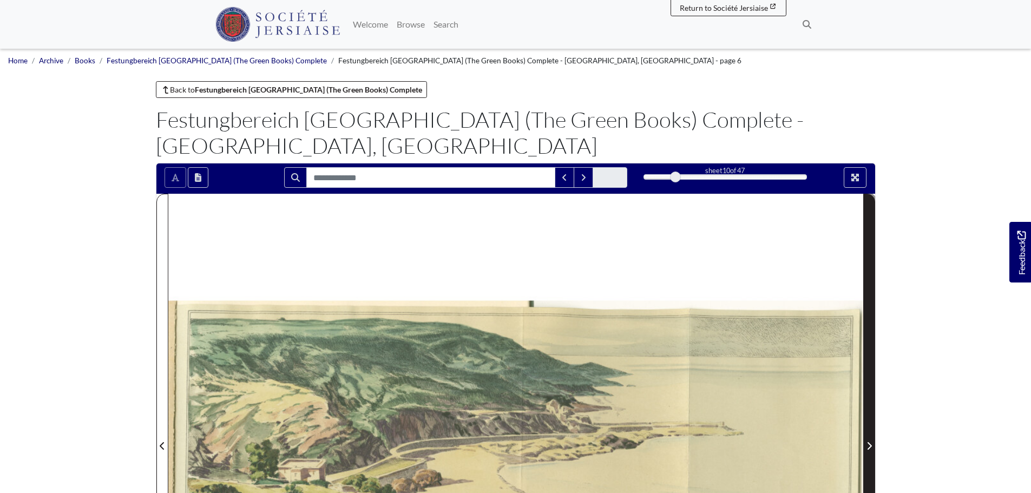
click at [868, 443] on icon "Next Page" at bounding box center [869, 446] width 4 height 8
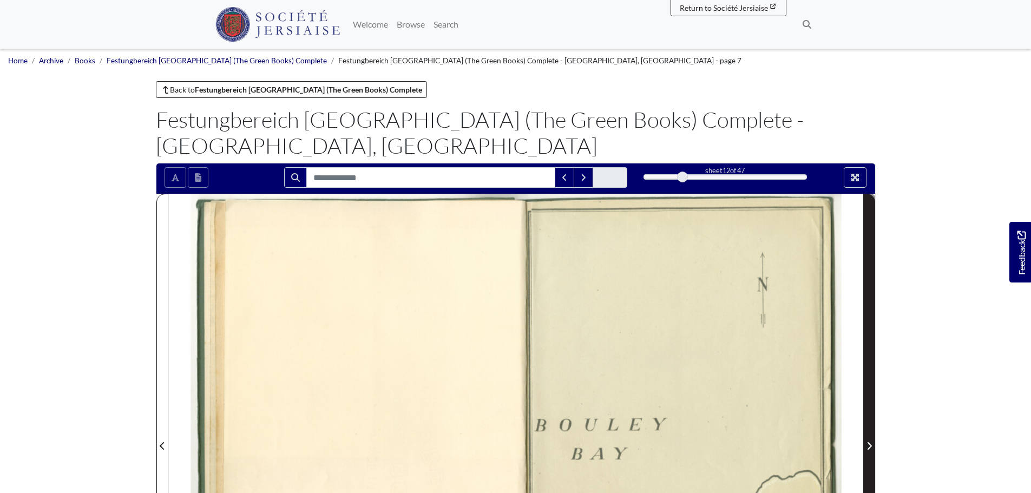
click at [868, 443] on icon "Next Page" at bounding box center [869, 446] width 4 height 8
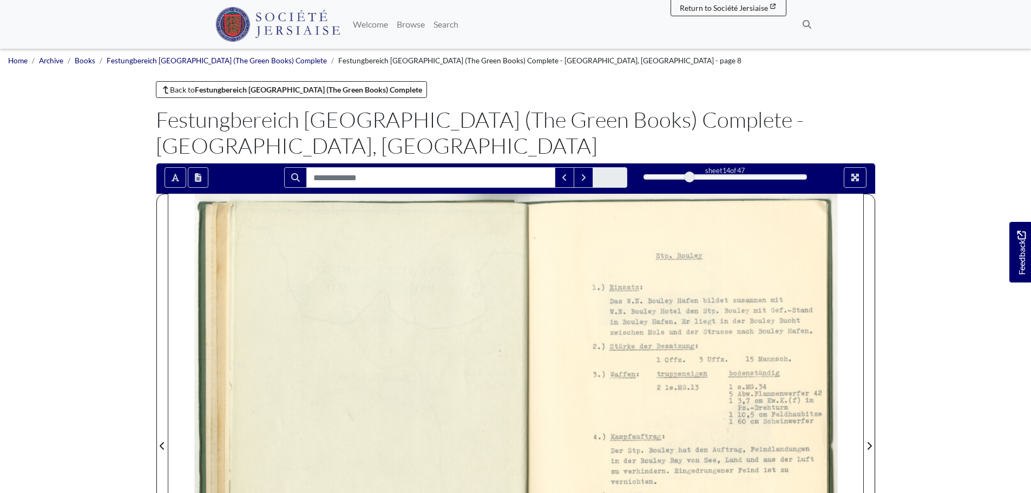
drag, startPoint x: 846, startPoint y: 349, endPoint x: 855, endPoint y: 325, distance: 26.5
click at [855, 325] on div at bounding box center [689, 439] width 347 height 491
click at [851, 173] on icon "Full screen mode" at bounding box center [854, 177] width 9 height 9
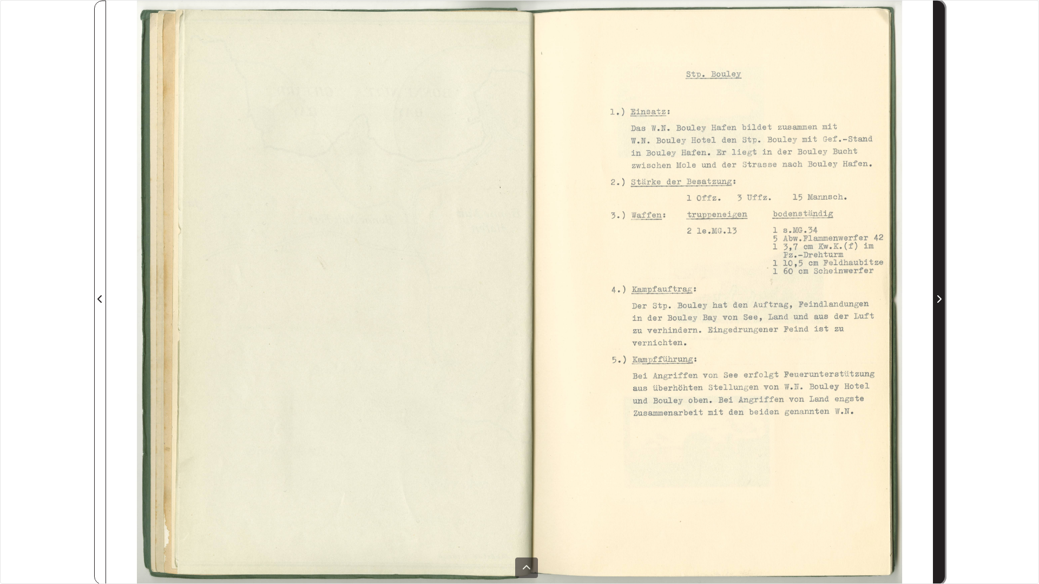
click at [938, 298] on icon "Next Page" at bounding box center [938, 299] width 5 height 9
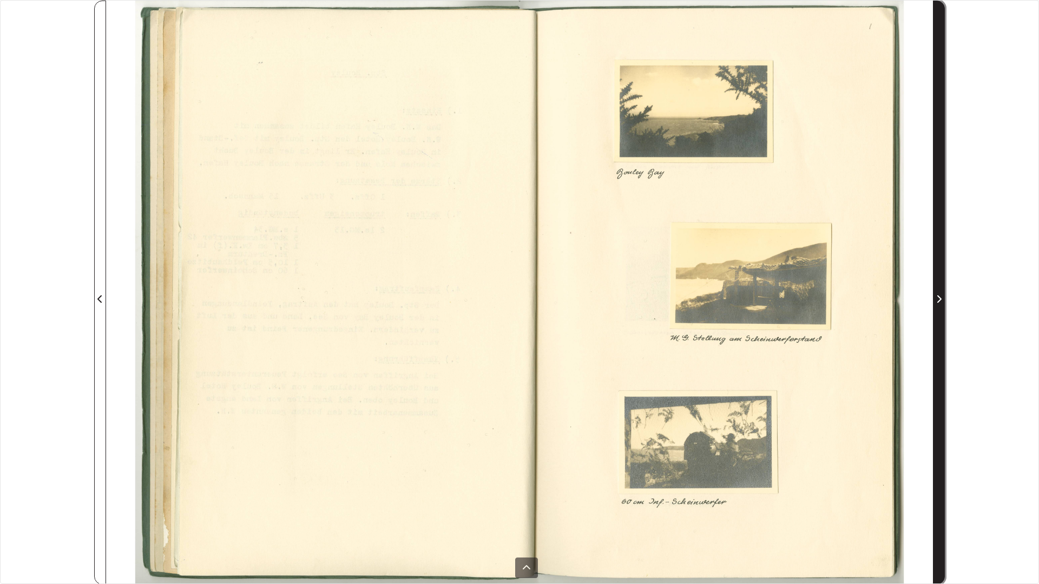
click at [938, 298] on icon "Next Page" at bounding box center [938, 299] width 5 height 9
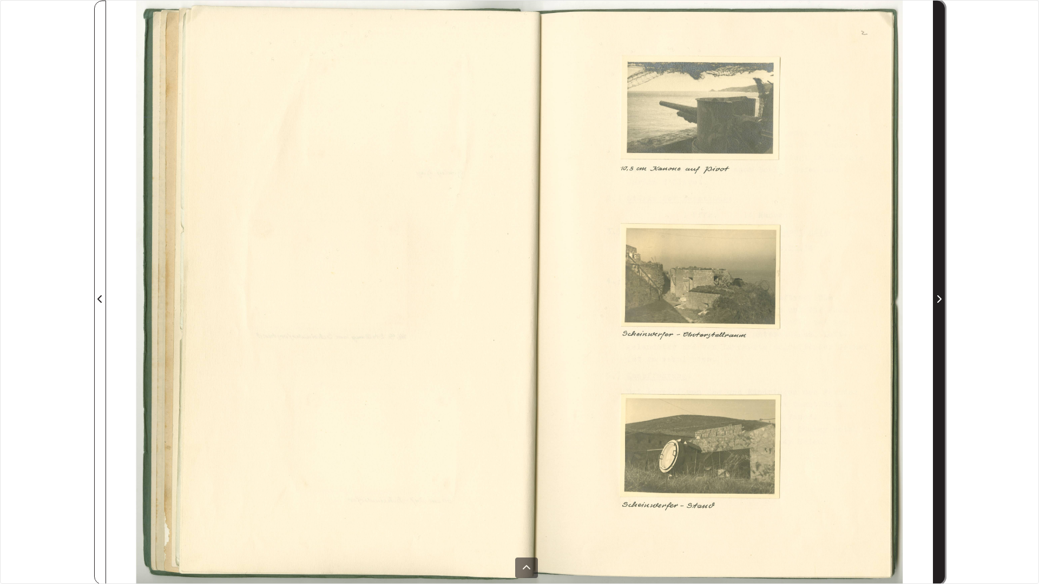
click at [938, 298] on icon "Next Page" at bounding box center [938, 299] width 5 height 9
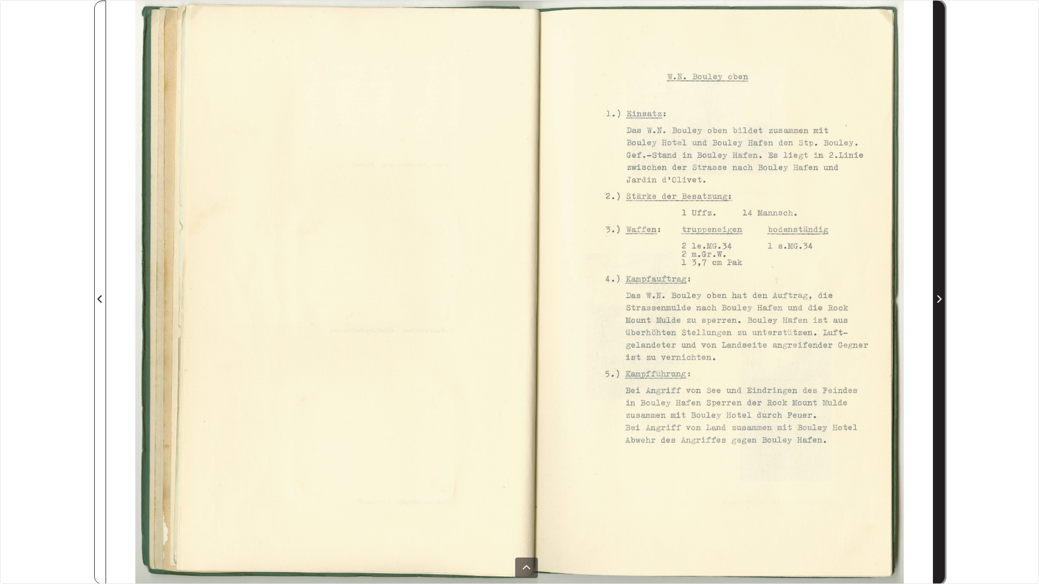
click at [938, 298] on icon "Next Page" at bounding box center [938, 299] width 5 height 9
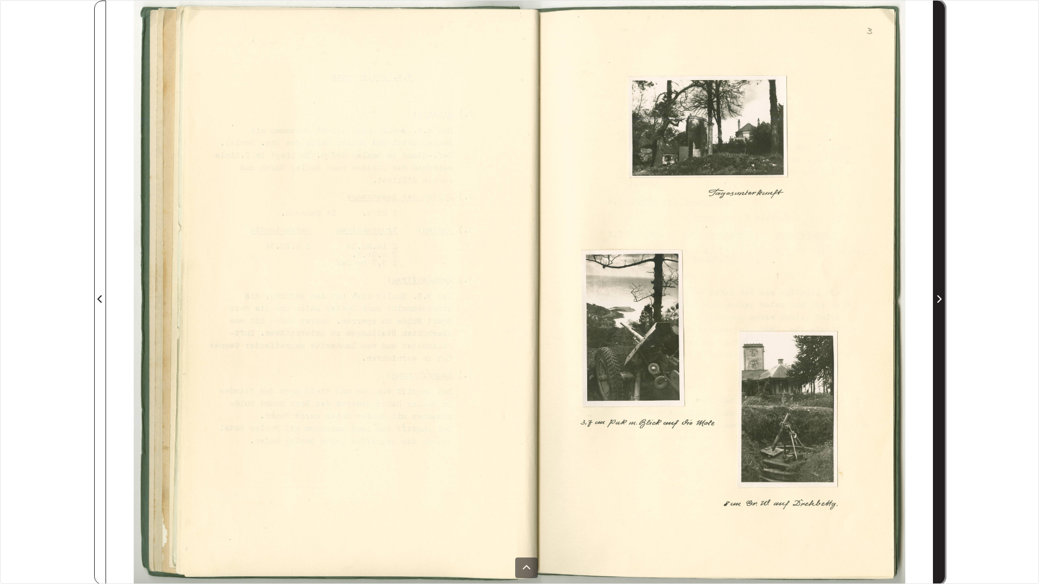
click at [938, 298] on icon "Next Page" at bounding box center [938, 299] width 5 height 9
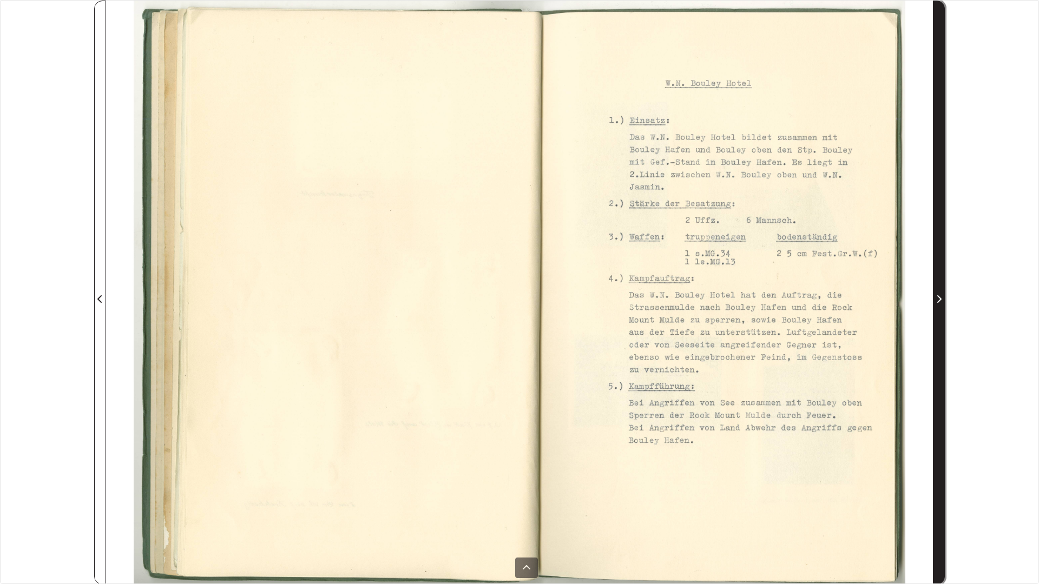
click at [938, 298] on icon "Next Page" at bounding box center [938, 299] width 5 height 9
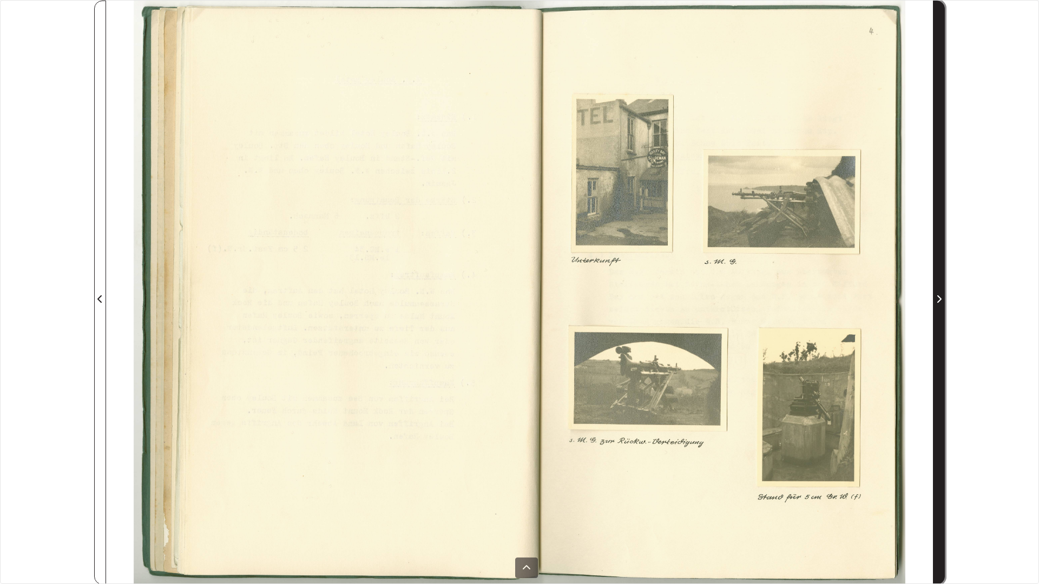
click at [938, 298] on icon "Next Page" at bounding box center [938, 299] width 5 height 9
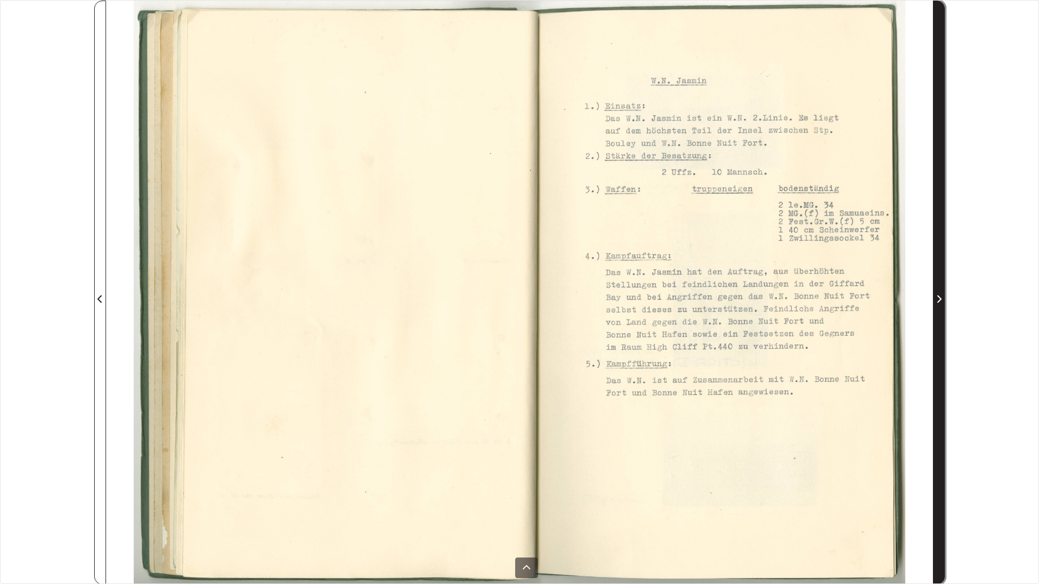
click at [938, 298] on icon "Next Page" at bounding box center [938, 299] width 5 height 9
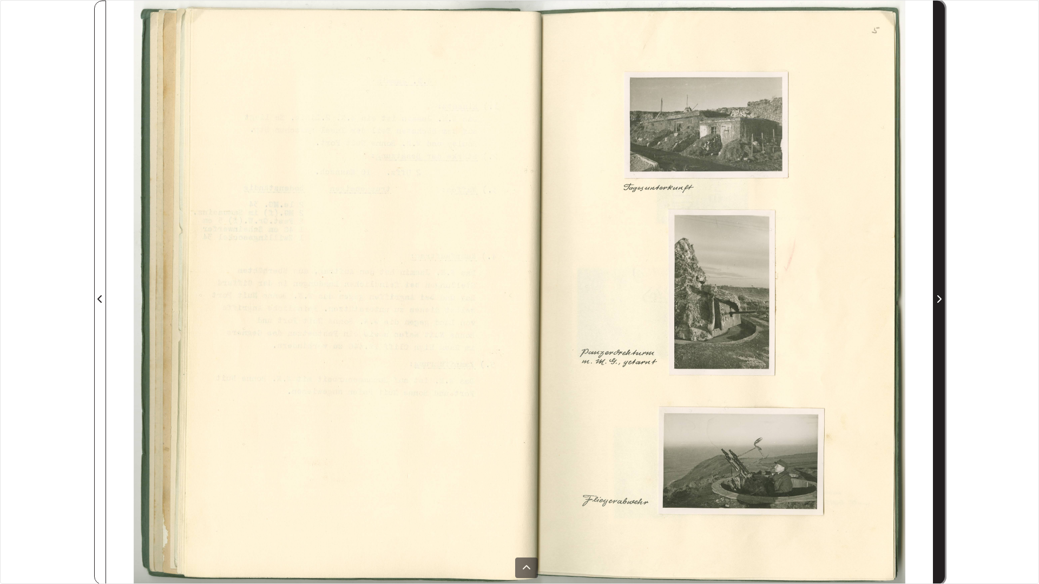
click at [938, 298] on icon "Next Page" at bounding box center [938, 299] width 5 height 9
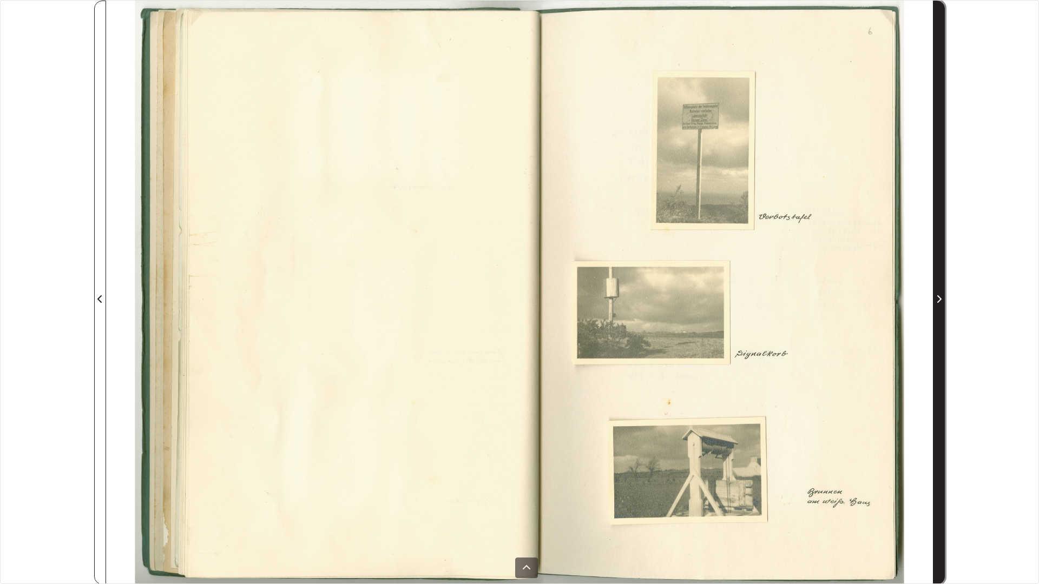
click at [938, 298] on icon "Next Page" at bounding box center [938, 299] width 5 height 9
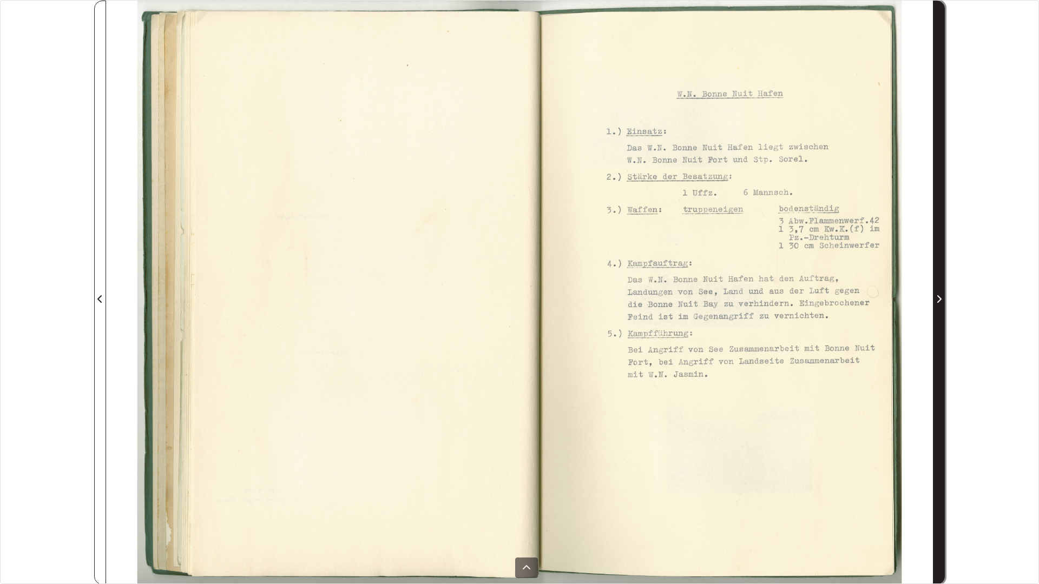
click at [938, 298] on icon "Next Page" at bounding box center [938, 299] width 5 height 9
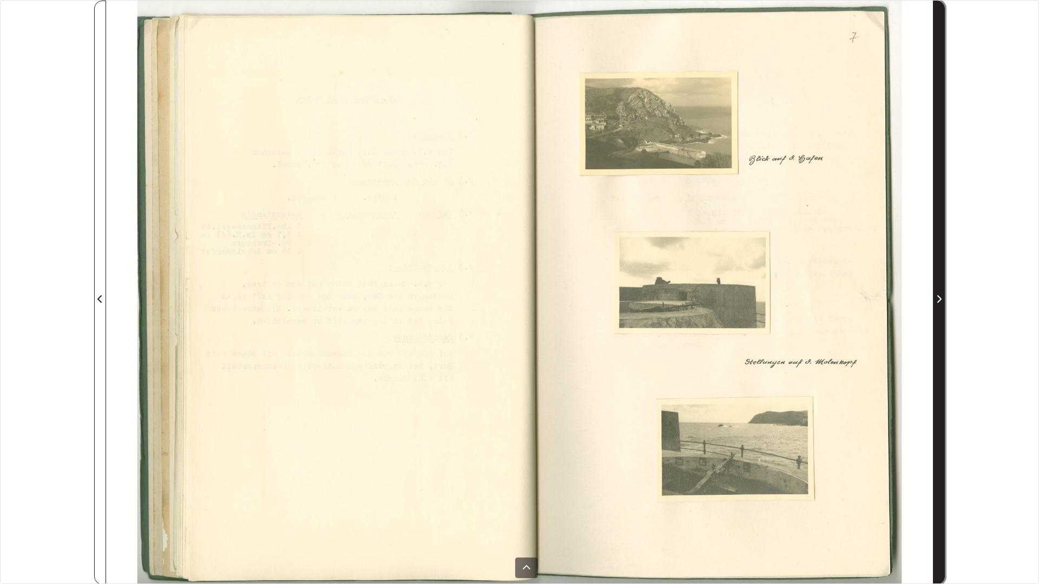
click at [938, 298] on icon "Next Page" at bounding box center [938, 299] width 5 height 9
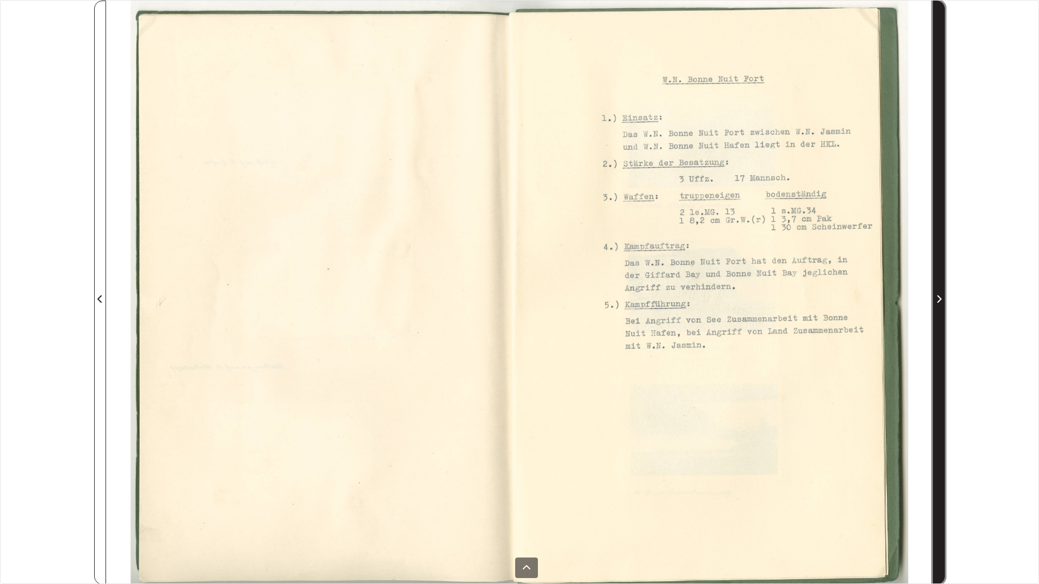
click at [938, 298] on icon "Next Page" at bounding box center [938, 299] width 5 height 9
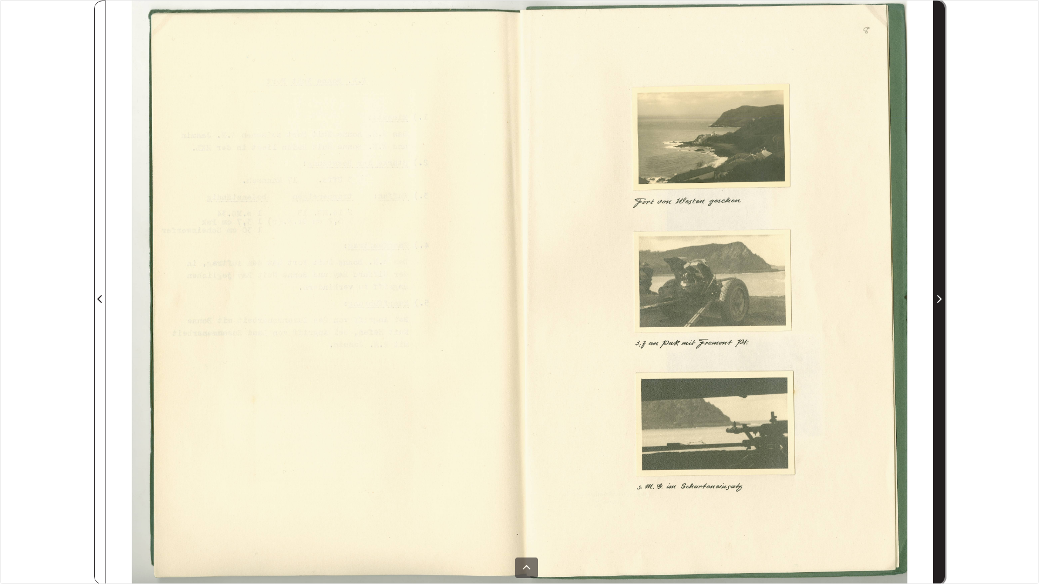
click at [938, 298] on icon "Next Page" at bounding box center [938, 299] width 5 height 9
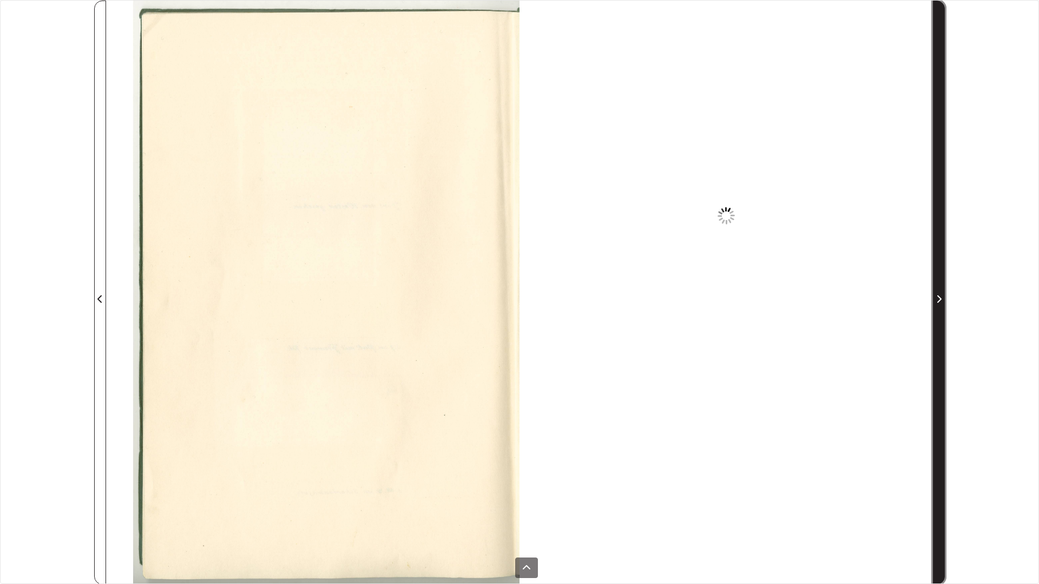
click at [938, 298] on icon "Next Page" at bounding box center [938, 299] width 5 height 9
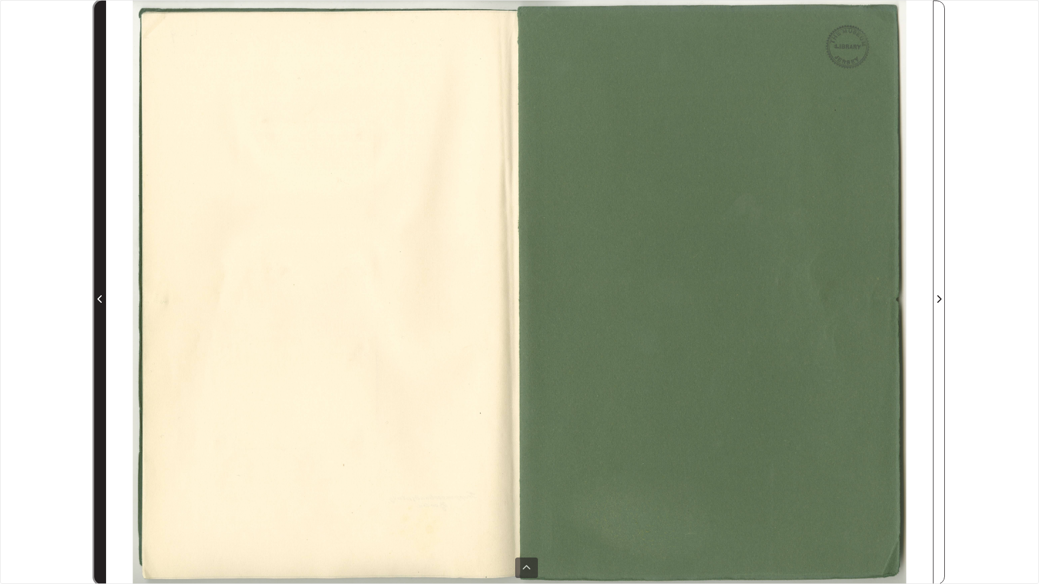
click at [103, 300] on icon "Previous Page" at bounding box center [99, 299] width 5 height 9
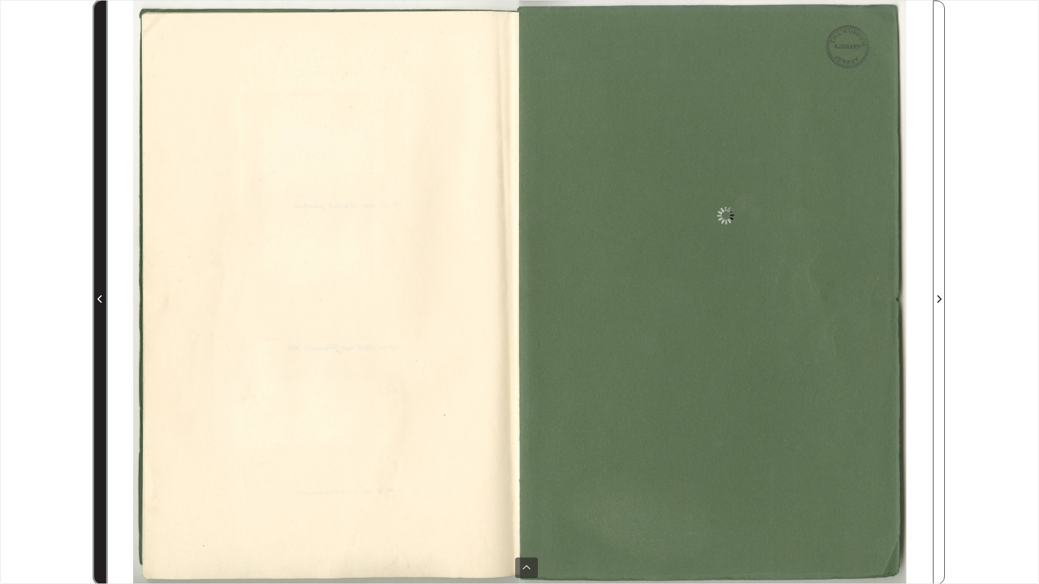
click at [103, 300] on icon "Previous Page" at bounding box center [99, 299] width 5 height 9
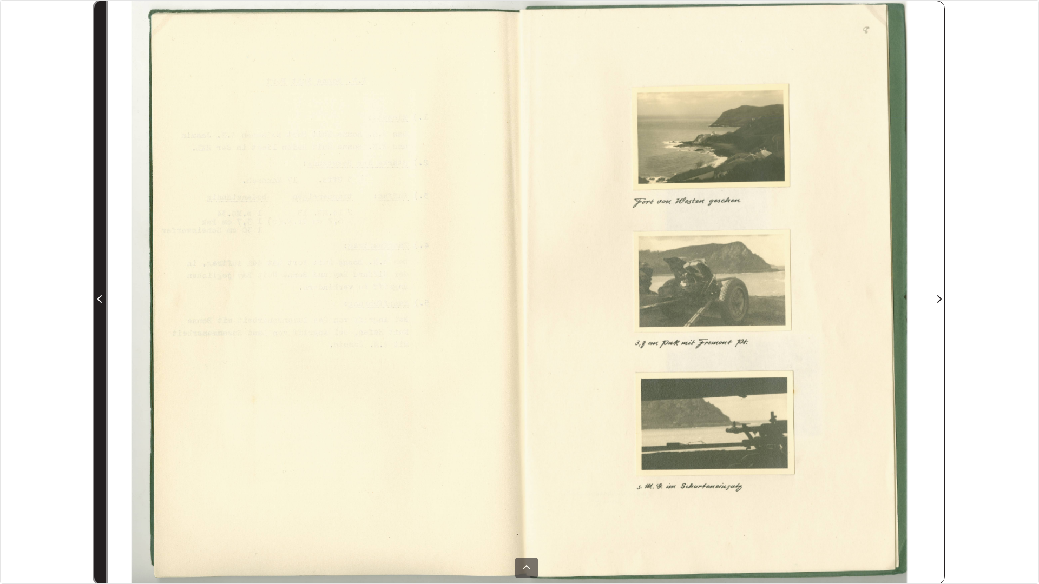
click at [103, 300] on icon "Previous Page" at bounding box center [99, 299] width 5 height 9
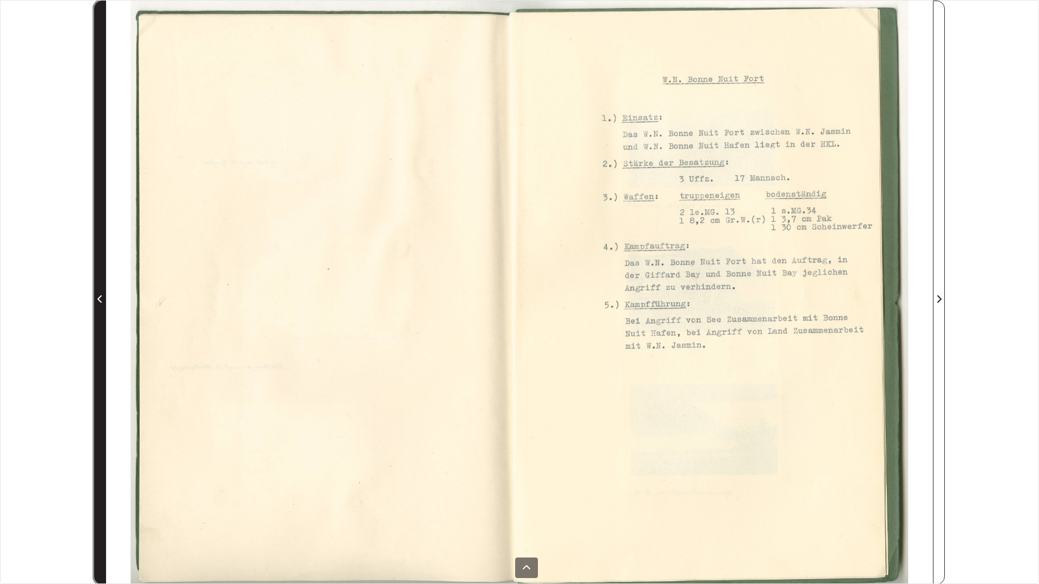
click at [103, 300] on icon "Previous Page" at bounding box center [99, 299] width 5 height 9
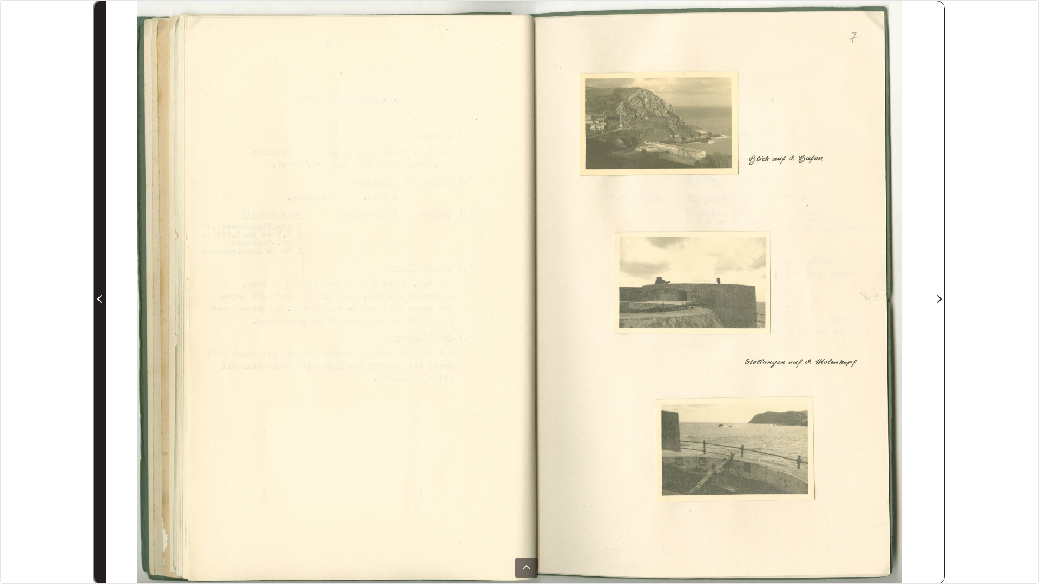
click at [103, 300] on icon "Previous Page" at bounding box center [99, 299] width 5 height 9
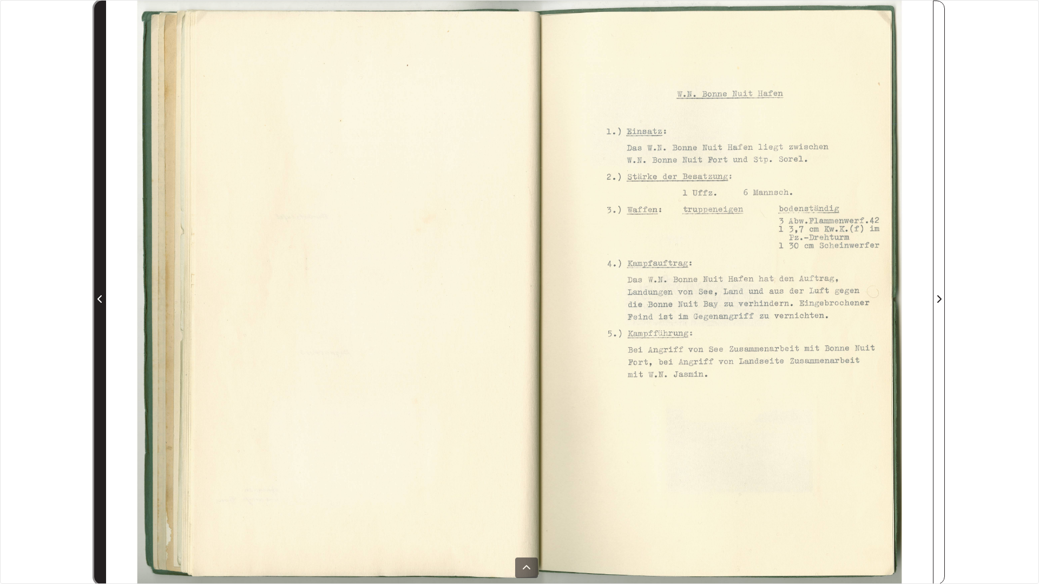
click at [103, 300] on icon "Previous Page" at bounding box center [99, 299] width 5 height 9
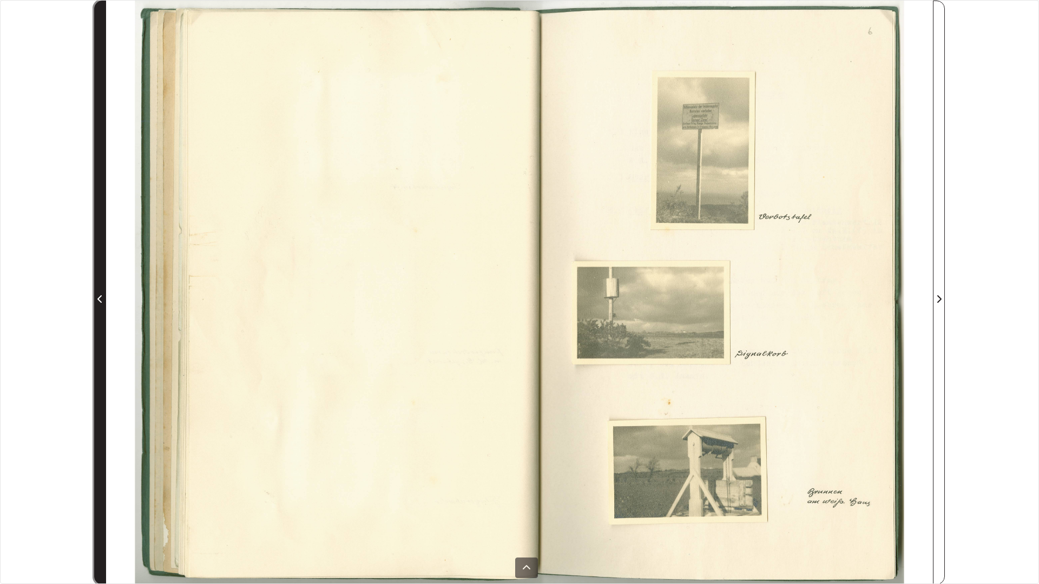
click at [103, 300] on icon "Previous Page" at bounding box center [99, 299] width 5 height 9
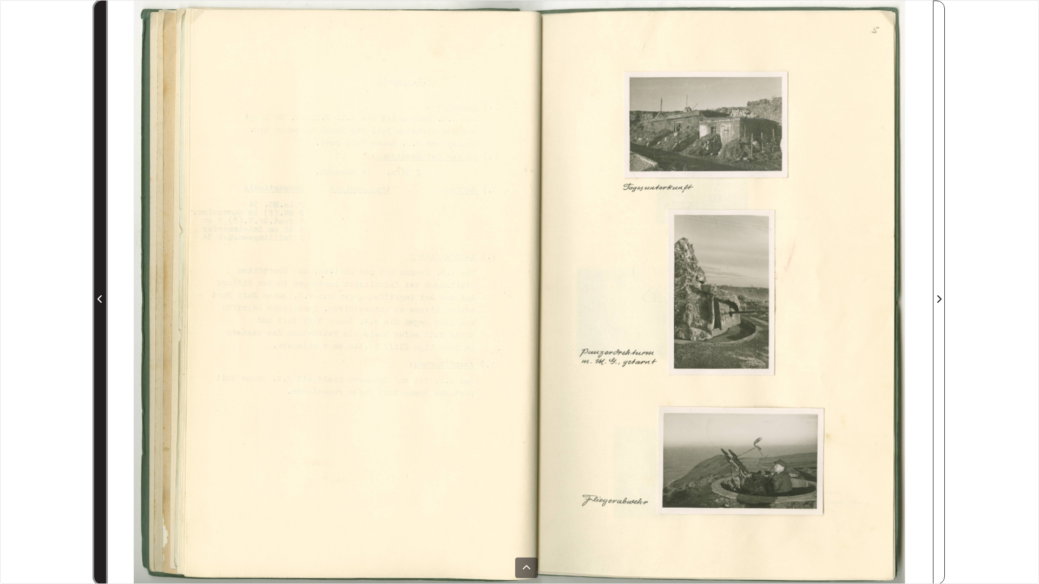
click at [103, 300] on icon "Previous Page" at bounding box center [99, 299] width 5 height 9
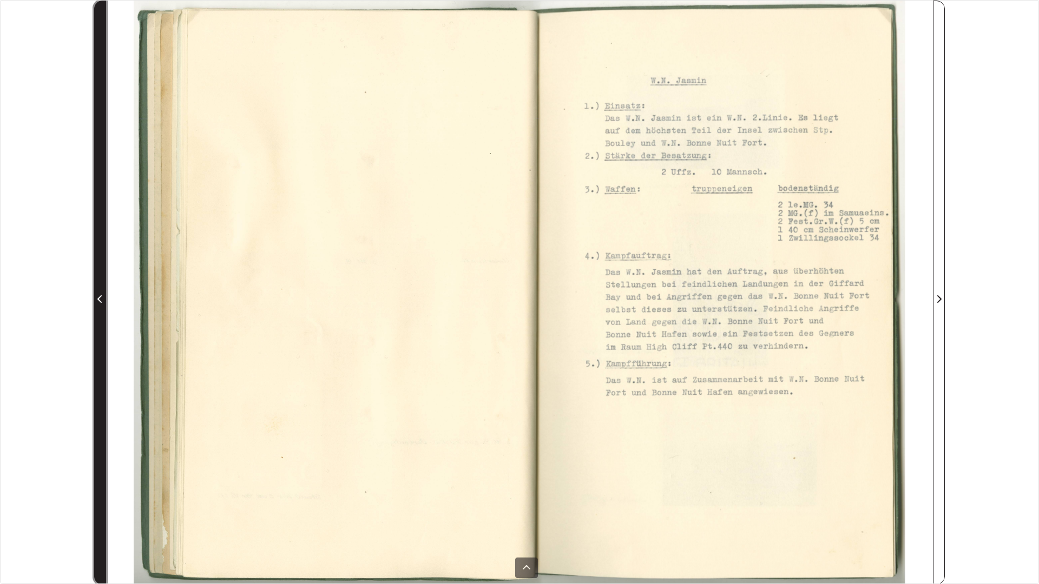
click at [103, 300] on icon "Previous Page" at bounding box center [99, 299] width 5 height 9
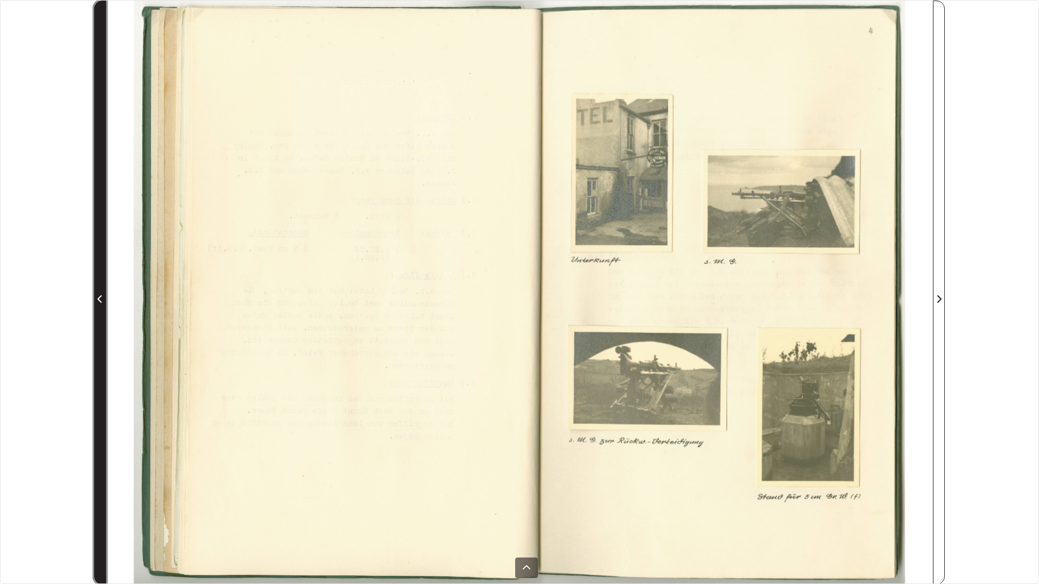
click at [103, 300] on icon "Previous Page" at bounding box center [99, 299] width 5 height 9
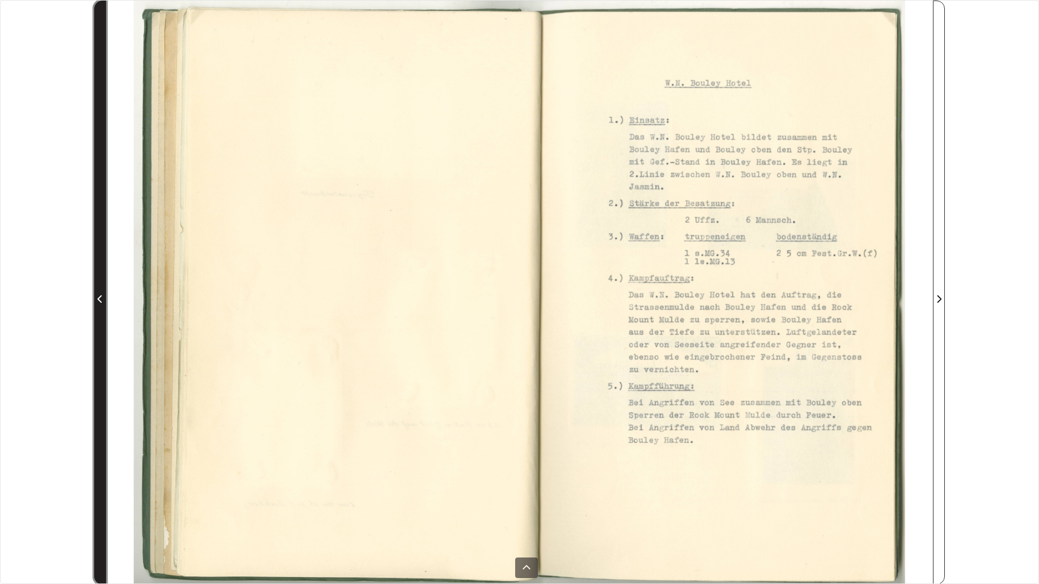
click at [103, 300] on icon "Previous Page" at bounding box center [99, 299] width 5 height 9
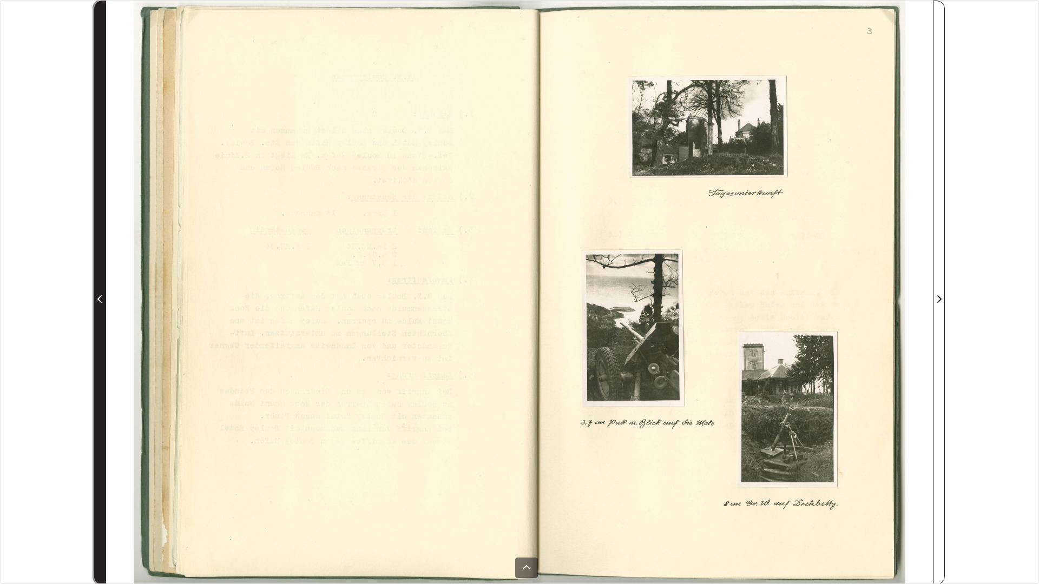
click at [103, 300] on icon "Previous Page" at bounding box center [99, 299] width 5 height 9
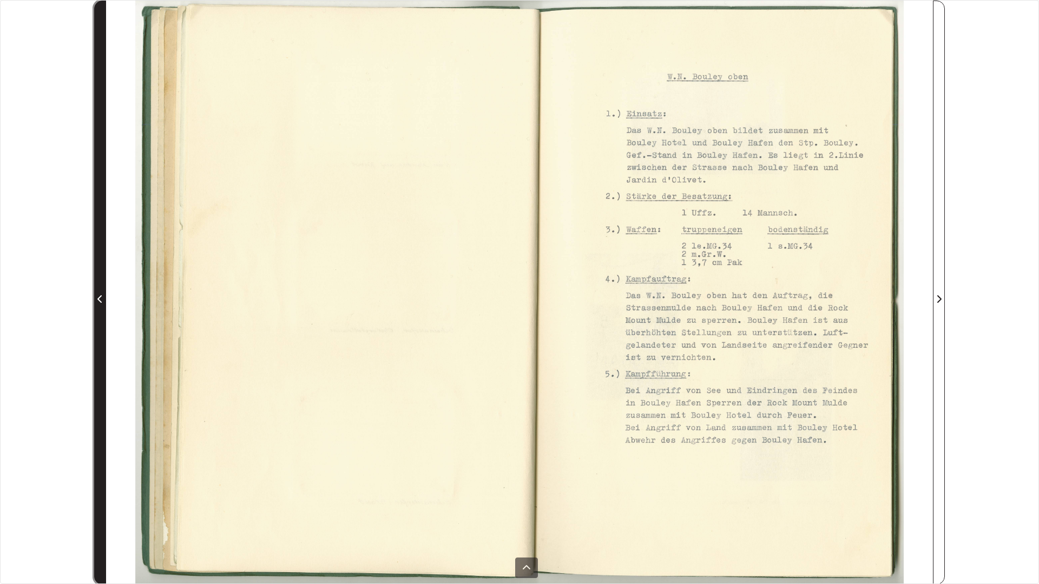
click at [103, 300] on icon "Previous Page" at bounding box center [99, 299] width 5 height 9
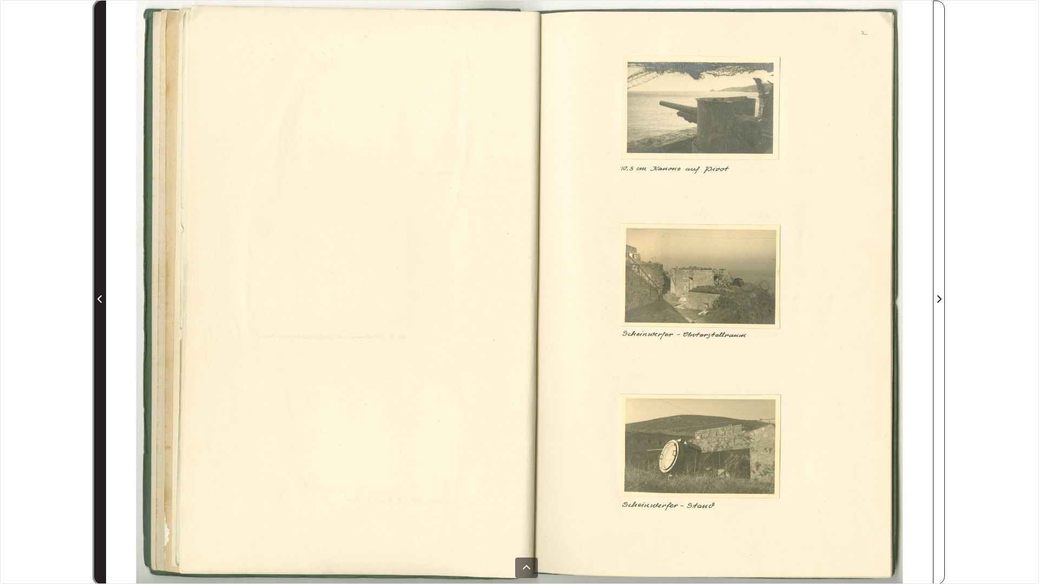
click at [103, 300] on icon "Previous Page" at bounding box center [99, 299] width 5 height 9
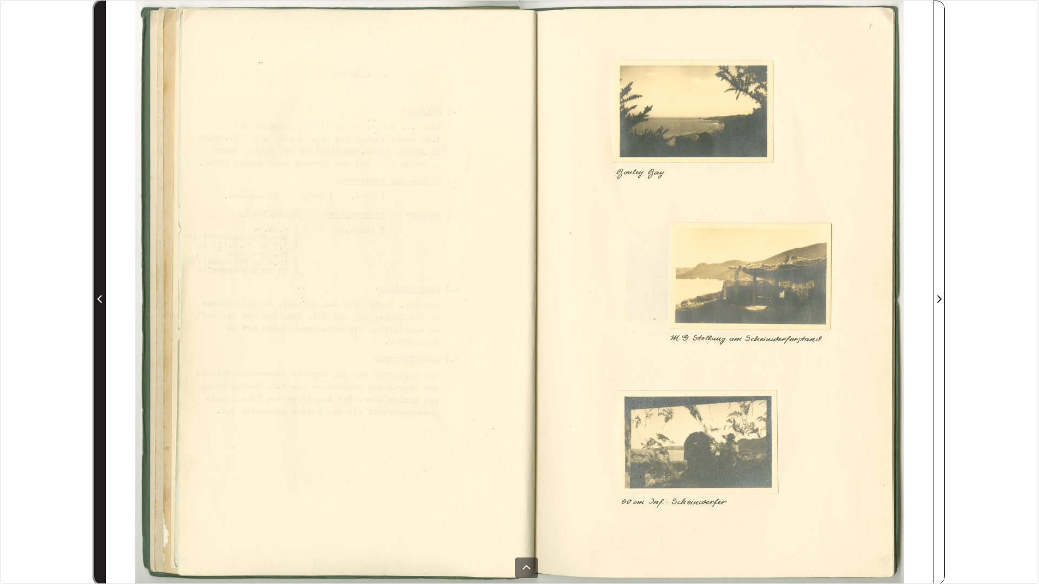
click at [103, 300] on icon "Previous Page" at bounding box center [99, 299] width 5 height 9
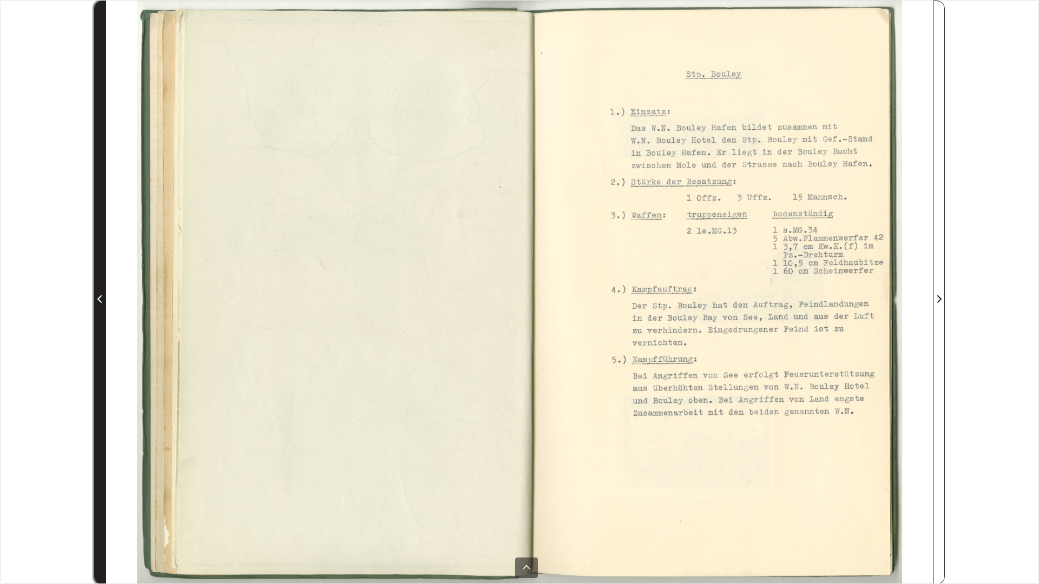
click at [103, 300] on icon "Previous Page" at bounding box center [99, 299] width 5 height 9
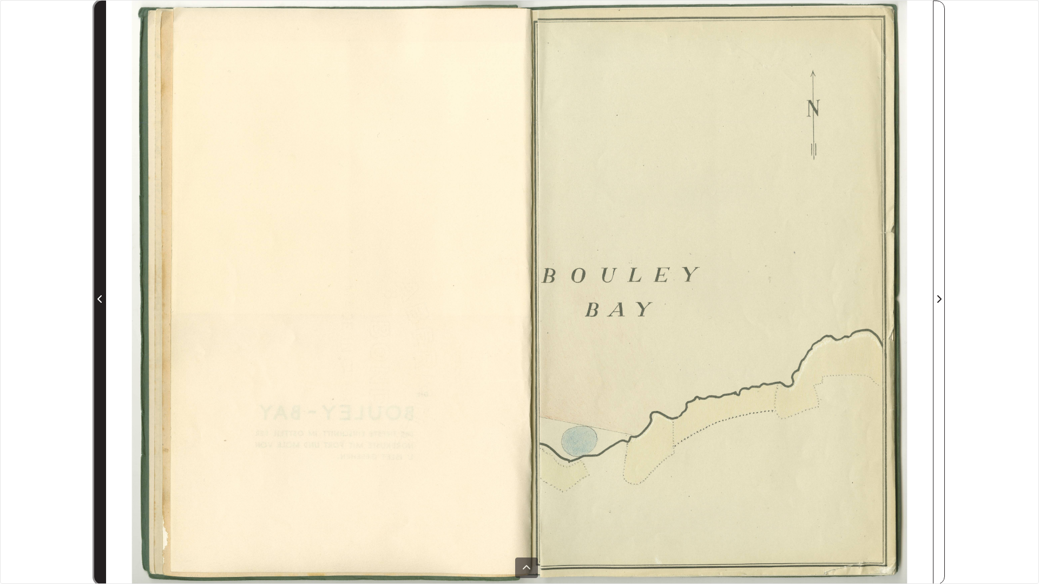
click at [103, 300] on icon "Previous Page" at bounding box center [99, 299] width 5 height 9
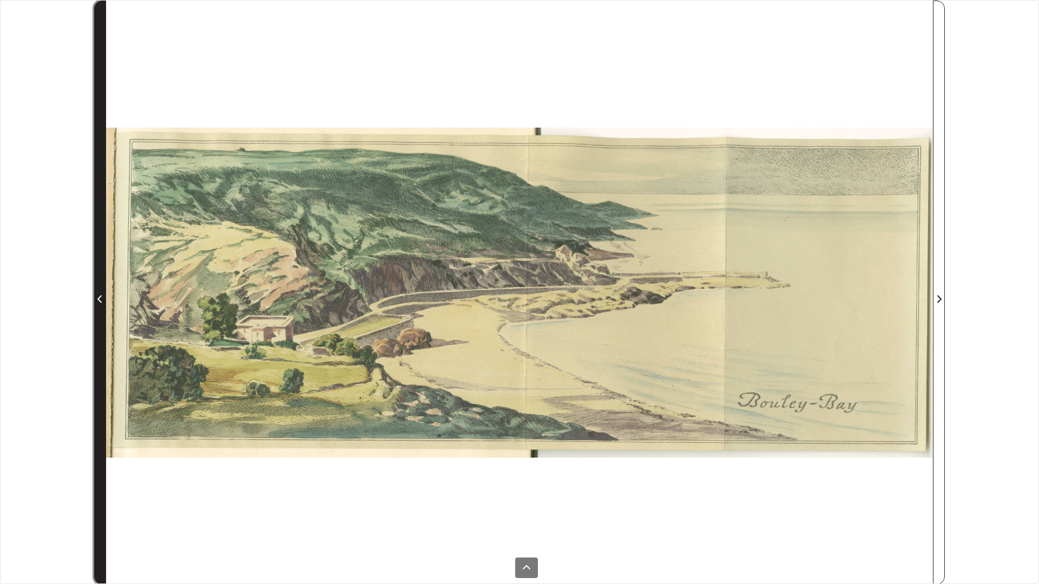
click at [100, 296] on icon "Previous Page" at bounding box center [99, 299] width 5 height 9
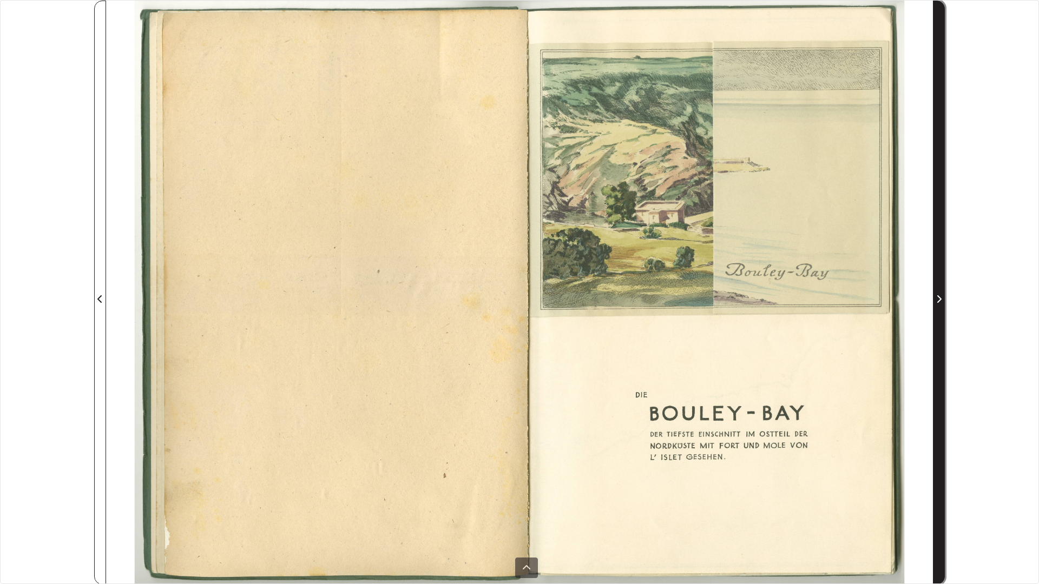
click at [936, 299] on icon "Next Page" at bounding box center [938, 299] width 5 height 9
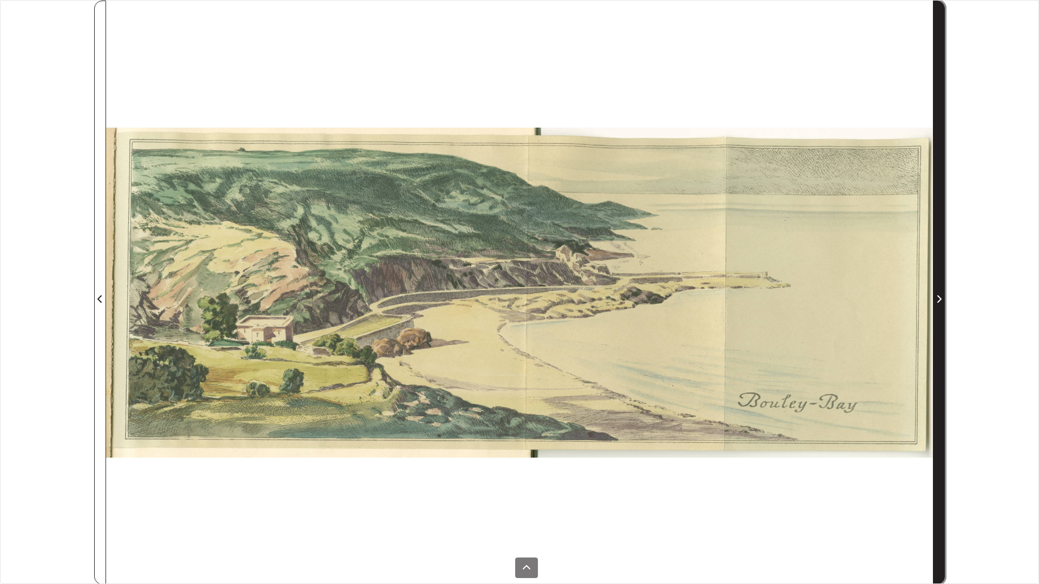
click at [936, 299] on icon "Next Page" at bounding box center [938, 299] width 5 height 9
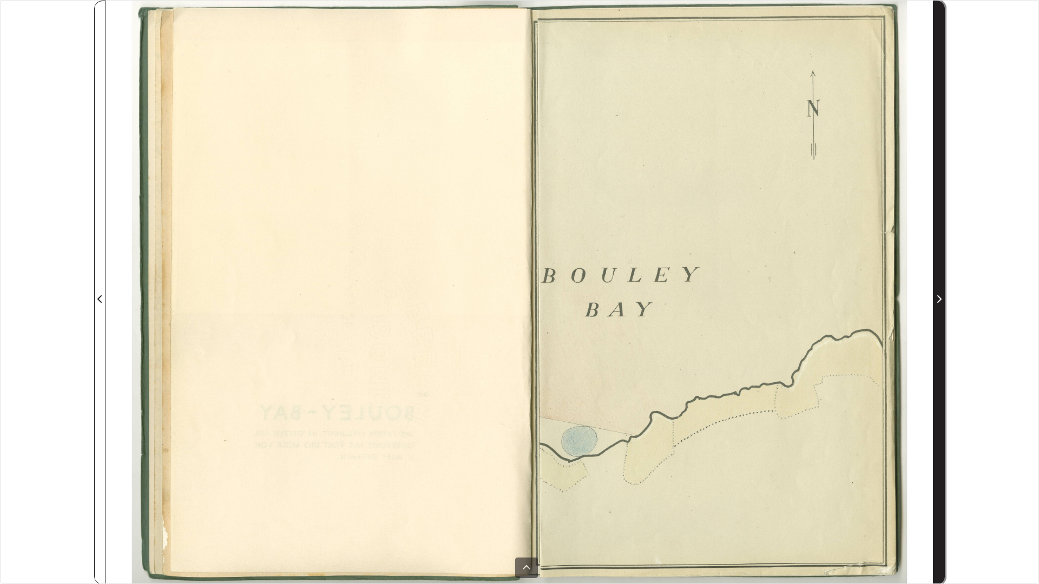
click at [936, 299] on icon "Next Page" at bounding box center [938, 299] width 5 height 9
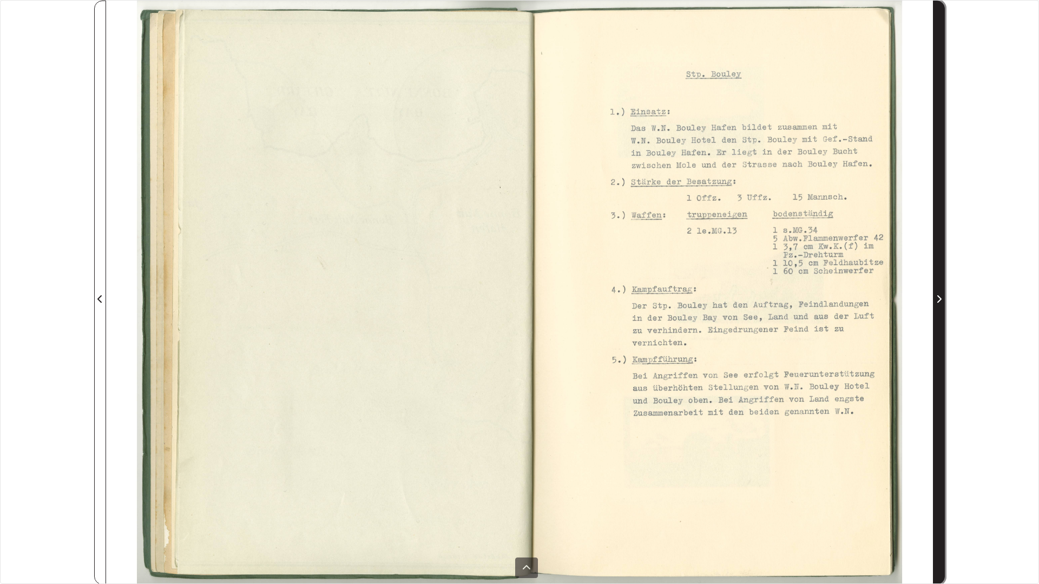
click at [938, 298] on icon "Next Page" at bounding box center [938, 299] width 5 height 9
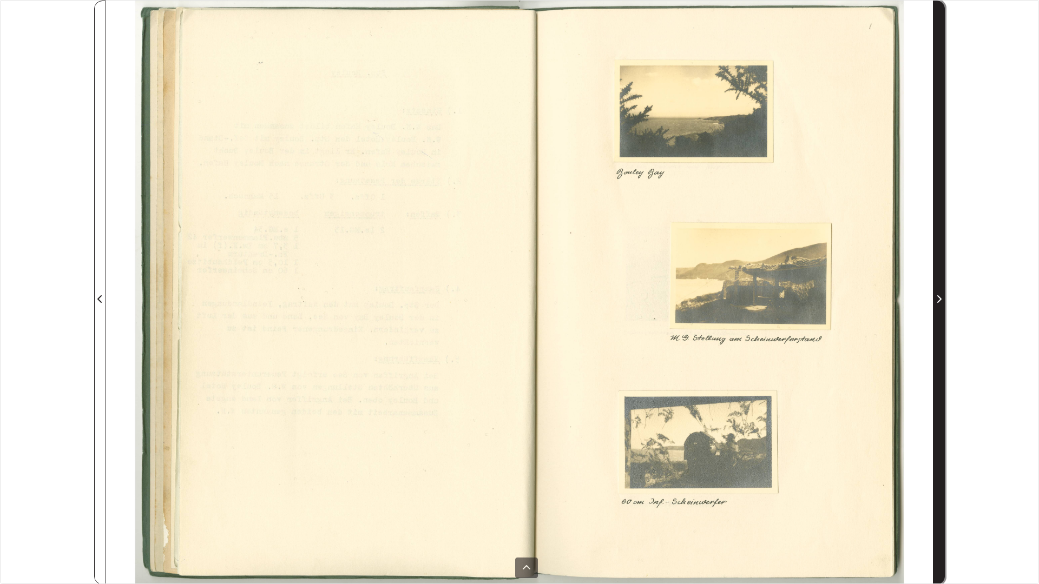
click at [940, 298] on icon "Next Page" at bounding box center [938, 299] width 5 height 9
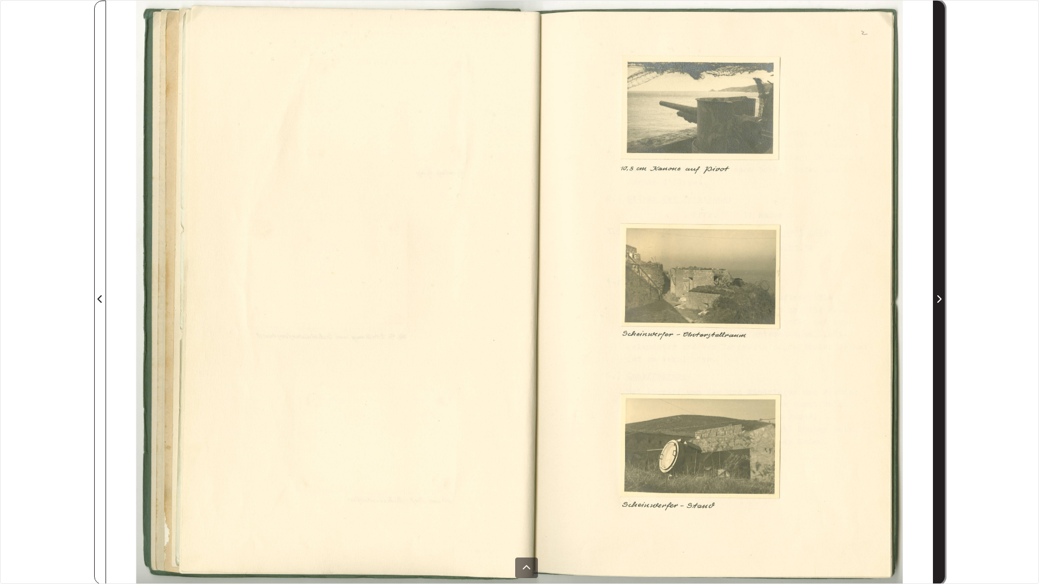
click at [940, 296] on icon "Next Page" at bounding box center [938, 299] width 5 height 9
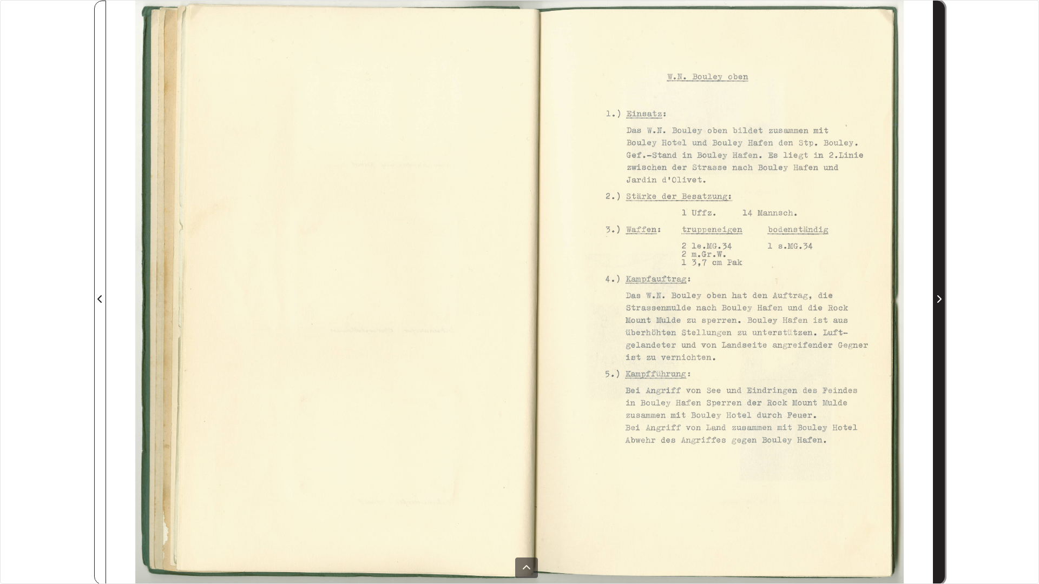
click at [935, 297] on span "Next Page" at bounding box center [938, 299] width 11 height 13
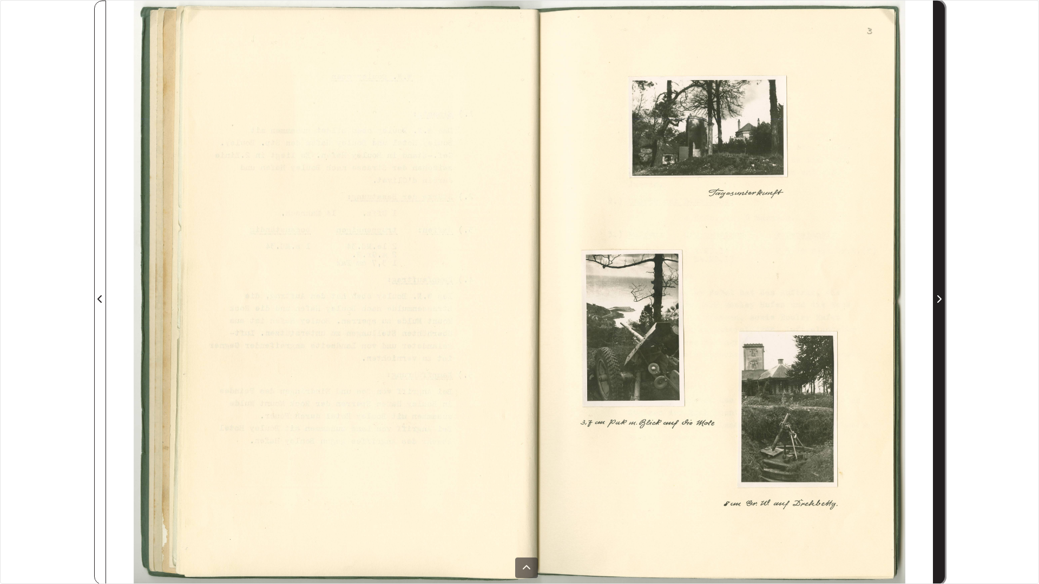
click at [935, 298] on span "Next Page" at bounding box center [938, 299] width 11 height 13
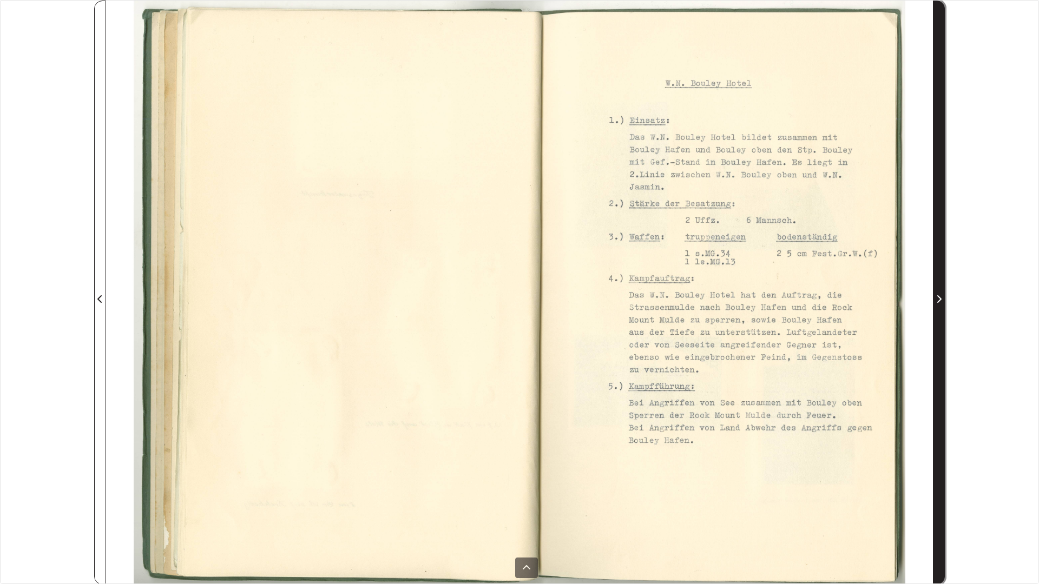
click at [935, 297] on span "Next Page" at bounding box center [938, 299] width 11 height 13
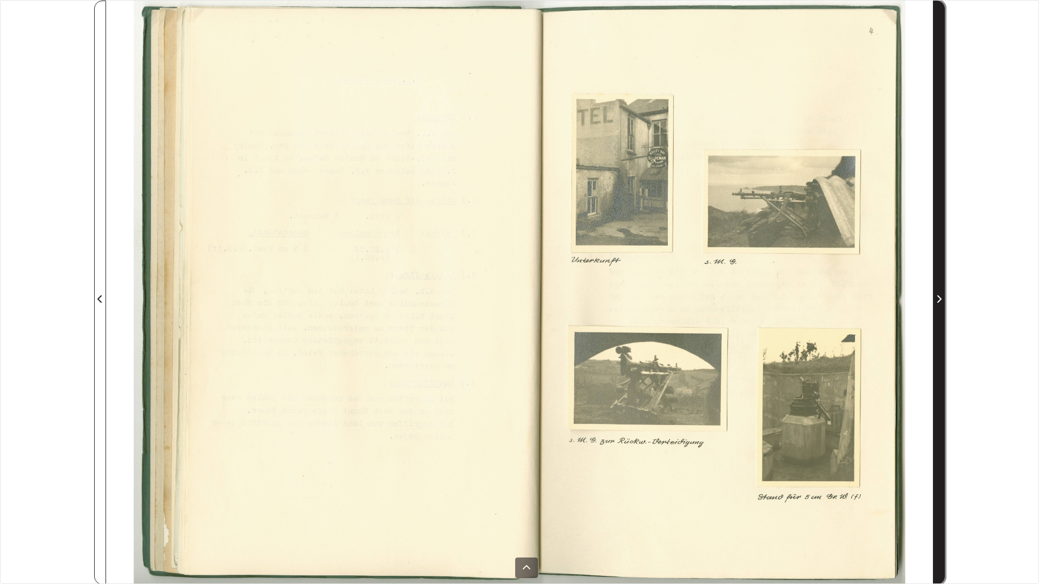
click at [937, 296] on icon "Next Page" at bounding box center [939, 299] width 4 height 8
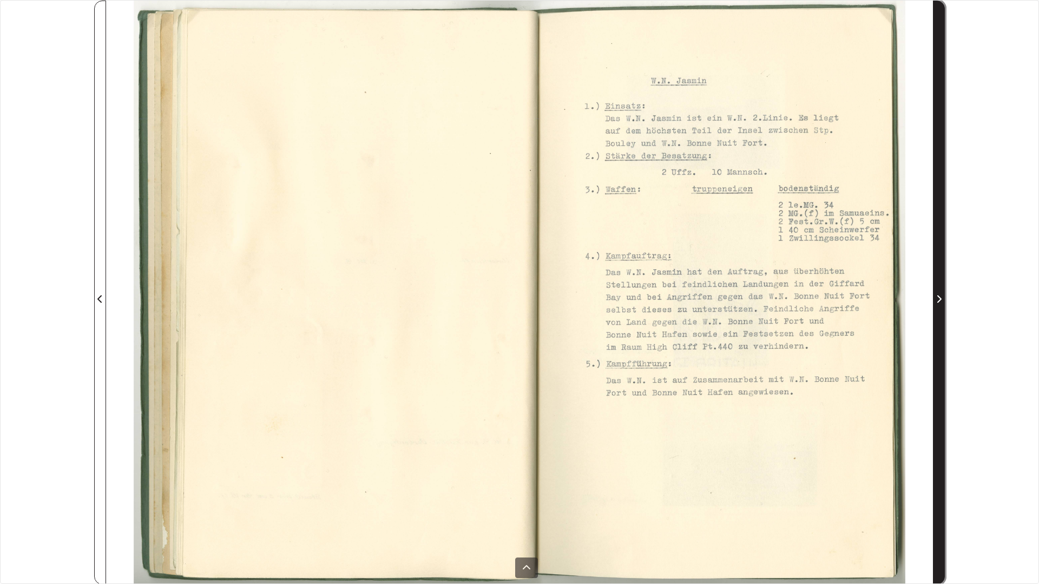
click at [937, 296] on icon "Next Page" at bounding box center [939, 299] width 4 height 8
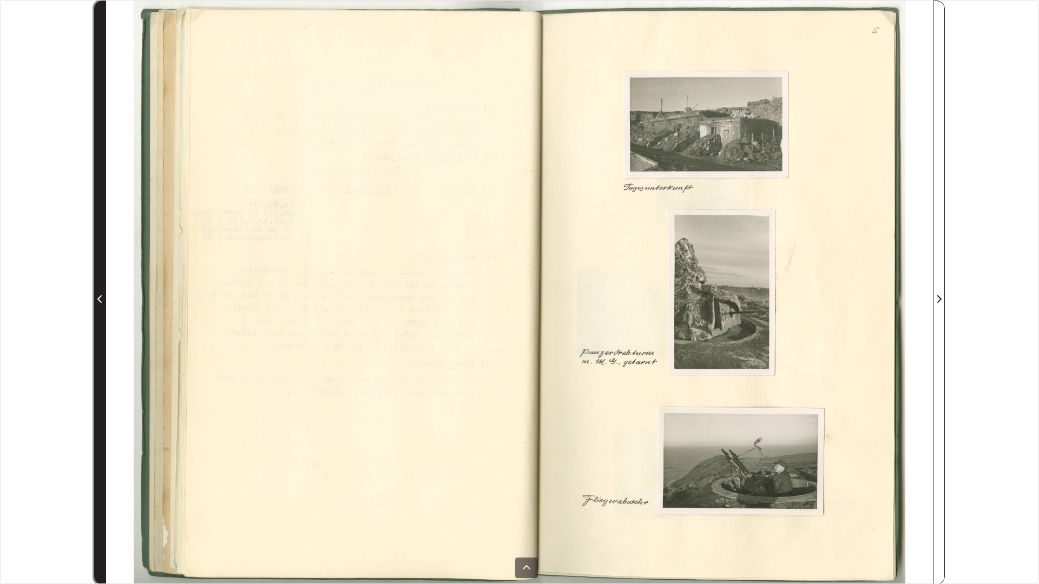
click at [101, 301] on icon "Previous Page" at bounding box center [99, 299] width 5 height 9
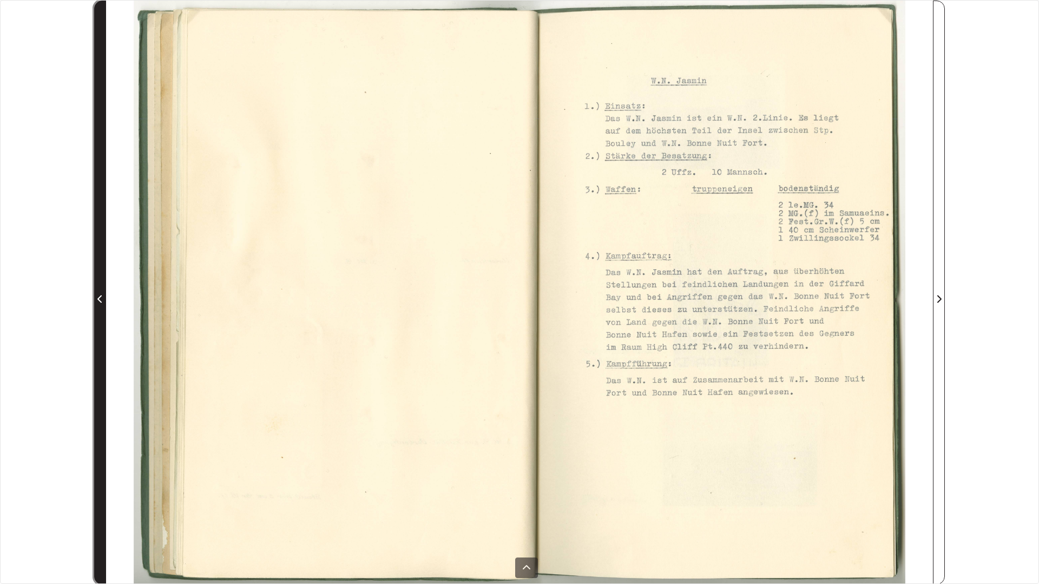
click at [101, 299] on icon "Previous Page" at bounding box center [99, 299] width 5 height 9
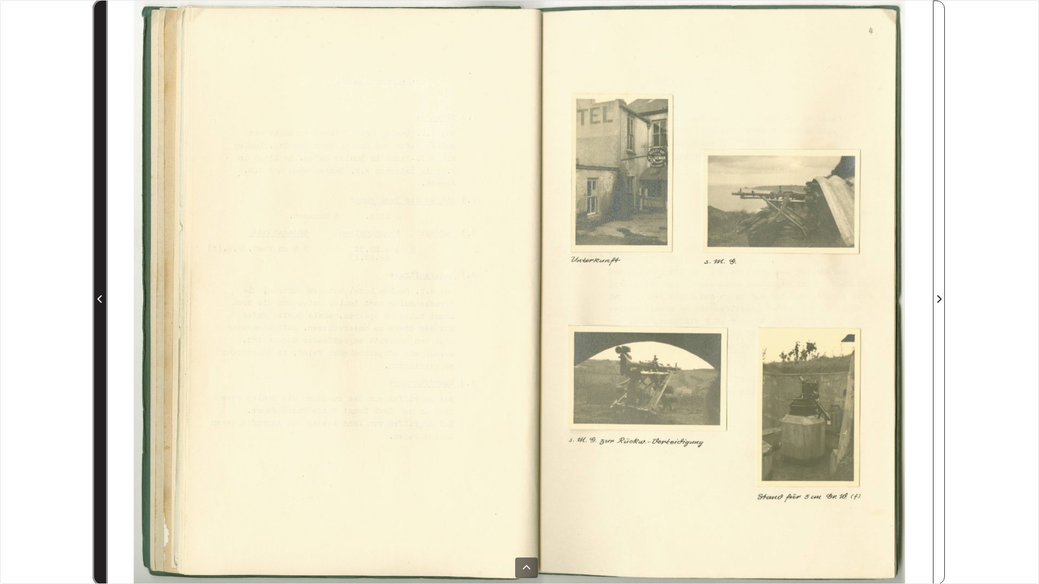
click at [101, 299] on icon "Previous Page" at bounding box center [99, 299] width 5 height 9
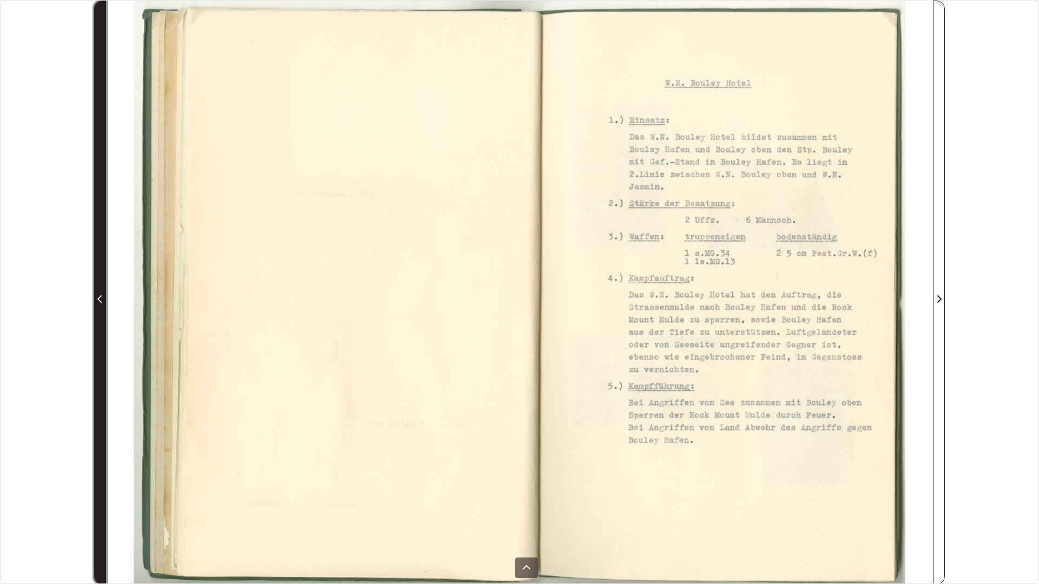
click at [101, 299] on icon "Previous Page" at bounding box center [99, 299] width 5 height 9
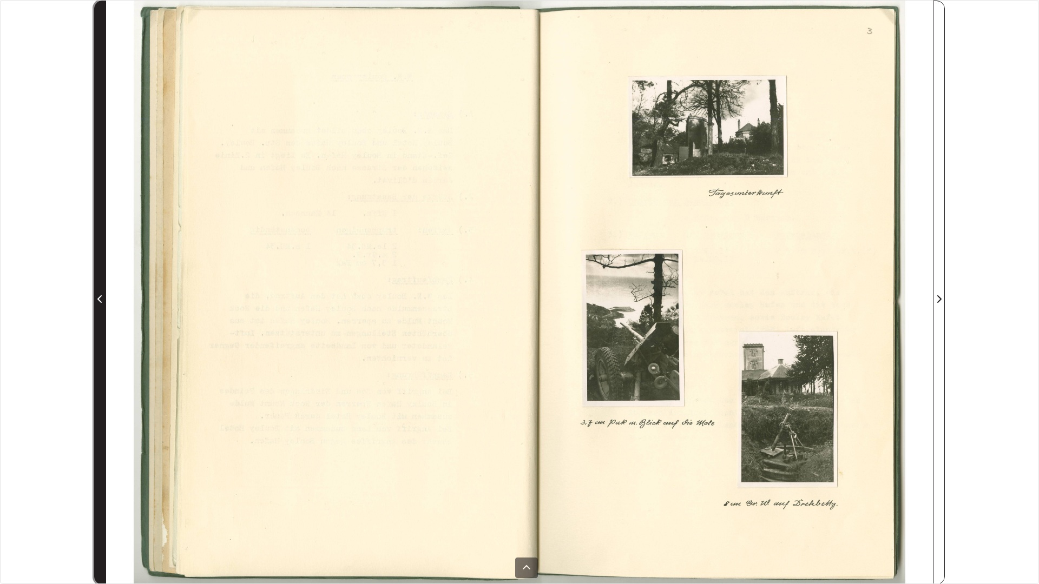
click at [101, 299] on icon "Previous Page" at bounding box center [99, 299] width 5 height 9
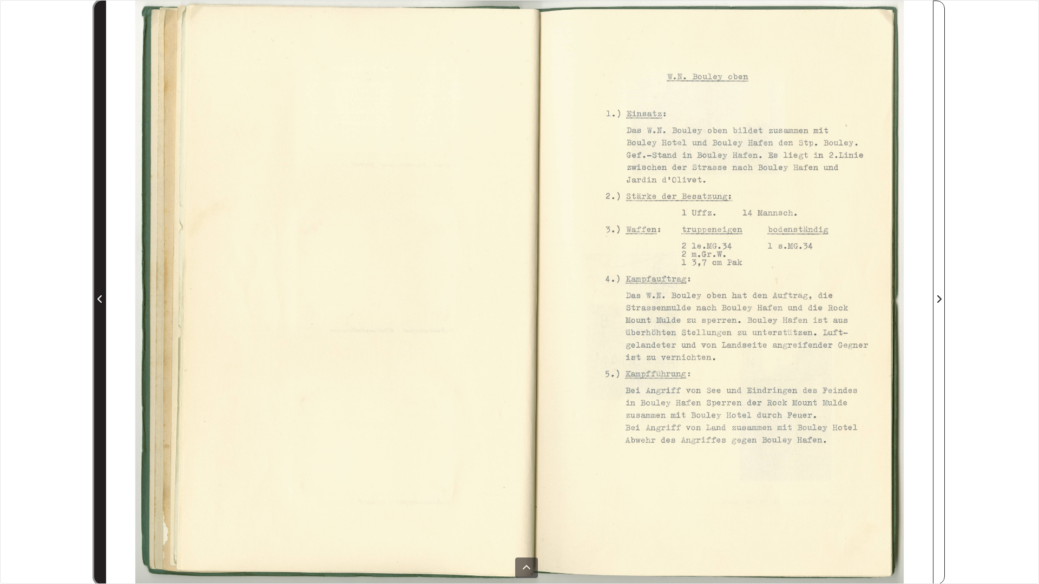
click at [101, 299] on icon "Previous Page" at bounding box center [99, 299] width 5 height 9
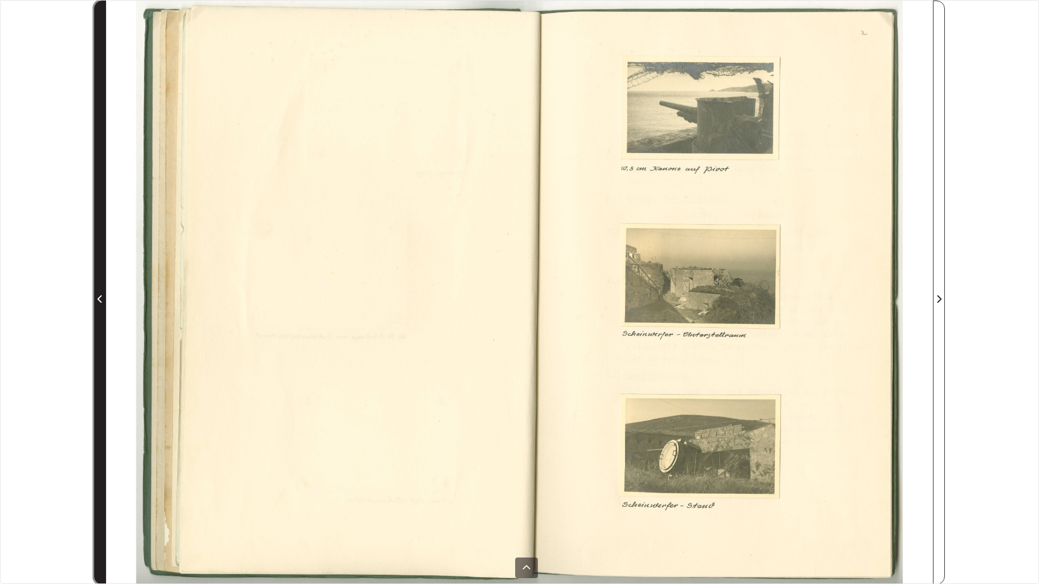
click at [101, 299] on icon "Previous Page" at bounding box center [99, 299] width 5 height 9
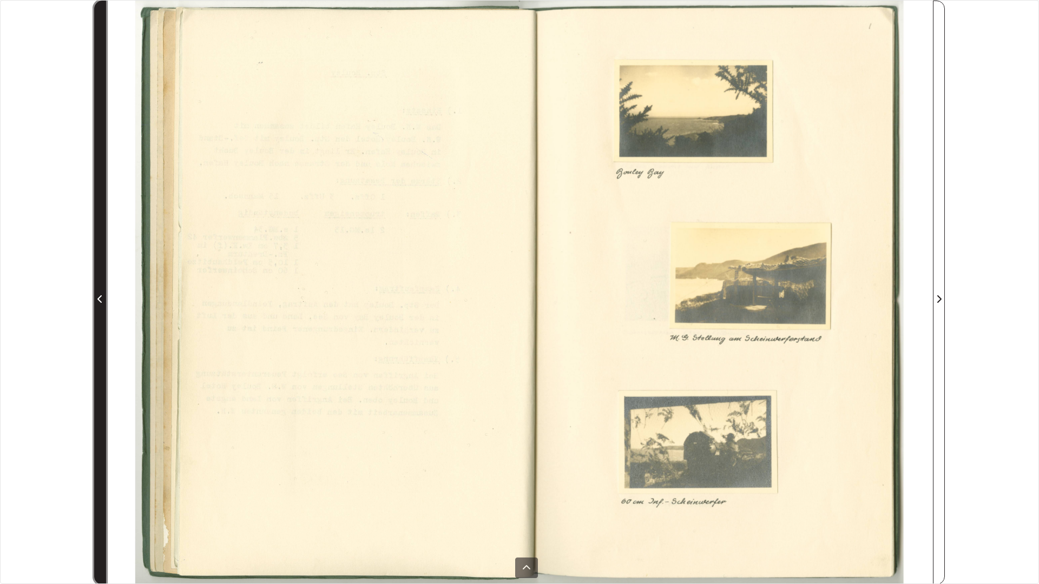
click at [101, 299] on icon "Previous Page" at bounding box center [99, 299] width 5 height 9
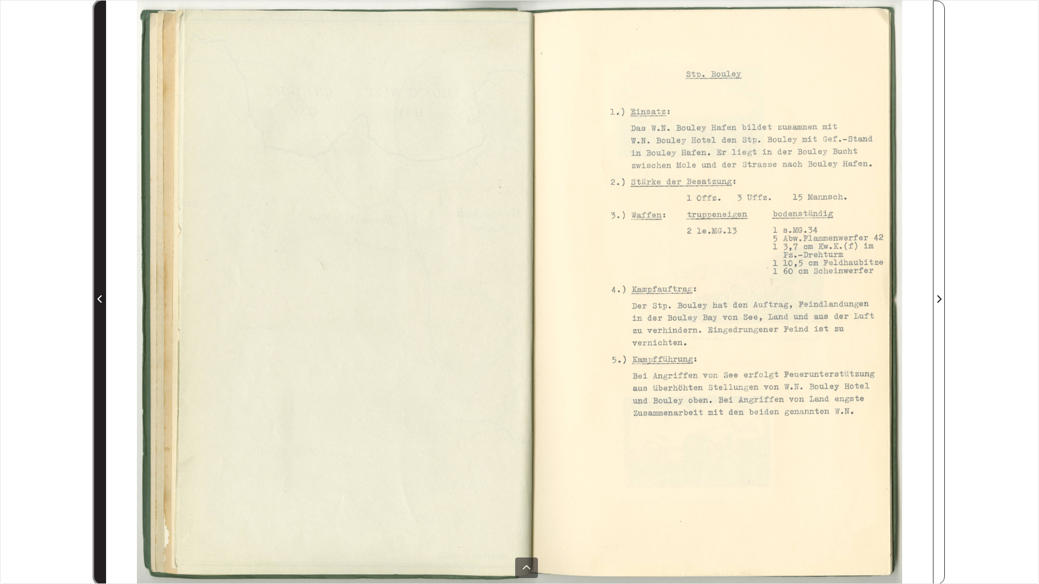
click at [101, 299] on icon "Previous Page" at bounding box center [99, 299] width 5 height 9
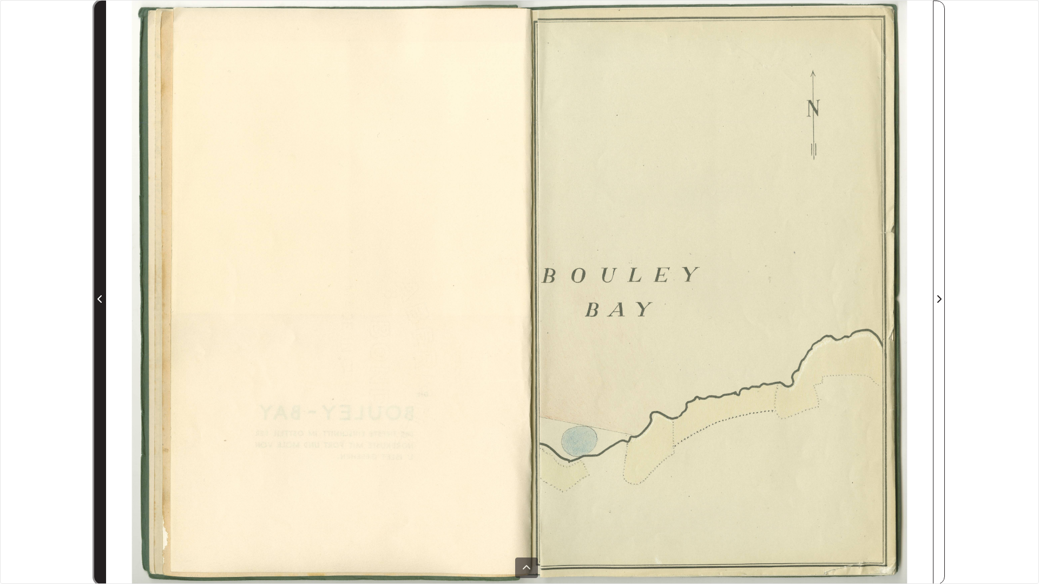
click at [101, 299] on icon "Previous Page" at bounding box center [99, 299] width 5 height 9
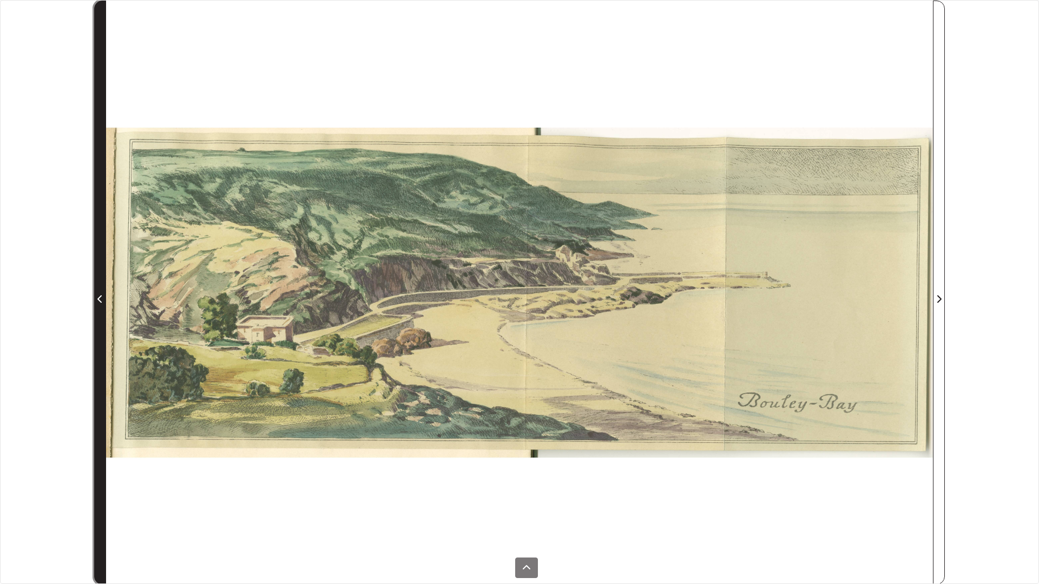
click at [101, 299] on icon "Previous Page" at bounding box center [99, 299] width 5 height 9
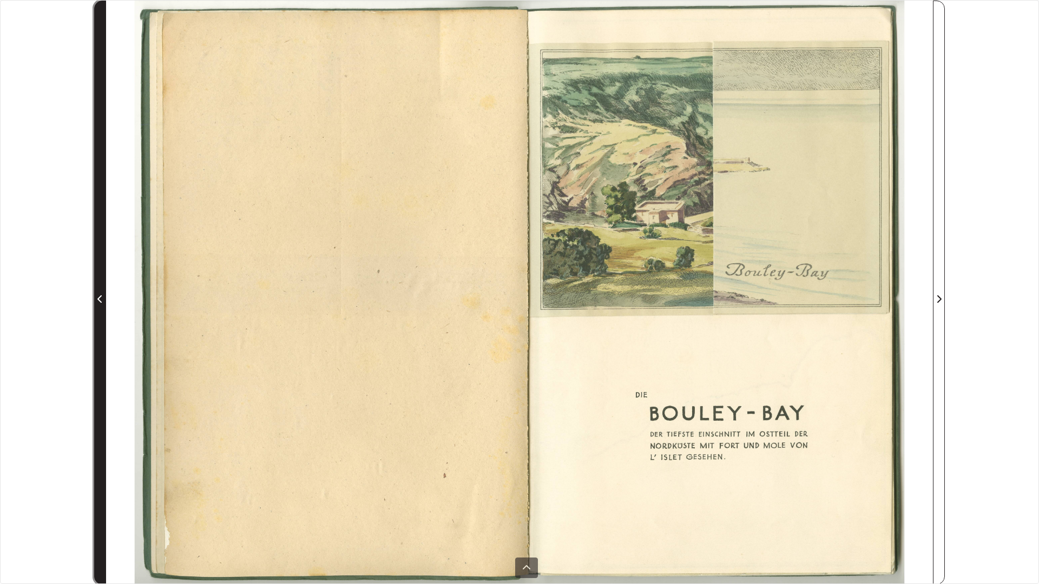
click at [101, 299] on icon "Previous Page" at bounding box center [99, 299] width 5 height 9
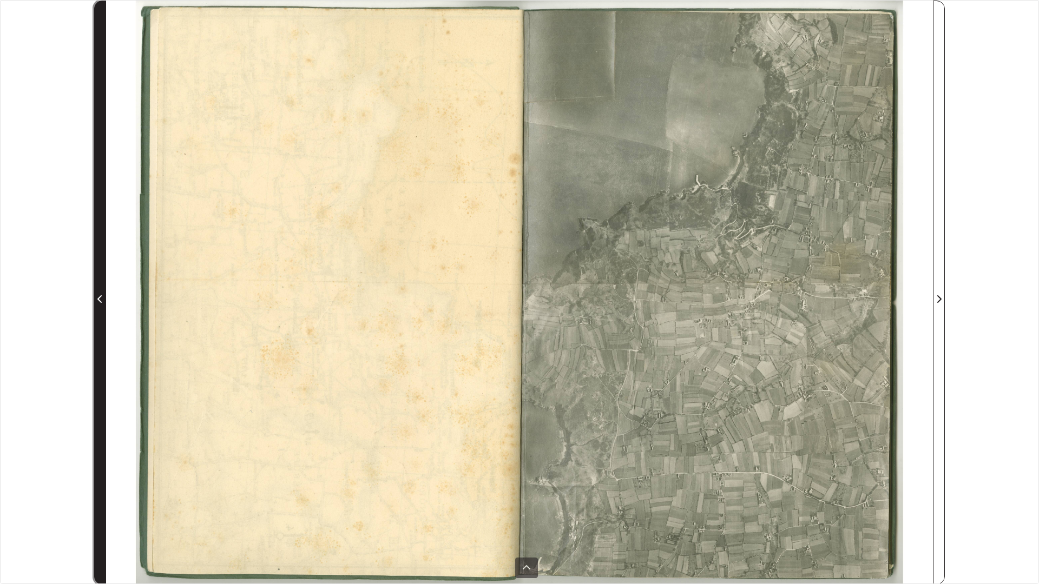
click at [101, 299] on icon "Previous Page" at bounding box center [99, 299] width 5 height 9
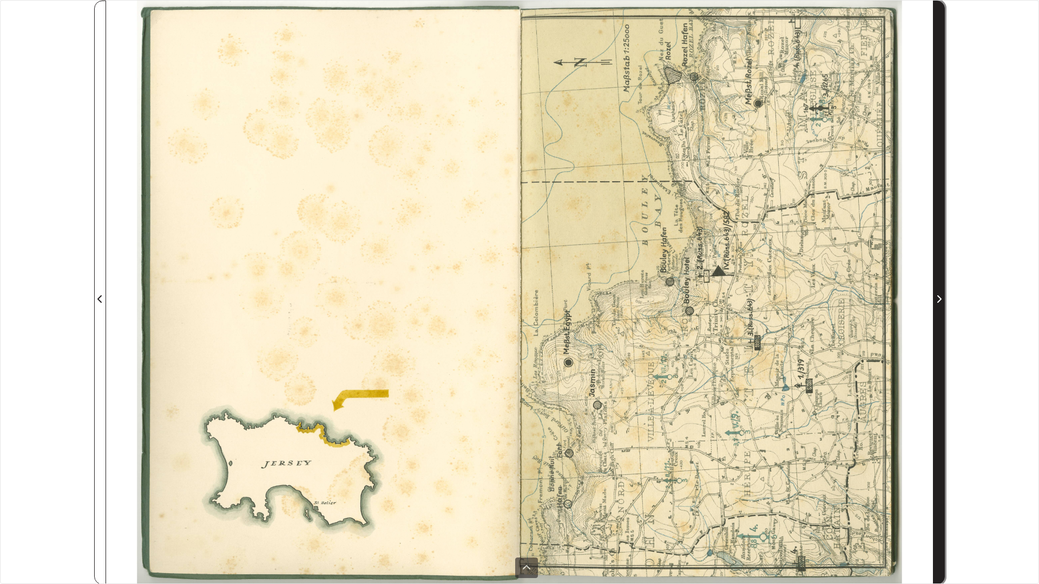
click at [938, 295] on icon "Next Page" at bounding box center [938, 299] width 5 height 9
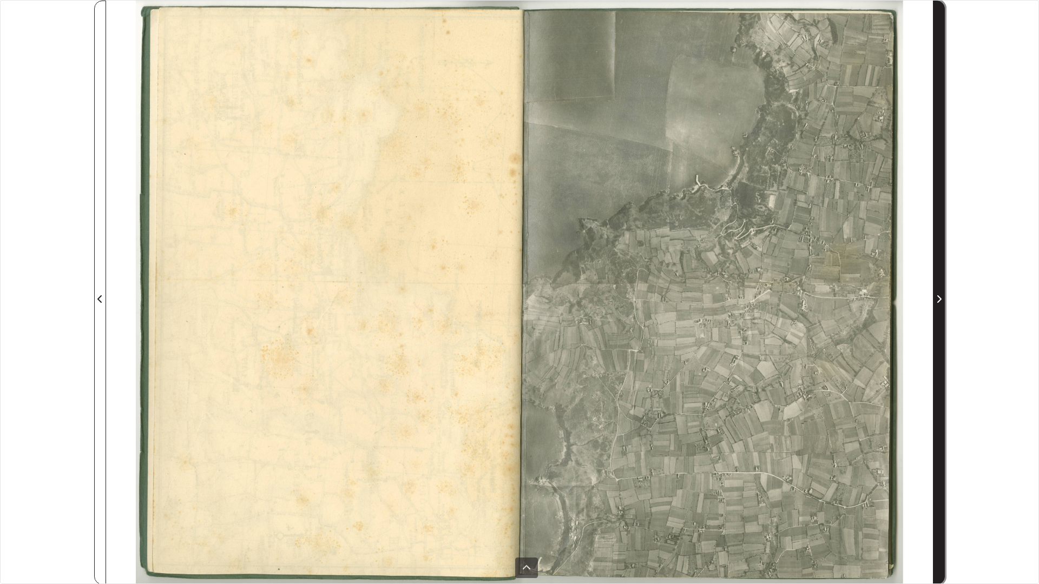
click at [938, 295] on icon "Next Page" at bounding box center [938, 299] width 5 height 9
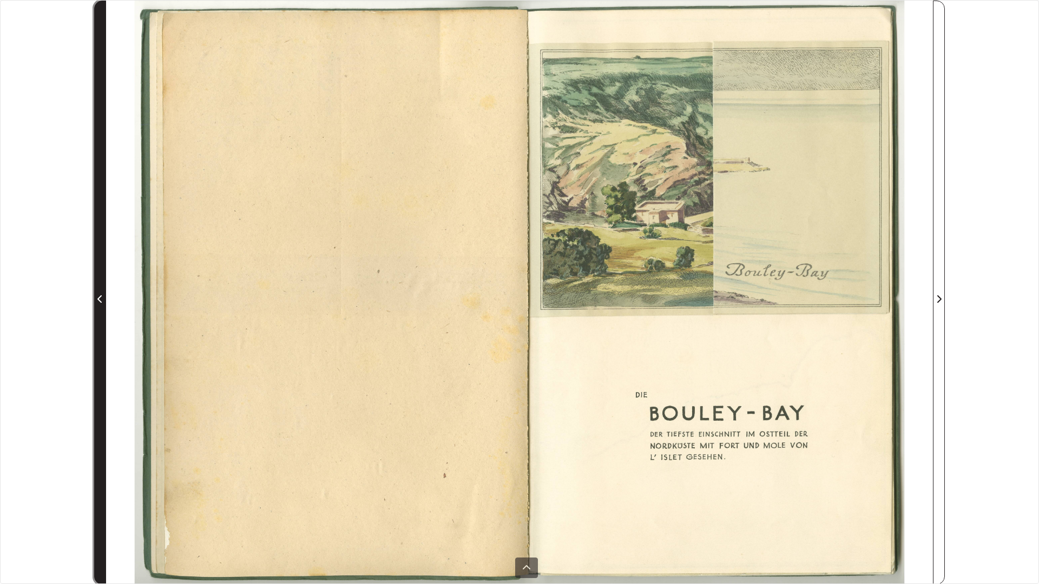
click at [97, 294] on span "Previous Page" at bounding box center [100, 299] width 11 height 13
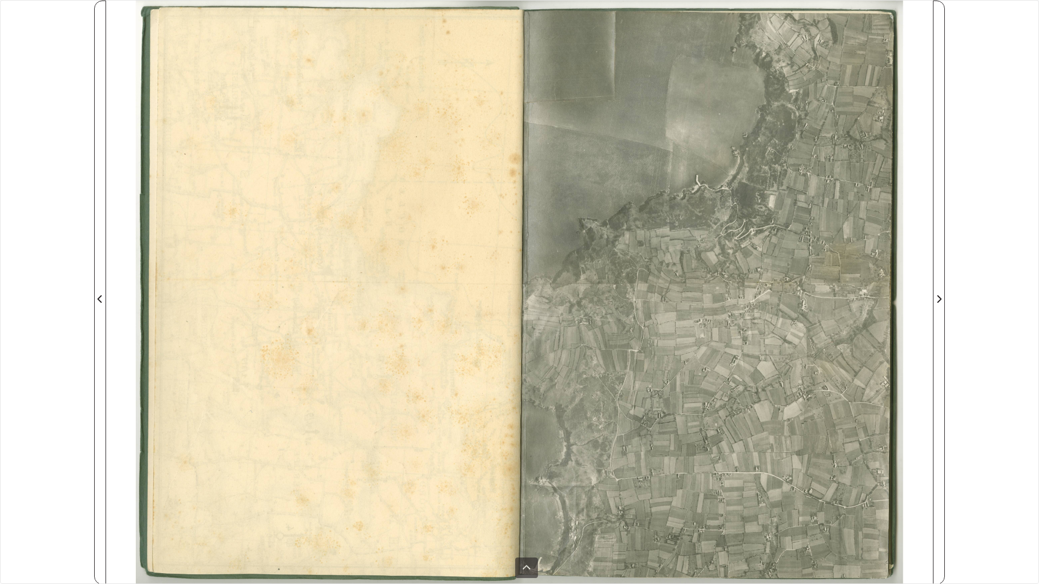
click at [313, 13] on div at bounding box center [312, 293] width 413 height 584
